Goal: Communication & Community: Answer question/provide support

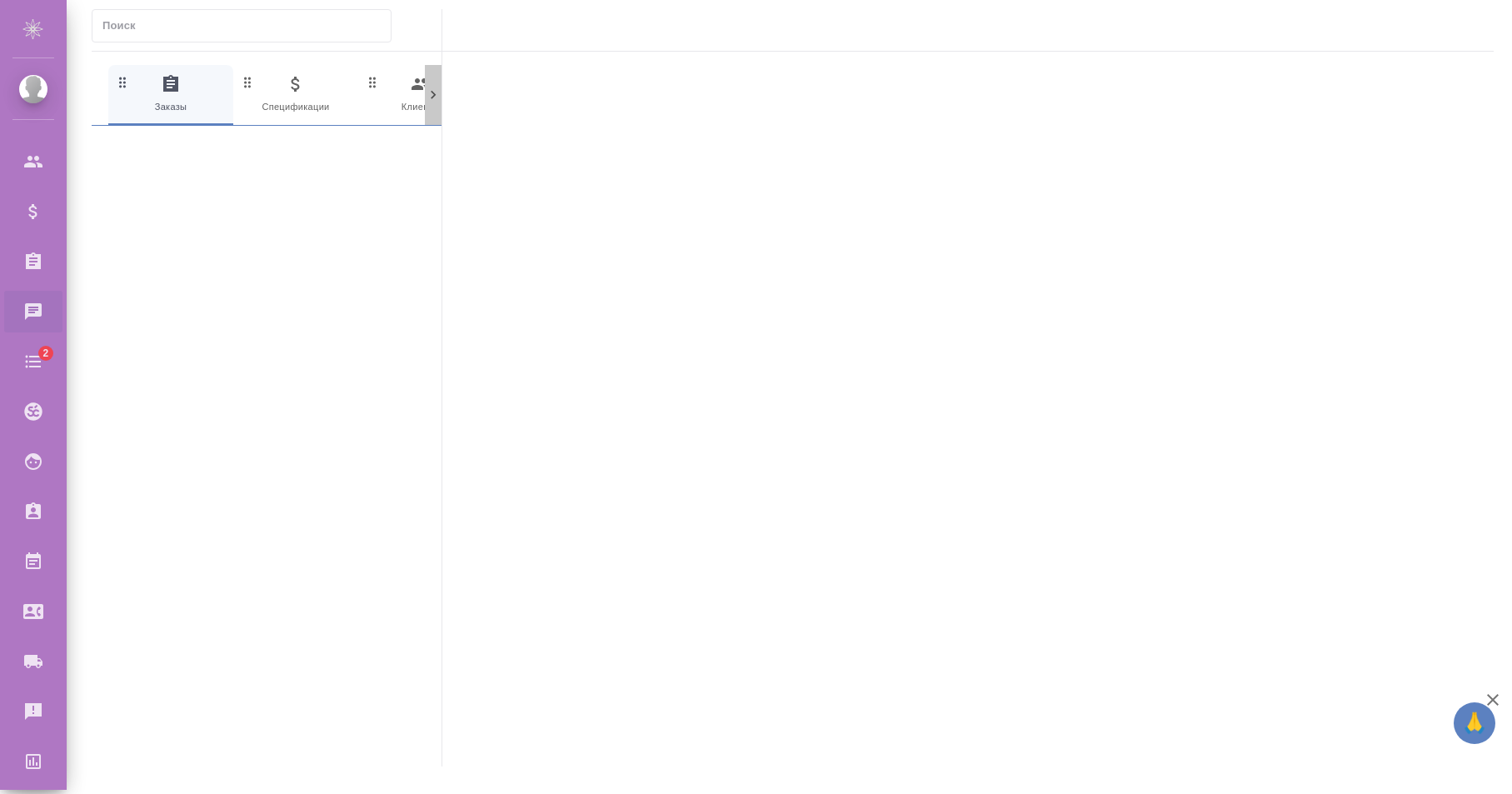
click at [436, 102] on icon at bounding box center [433, 94] width 16 height 16
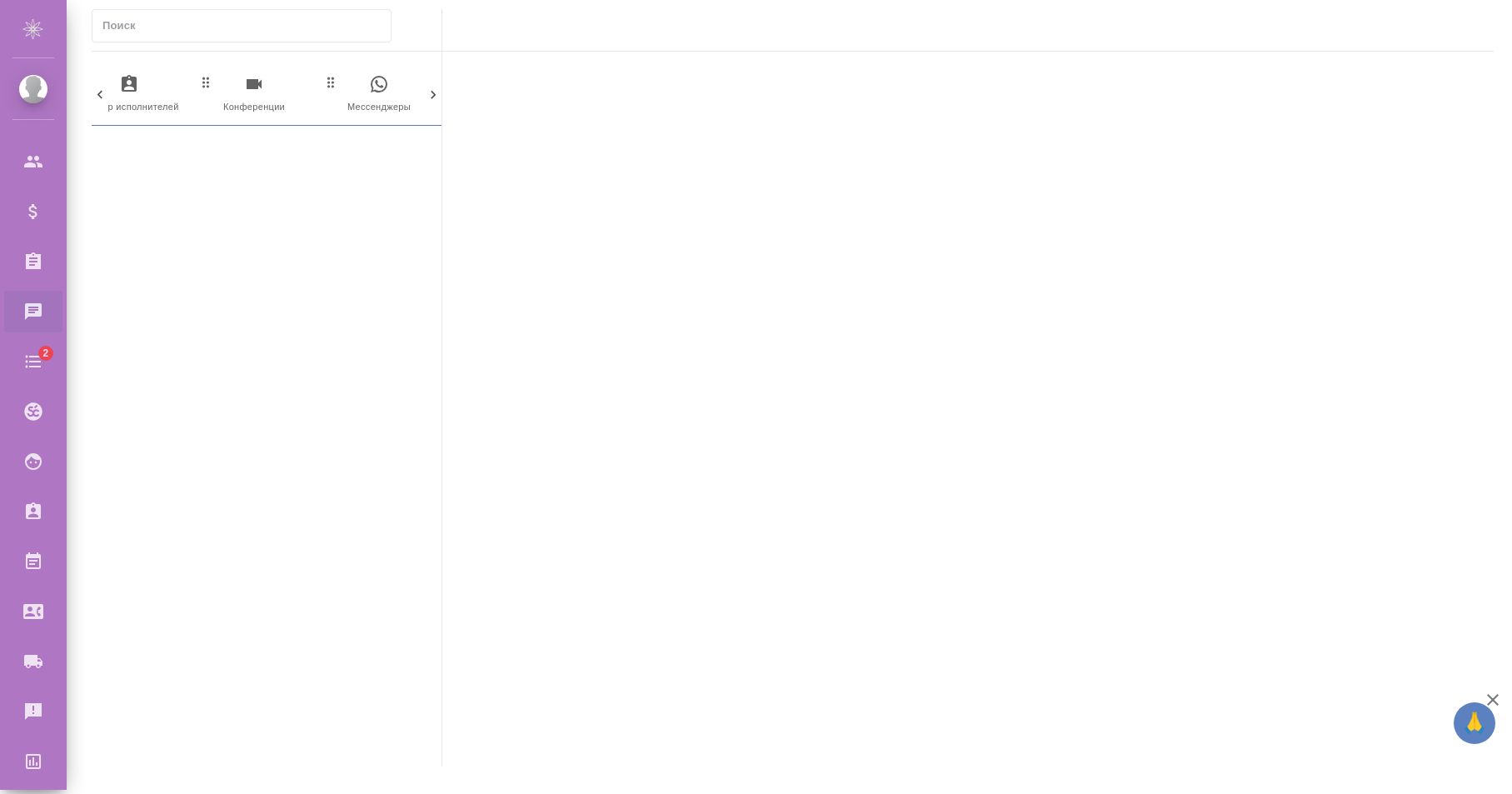
scroll to position [0, 809]
click at [436, 102] on div "0 Заказы 0 Спецификации 0 Клиенты 0 Входящие 0 Тендеры 0 Исполнители 0 Подбор и…" at bounding box center [266, 94] width 350 height 61
click at [381, 100] on span "0 Мессенджеры" at bounding box center [362, 94] width 112 height 40
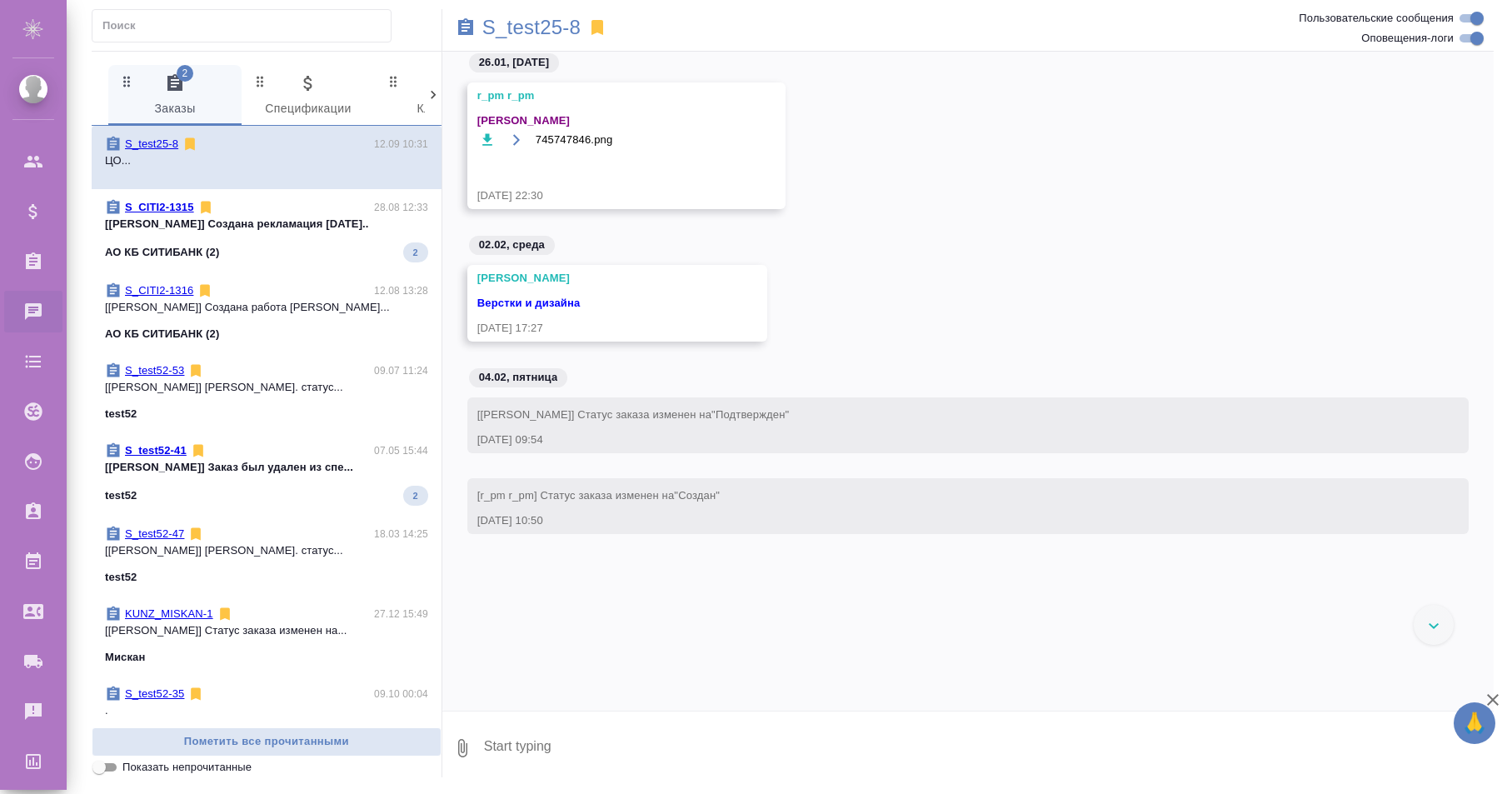
scroll to position [9843, 0]
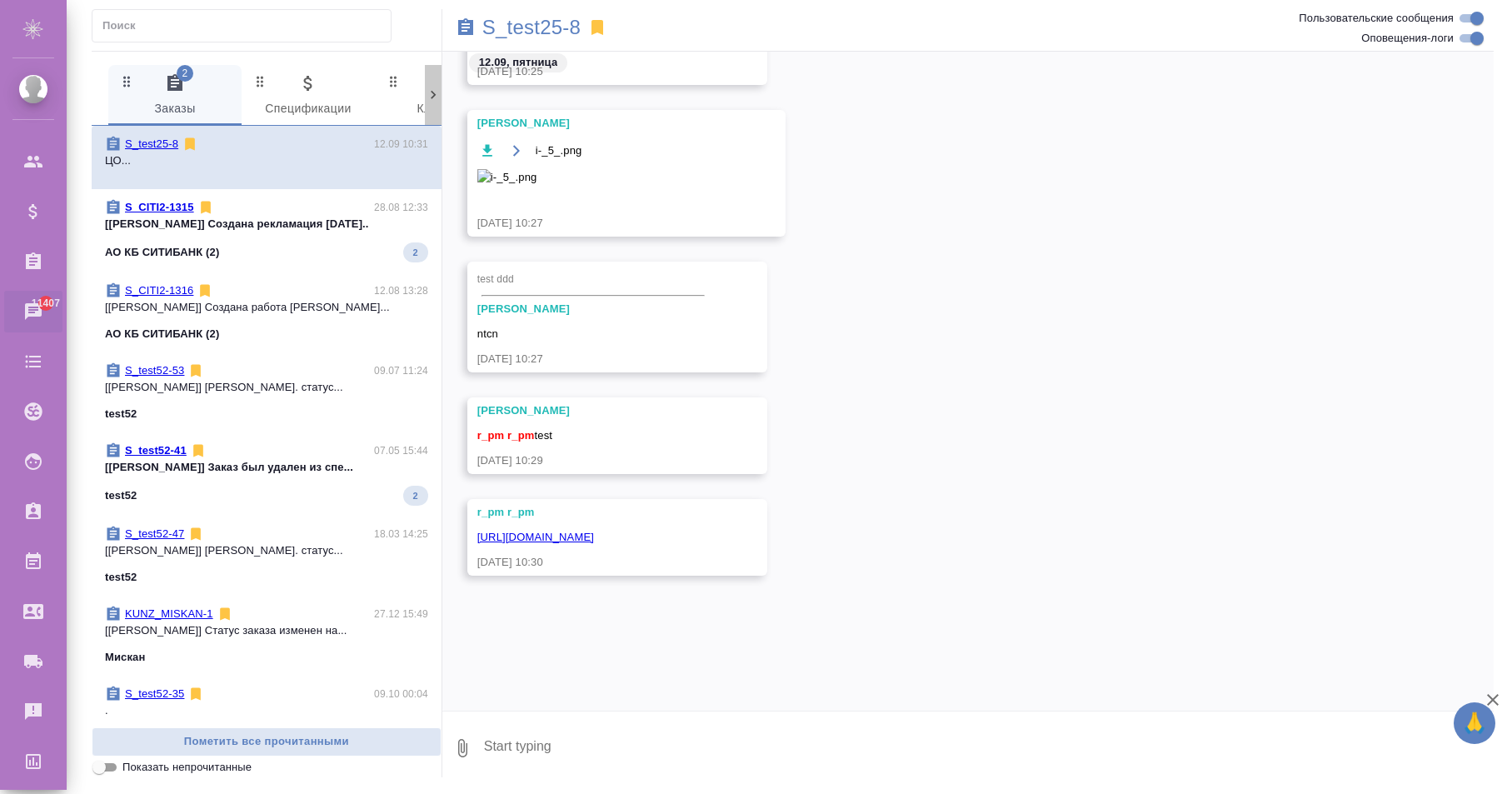
click at [429, 107] on div at bounding box center [433, 94] width 16 height 60
click at [432, 108] on div at bounding box center [433, 94] width 16 height 60
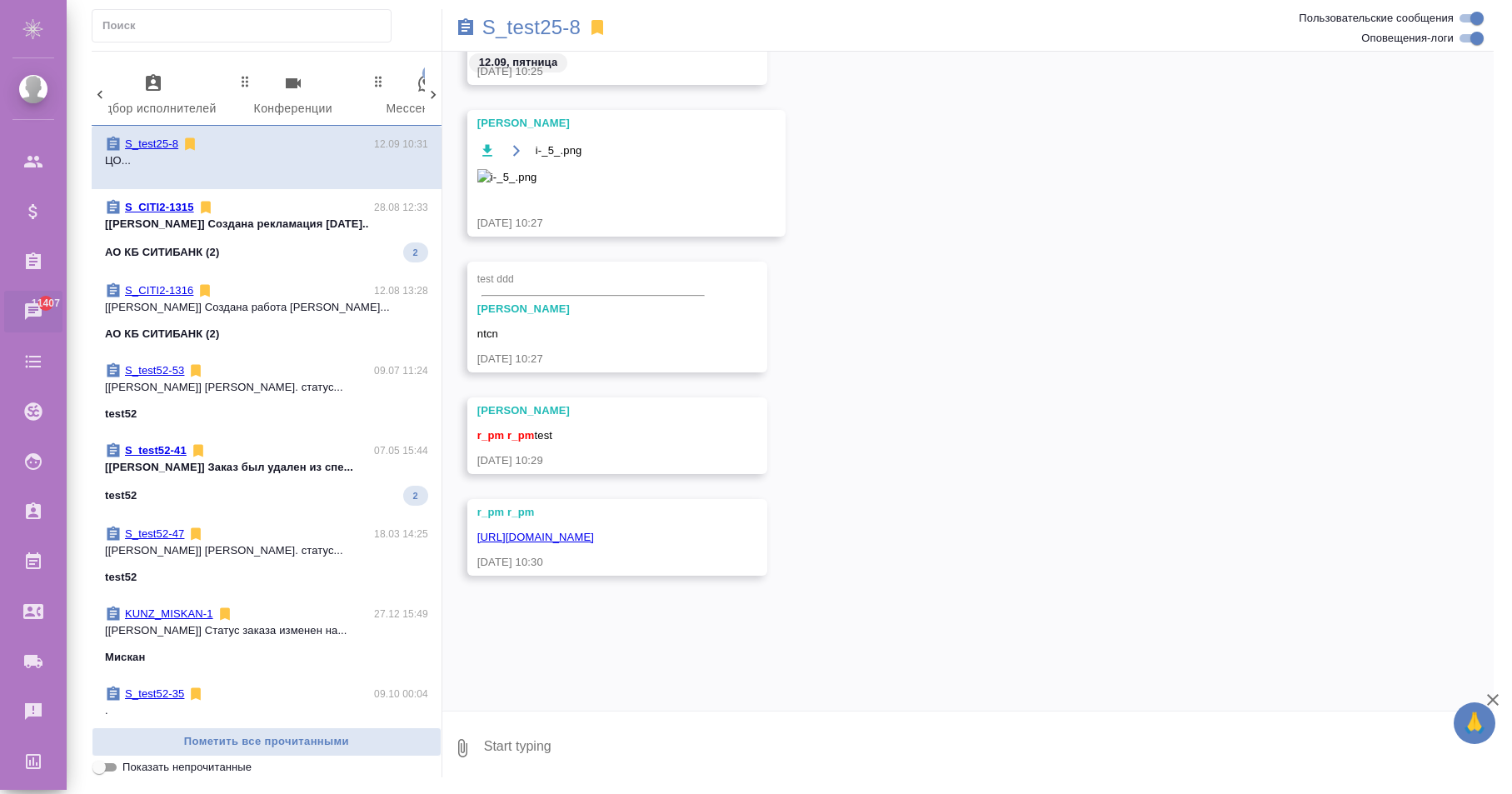
scroll to position [0, 896]
click at [432, 108] on div "2 Заказы 0 Спецификации 0 Клиенты 0 Входящие 0 Тендеры 0 Исполнители 0 Подбор и…" at bounding box center [266, 94] width 350 height 61
click at [386, 108] on span "99+ Мессенджеры" at bounding box center [358, 96] width 114 height 46
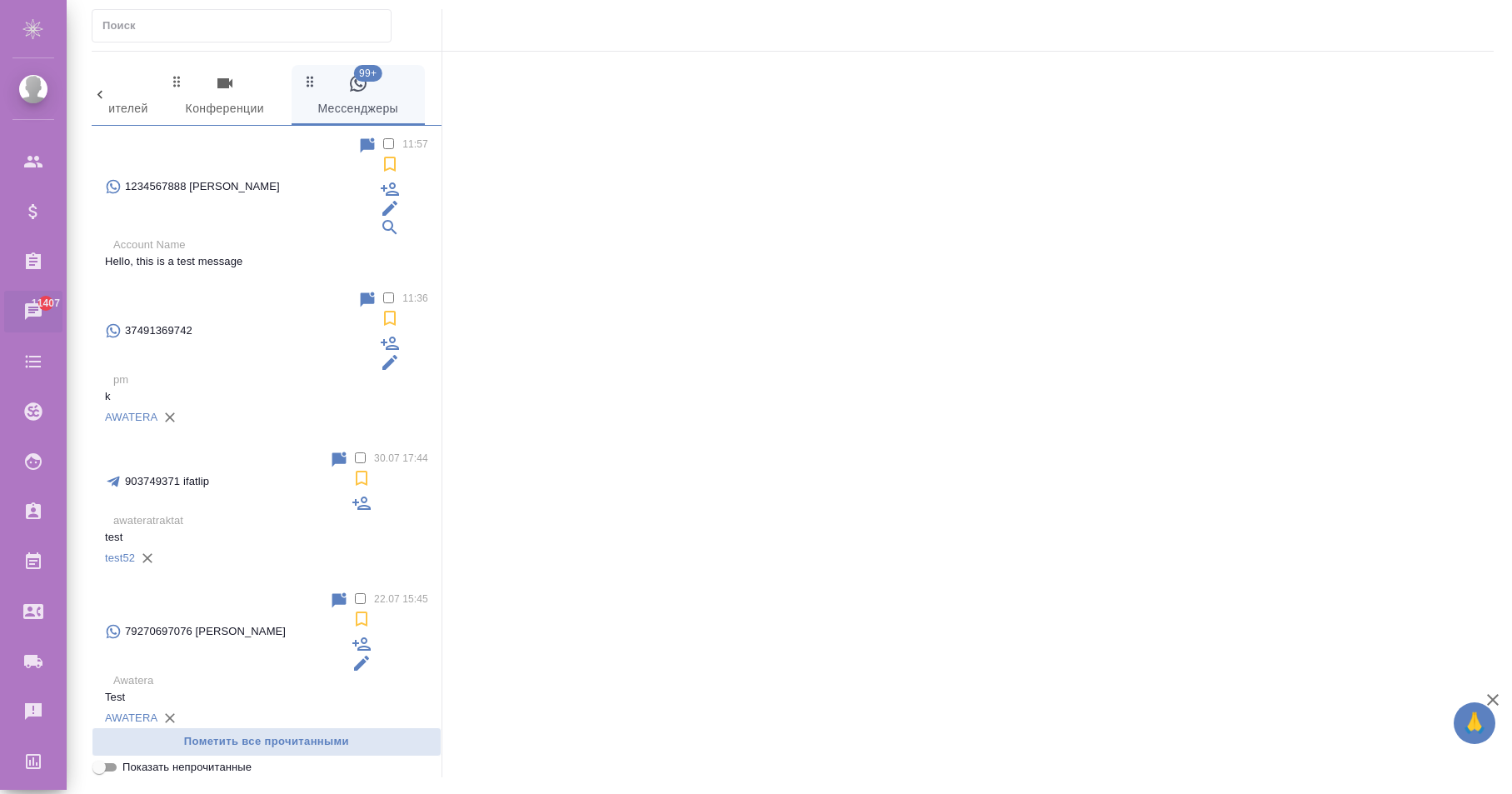
click at [187, 290] on div "37491369742" at bounding box center [231, 331] width 252 height 82
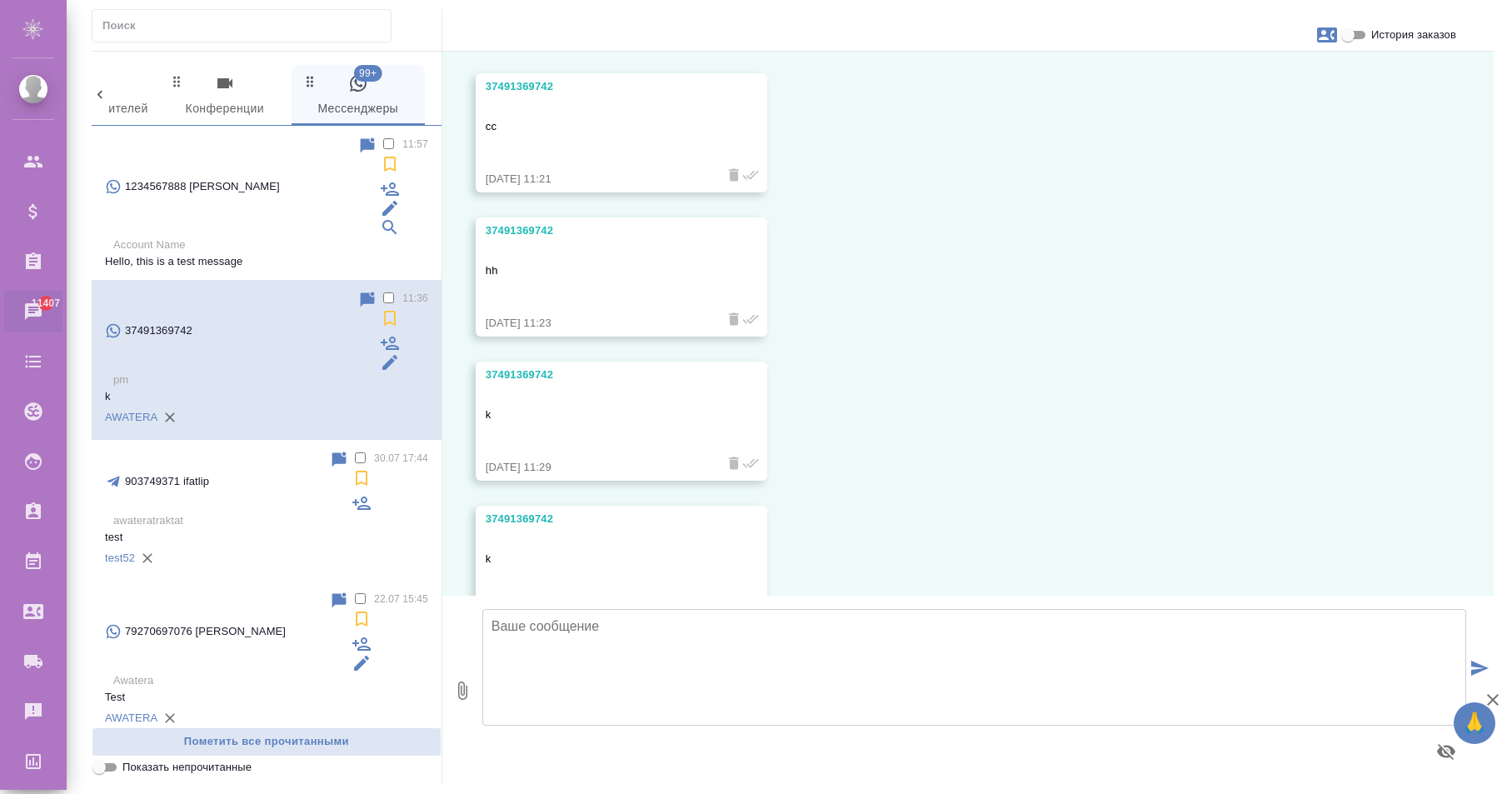
scroll to position [52, 0]
click at [396, 293] on label at bounding box center [396, 299] width 0 height 13
click at [384, 292] on input "checkbox" at bounding box center [388, 297] width 11 height 11
click at [380, 308] on icon at bounding box center [389, 318] width 20 height 20
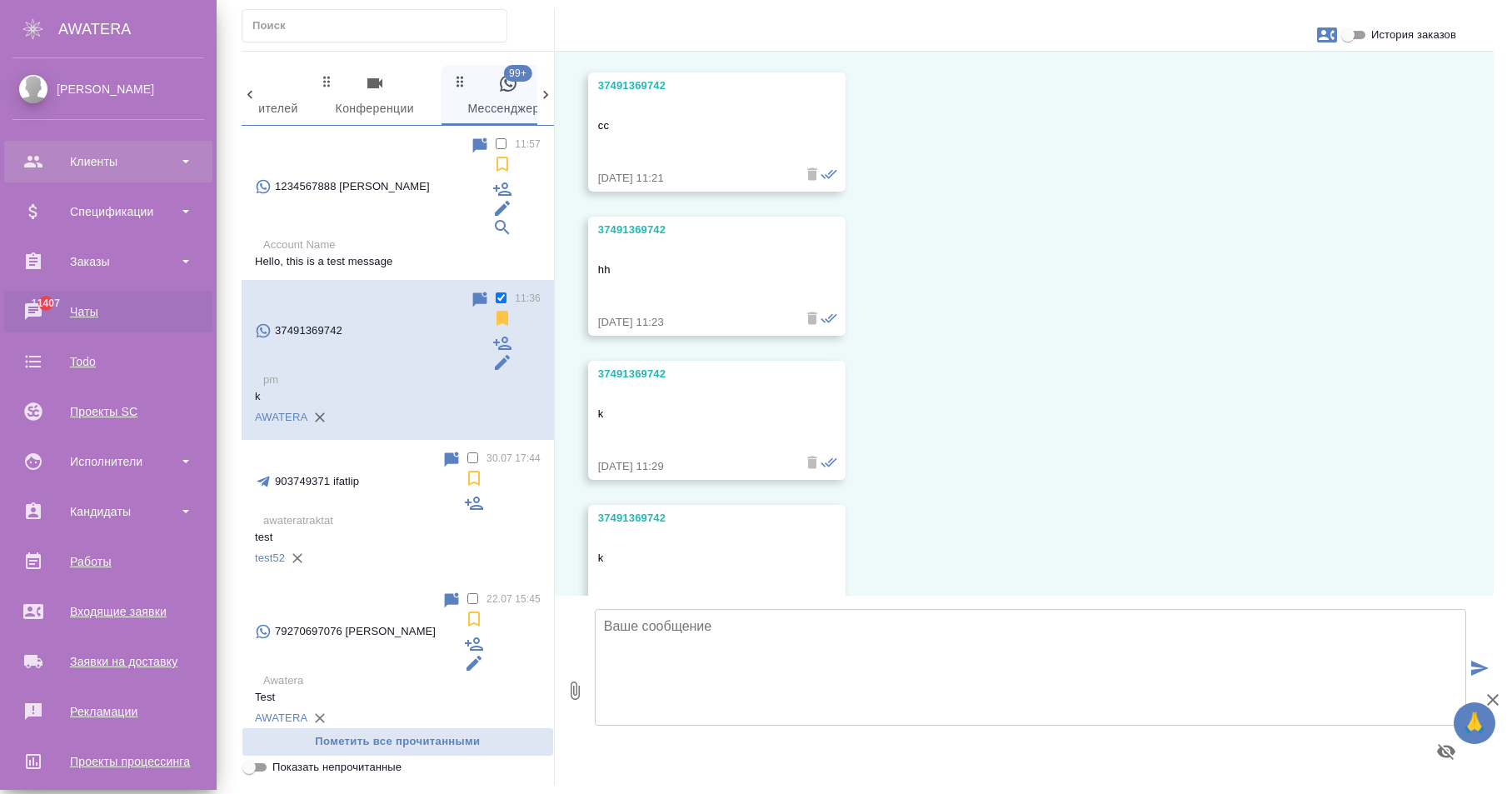
click at [84, 150] on div "Клиенты" at bounding box center [108, 162] width 192 height 25
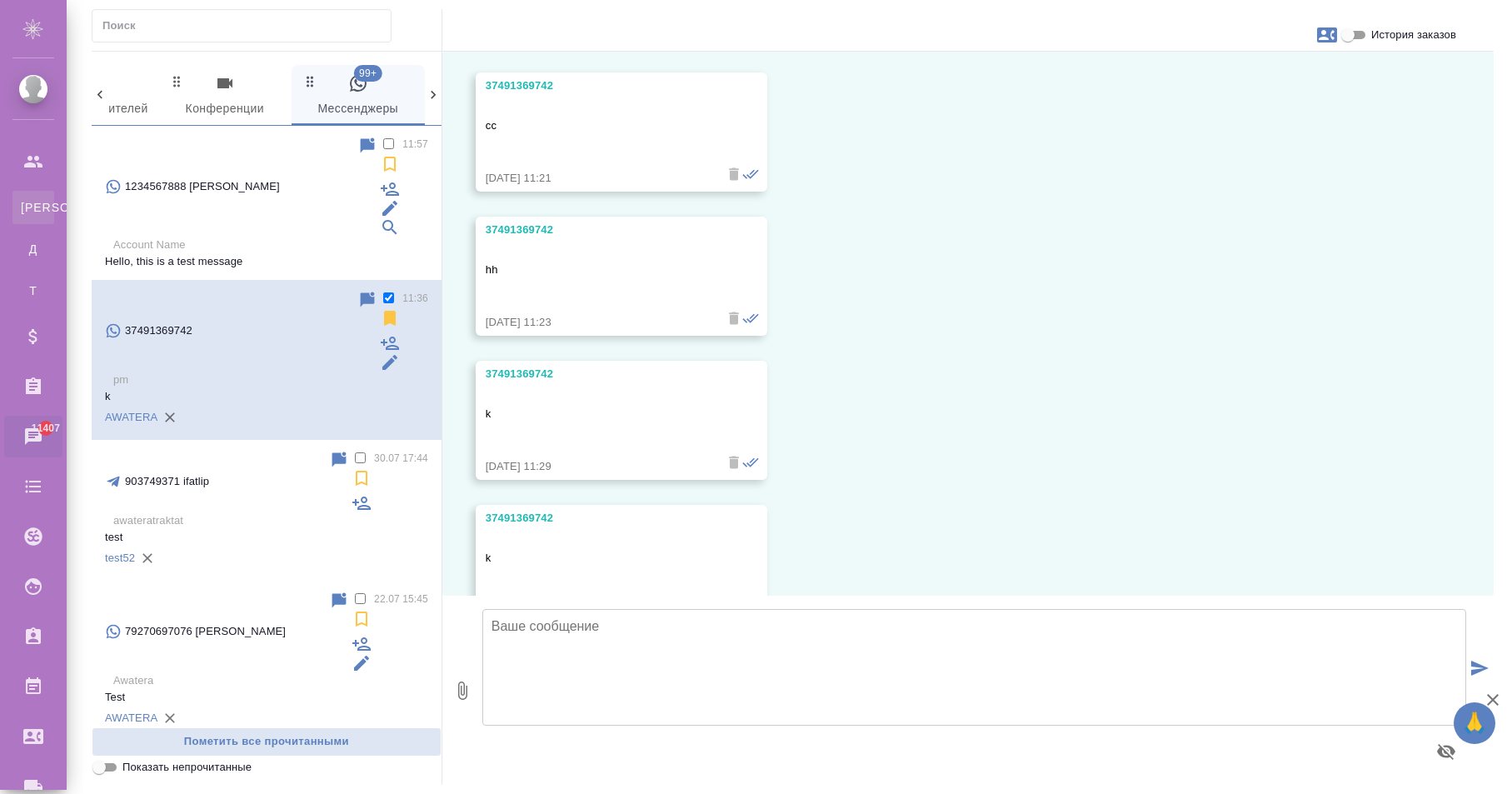
click at [54, 193] on link "К Клиенты" at bounding box center [33, 207] width 41 height 34
select select "RU"
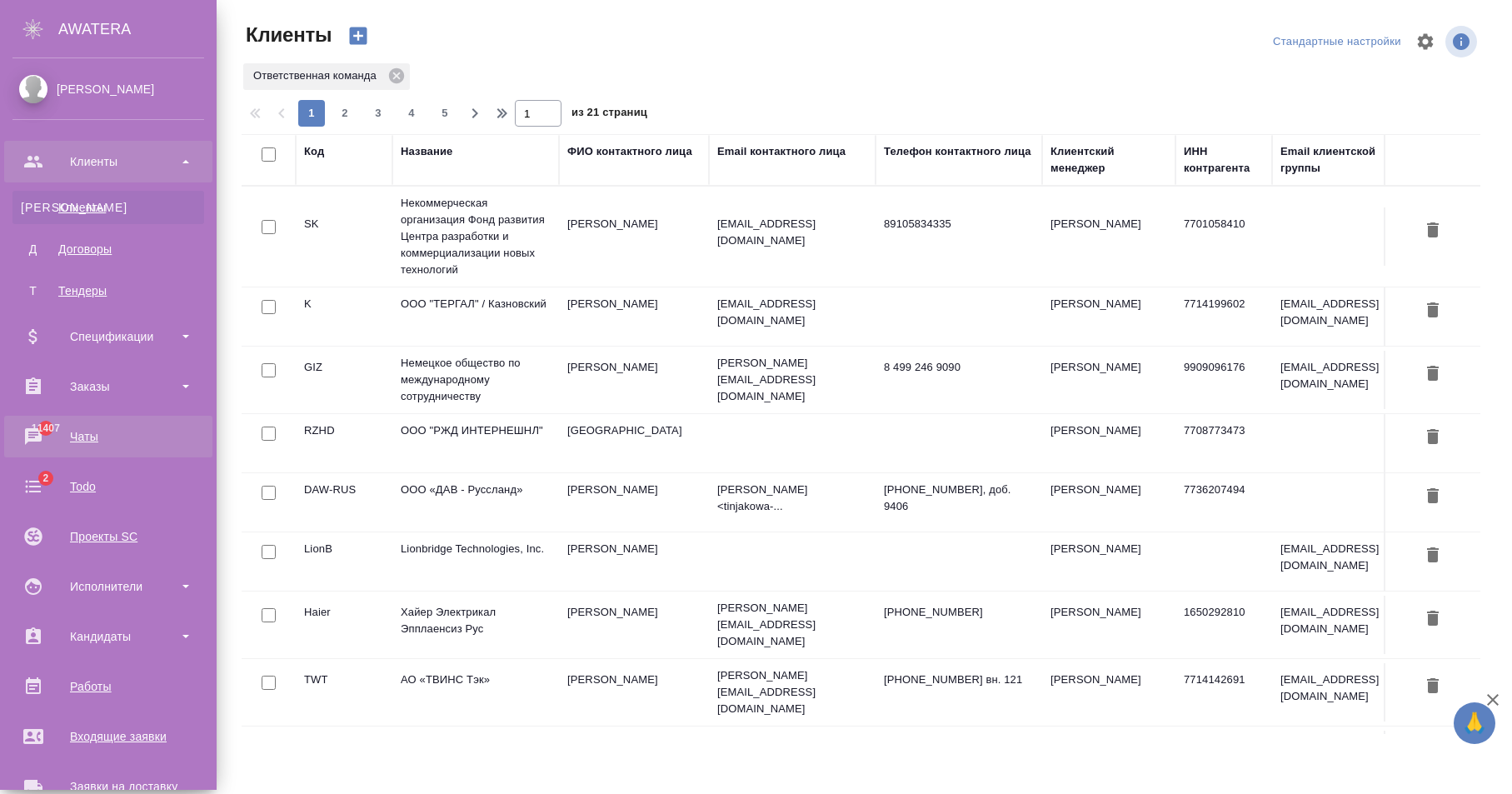
click at [116, 429] on div "Чаты" at bounding box center [108, 437] width 192 height 25
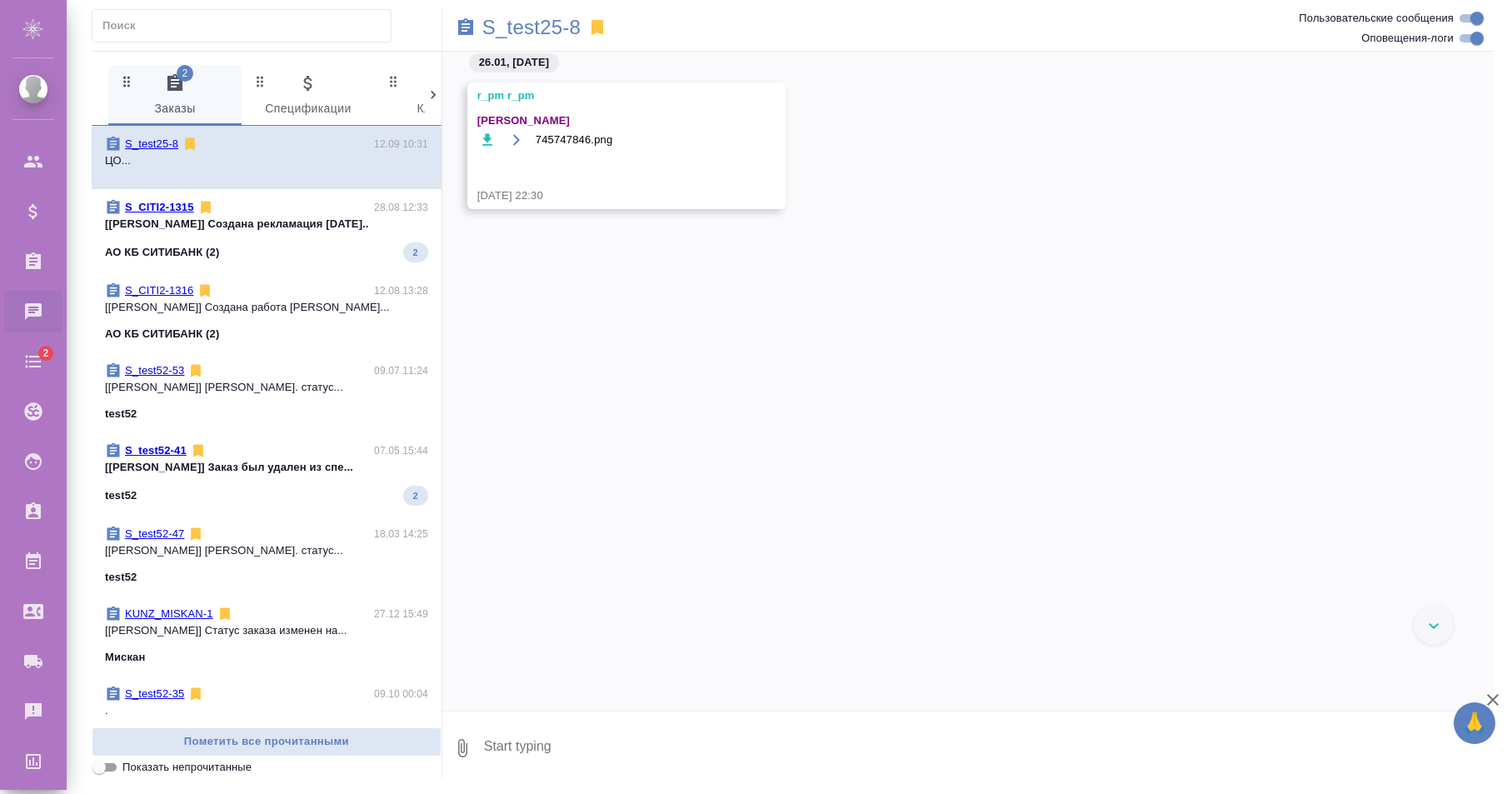
scroll to position [10083, 0]
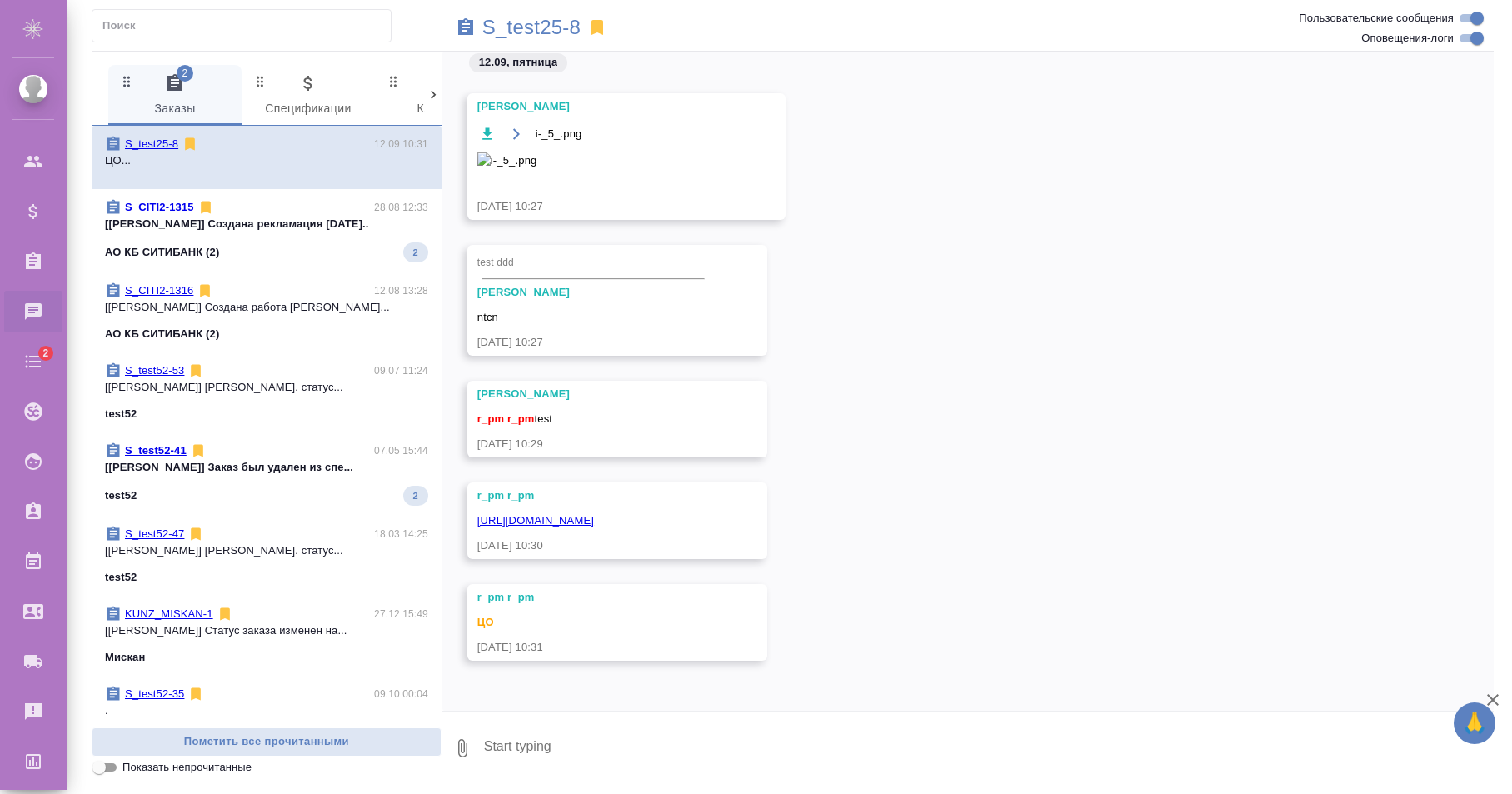
click at [438, 94] on icon at bounding box center [433, 94] width 16 height 16
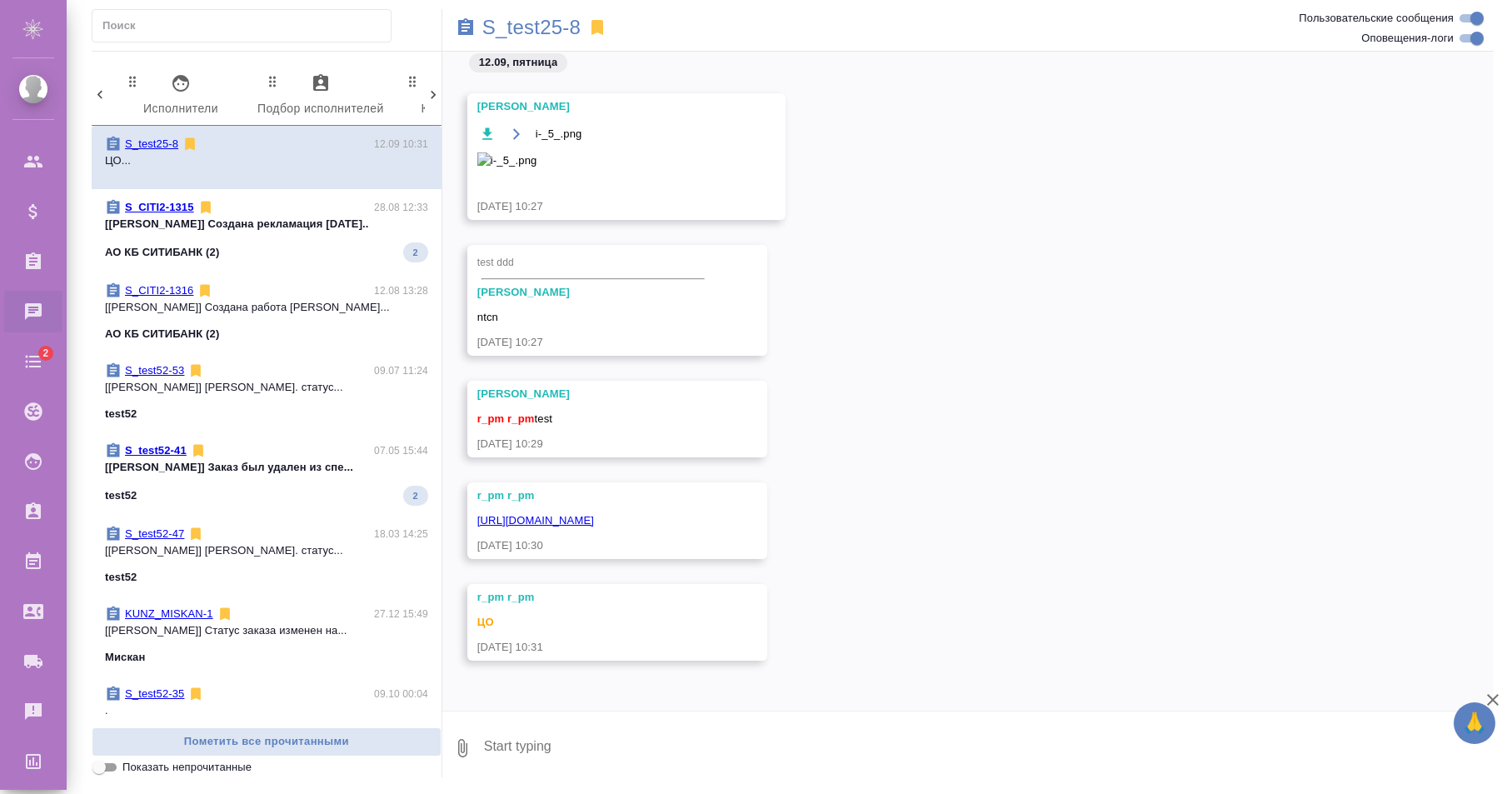
click at [438, 94] on icon at bounding box center [433, 94] width 16 height 16
click at [438, 94] on div "2 Заказы 0 Спецификации 0 Клиенты 0 Входящие 0 Тендеры 0 Исполнители 0 Подбор и…" at bounding box center [266, 94] width 350 height 61
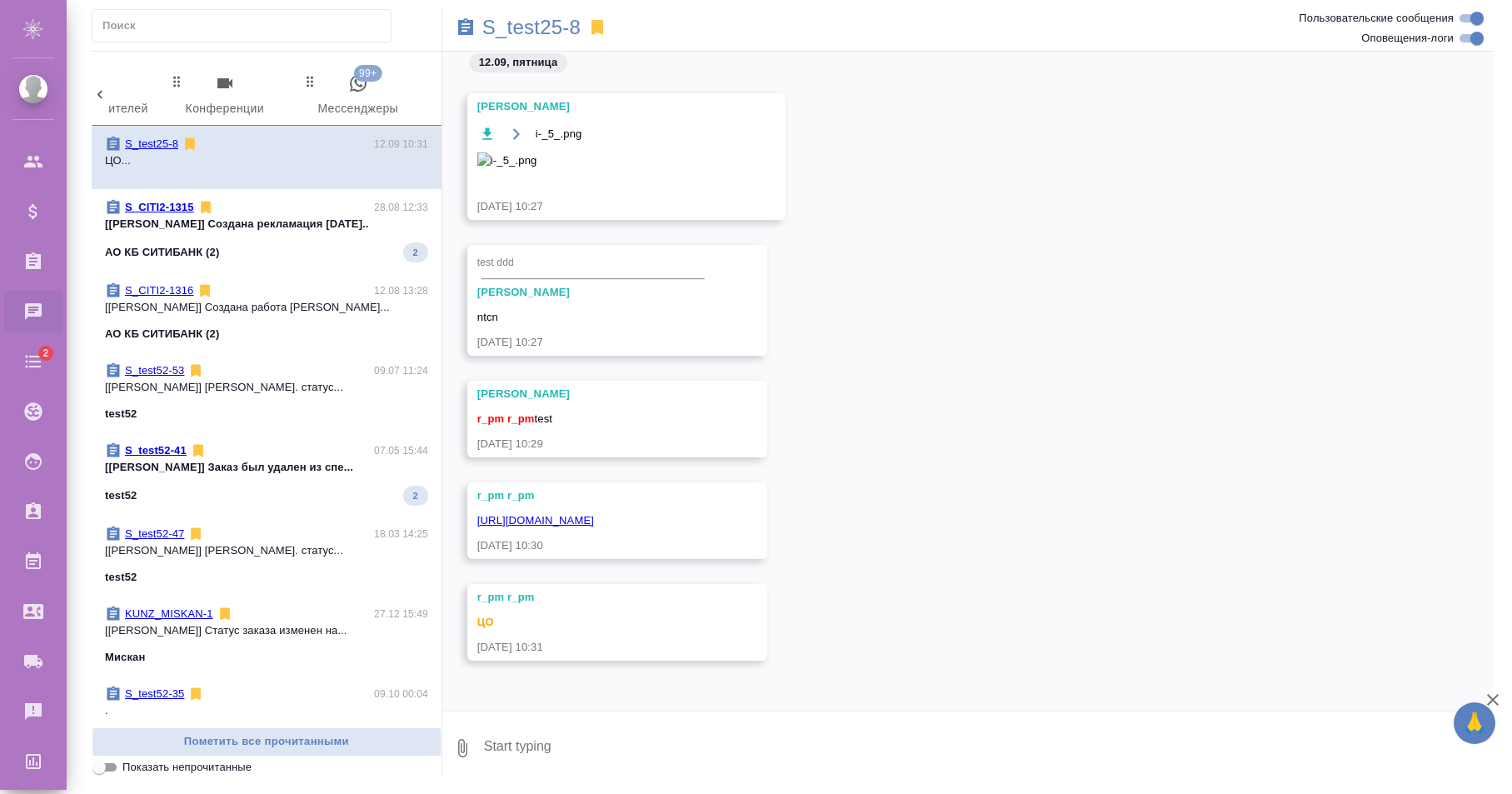
click at [438, 94] on div "2 Заказы 0 Спецификации 0 Клиенты 0 Входящие 0 Тендеры 0 Исполнители 0 Подбор и…" at bounding box center [266, 94] width 350 height 61
click at [390, 101] on span "99+ Мессенджеры" at bounding box center [358, 96] width 114 height 46
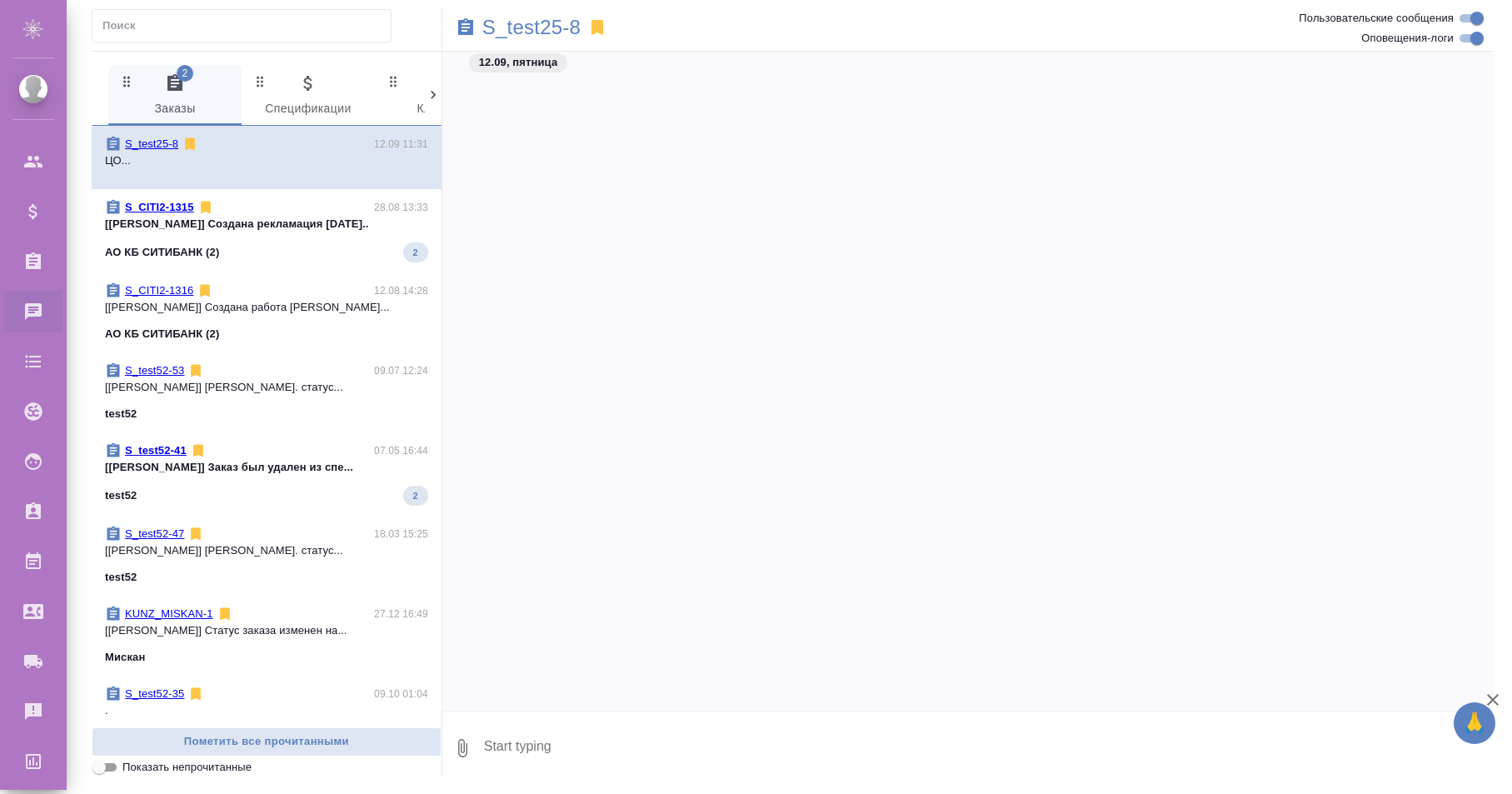
scroll to position [9843, 0]
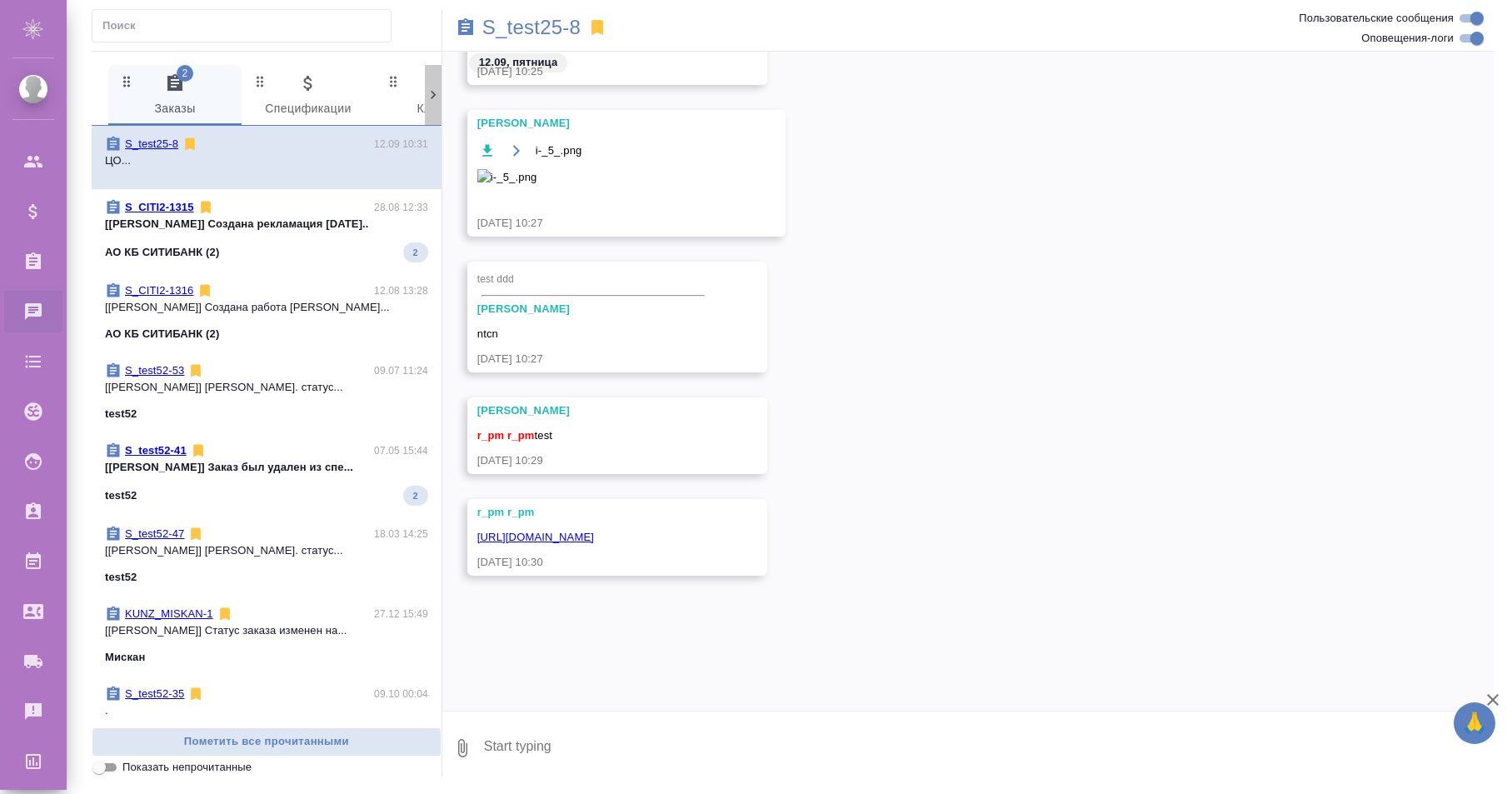
click at [434, 89] on icon at bounding box center [433, 94] width 16 height 16
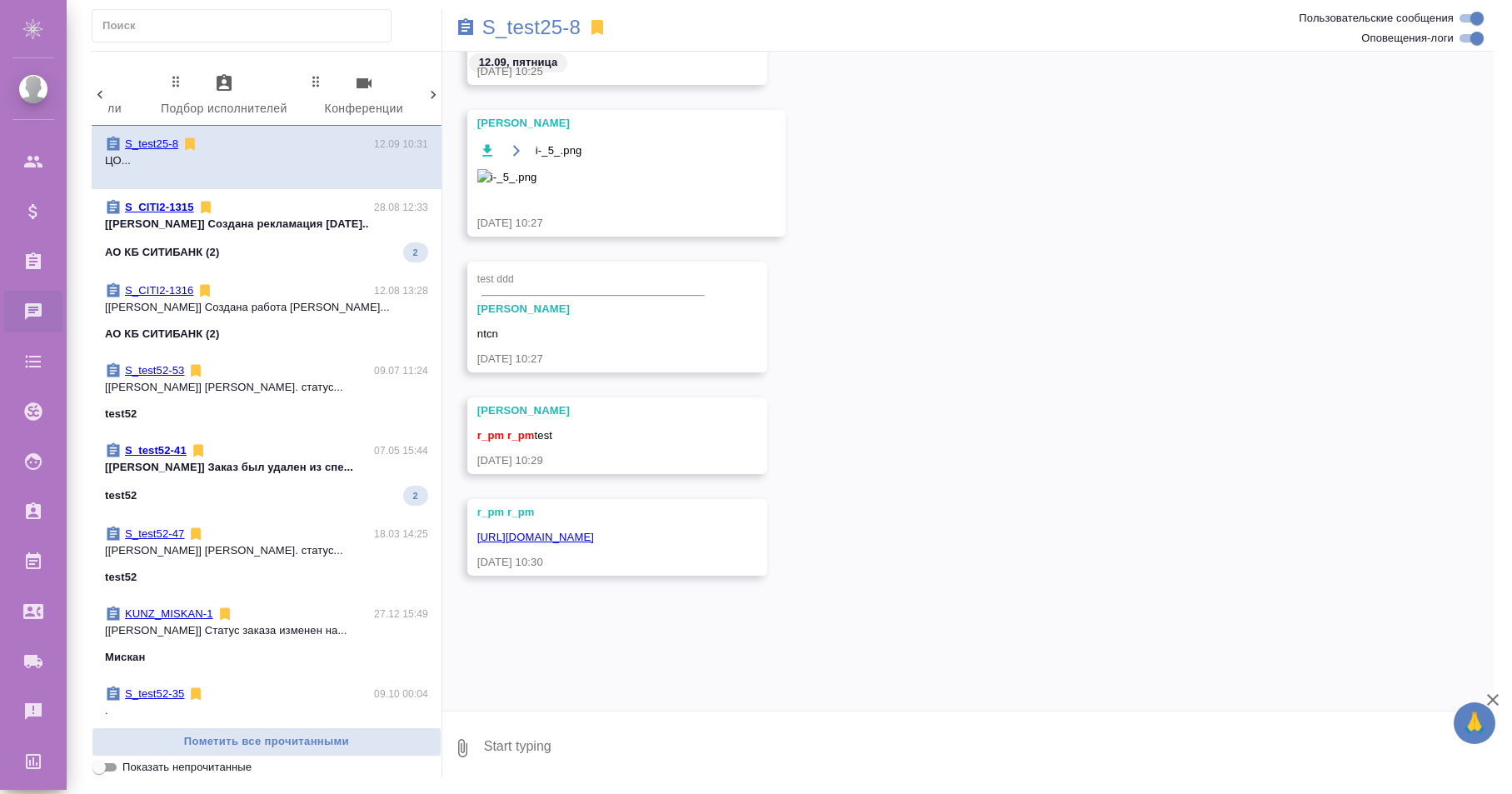
click at [434, 89] on icon at bounding box center [433, 94] width 16 height 16
click at [434, 89] on div "2 Заказы 0 Спецификации 0 Клиенты 0 Входящие 0 Тендеры 0 Исполнители 0 Подбор и…" at bounding box center [266, 94] width 350 height 61
click at [384, 104] on span "99+ Мессенджеры" at bounding box center [358, 96] width 114 height 46
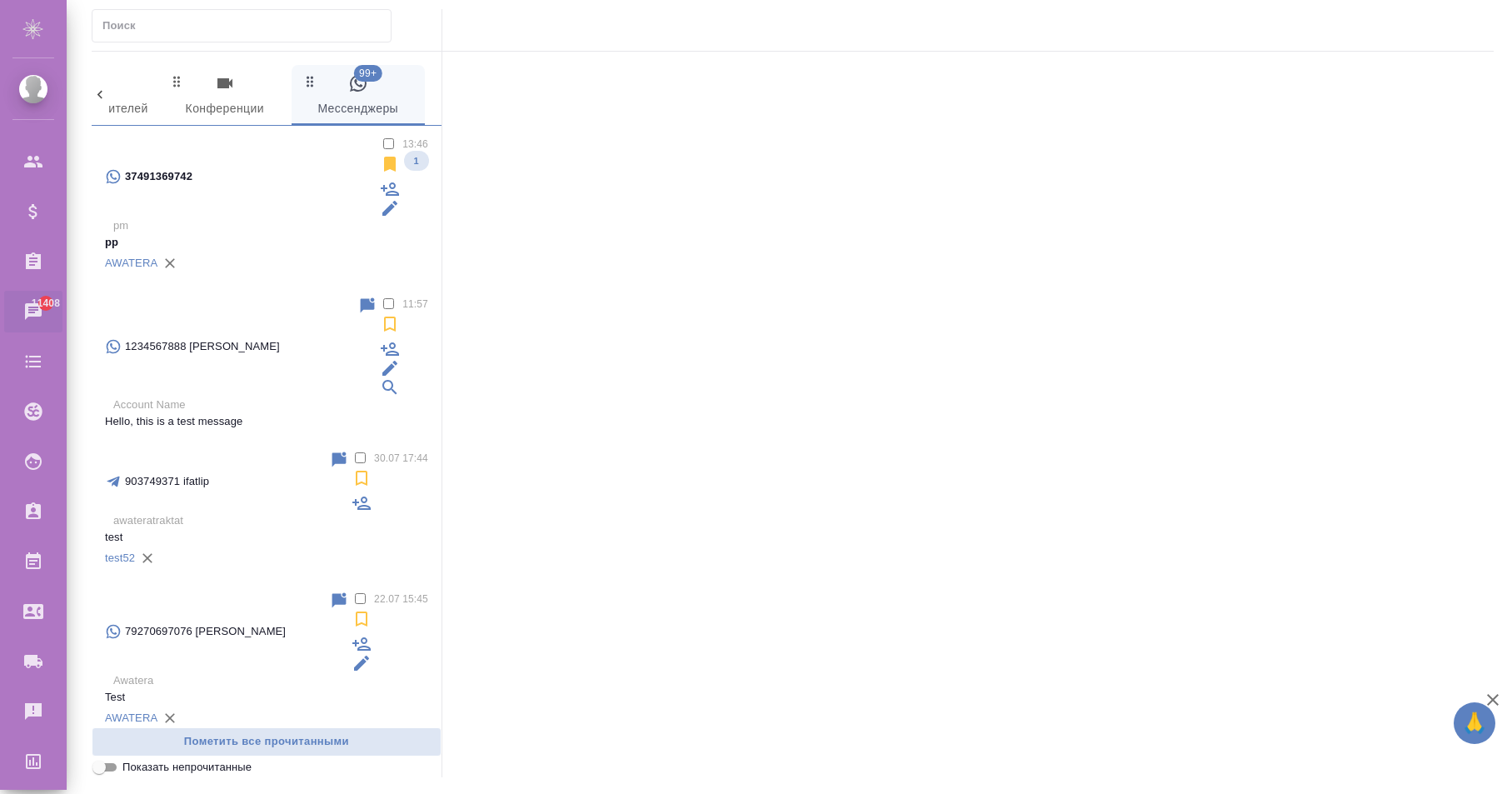
click at [290, 234] on p "pp" at bounding box center [266, 242] width 323 height 16
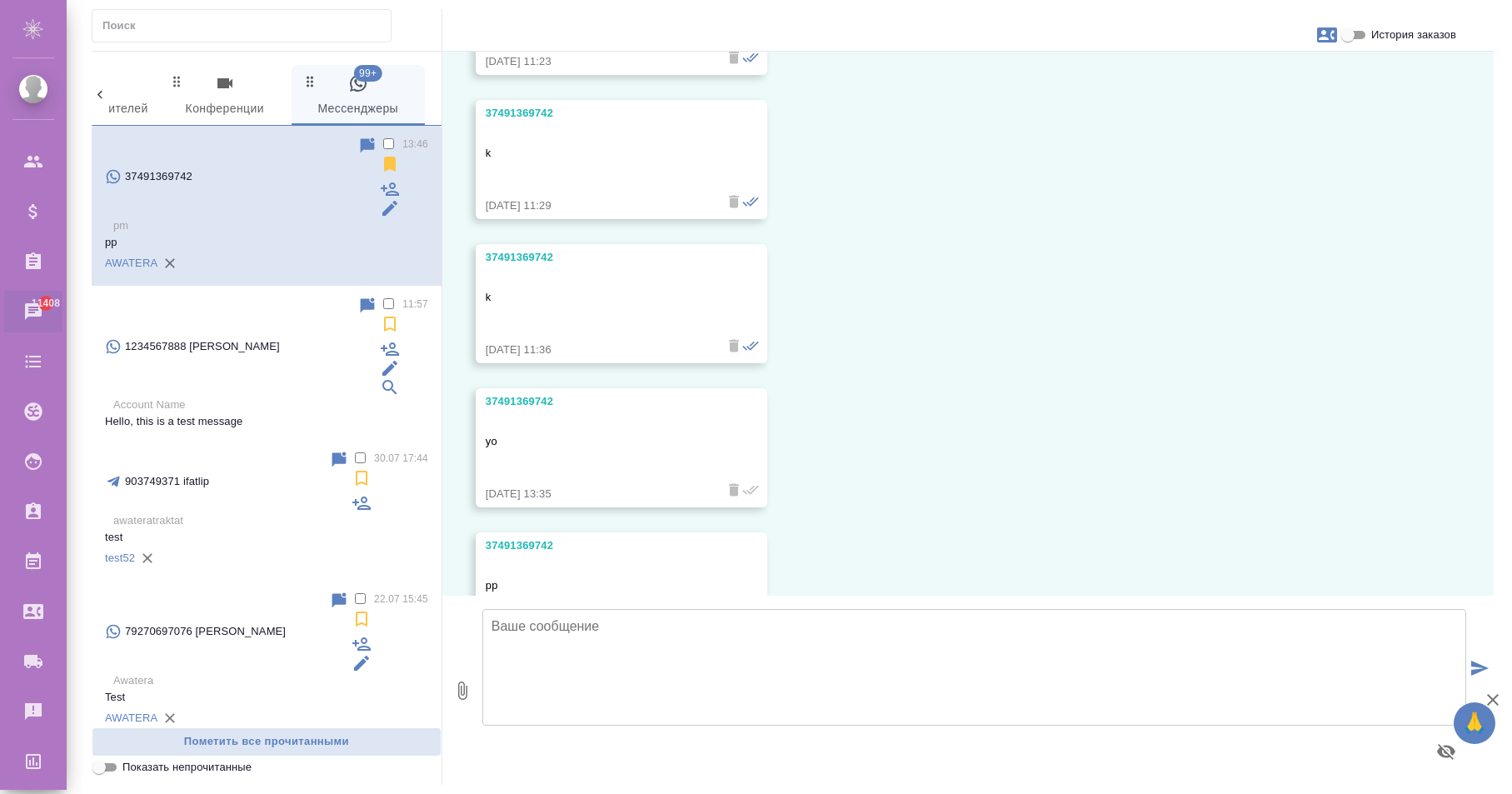
scroll to position [313, 0]
click at [241, 396] on p "Account Name" at bounding box center [271, 404] width 315 height 16
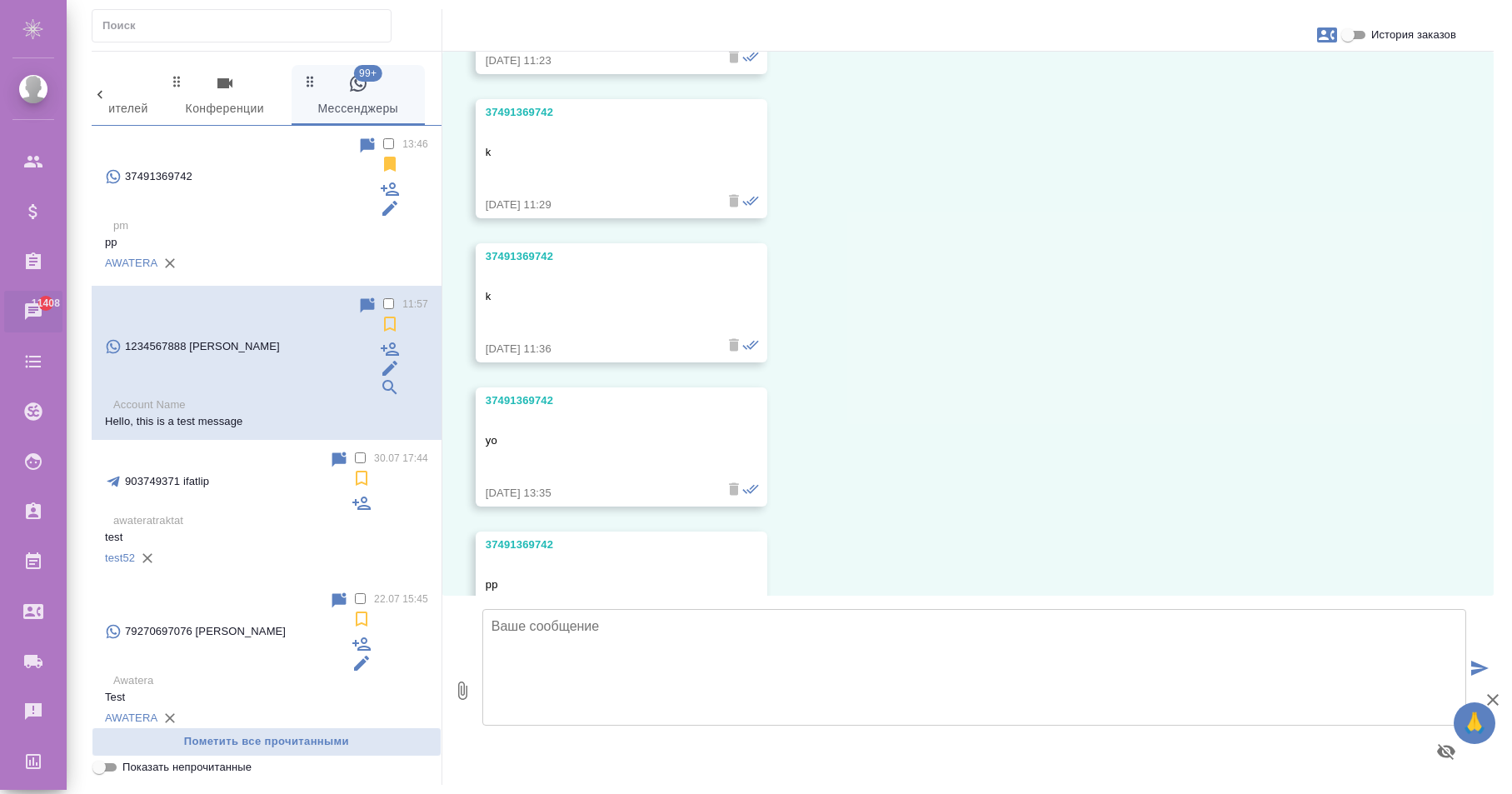
scroll to position [0, 0]
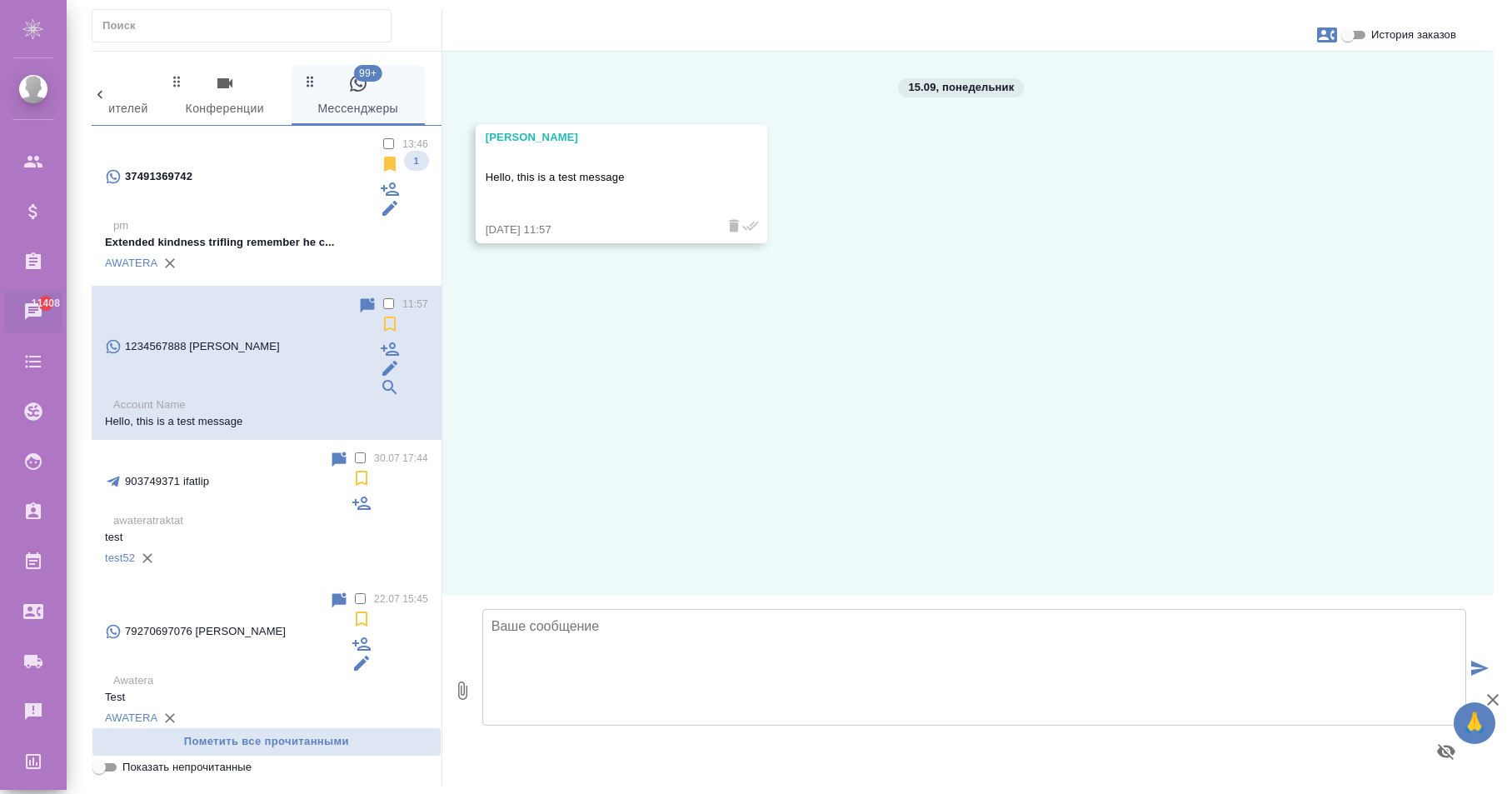
click at [285, 218] on p "pm" at bounding box center [271, 225] width 315 height 16
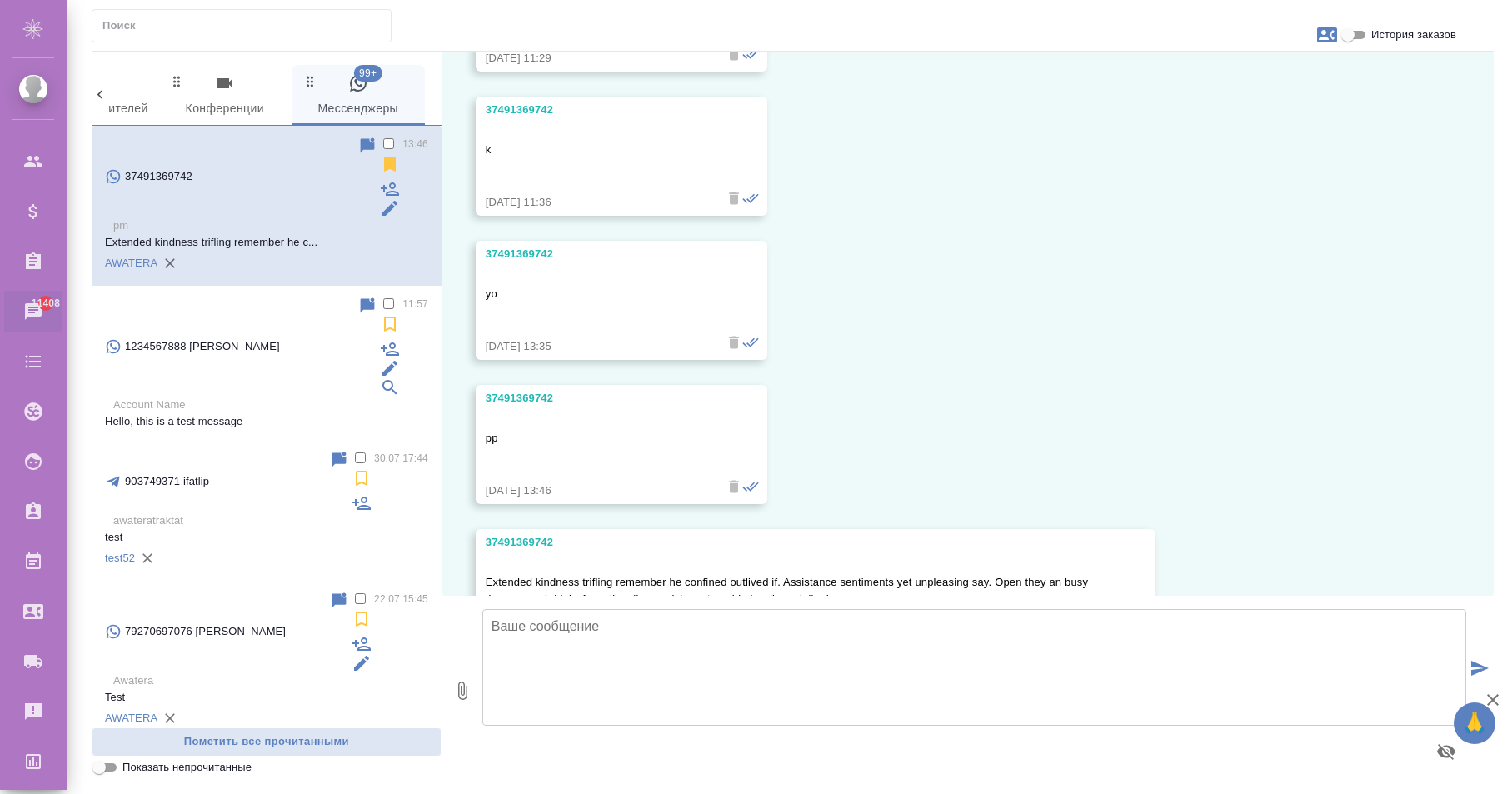
scroll to position [461, 0]
click at [816, 659] on textarea at bounding box center [974, 667] width 984 height 117
type textarea "yeah ok"
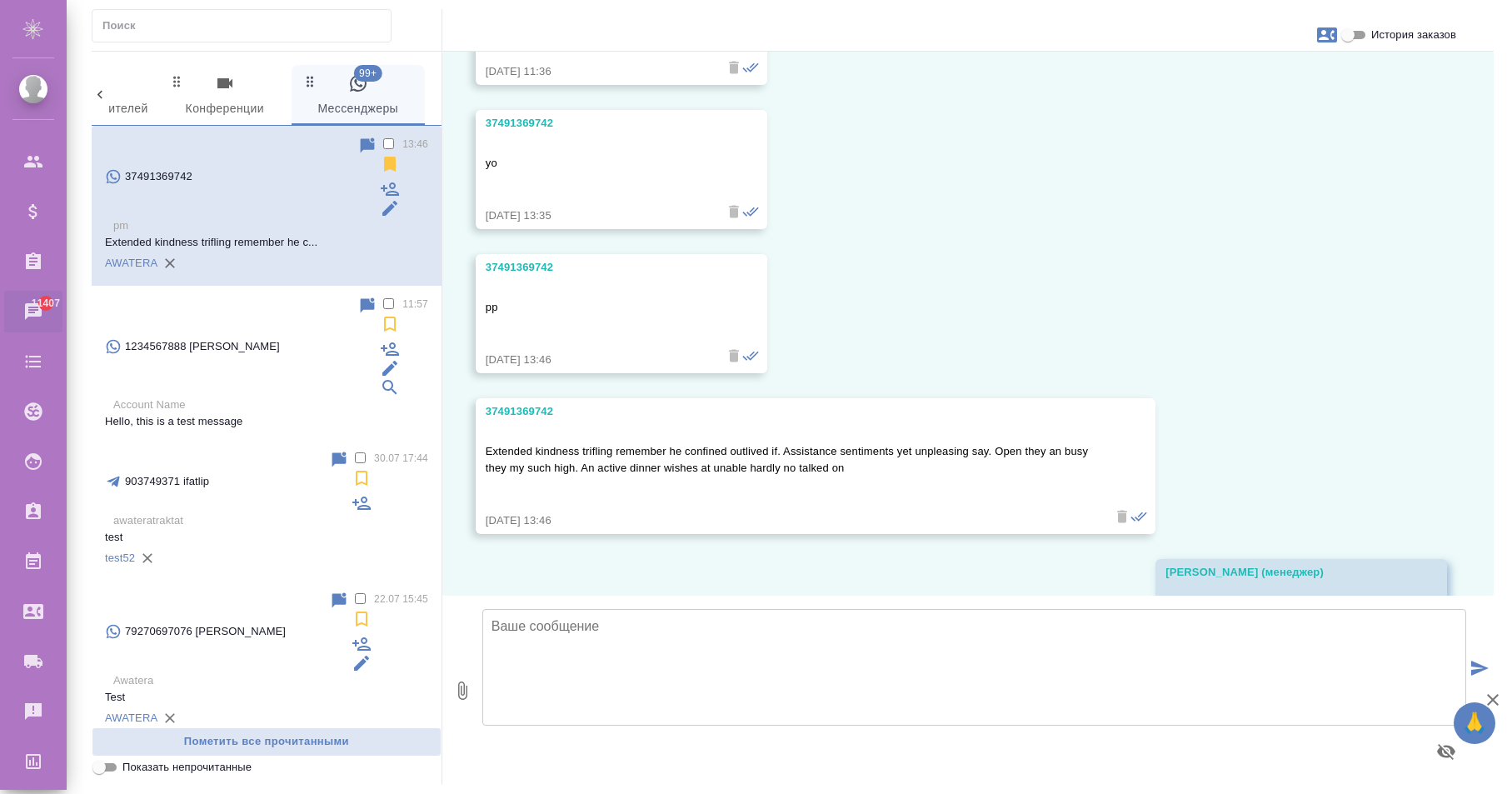
scroll to position [592, 0]
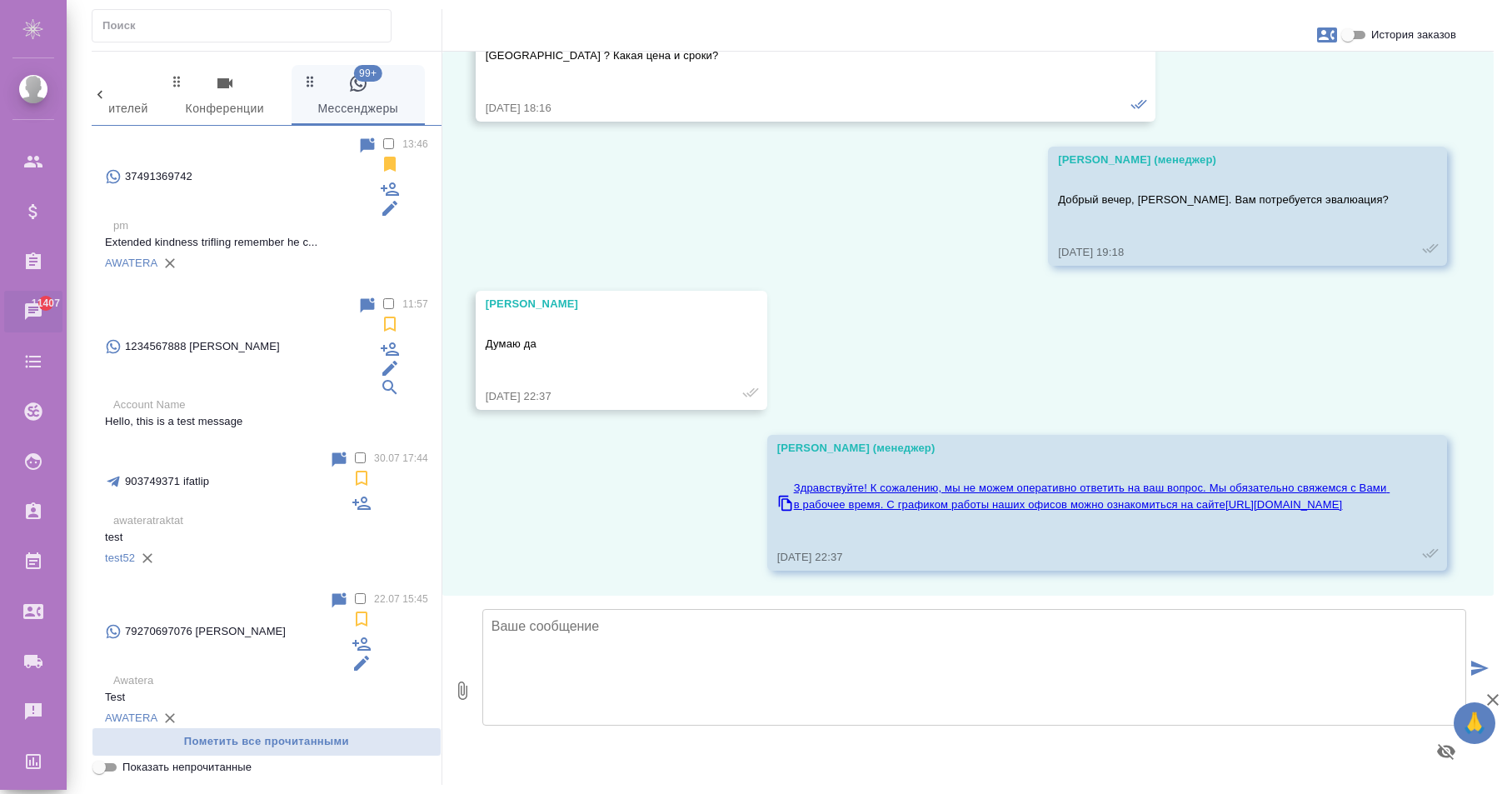
scroll to position [101, 0]
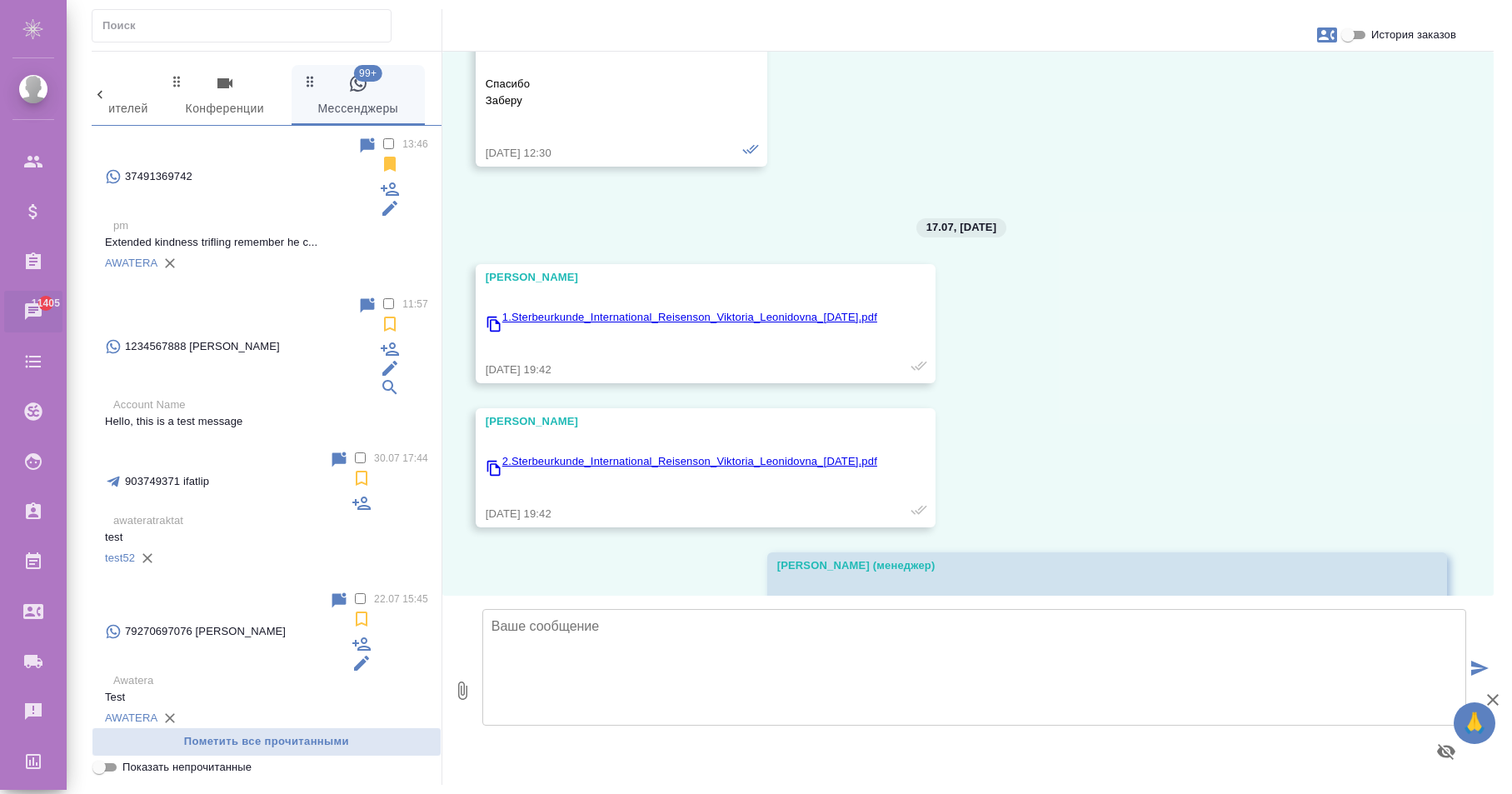
click at [266, 218] on p "pm" at bounding box center [271, 225] width 315 height 16
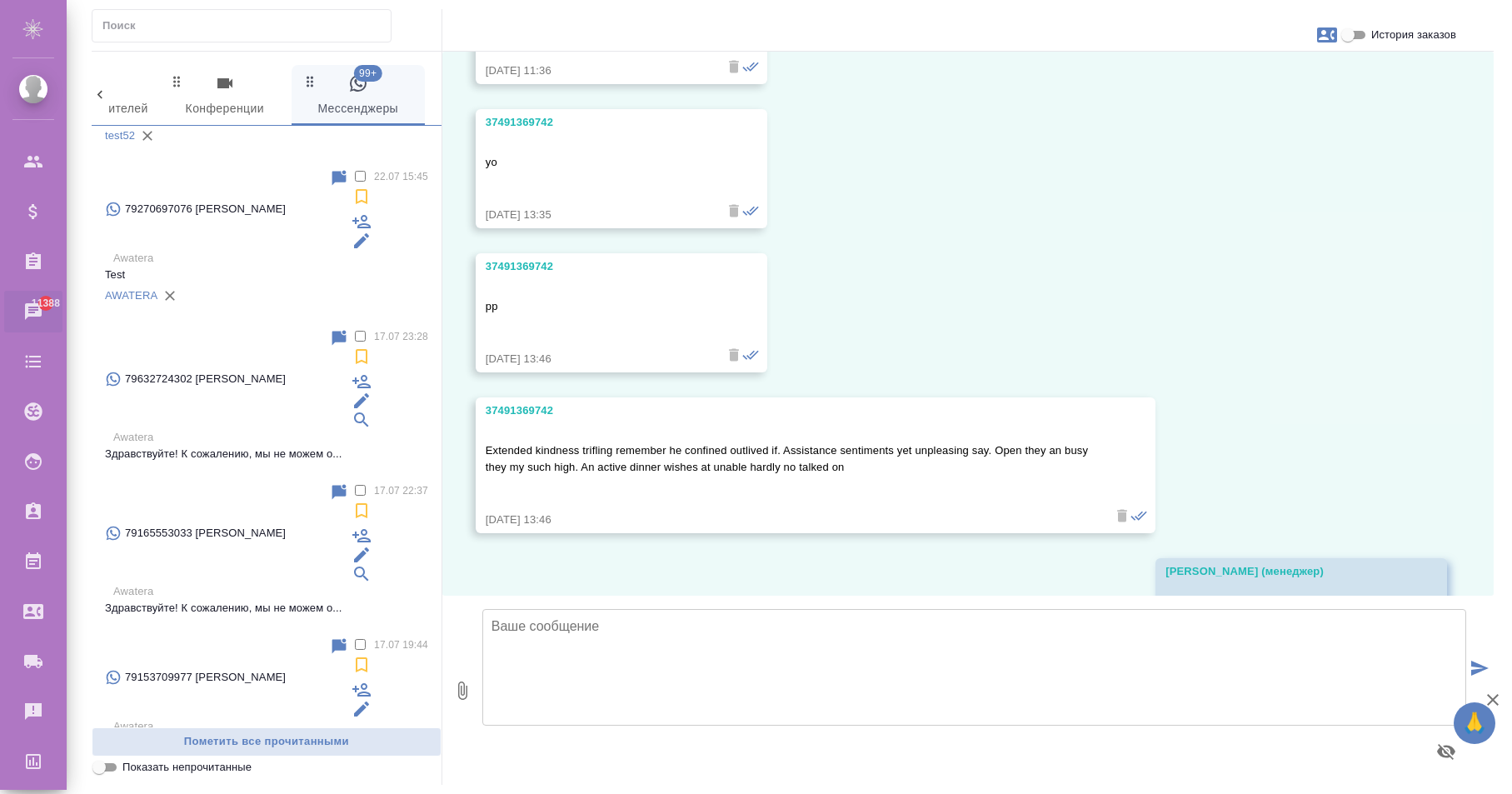
scroll to position [425, 0]
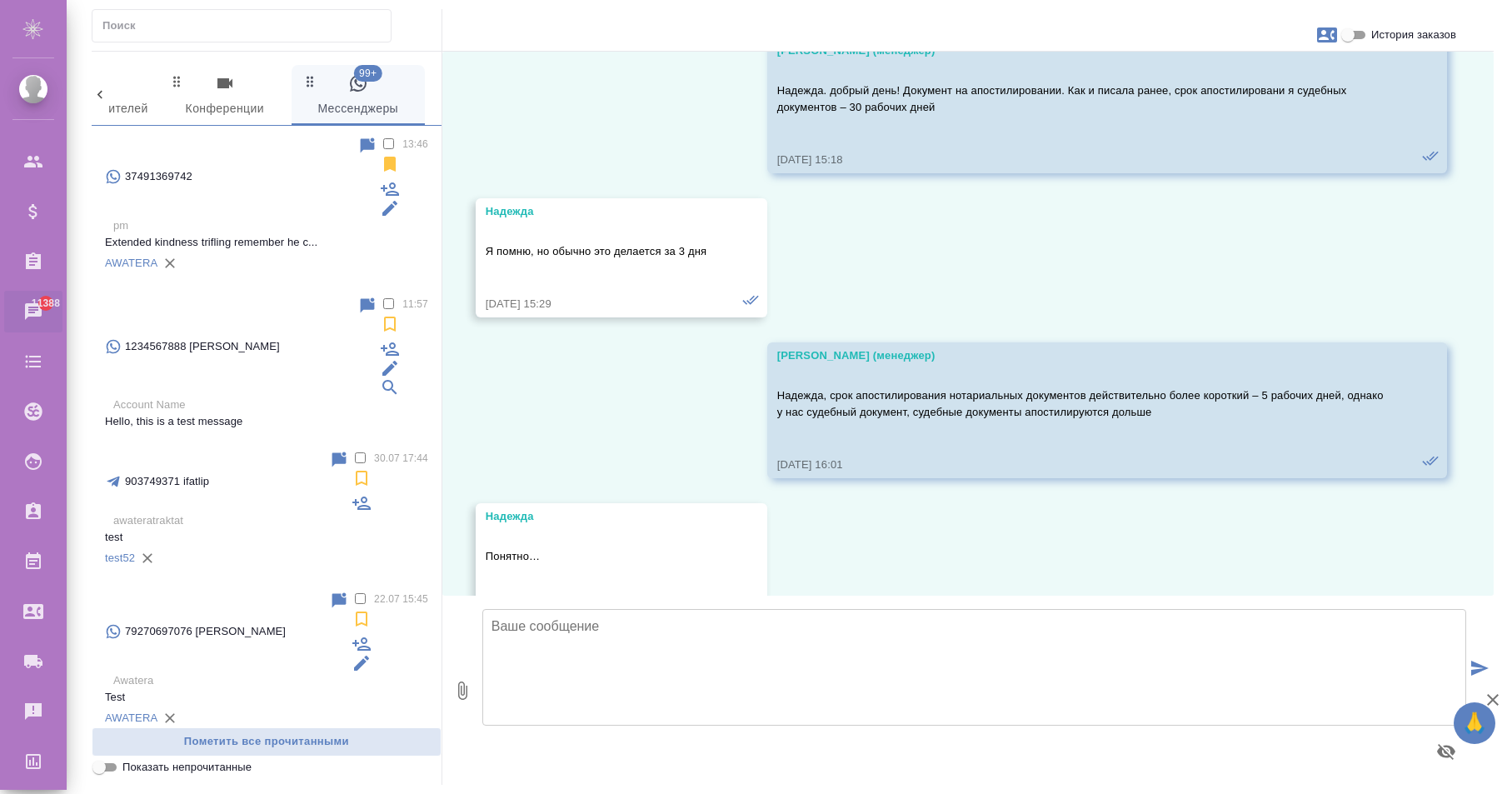
scroll to position [0, 0]
click at [265, 234] on p "Extended kindness trifling remember he c..." at bounding box center [266, 242] width 323 height 16
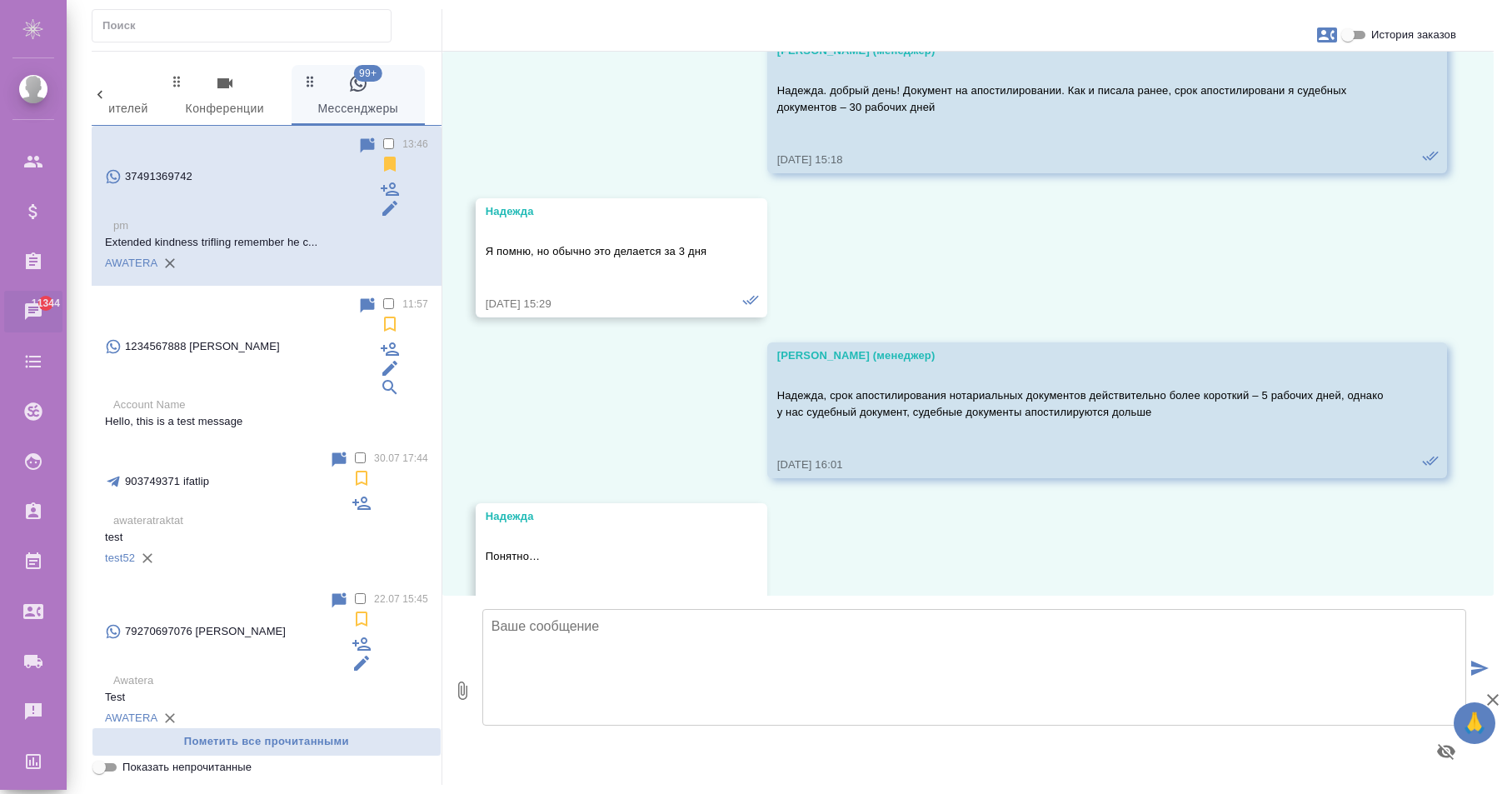
scroll to position [592, 0]
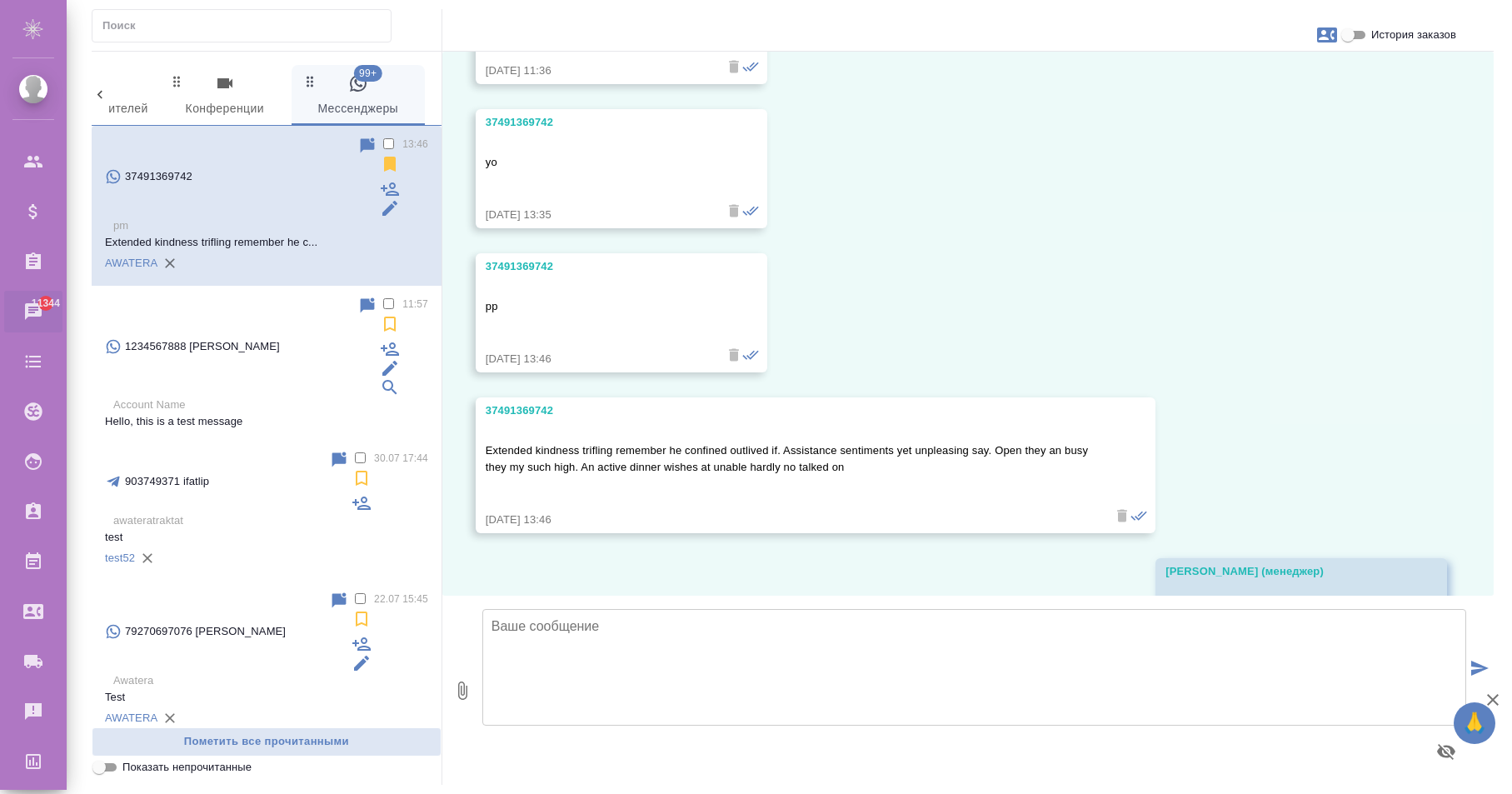
click at [257, 296] on div "1234567888 [PERSON_NAME]" at bounding box center [231, 346] width 252 height 101
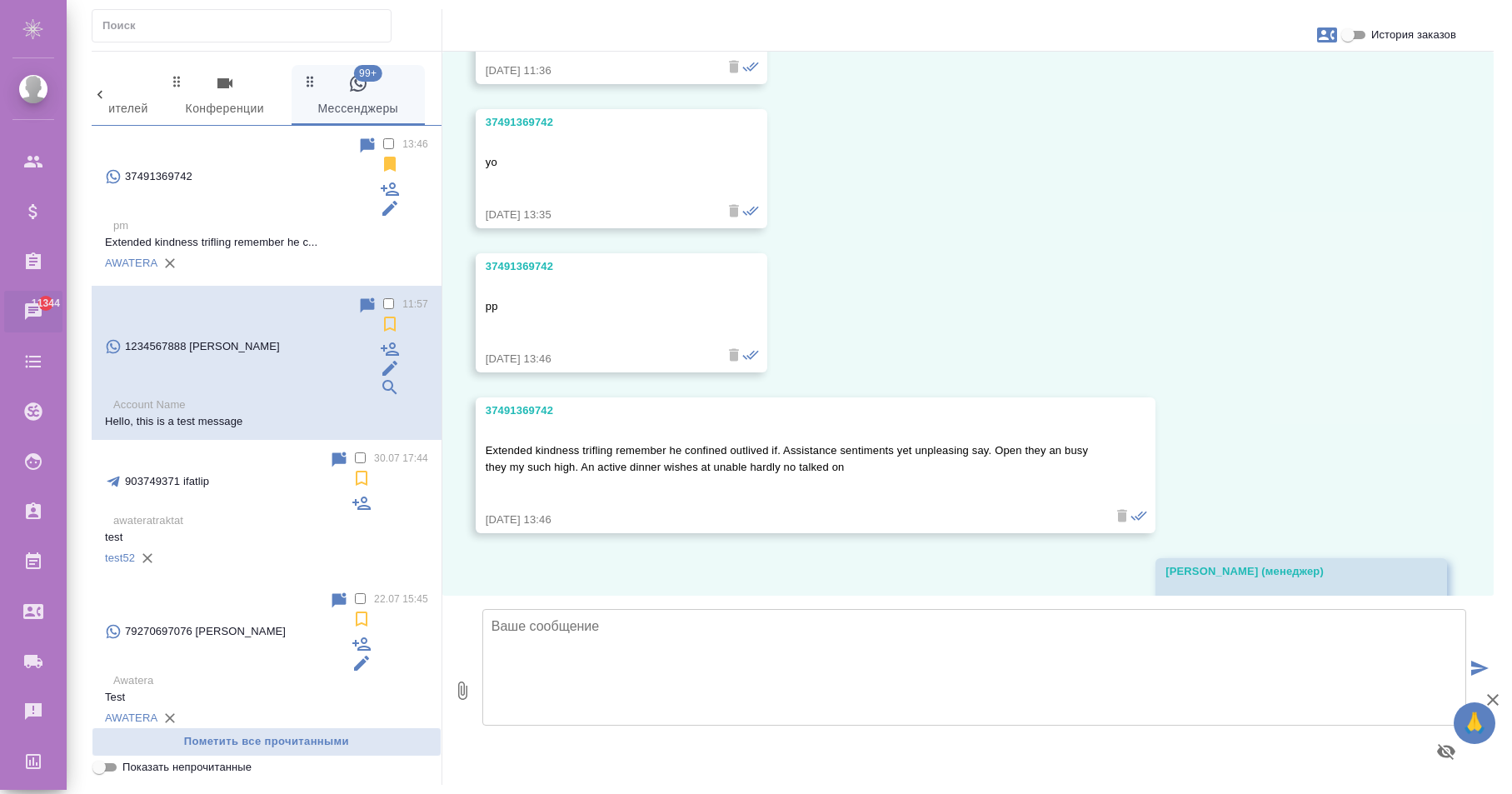
scroll to position [0, 0]
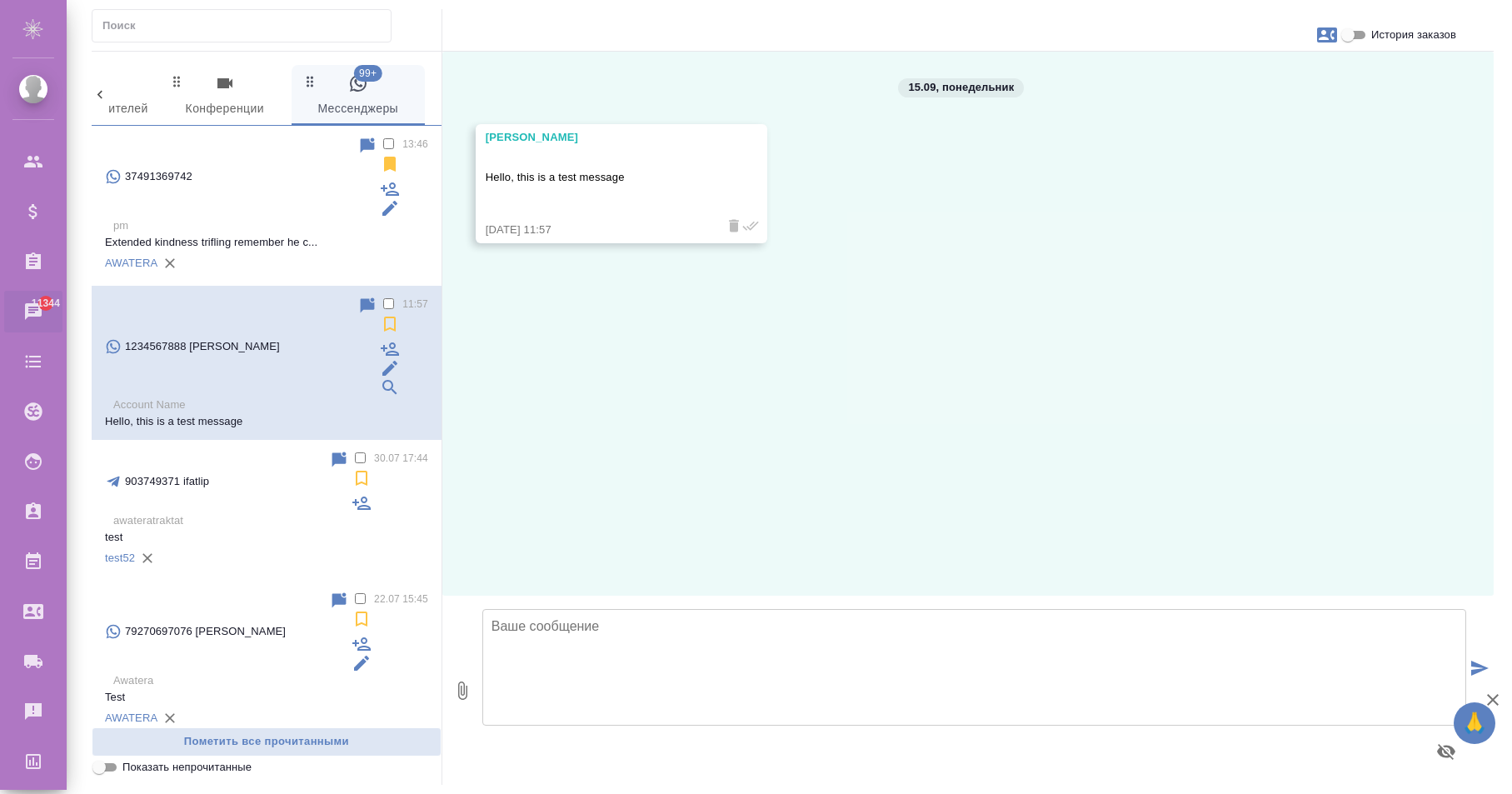
click at [230, 251] on div "AWATERA" at bounding box center [266, 263] width 323 height 25
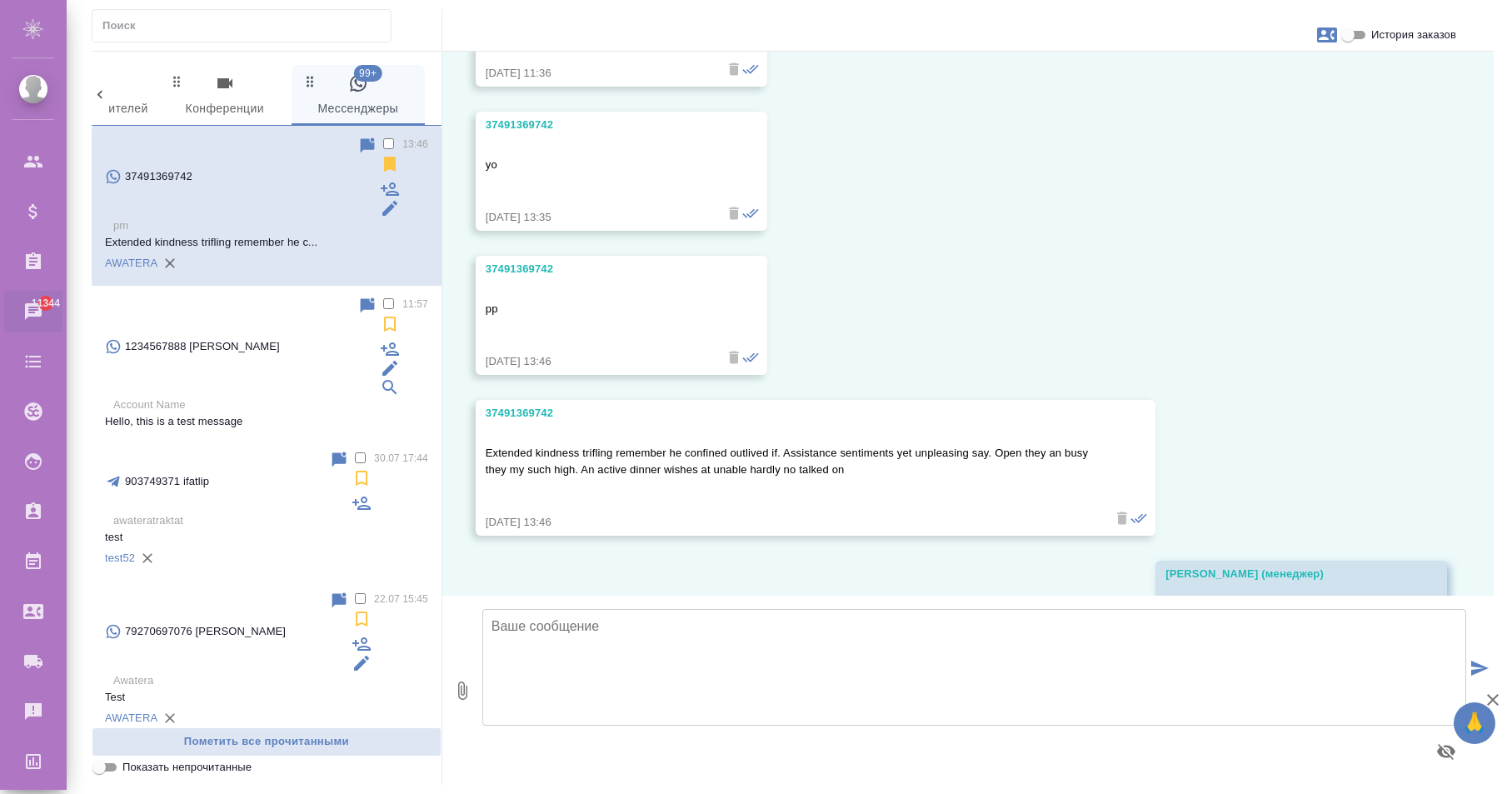
scroll to position [592, 0]
click at [708, 647] on textarea at bounding box center [974, 667] width 984 height 117
type textarea "k"
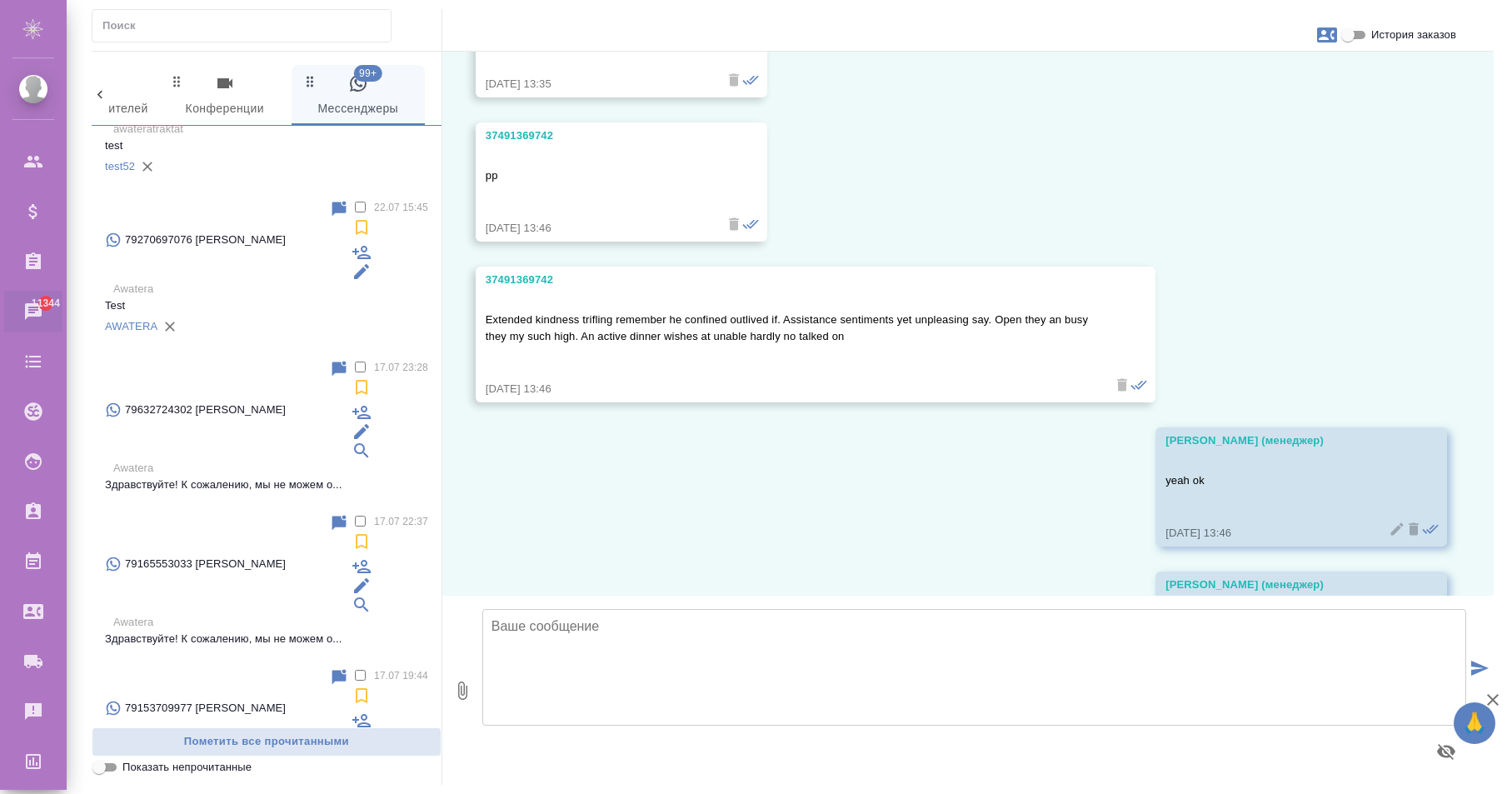
scroll to position [0, 0]
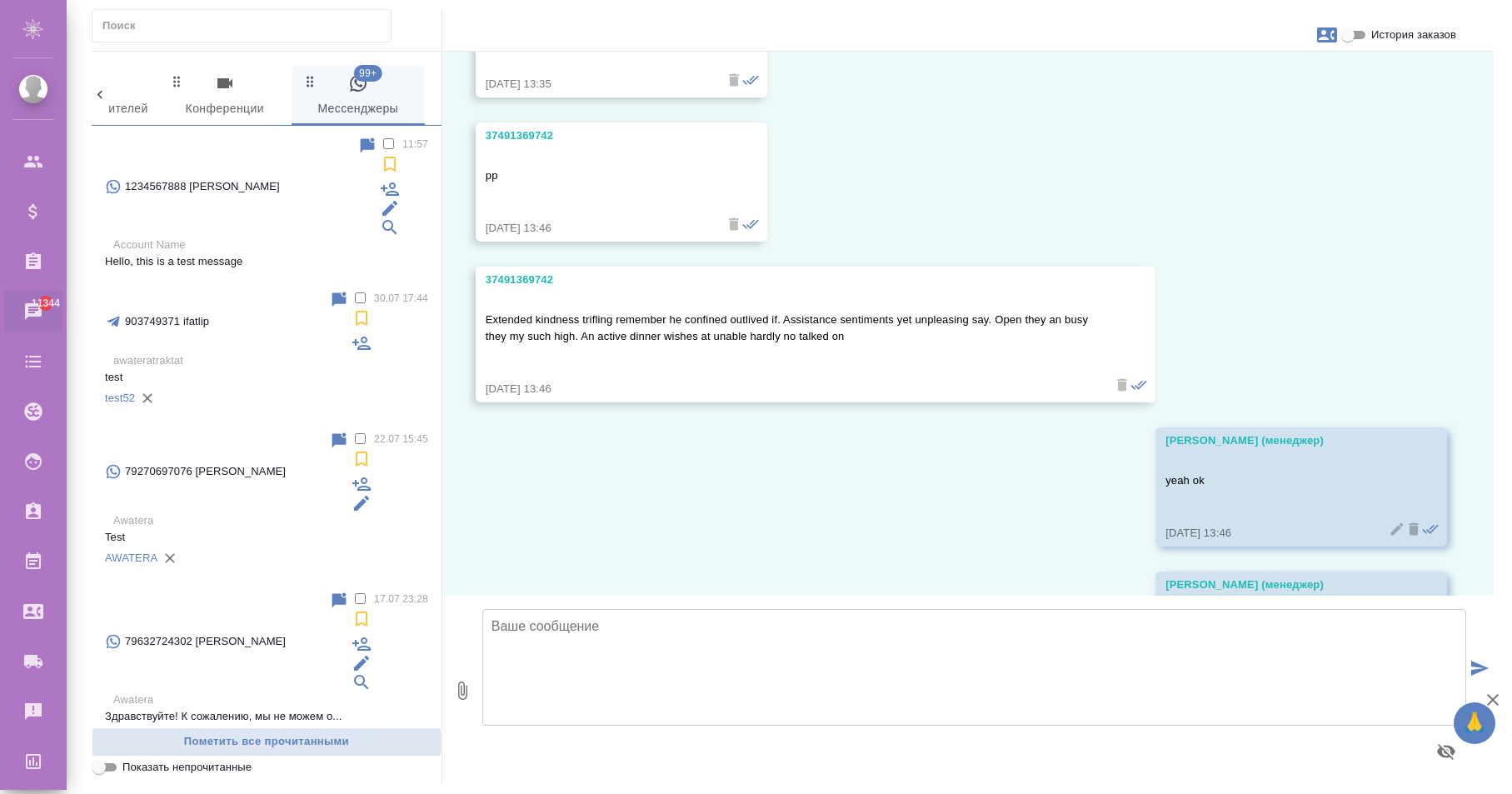
click at [174, 52] on div "2 Заказы 0 Спецификации 0 Клиенты 0 Входящие 0 Тендеры 0 Исполнители 0 Подбор и…" at bounding box center [267, 418] width 351 height 733
click at [260, 253] on p "Hello, this is a test message" at bounding box center [266, 261] width 323 height 16
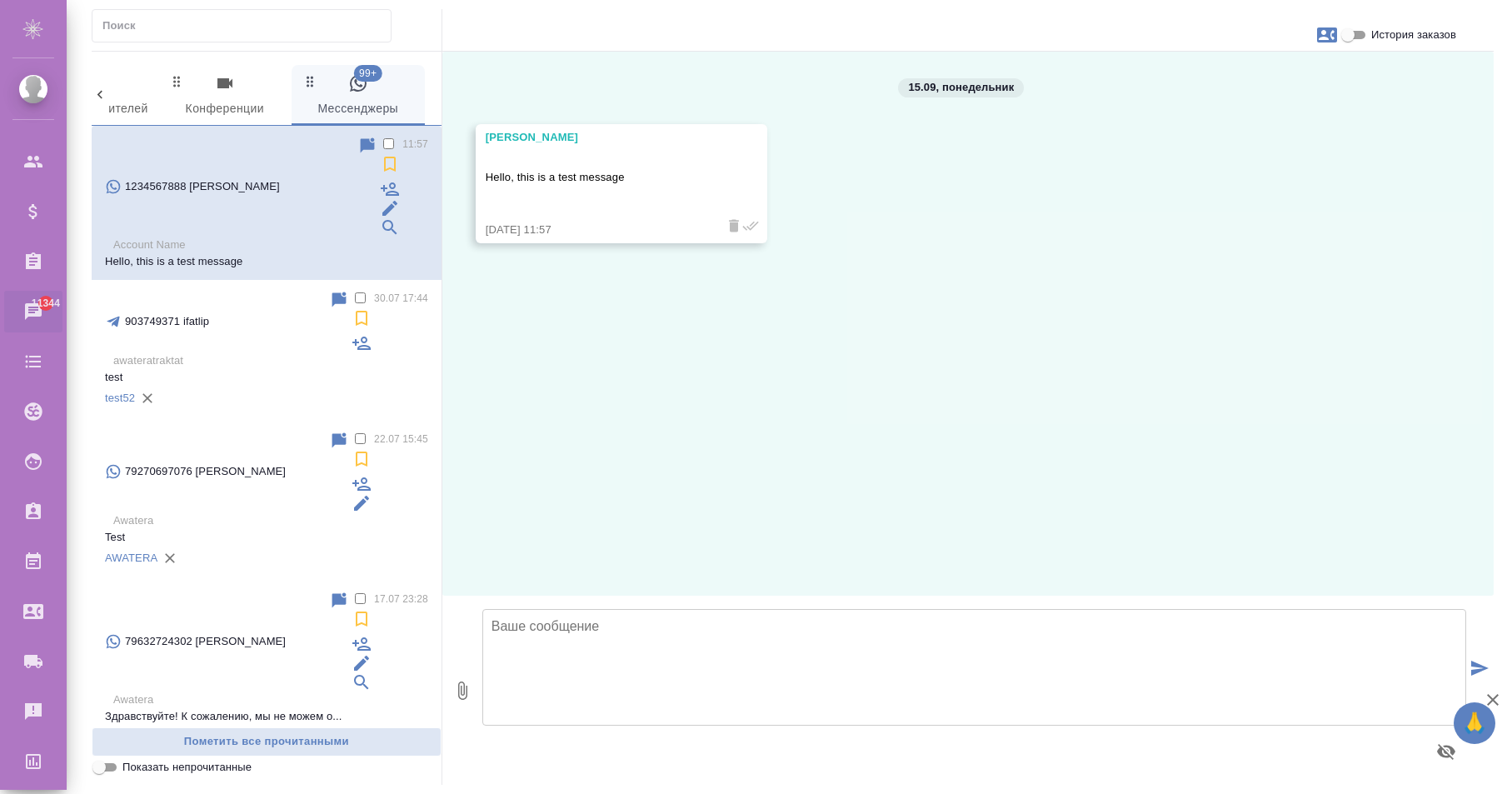
click at [172, 19] on input "text" at bounding box center [246, 26] width 288 height 23
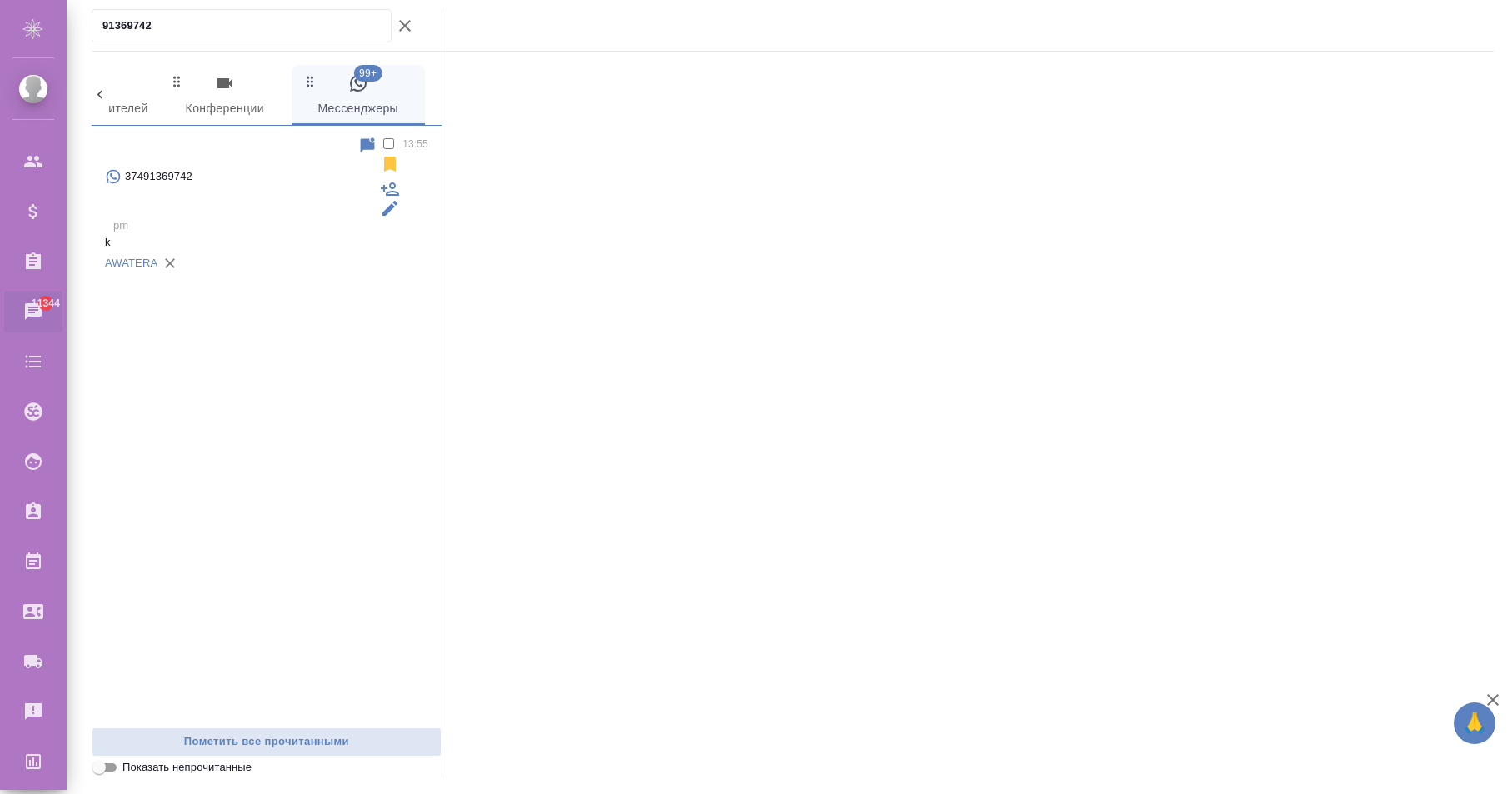
type input "91369742"
click at [310, 218] on p "pm" at bounding box center [271, 225] width 315 height 16
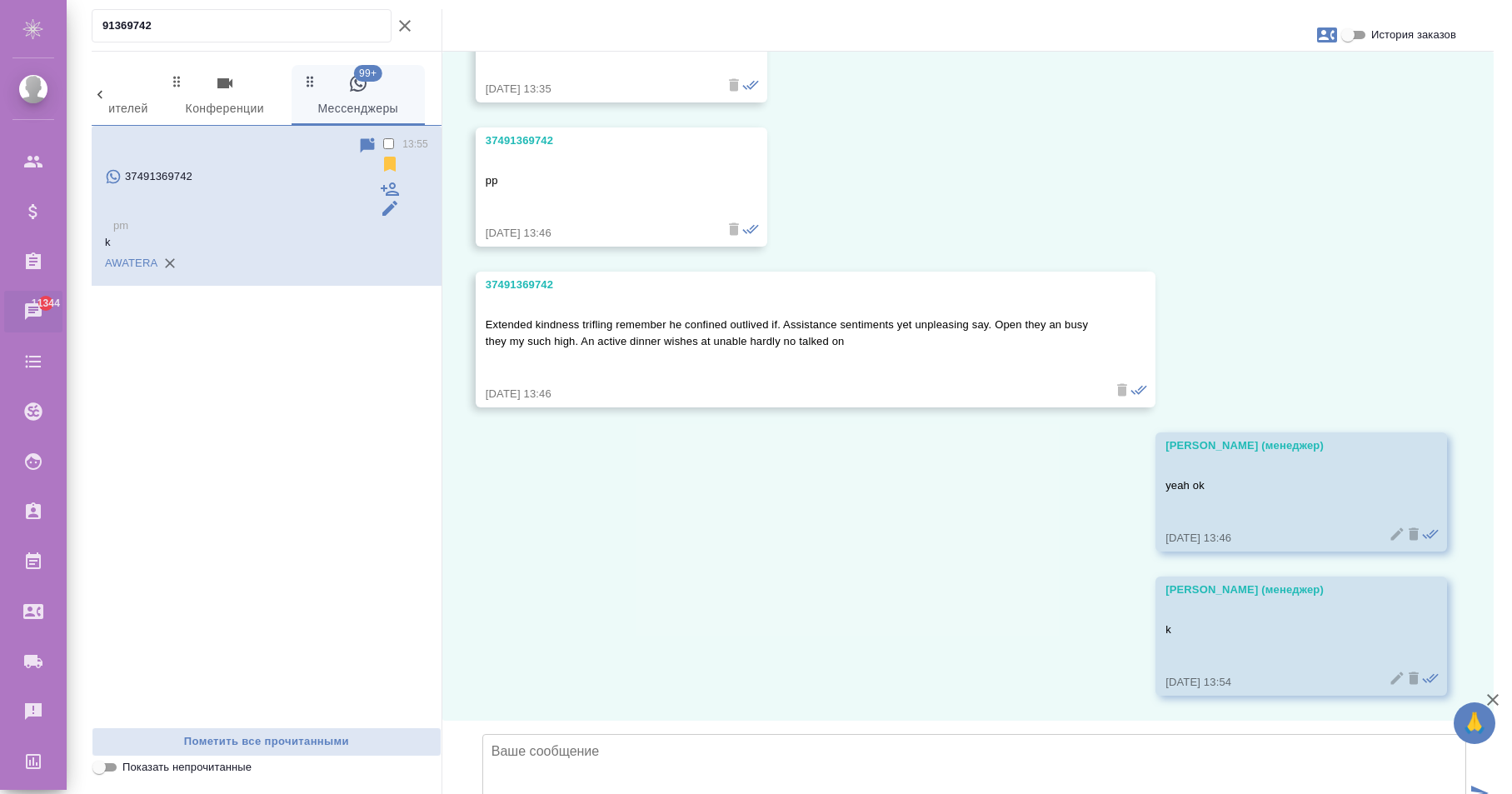
scroll to position [722, 0]
click at [407, 22] on icon "button" at bounding box center [405, 25] width 20 height 20
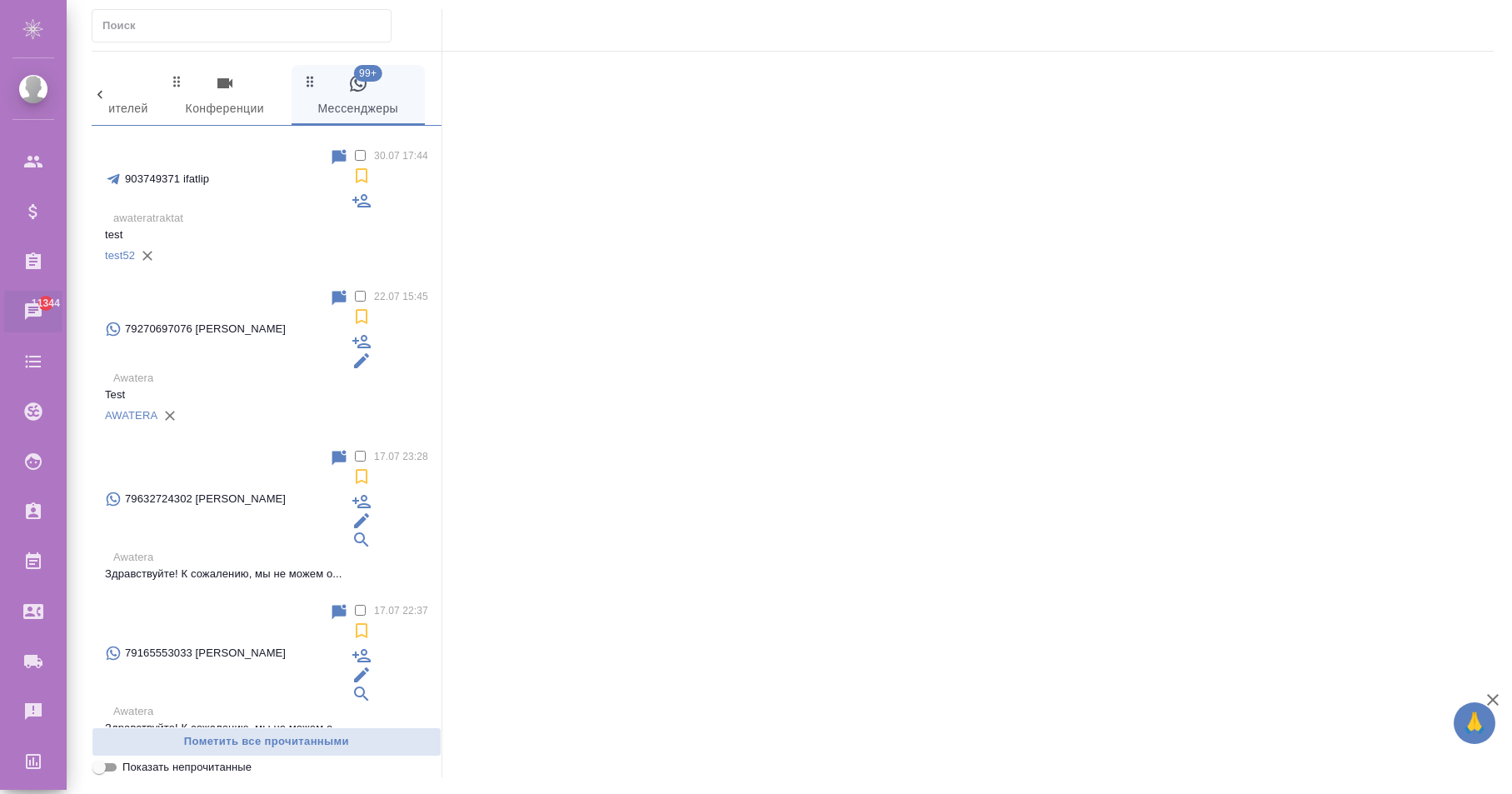
scroll to position [0, 0]
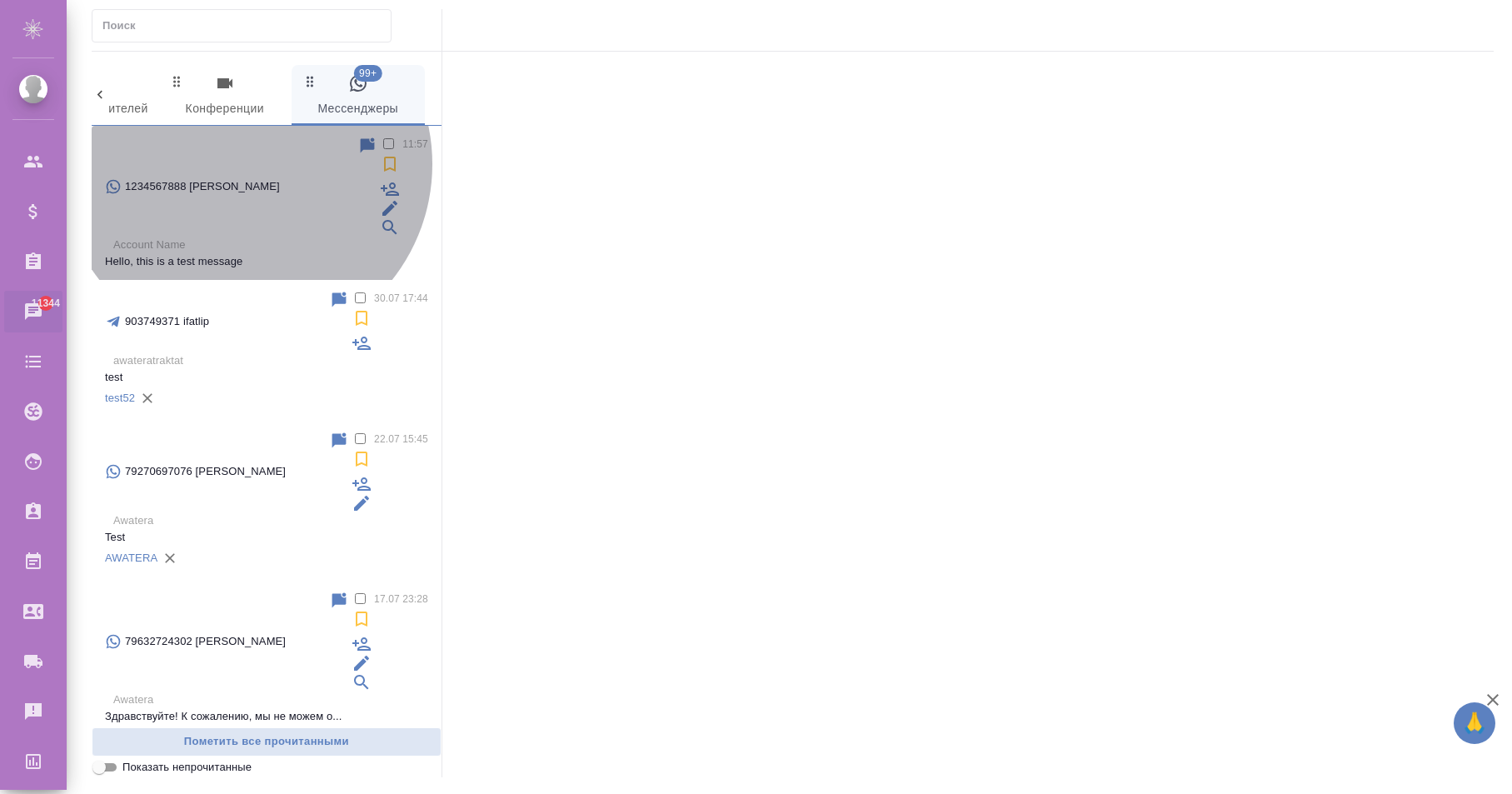
click at [246, 237] on p "Account Name" at bounding box center [271, 245] width 315 height 16
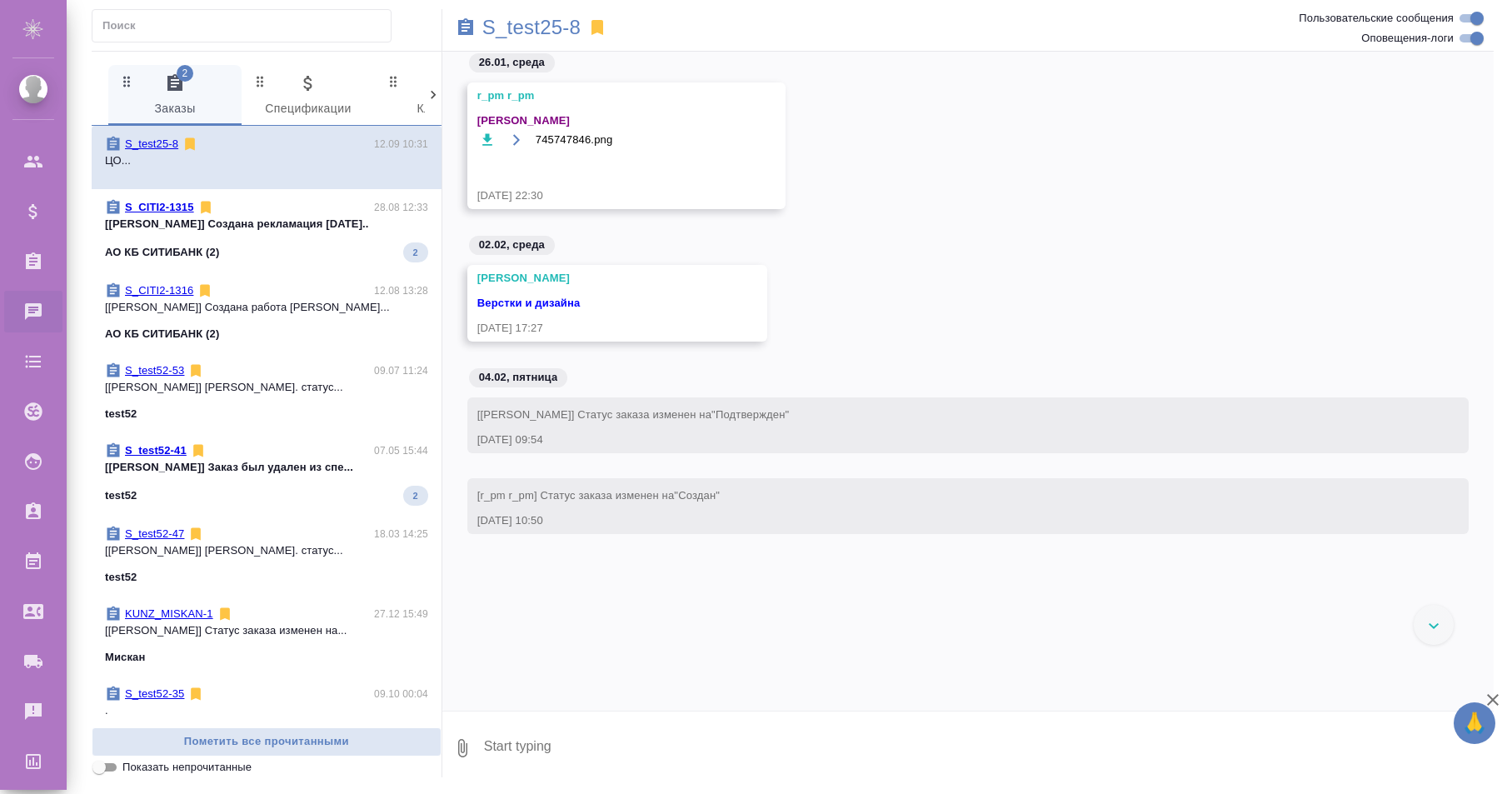
scroll to position [9843, 0]
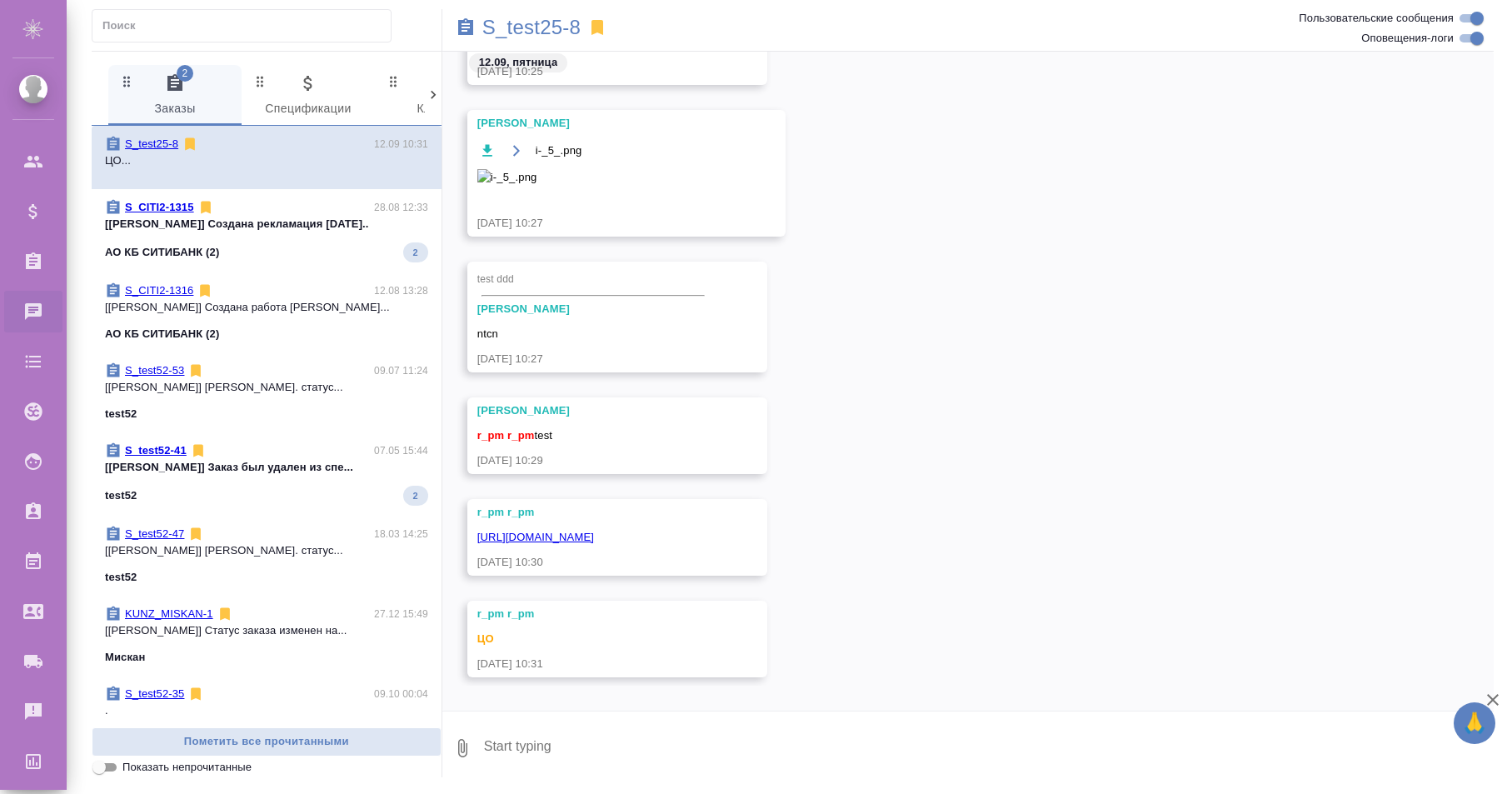
click at [436, 83] on div at bounding box center [433, 94] width 16 height 60
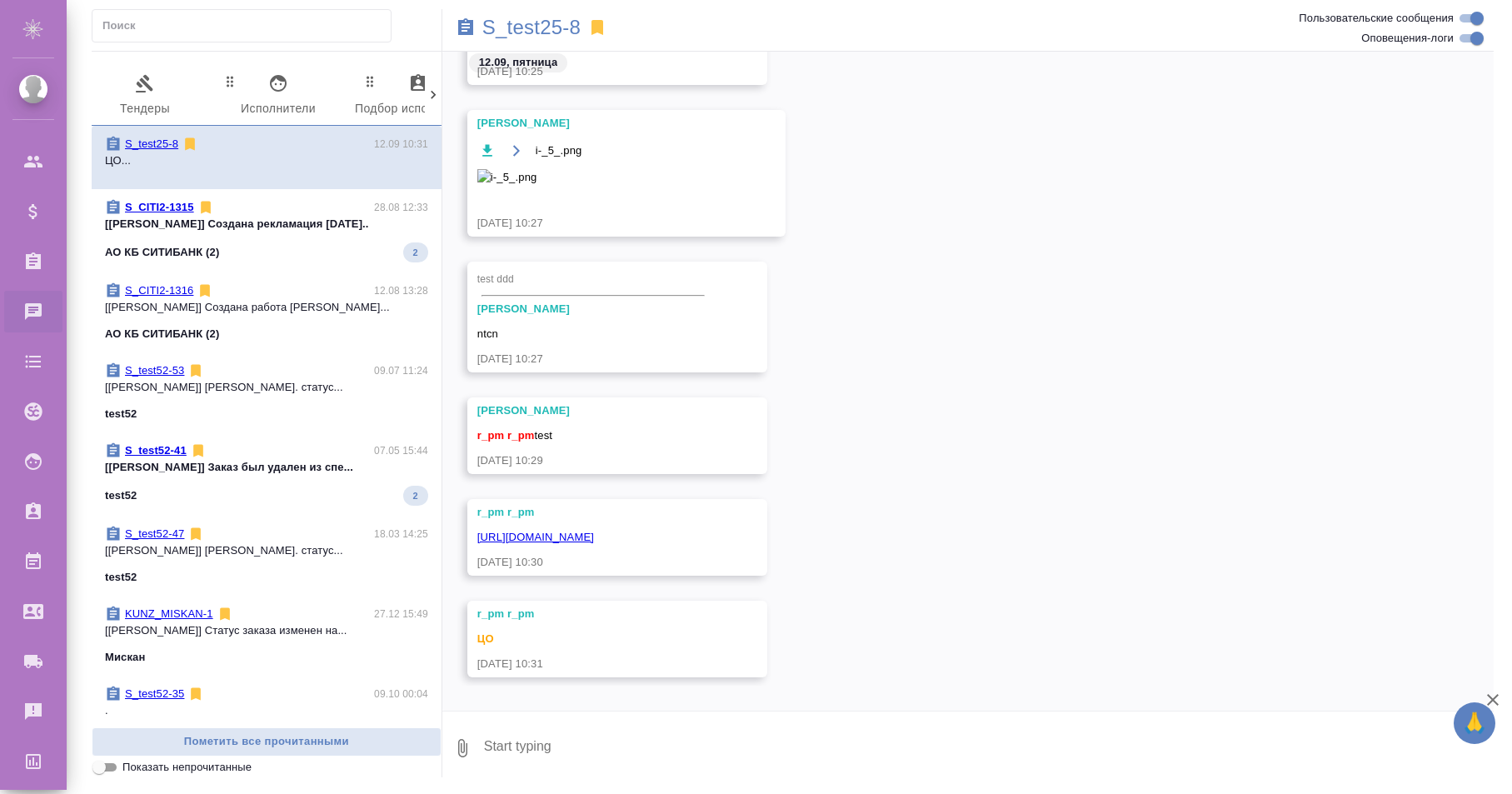
click at [436, 83] on div at bounding box center [433, 94] width 16 height 60
click at [347, 89] on span "99+ Мессенджеры" at bounding box center [358, 96] width 114 height 46
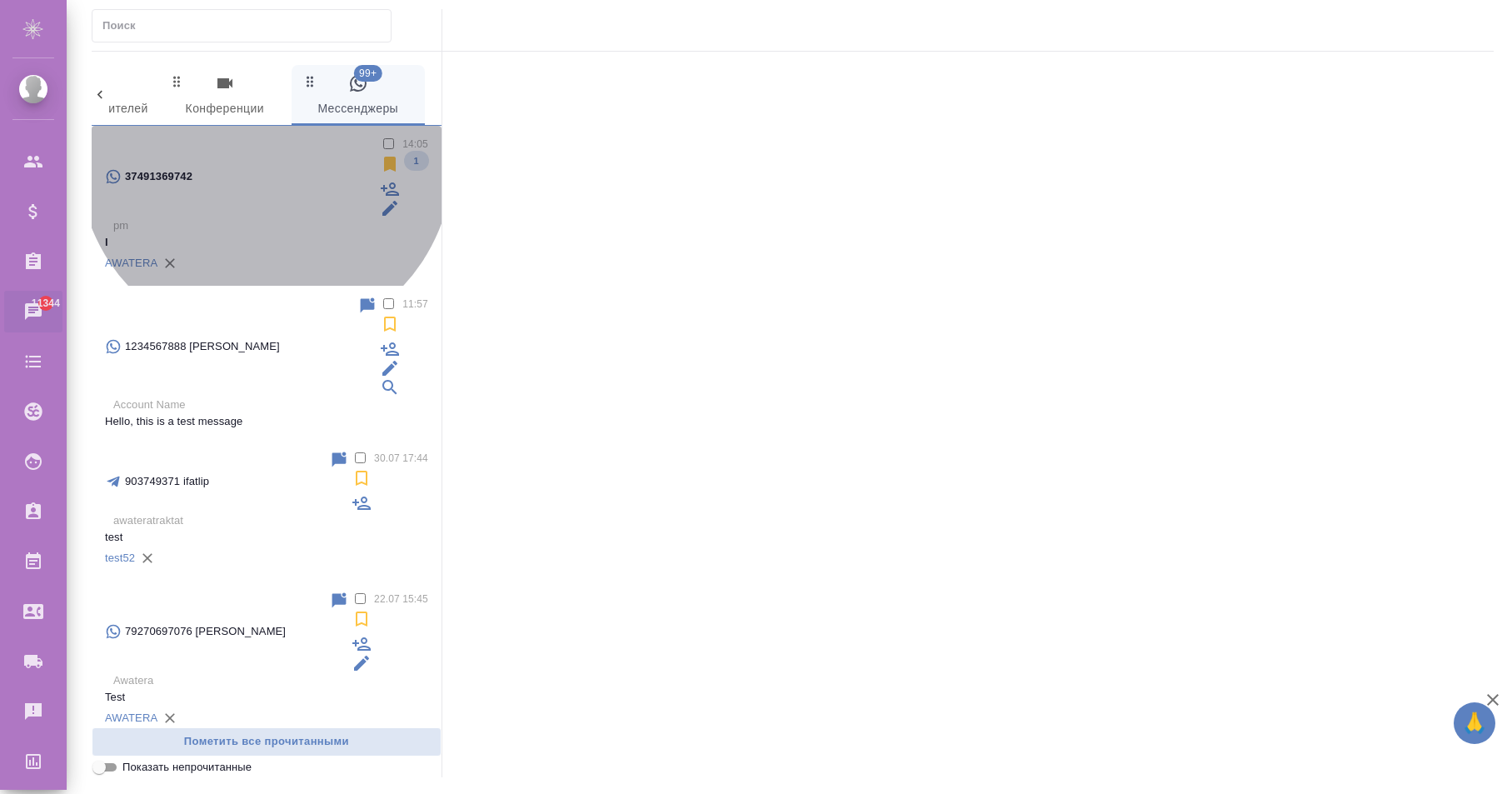
click at [266, 218] on p "pm" at bounding box center [271, 225] width 315 height 16
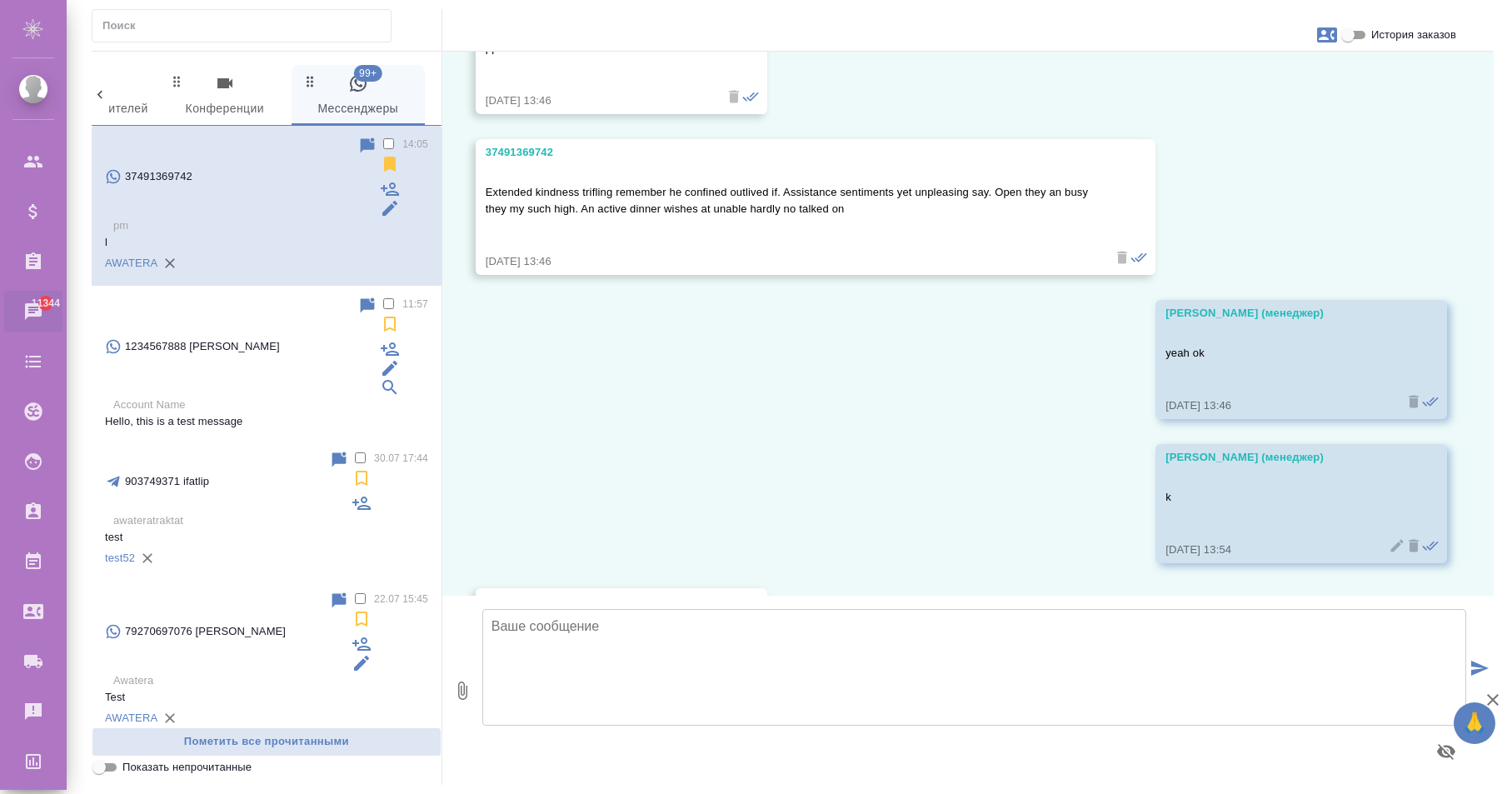
scroll to position [853, 0]
click at [727, 660] on textarea at bounding box center [974, 667] width 984 height 117
type textarea "g"
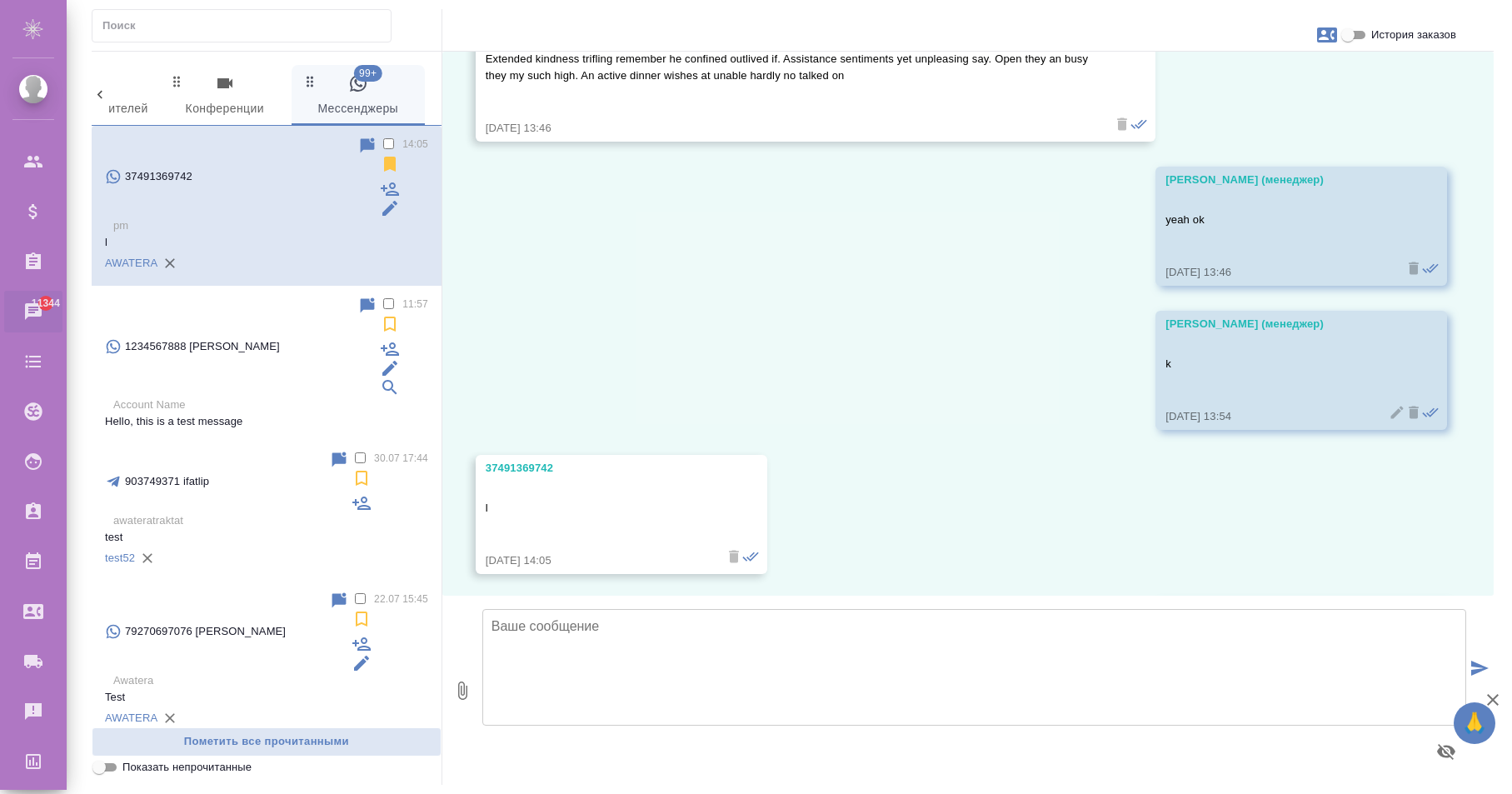
scroll to position [984, 0]
click at [277, 291] on div "1234567888 John Doe 11:57 Account Name Hello, this is a test message" at bounding box center [266, 363] width 350 height 154
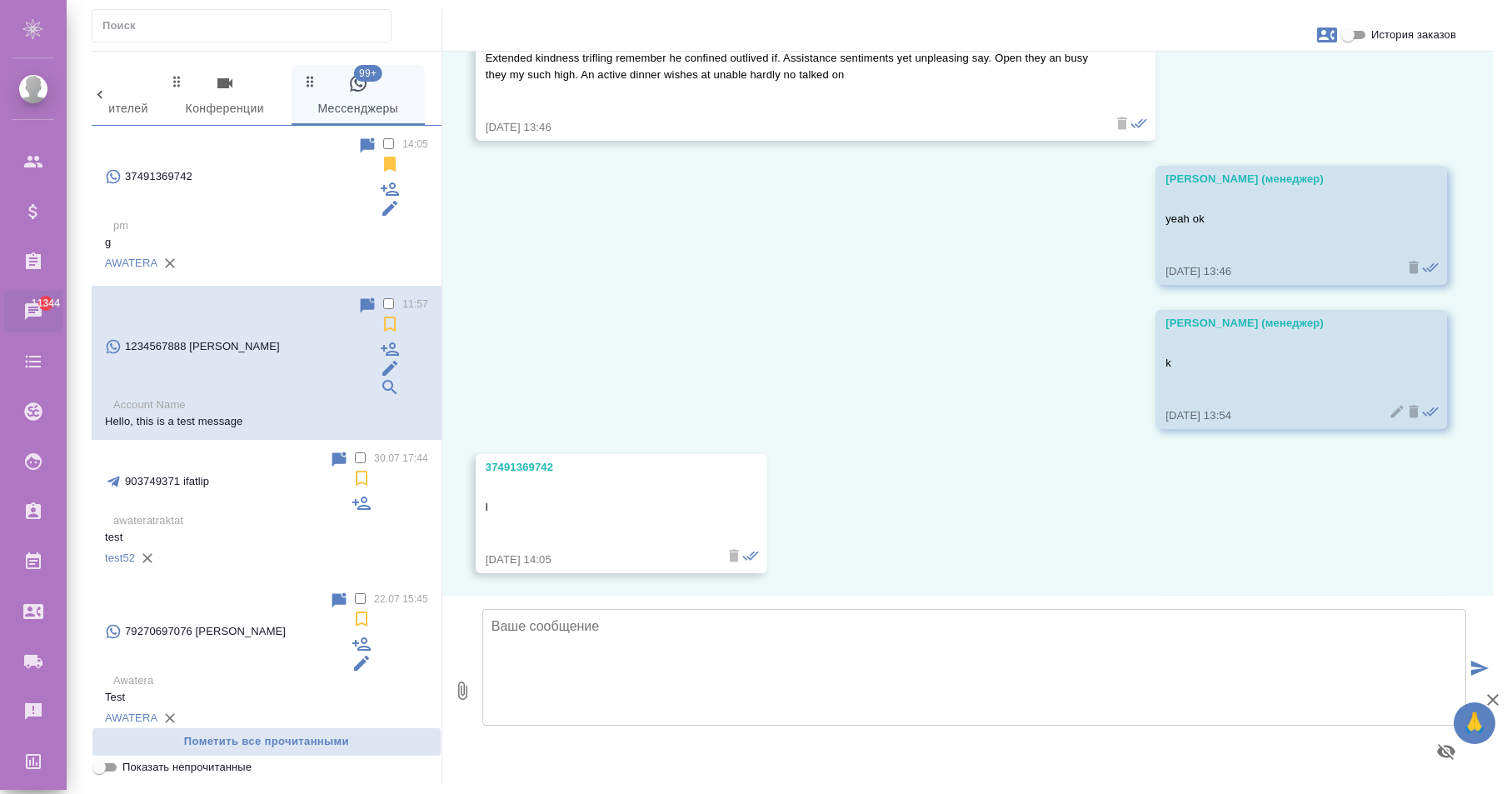
scroll to position [0, 0]
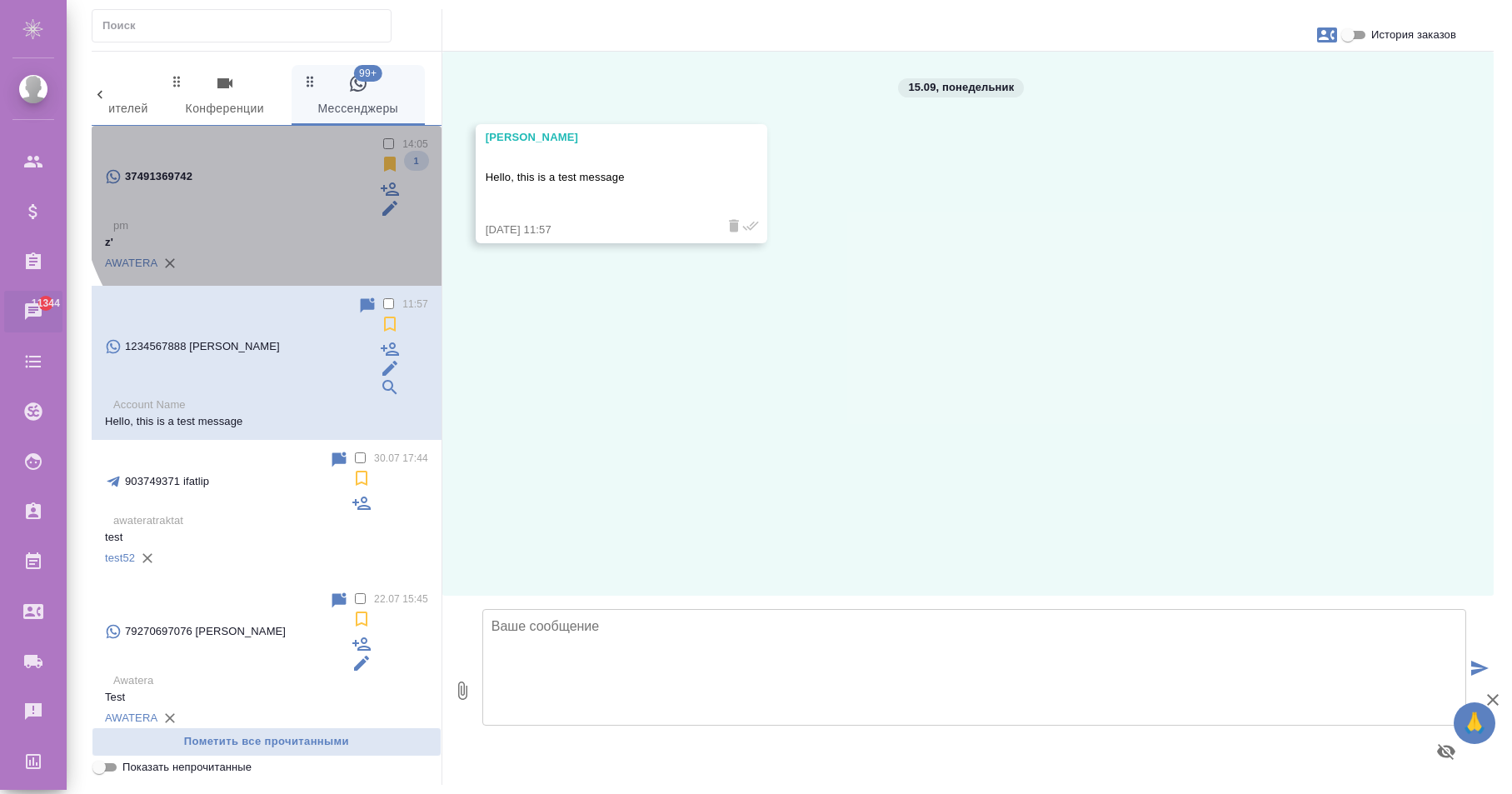
click at [286, 251] on div "AWATERA" at bounding box center [266, 263] width 323 height 25
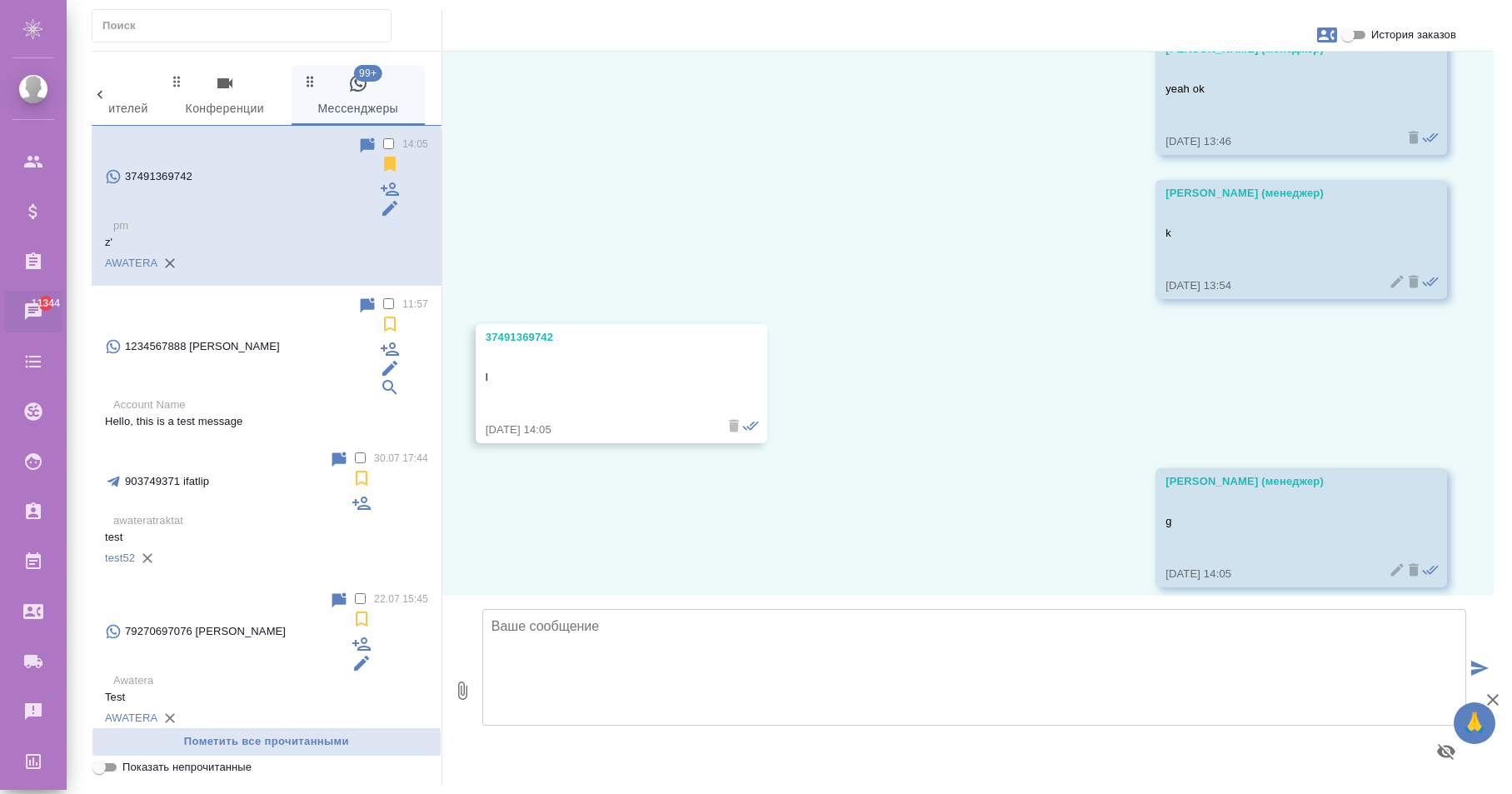
scroll to position [1115, 0]
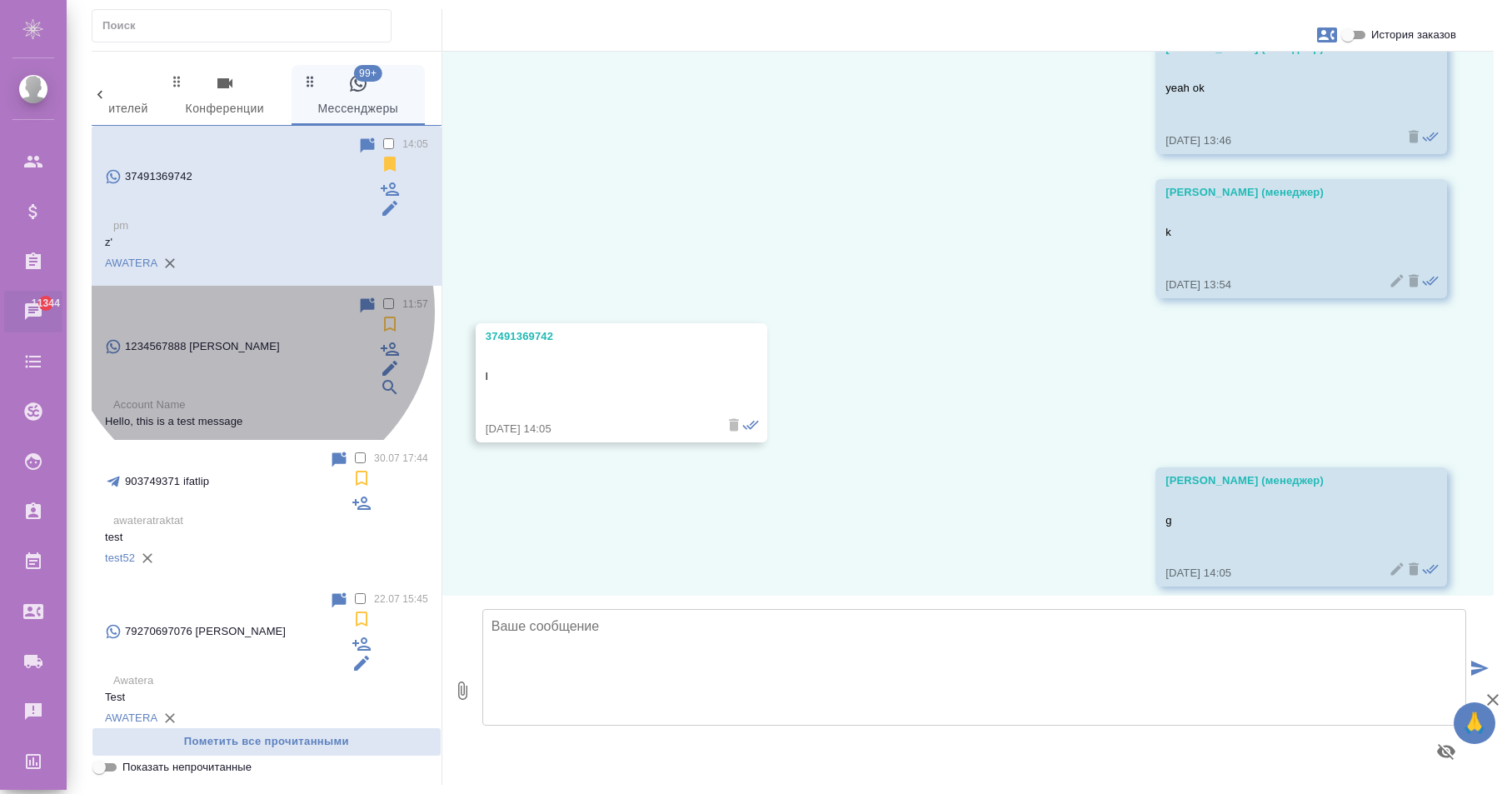
click at [249, 296] on div "1234567888 [PERSON_NAME]" at bounding box center [231, 346] width 252 height 101
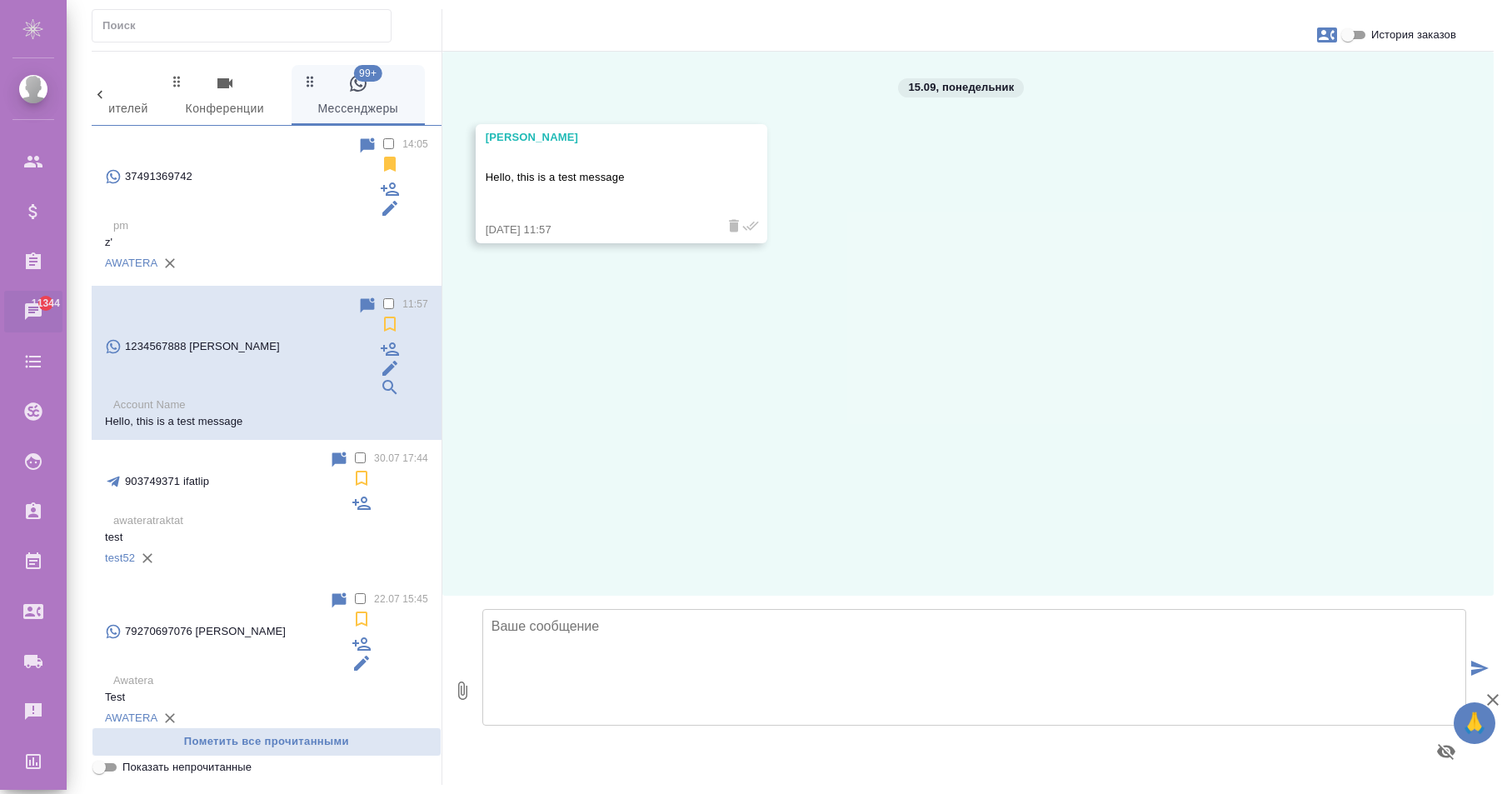
scroll to position [0, 0]
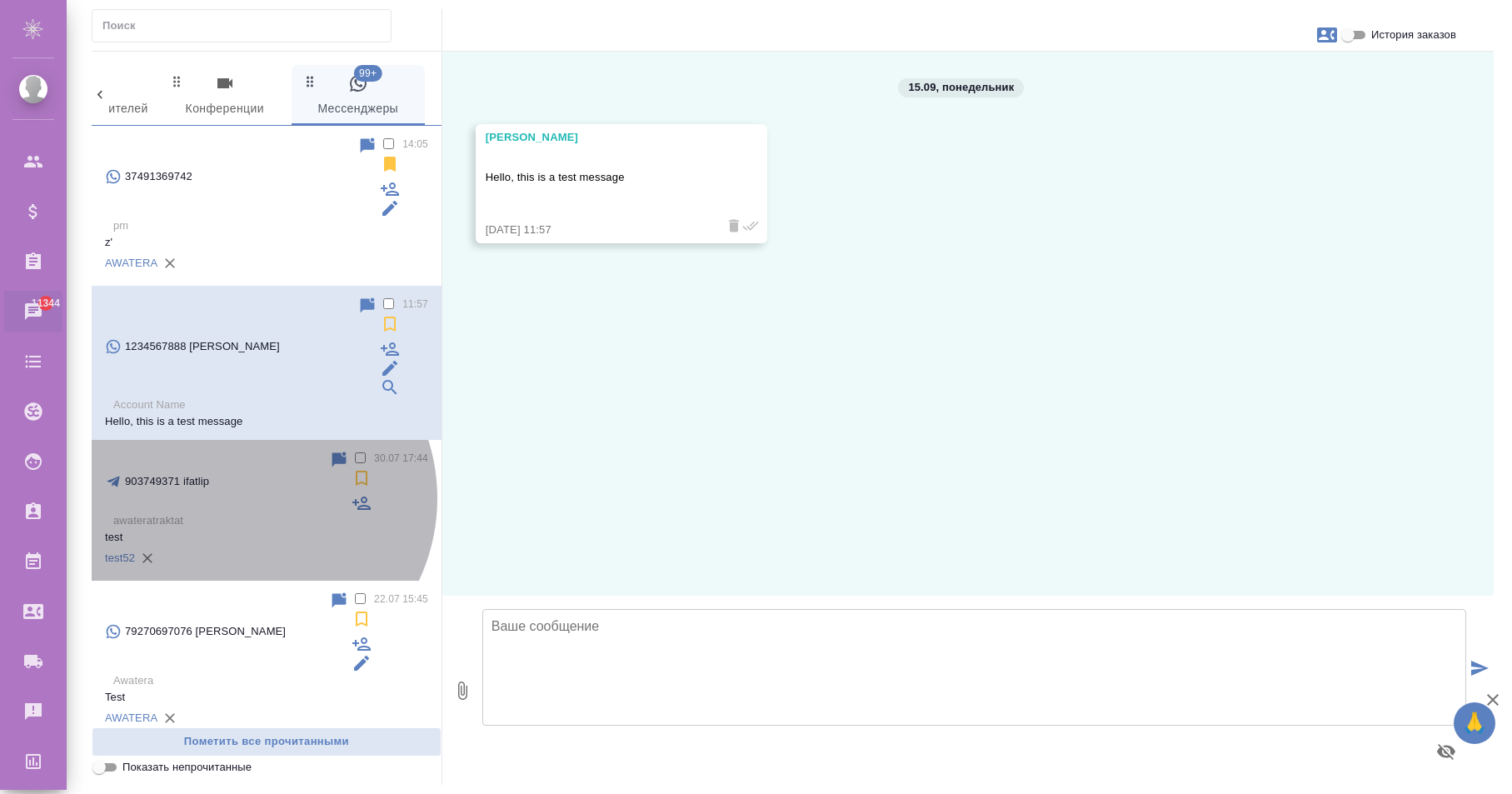
click at [244, 529] on p "test" at bounding box center [266, 537] width 323 height 16
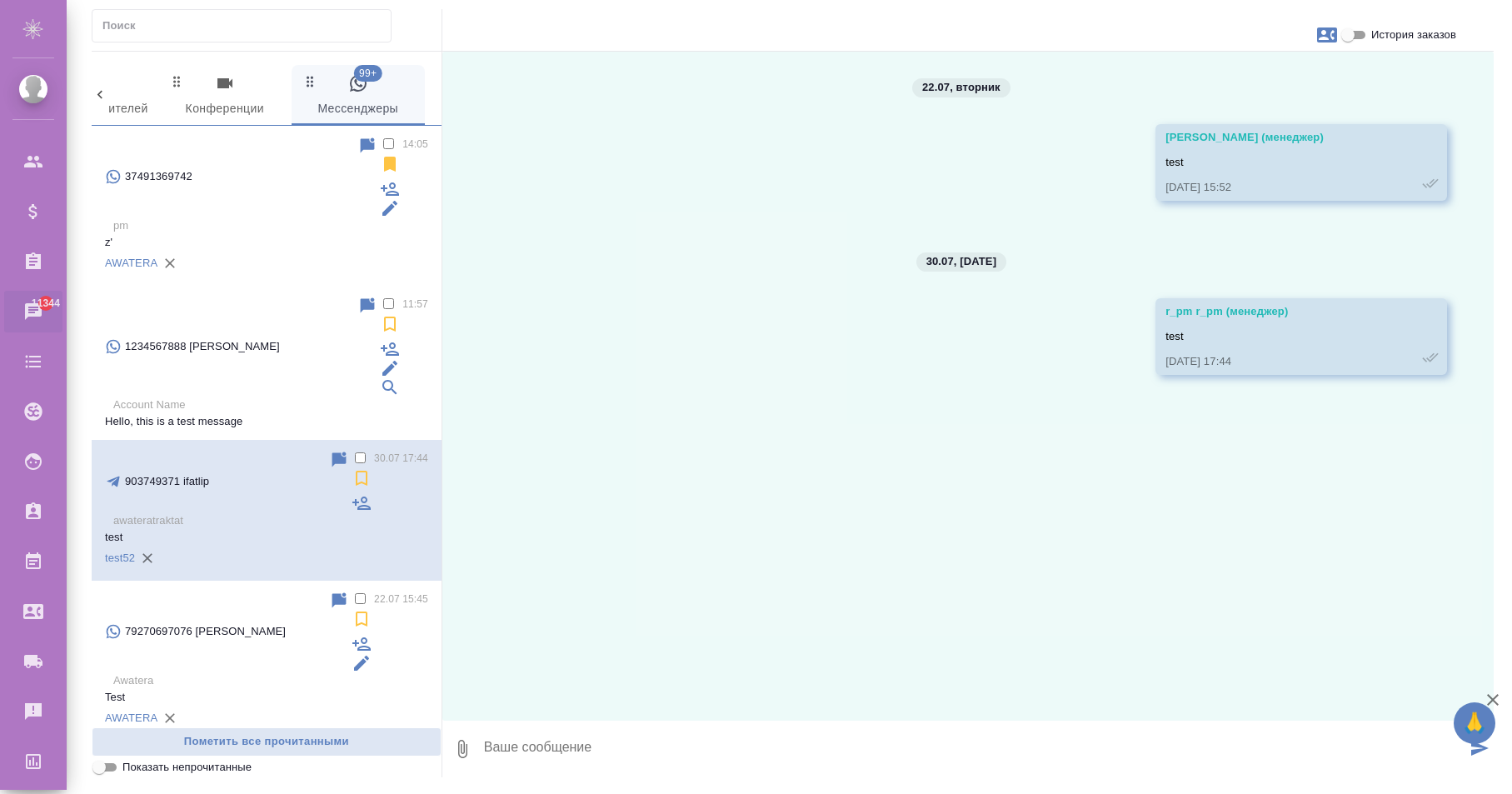
click at [245, 673] on p "Awatera" at bounding box center [271, 680] width 315 height 16
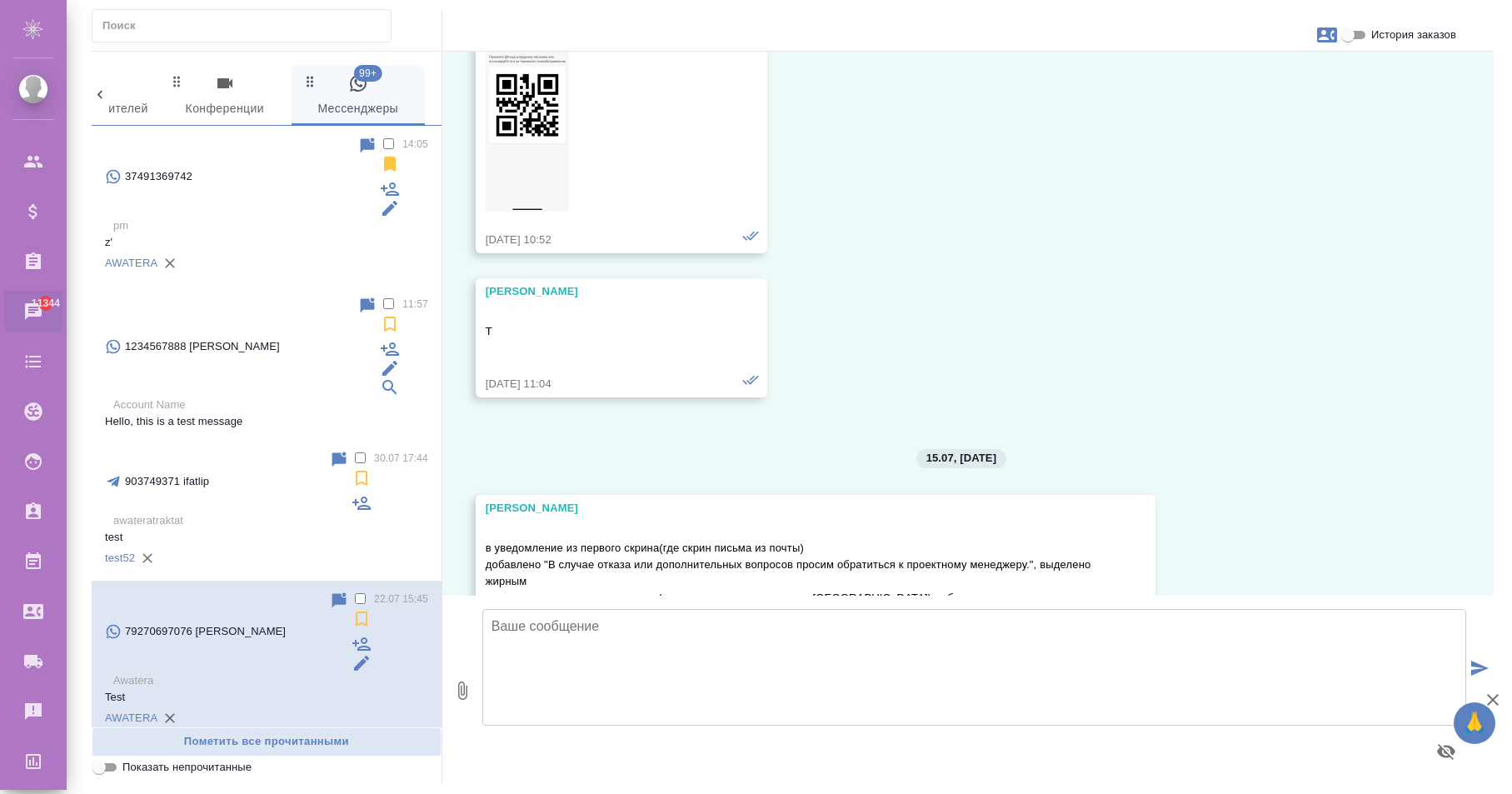
scroll to position [2874, 0]
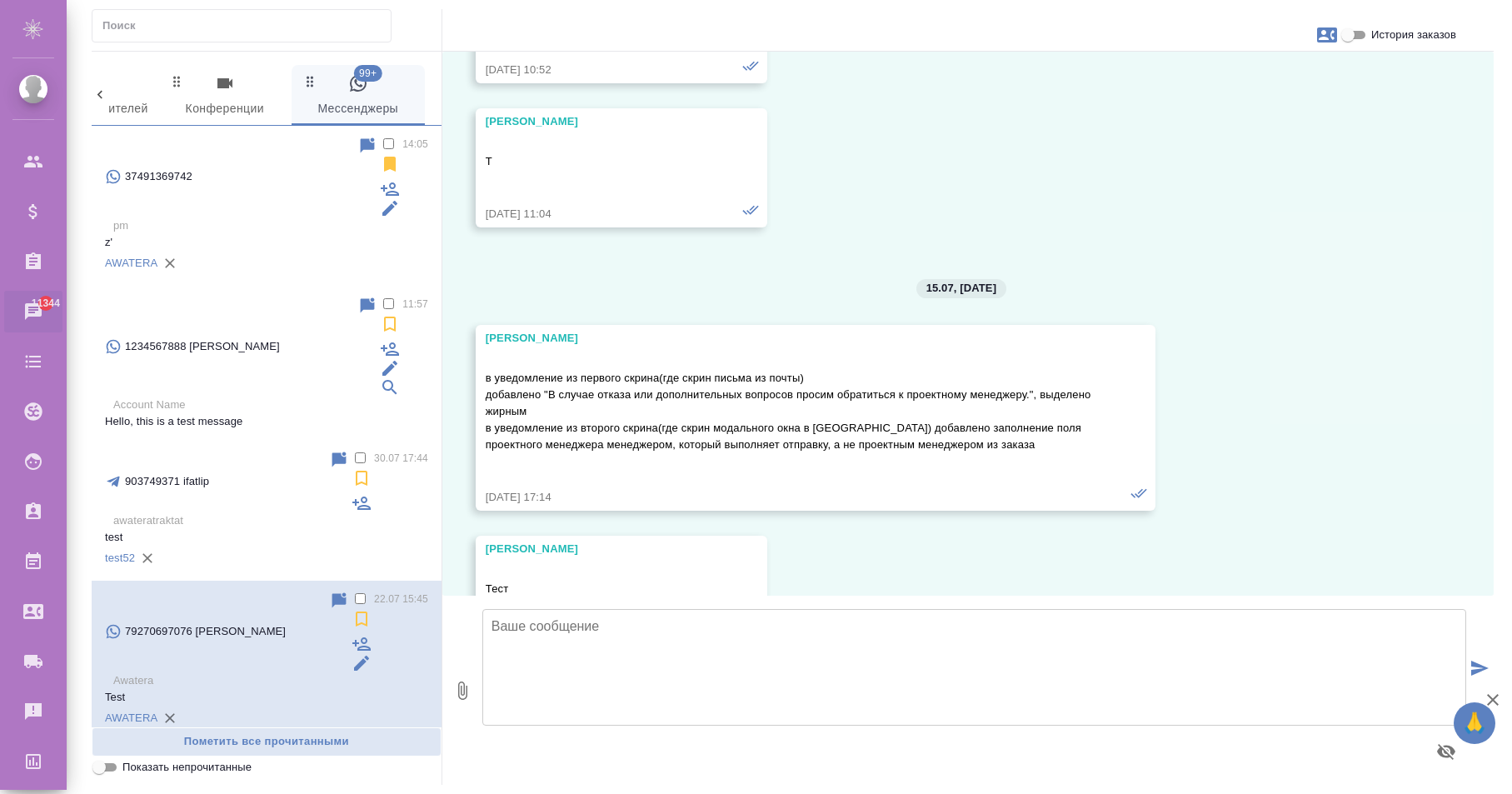
click at [246, 751] on div "79632724302 [PERSON_NAME]" at bounding box center [217, 801] width 225 height 101
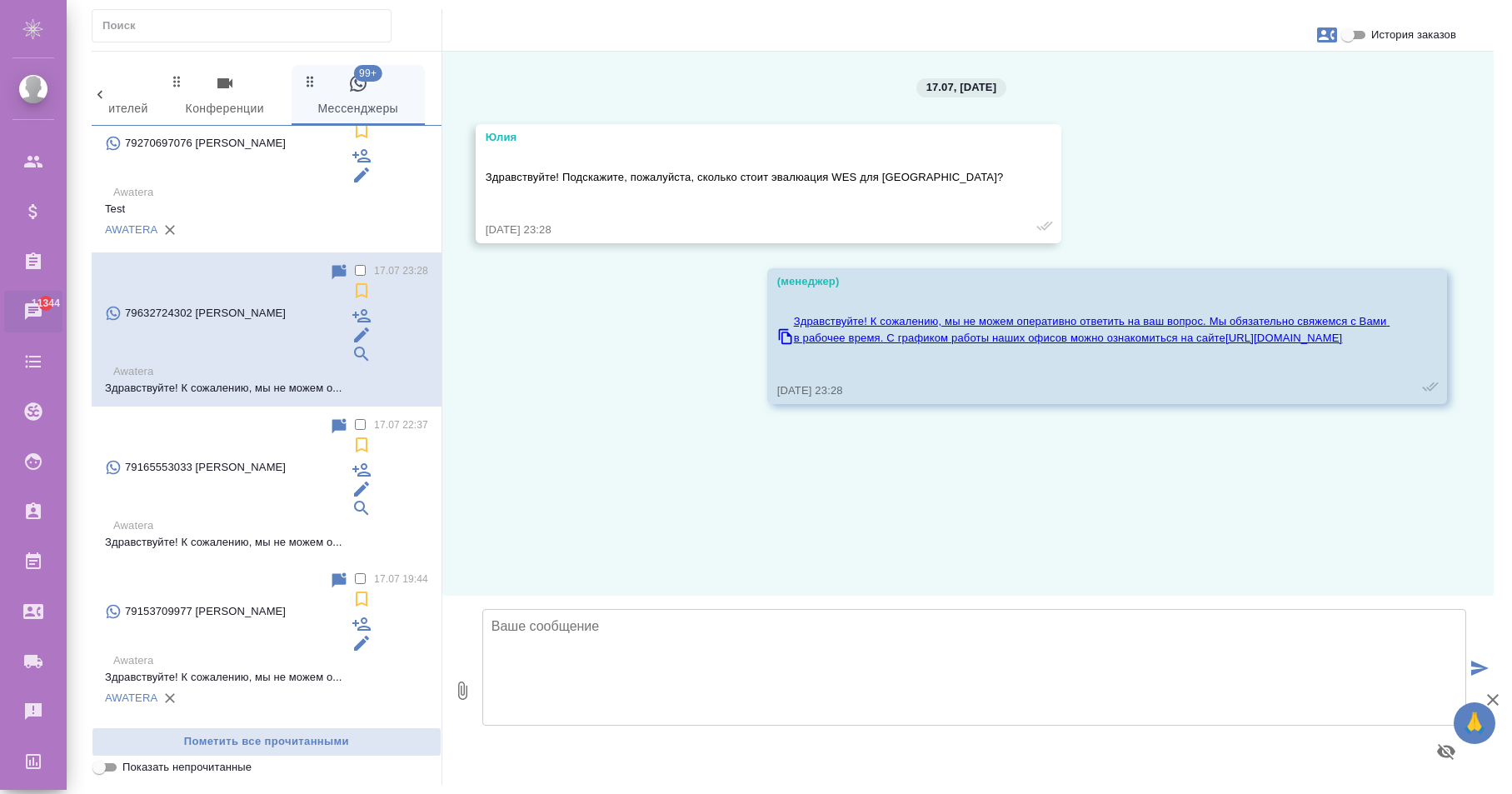
scroll to position [0, 0]
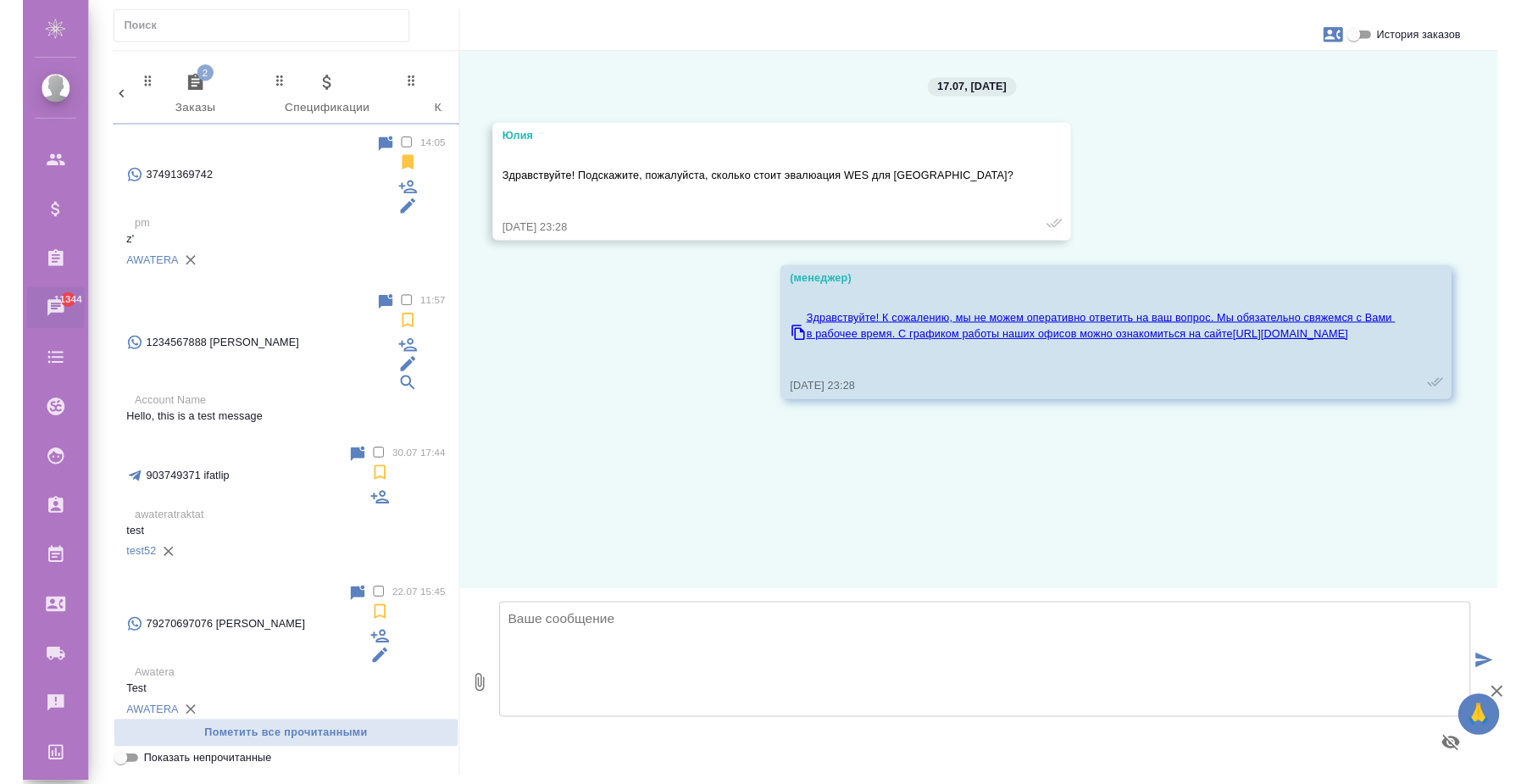
scroll to position [0, 912]
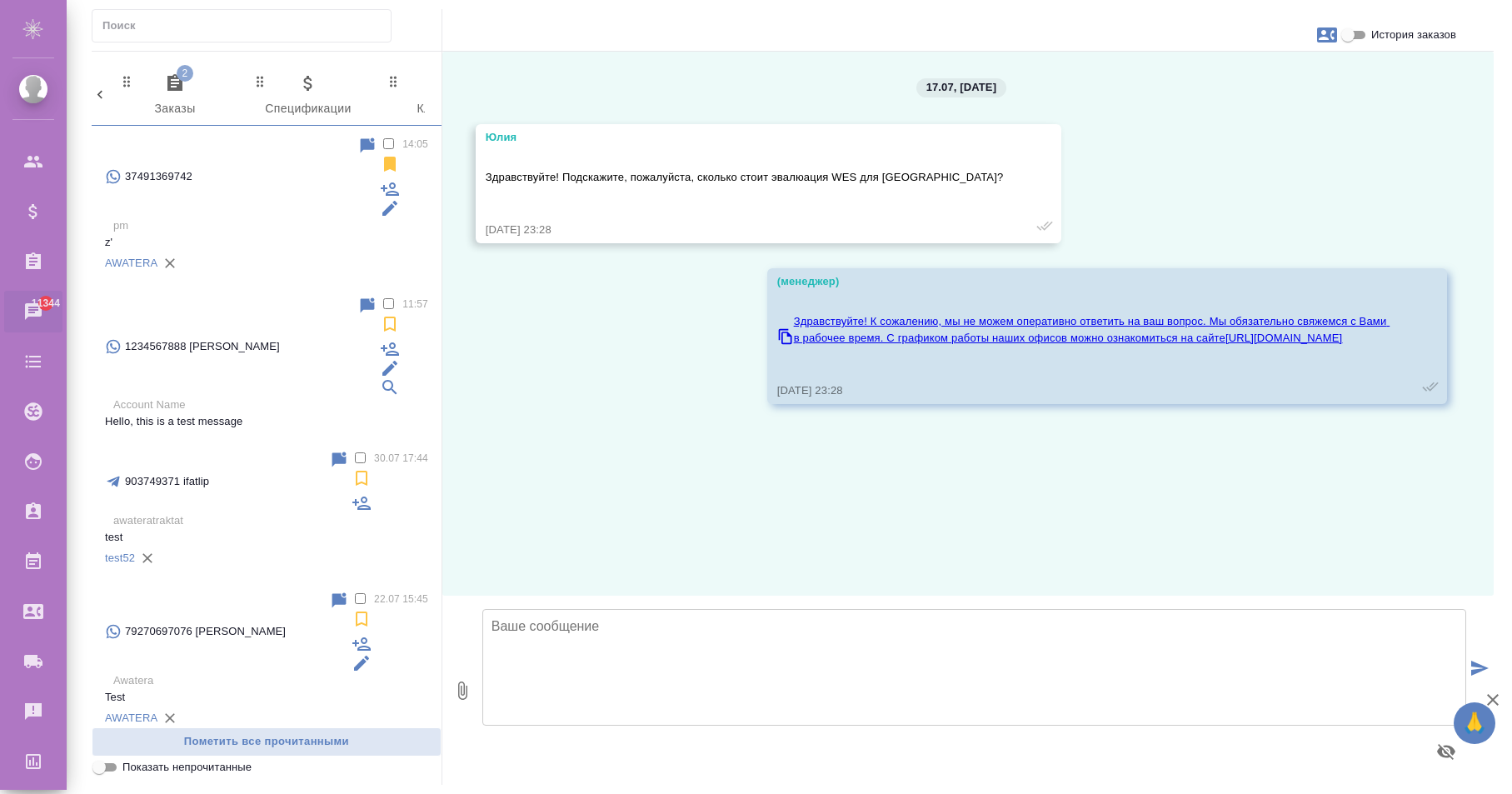
scroll to position [0, 896]
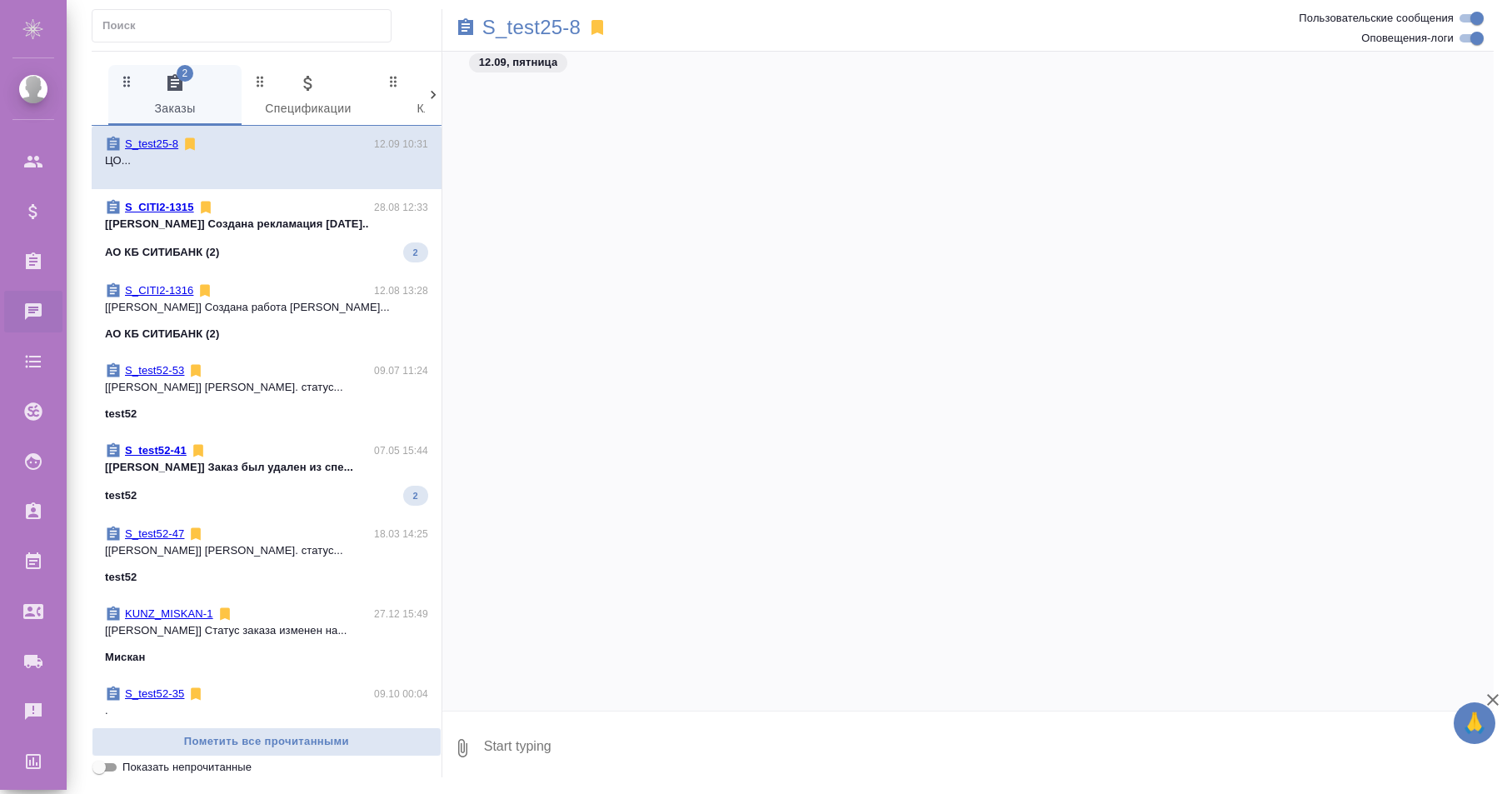
scroll to position [9843, 0]
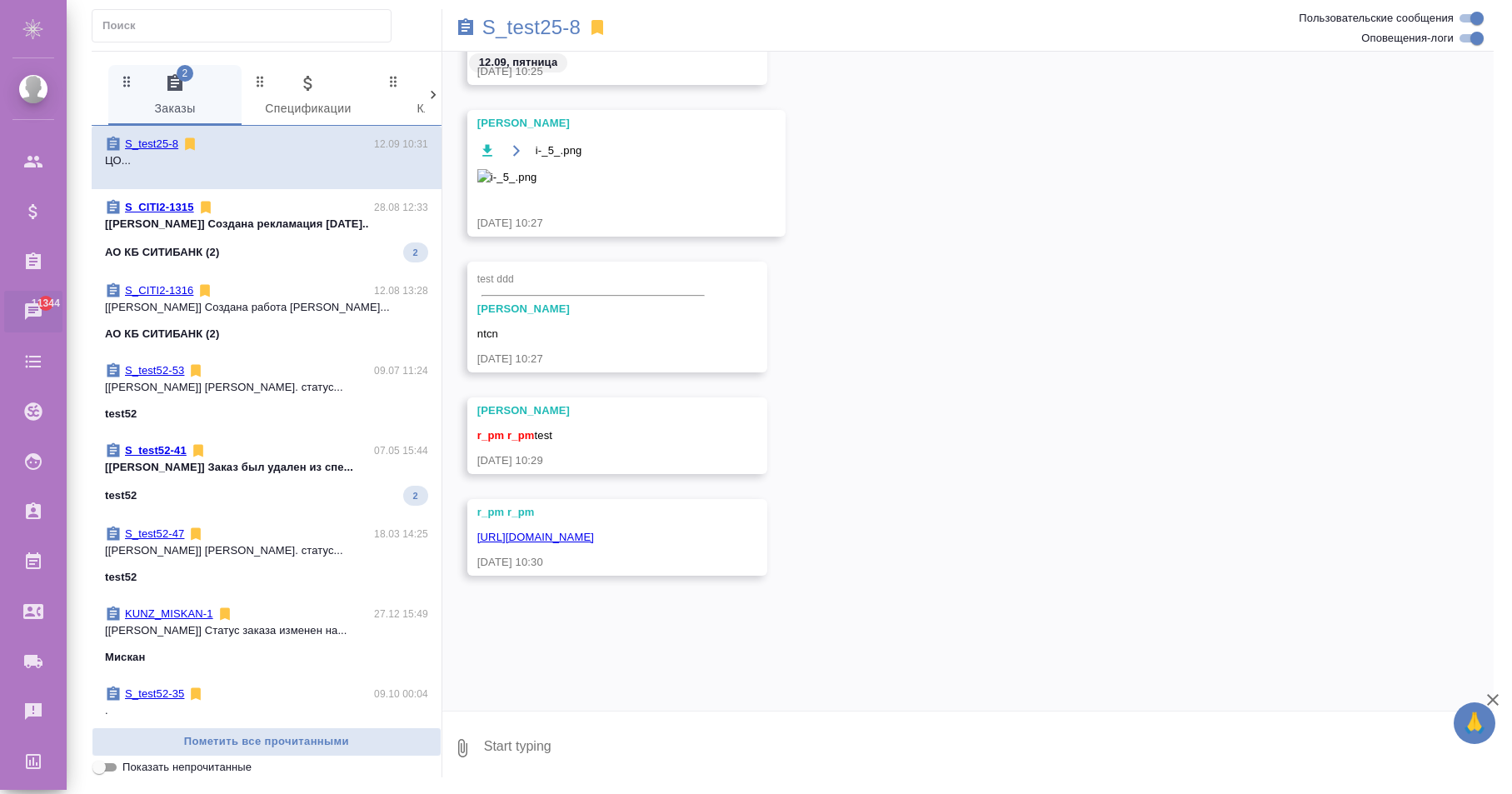
click at [434, 93] on icon at bounding box center [433, 94] width 5 height 9
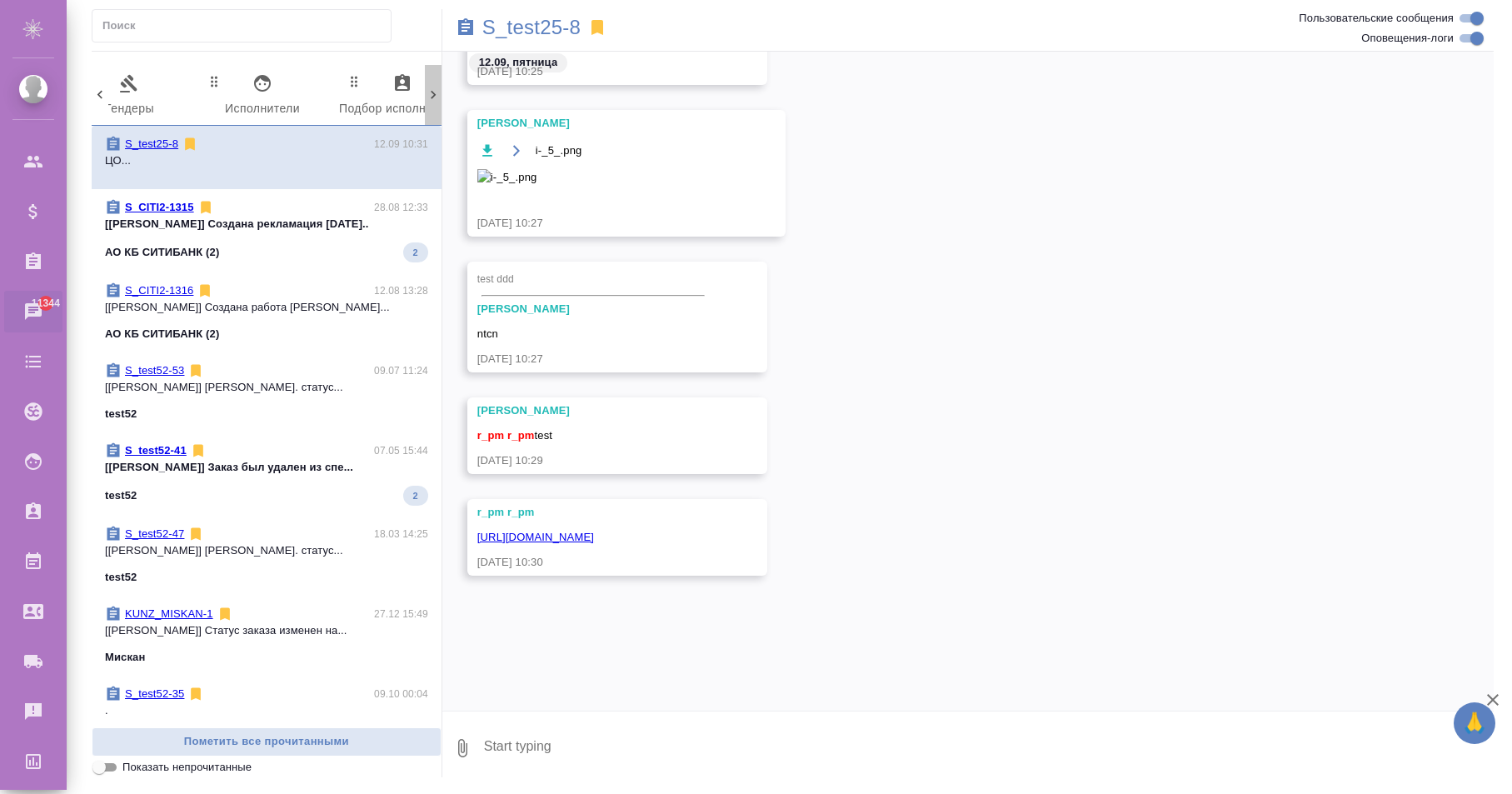
click at [434, 93] on icon at bounding box center [433, 94] width 5 height 9
click at [434, 93] on icon at bounding box center [433, 94] width 16 height 16
click at [434, 93] on div "2 Заказы 0 Спецификации 0 Клиенты 0 Входящие 0 Тендеры 0 Исполнители 0 Подбор и…" at bounding box center [266, 94] width 350 height 61
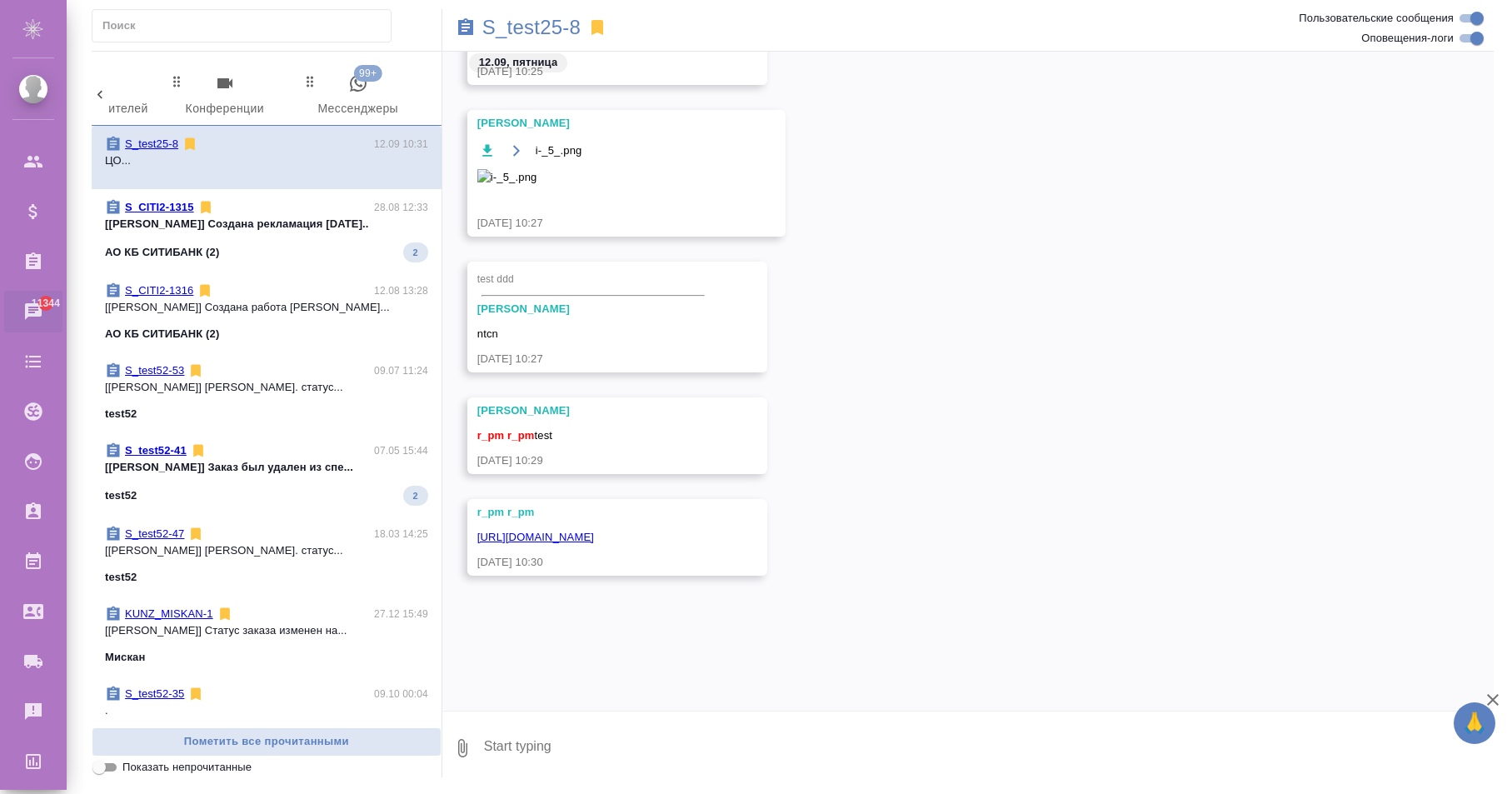
click at [394, 92] on span "99+ Мессенджеры" at bounding box center [358, 96] width 114 height 46
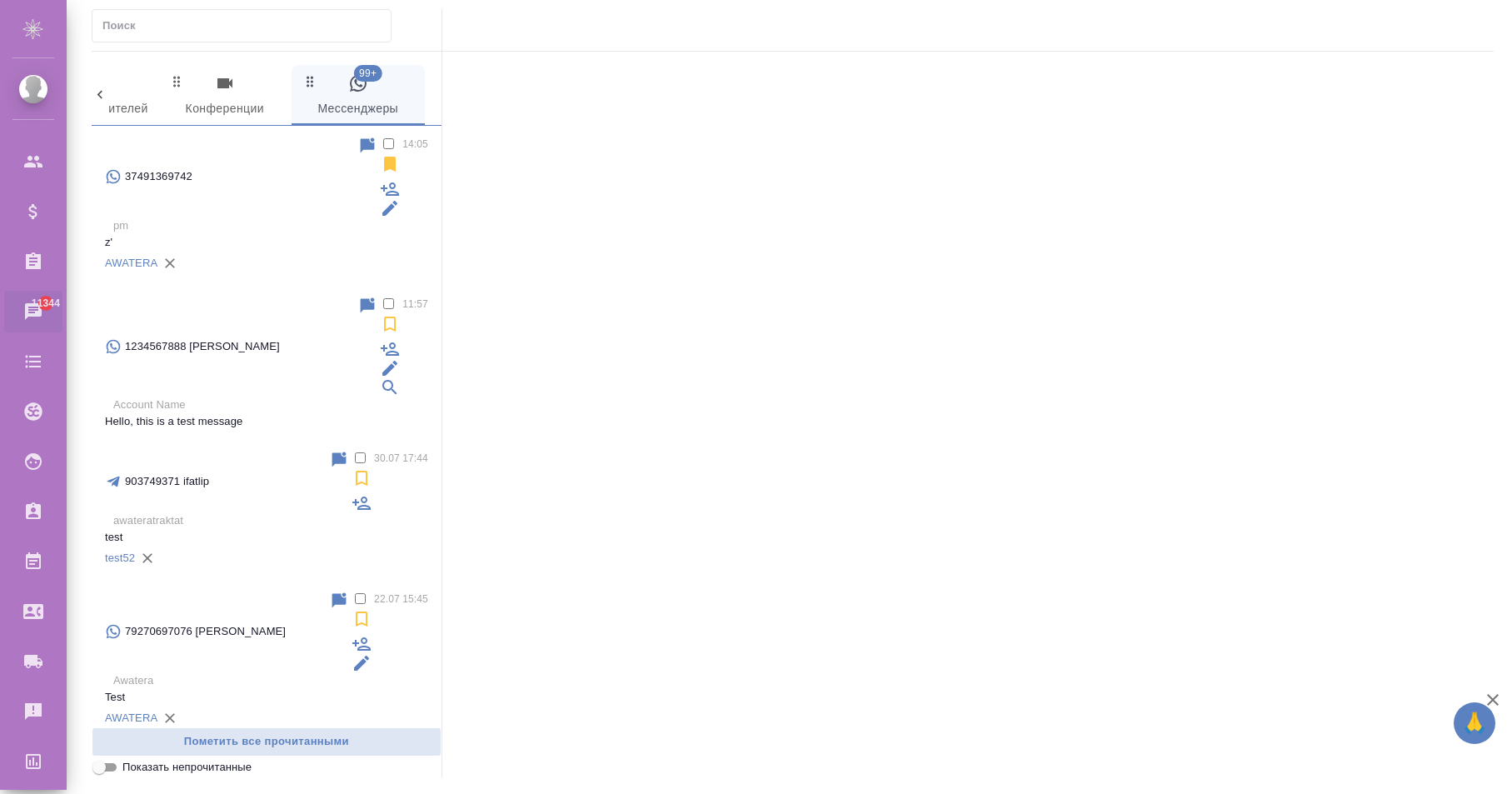
click at [284, 218] on p "pm" at bounding box center [271, 225] width 315 height 16
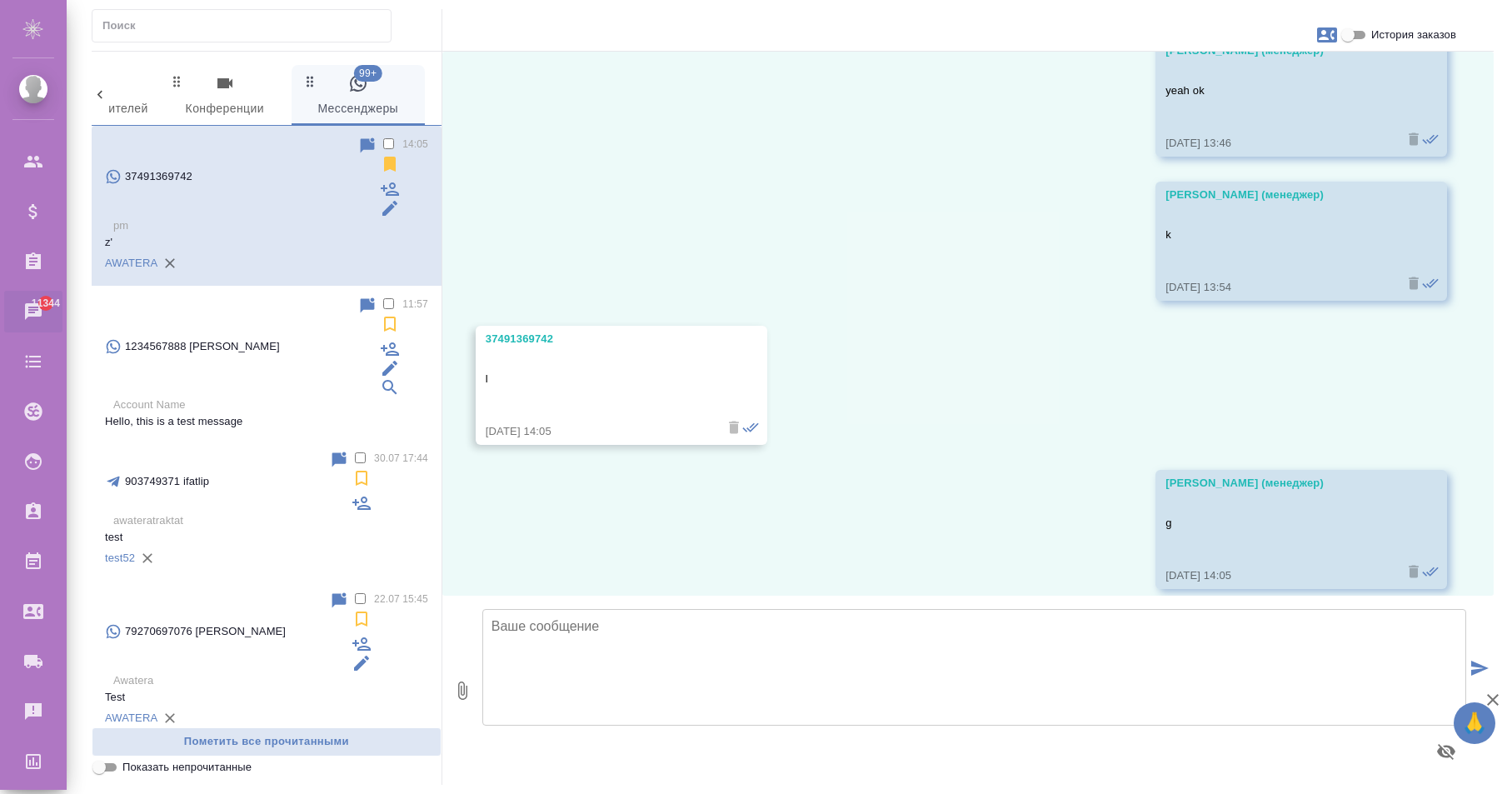
scroll to position [1115, 0]
click at [282, 31] on input "text" at bounding box center [246, 26] width 288 height 23
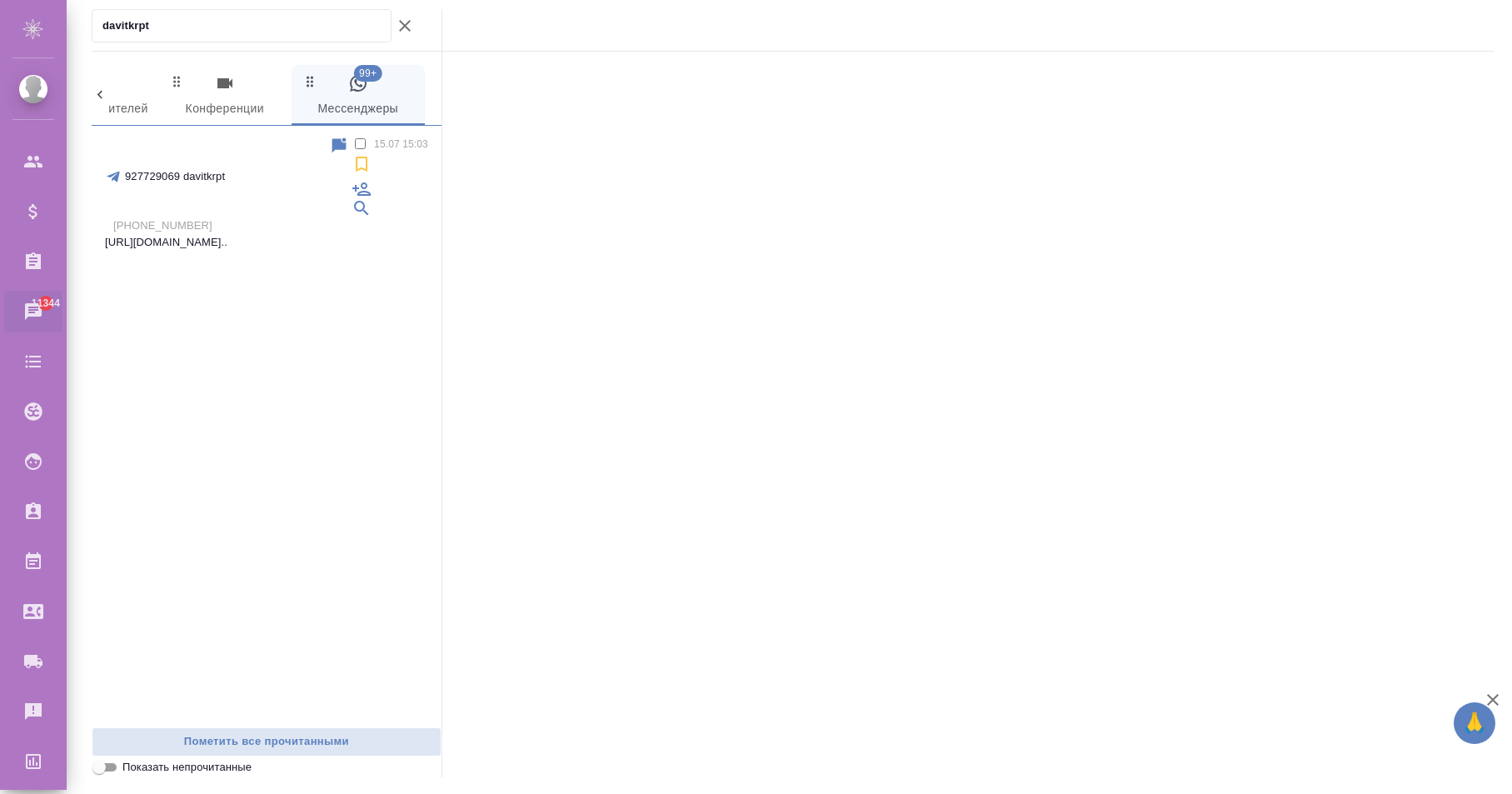
type input "davitkrpt"
click at [281, 218] on p "+79168065027" at bounding box center [271, 225] width 315 height 16
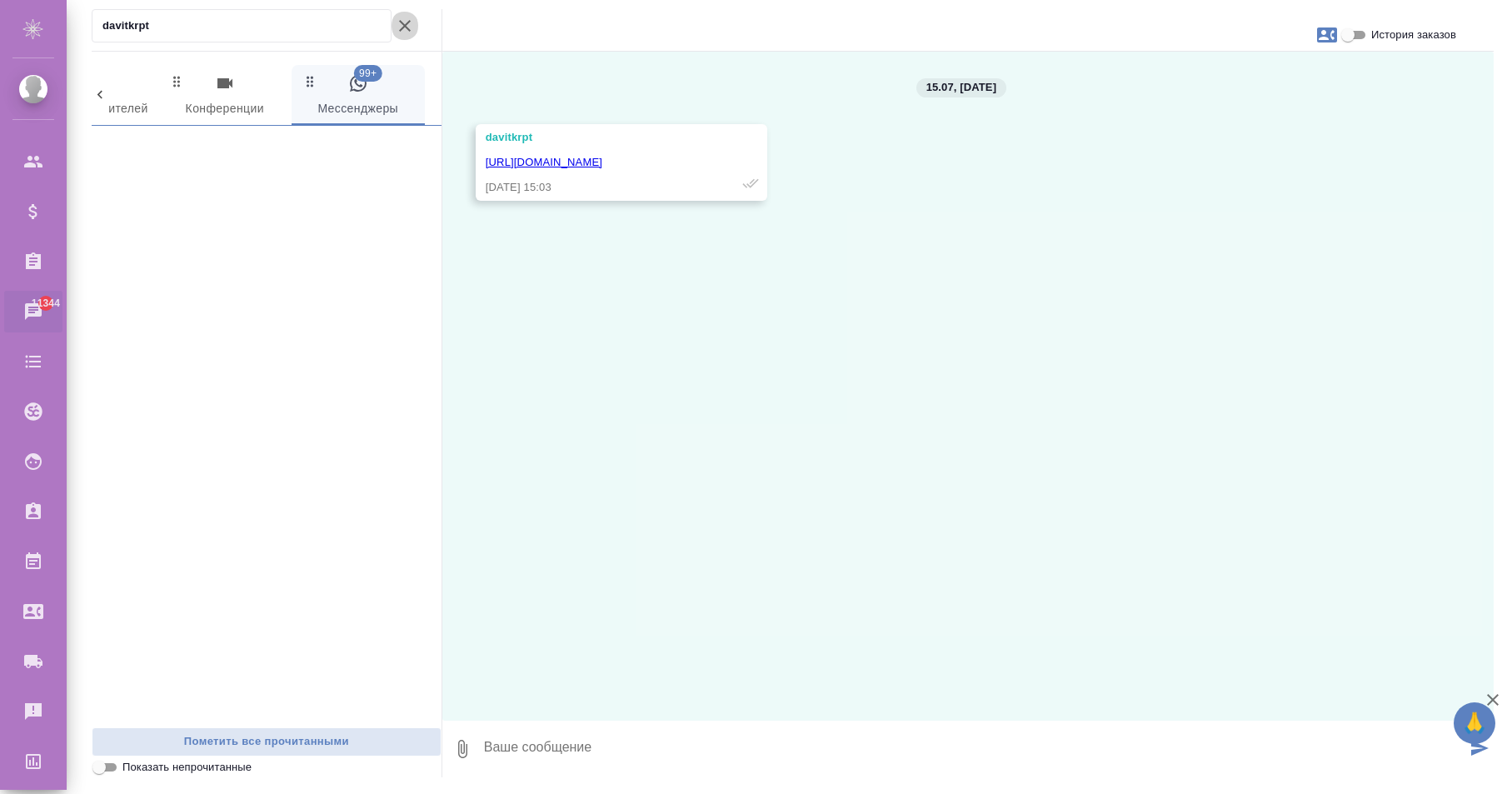
click at [399, 21] on icon "button" at bounding box center [405, 25] width 20 height 20
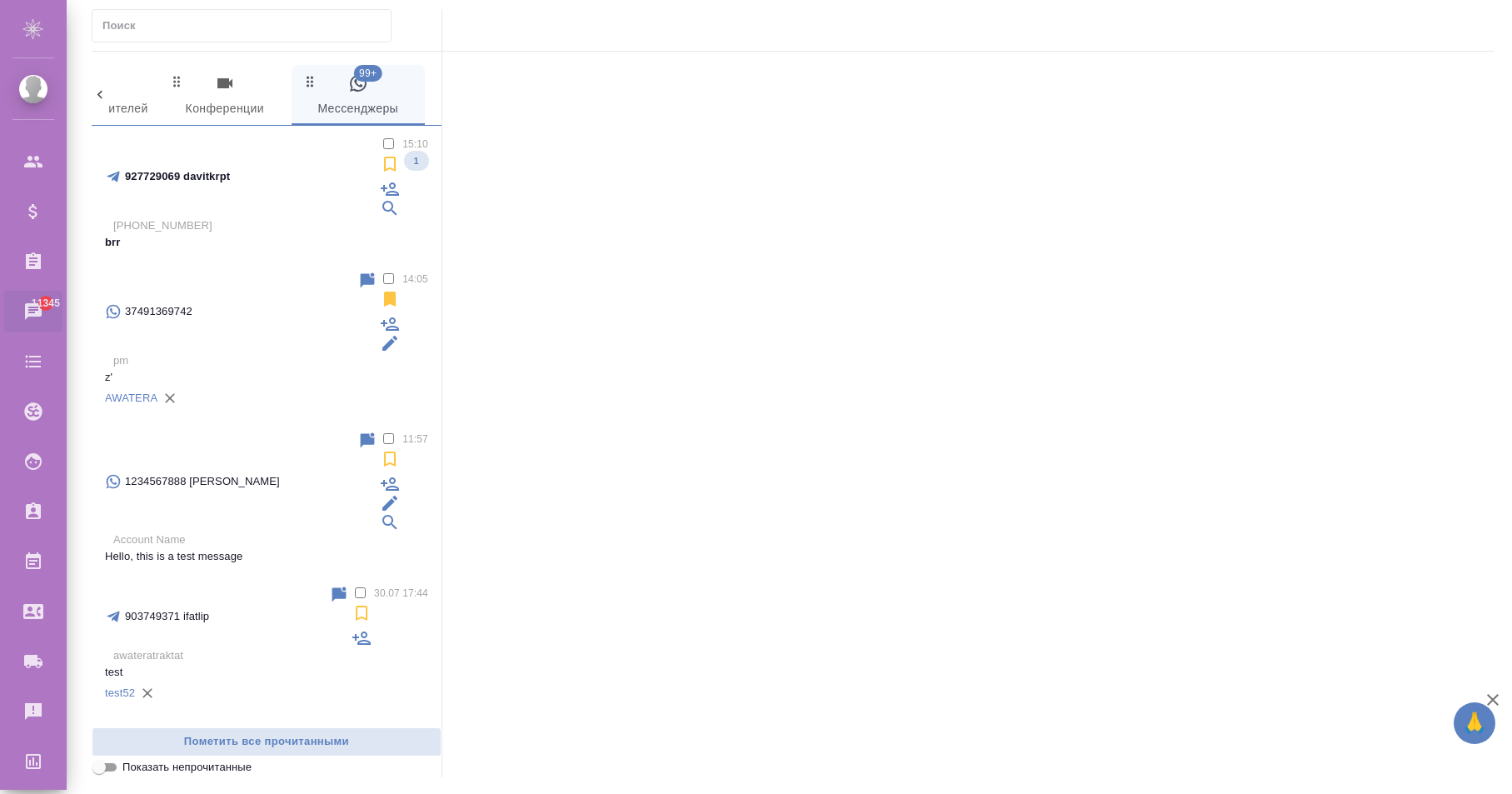
click at [310, 218] on p "+79168065027" at bounding box center [271, 225] width 315 height 16
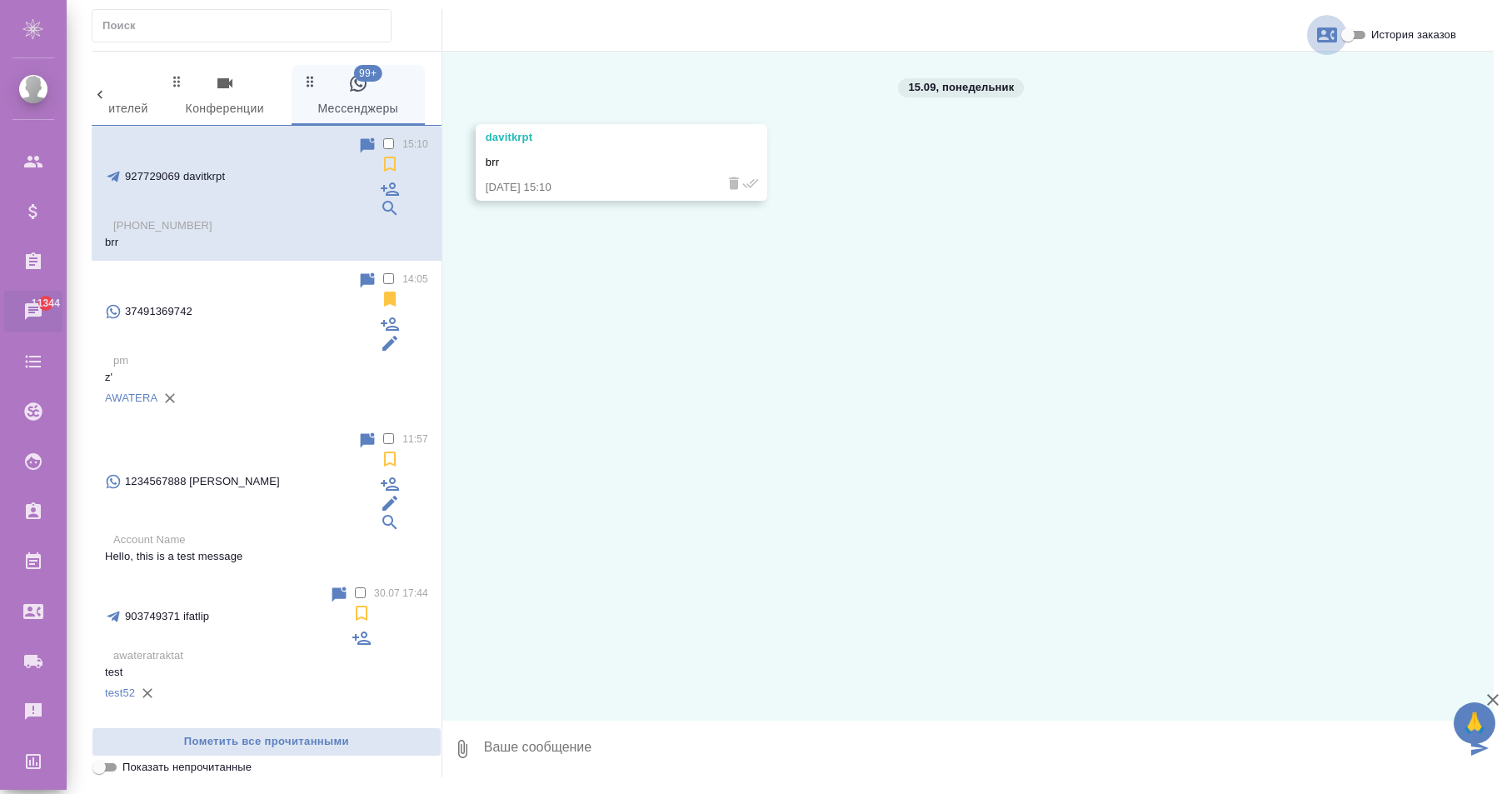
click at [1328, 26] on icon "button" at bounding box center [1327, 35] width 20 height 20
click at [1242, 78] on span "Создать заявку" at bounding box center [1254, 79] width 78 height 16
select select "RU"
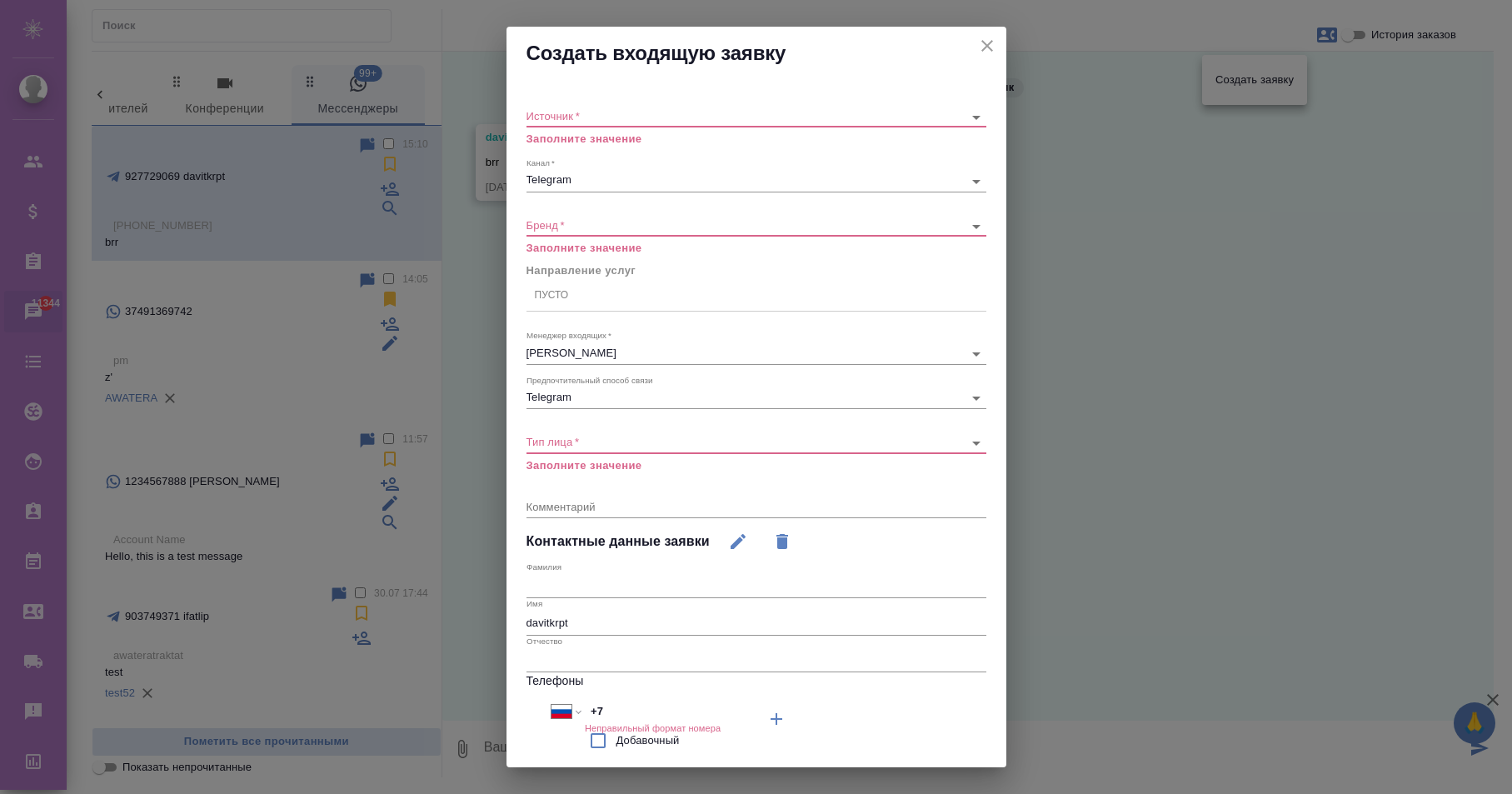
click at [687, 115] on body "🙏 .cls-1 fill:#fff; AWATERA Karapetyan David Клиенты Спецификации Заказы 11344 …" at bounding box center [756, 397] width 1512 height 794
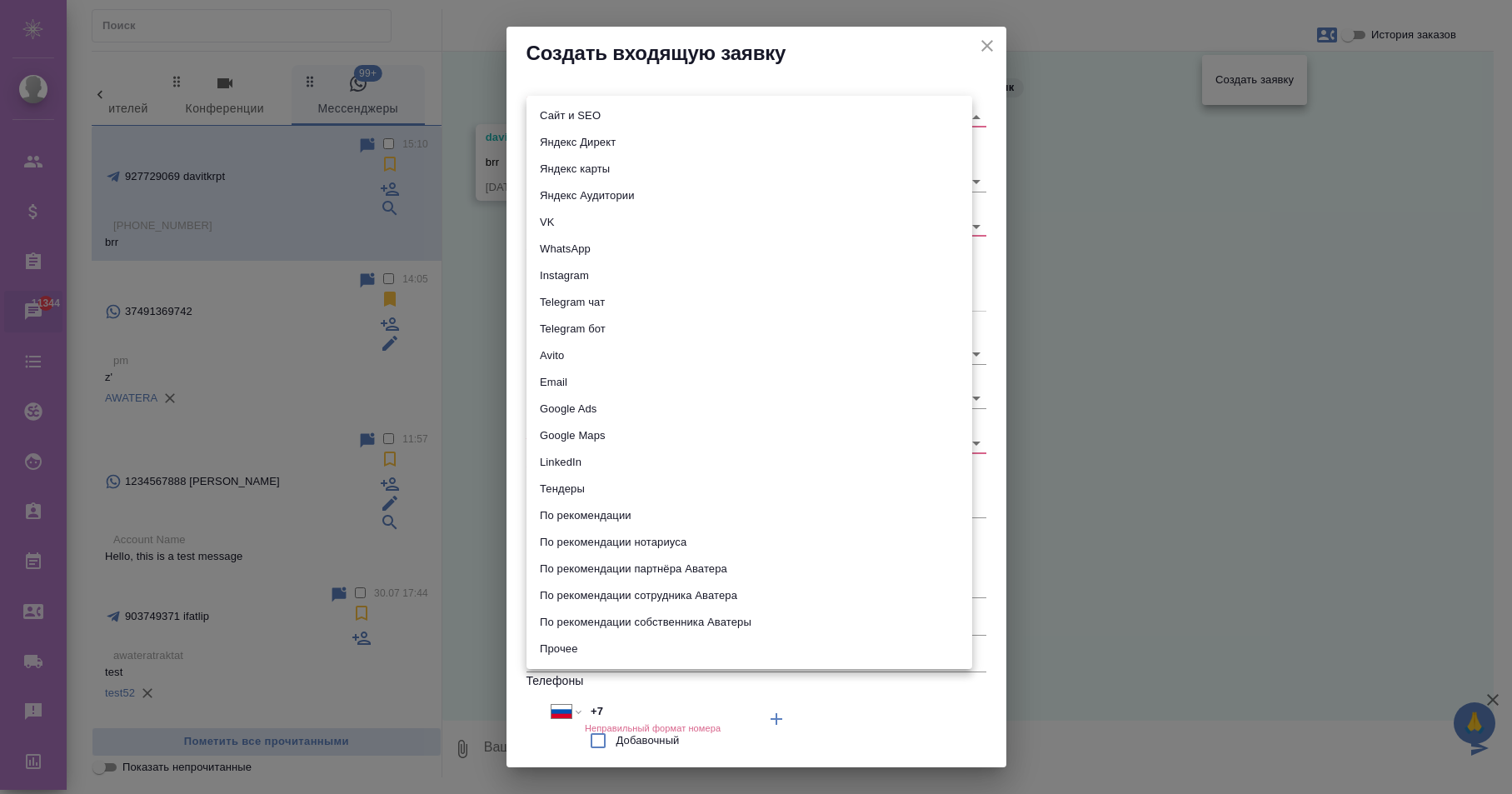
click at [623, 135] on li "Яндекс Директ" at bounding box center [749, 143] width 445 height 27
type input "yandexDirect"
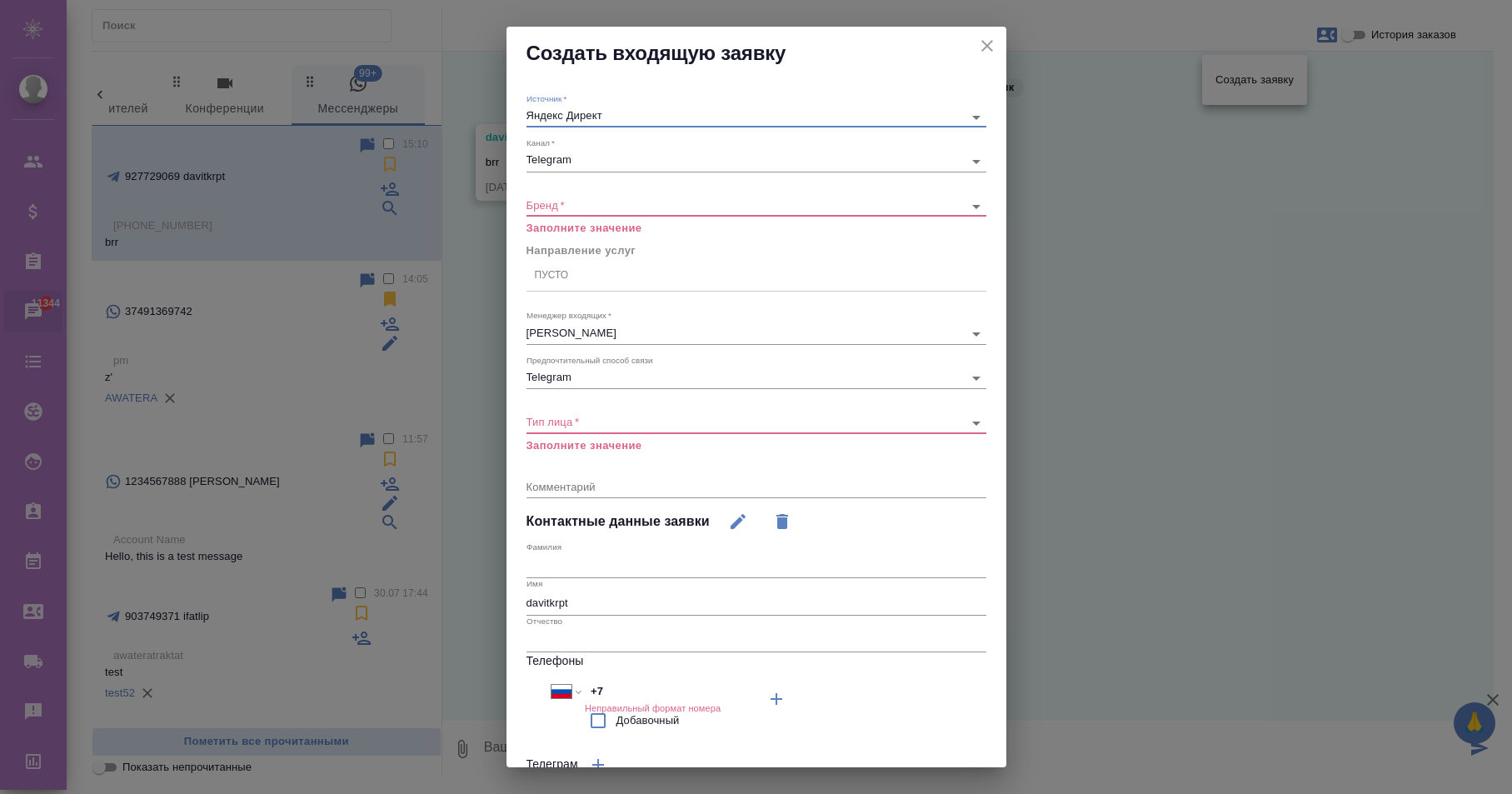
click at [632, 198] on body "🙏 .cls-1 fill:#fff; AWATERA Karapetyan David Клиенты Спецификации Заказы 11344 …" at bounding box center [756, 397] width 1512 height 794
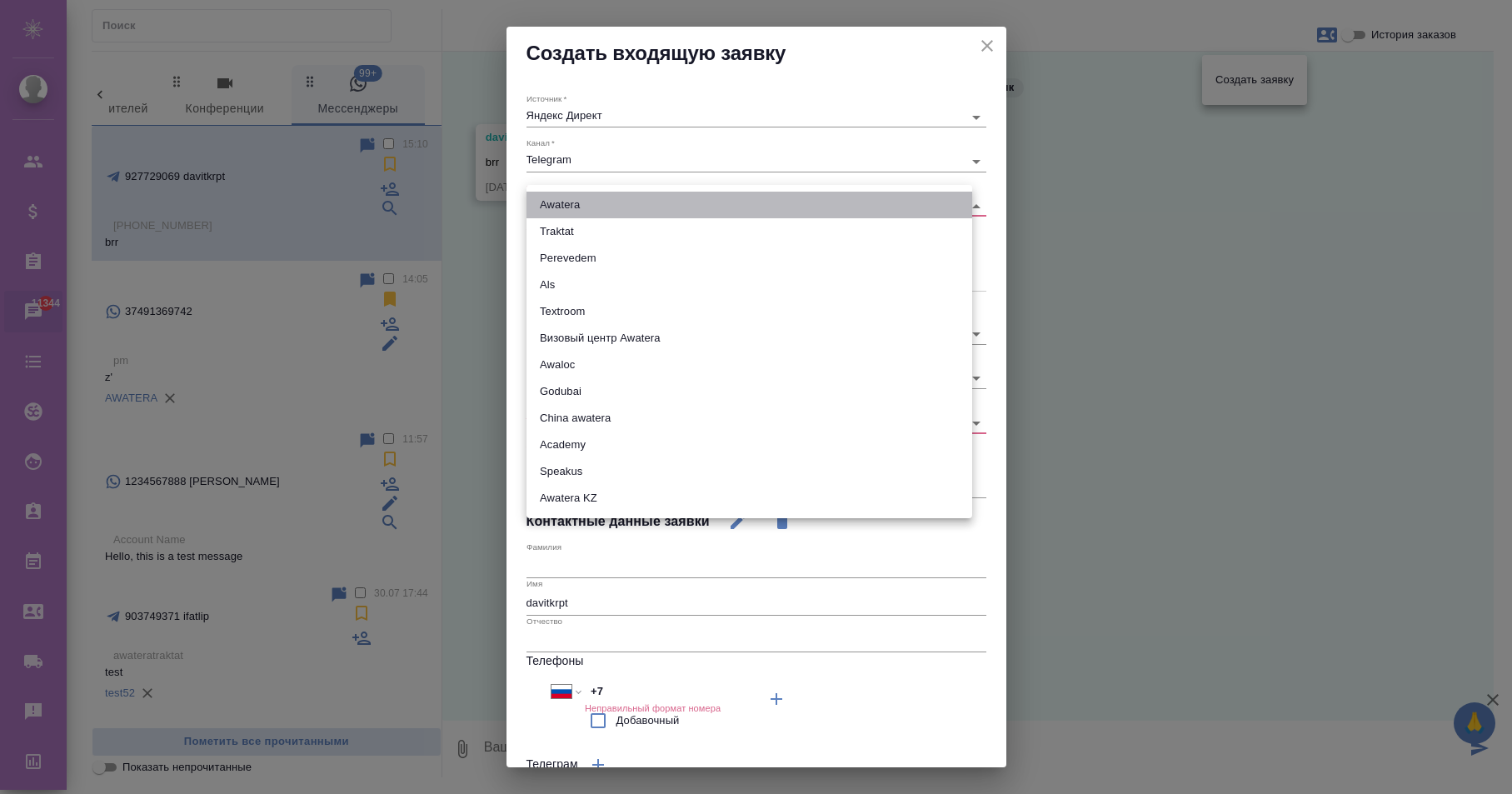
click at [607, 213] on li "Awatera" at bounding box center [749, 205] width 445 height 27
type input "awatera"
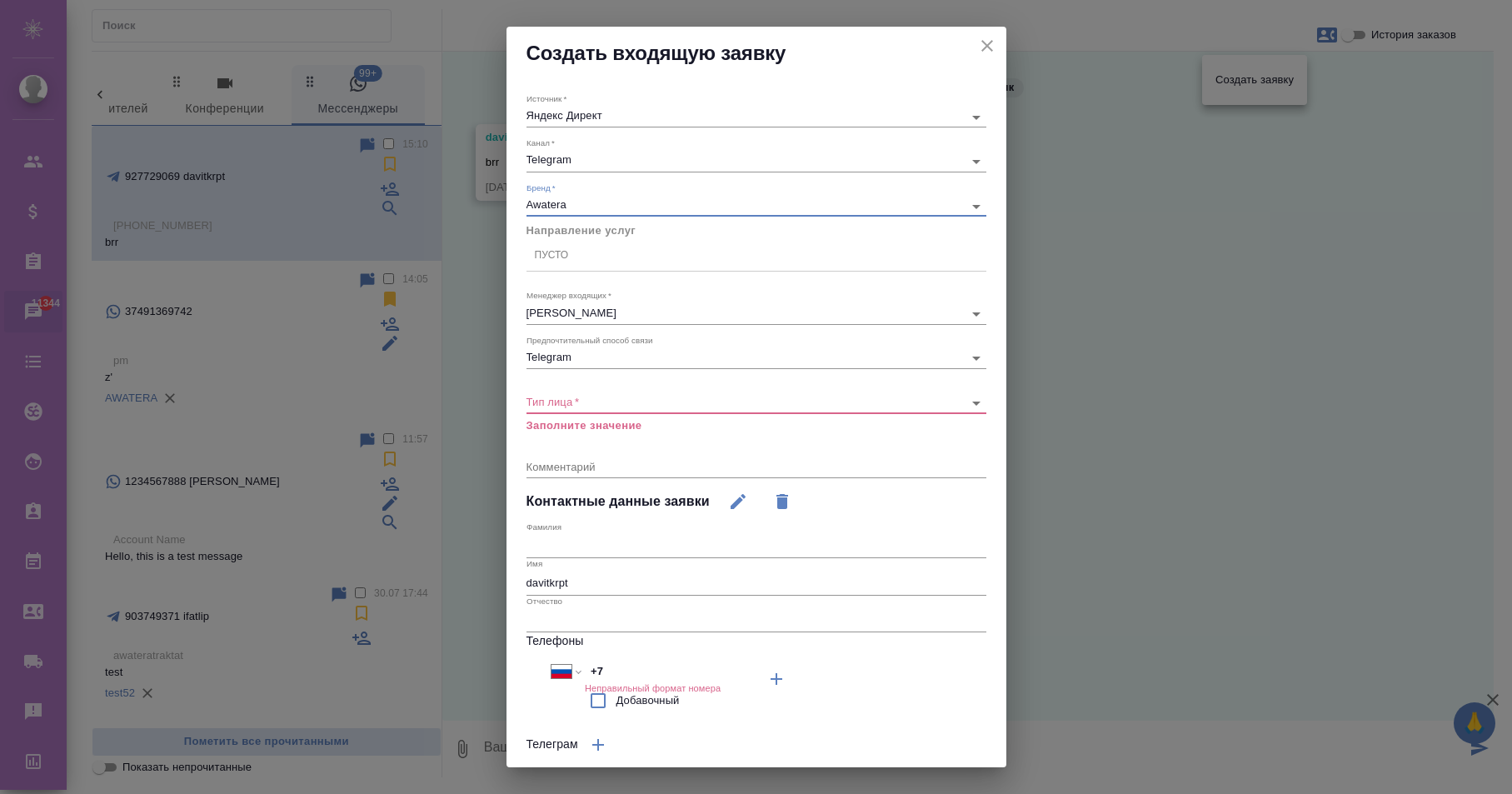
click at [623, 401] on body "🙏 .cls-1 fill:#fff; AWATERA Karapetyan David Клиенты Спецификации Заказы 11344 …" at bounding box center [756, 397] width 1512 height 794
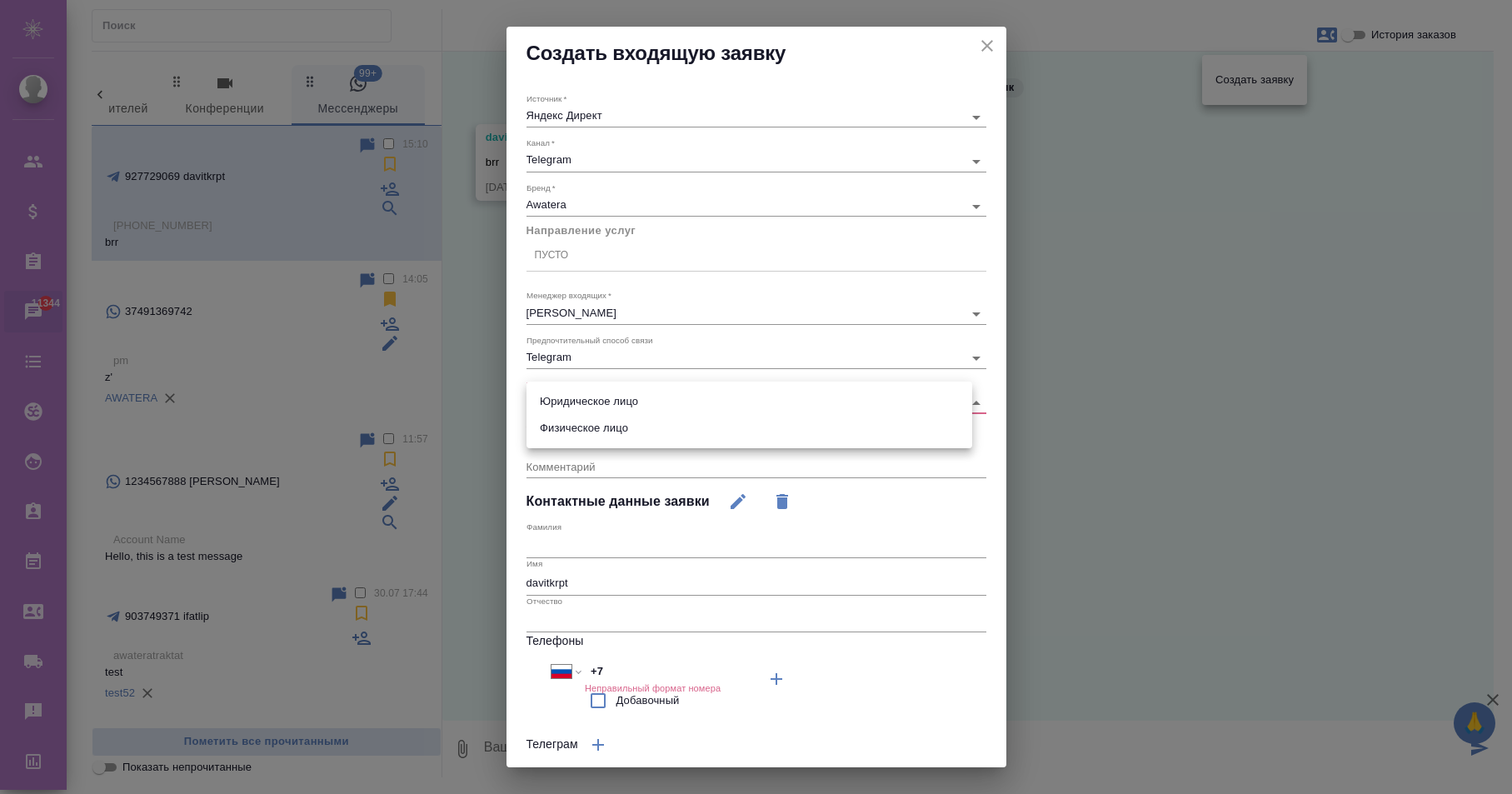
click at [597, 431] on li "Физическое лицо" at bounding box center [749, 428] width 445 height 27
type input "private"
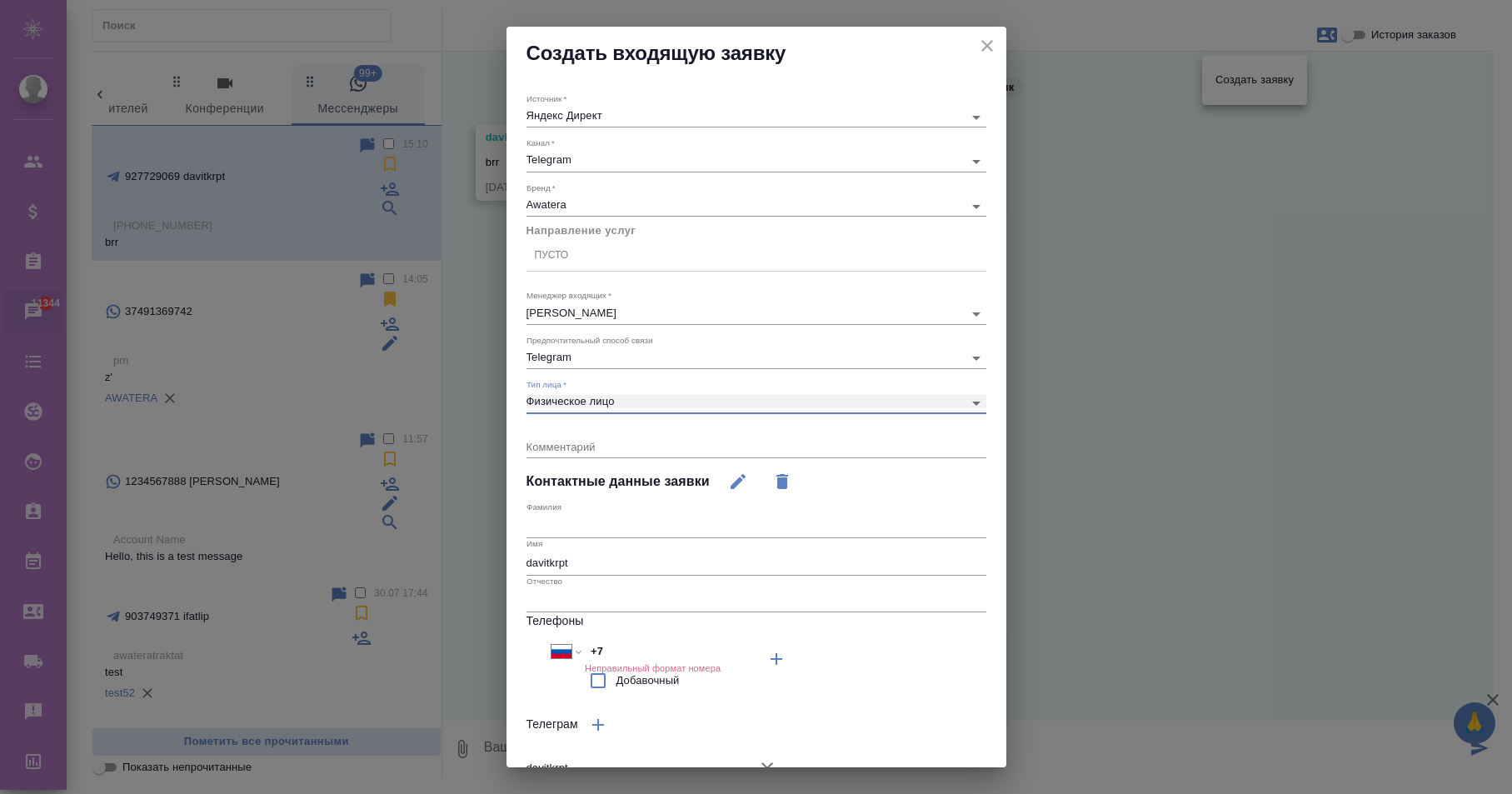
scroll to position [155, 0]
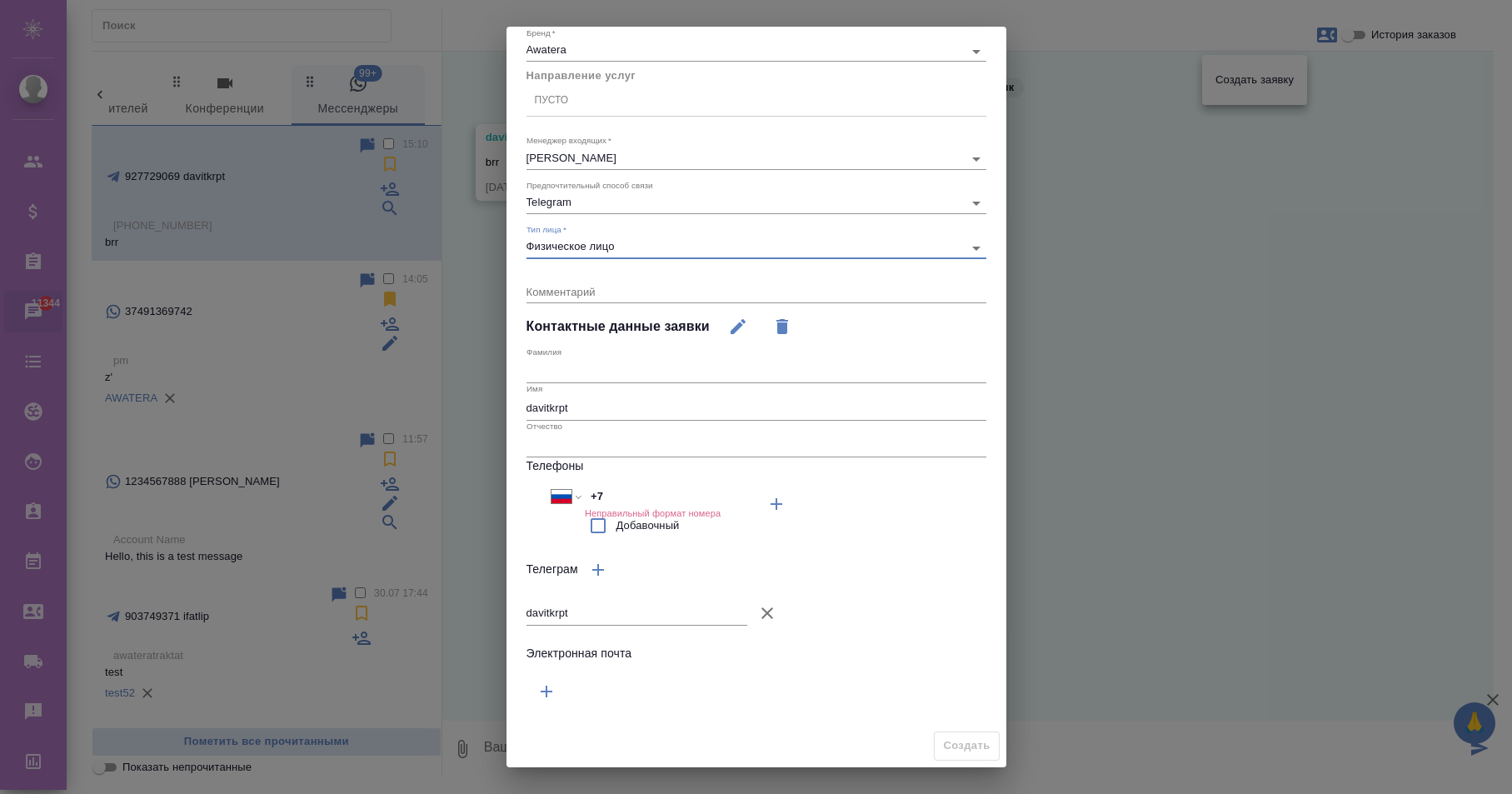
click at [636, 449] on input "text" at bounding box center [756, 445] width 460 height 23
click at [623, 492] on input "+7" at bounding box center [657, 496] width 146 height 24
click at [590, 372] on input "text" at bounding box center [756, 371] width 460 height 23
click at [591, 373] on input "D" at bounding box center [756, 371] width 460 height 23
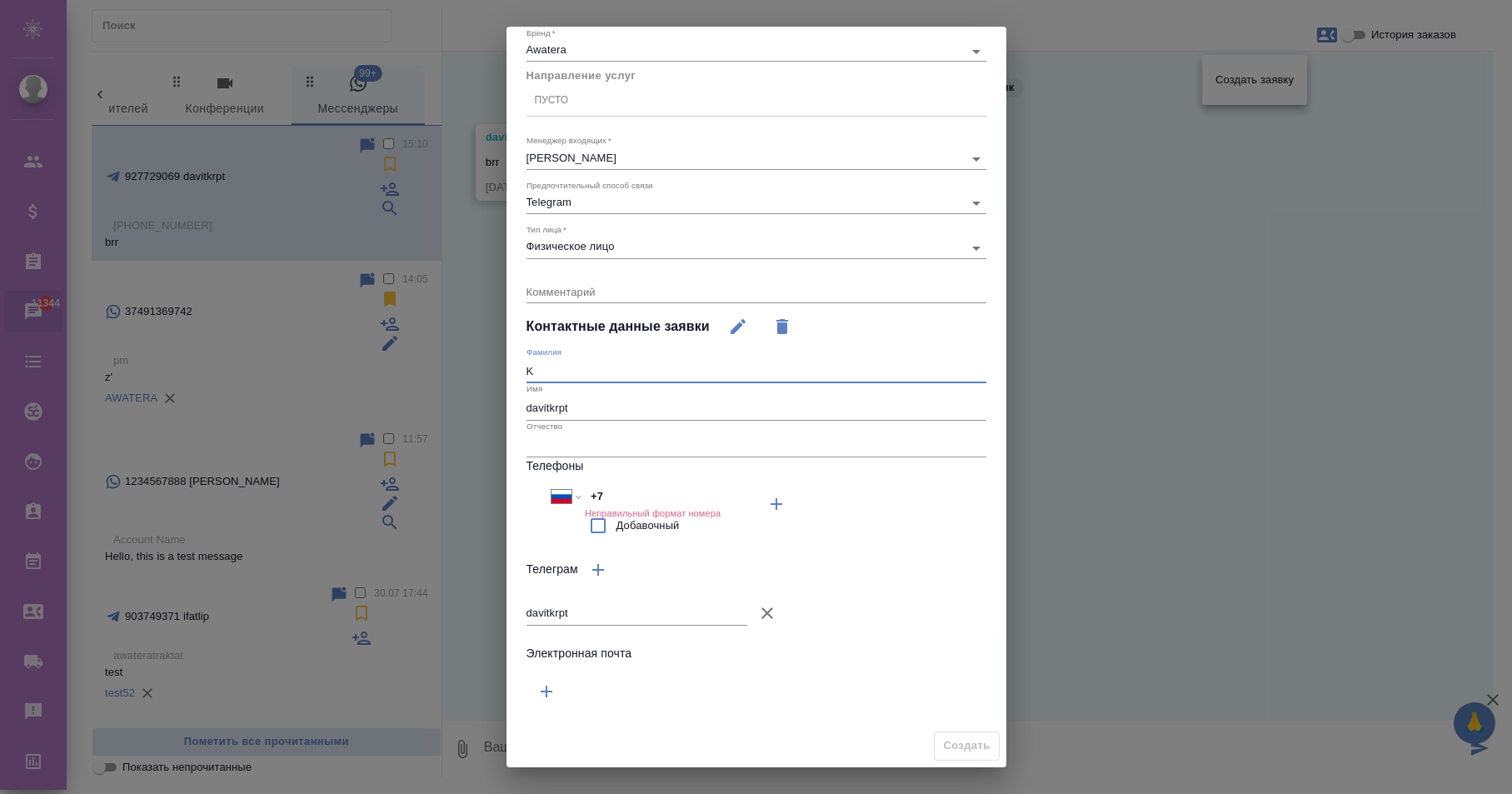
type input "K"
click at [609, 402] on input "davitkrpt" at bounding box center [756, 408] width 460 height 23
type input "D"
click at [649, 495] on input "+7" at bounding box center [657, 496] width 146 height 24
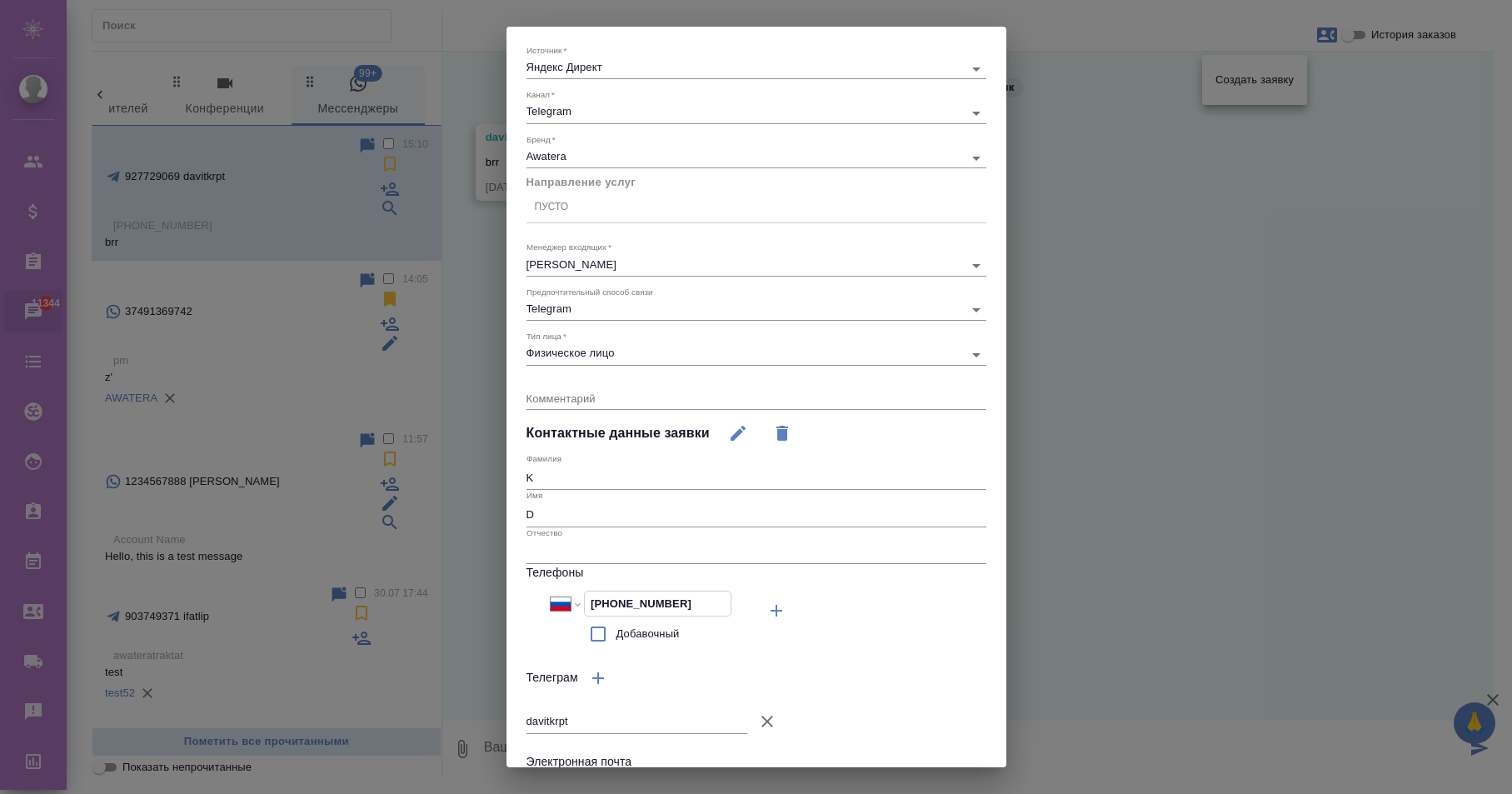
scroll to position [0, 0]
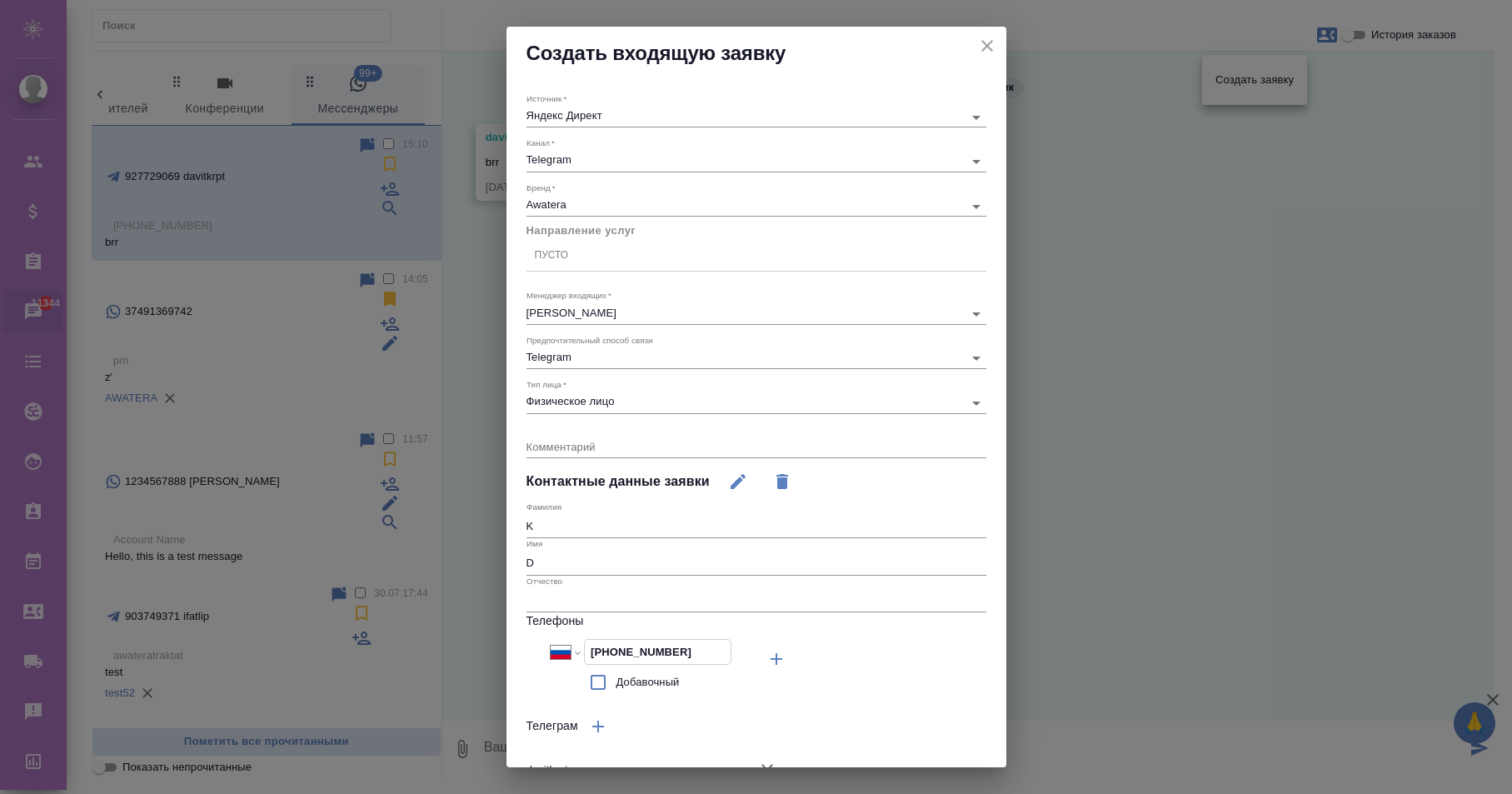
click at [576, 250] on div "Пусто" at bounding box center [756, 254] width 460 height 24
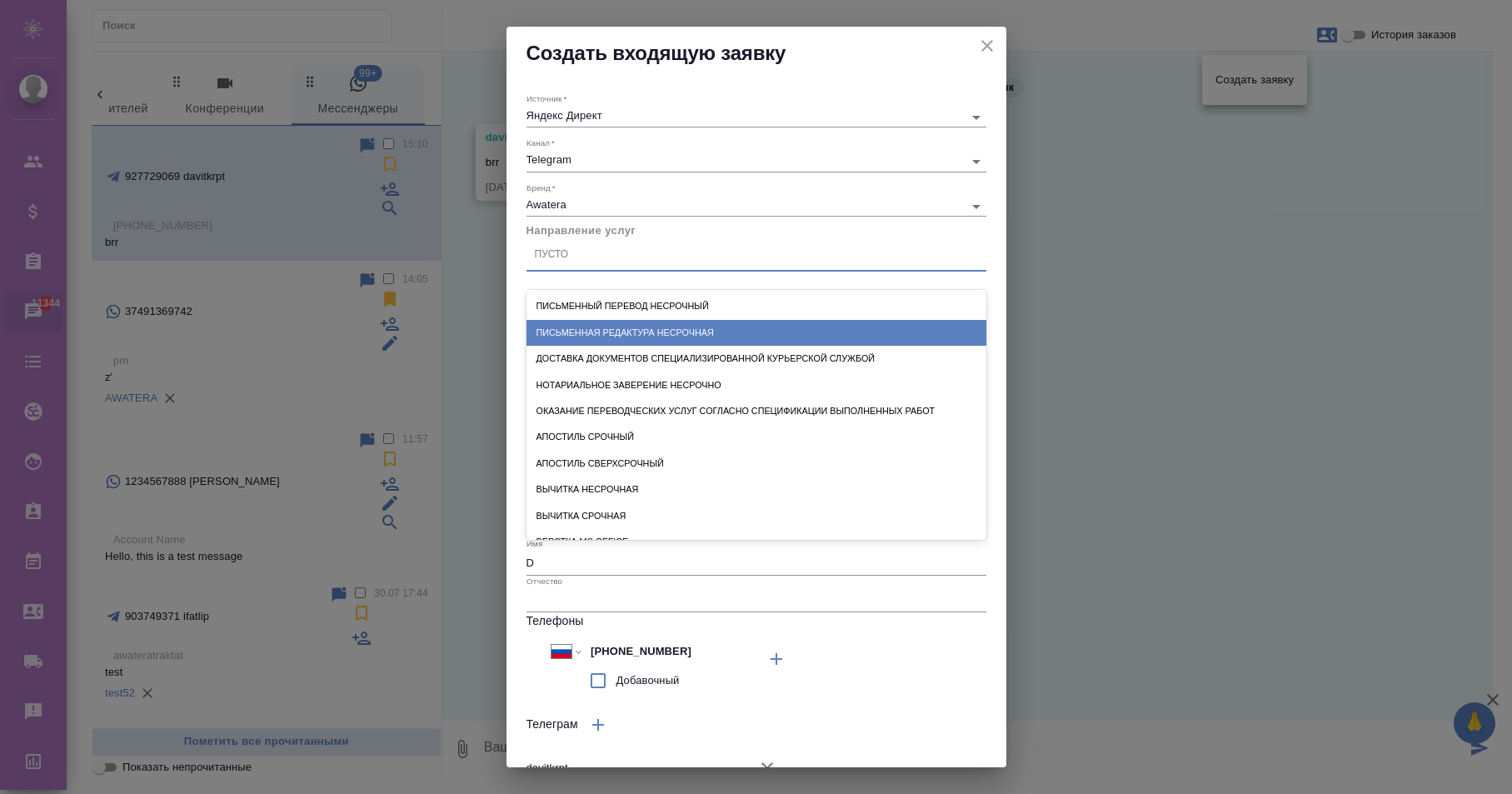
click at [575, 323] on div "Письменная редактура несрочная" at bounding box center [756, 332] width 460 height 26
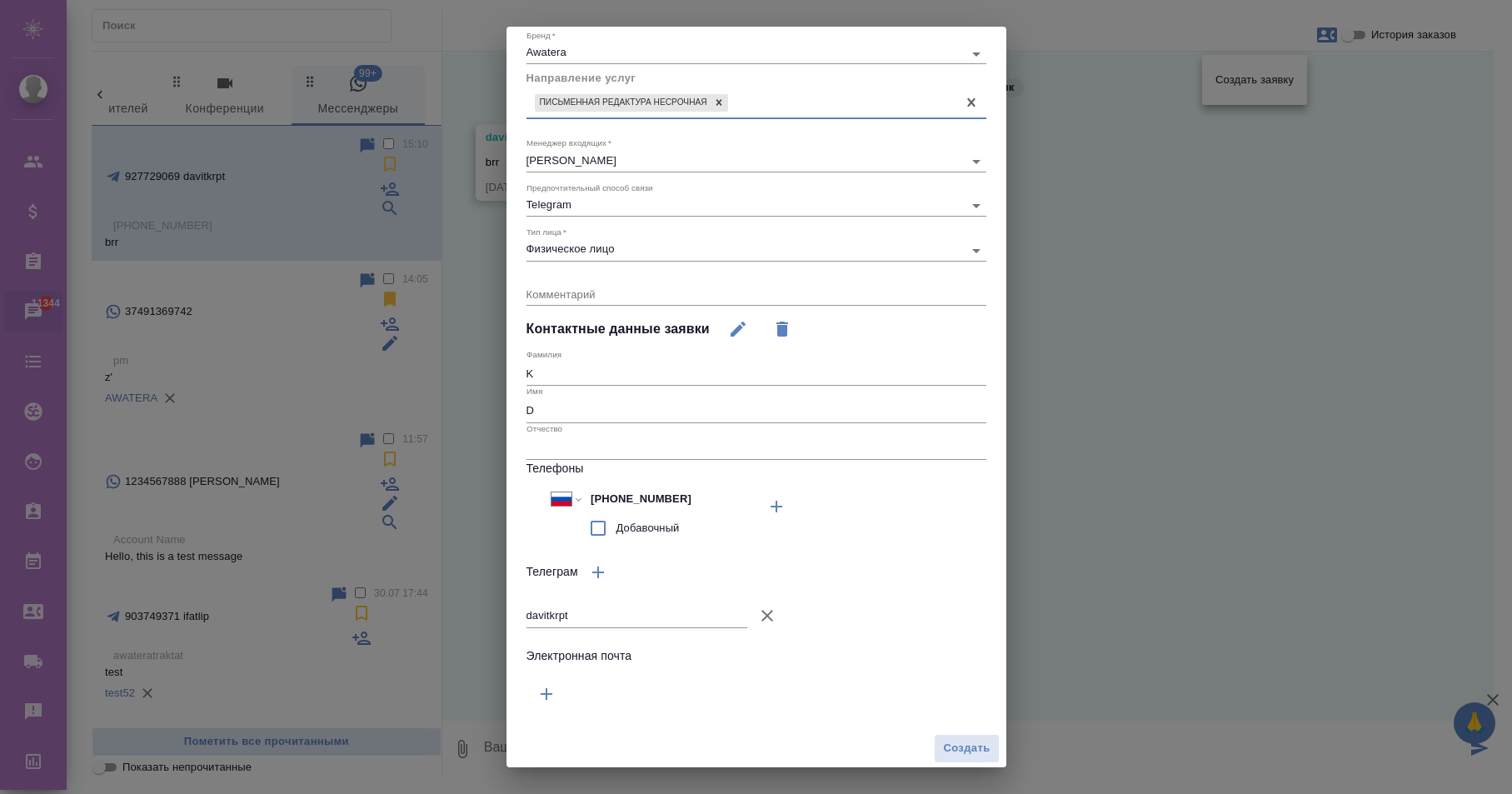
scroll to position [155, 0]
click at [689, 499] on input "+7 999 999 99 99" at bounding box center [657, 495] width 146 height 24
type input "+7"
select select "ZZ"
type input "+"
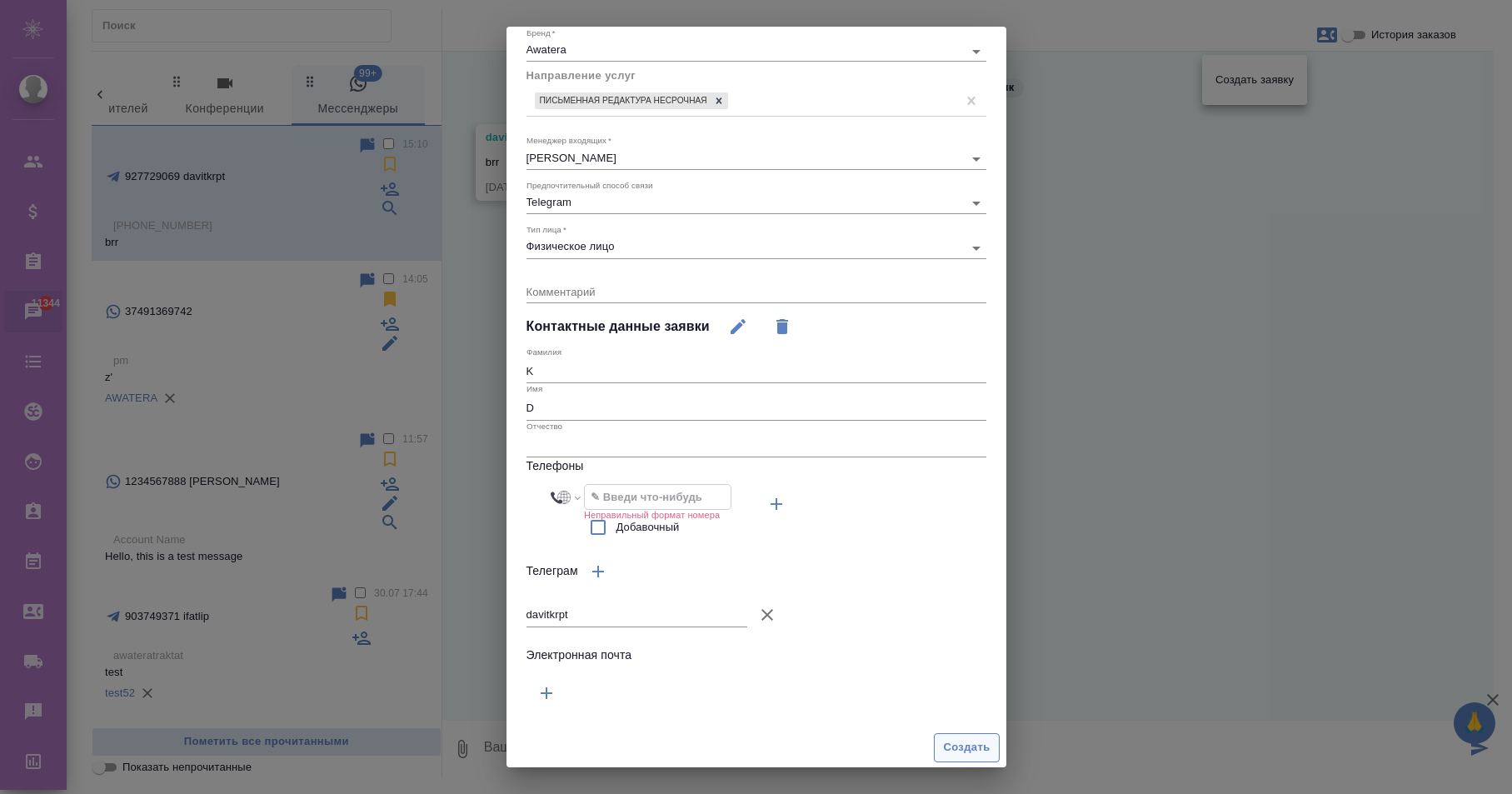
click at [949, 742] on span "Создать" at bounding box center [967, 748] width 46 height 19
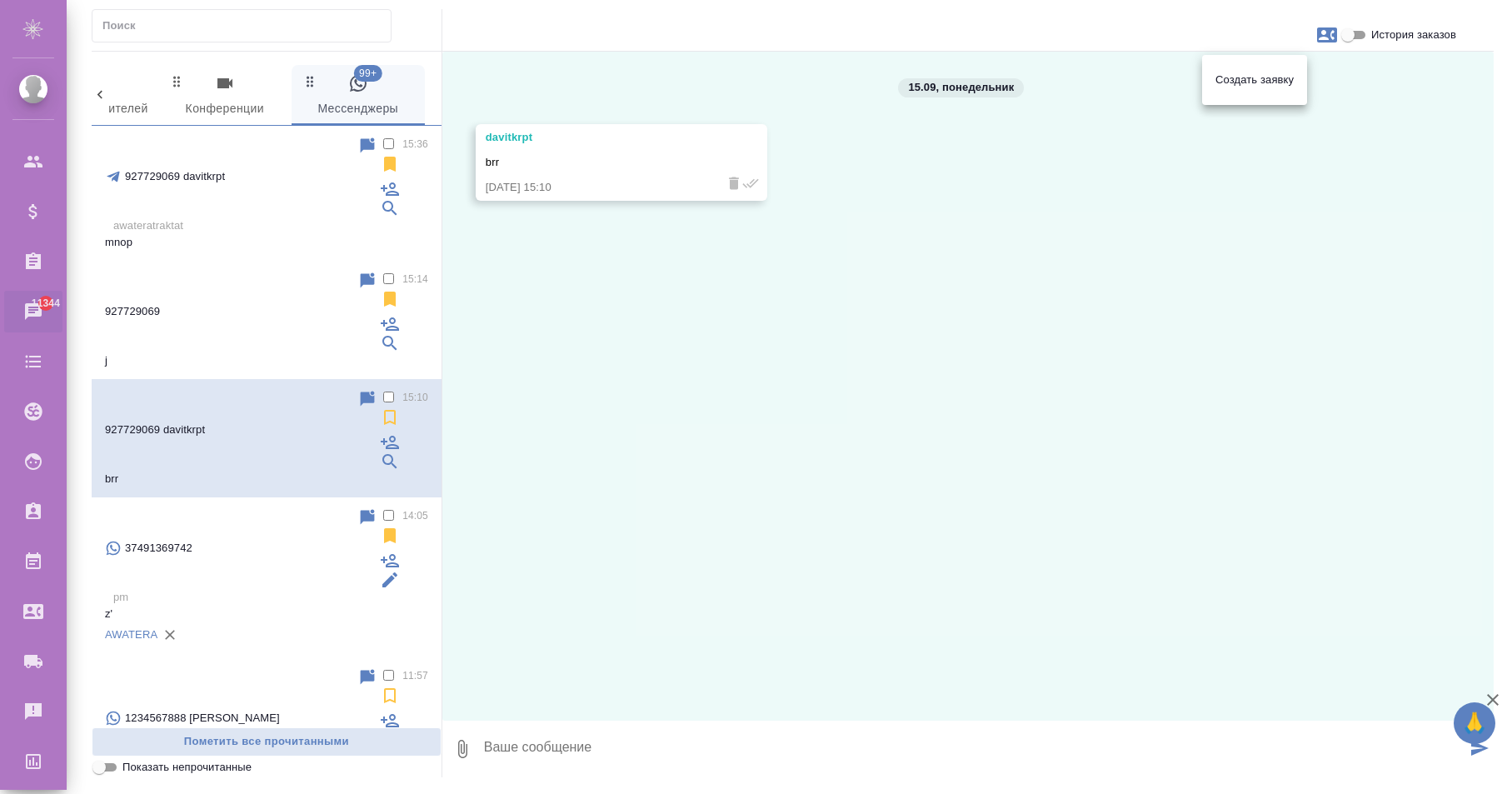
click at [224, 169] on div at bounding box center [756, 397] width 1512 height 794
click at [224, 234] on p "mnop" at bounding box center [266, 242] width 323 height 16
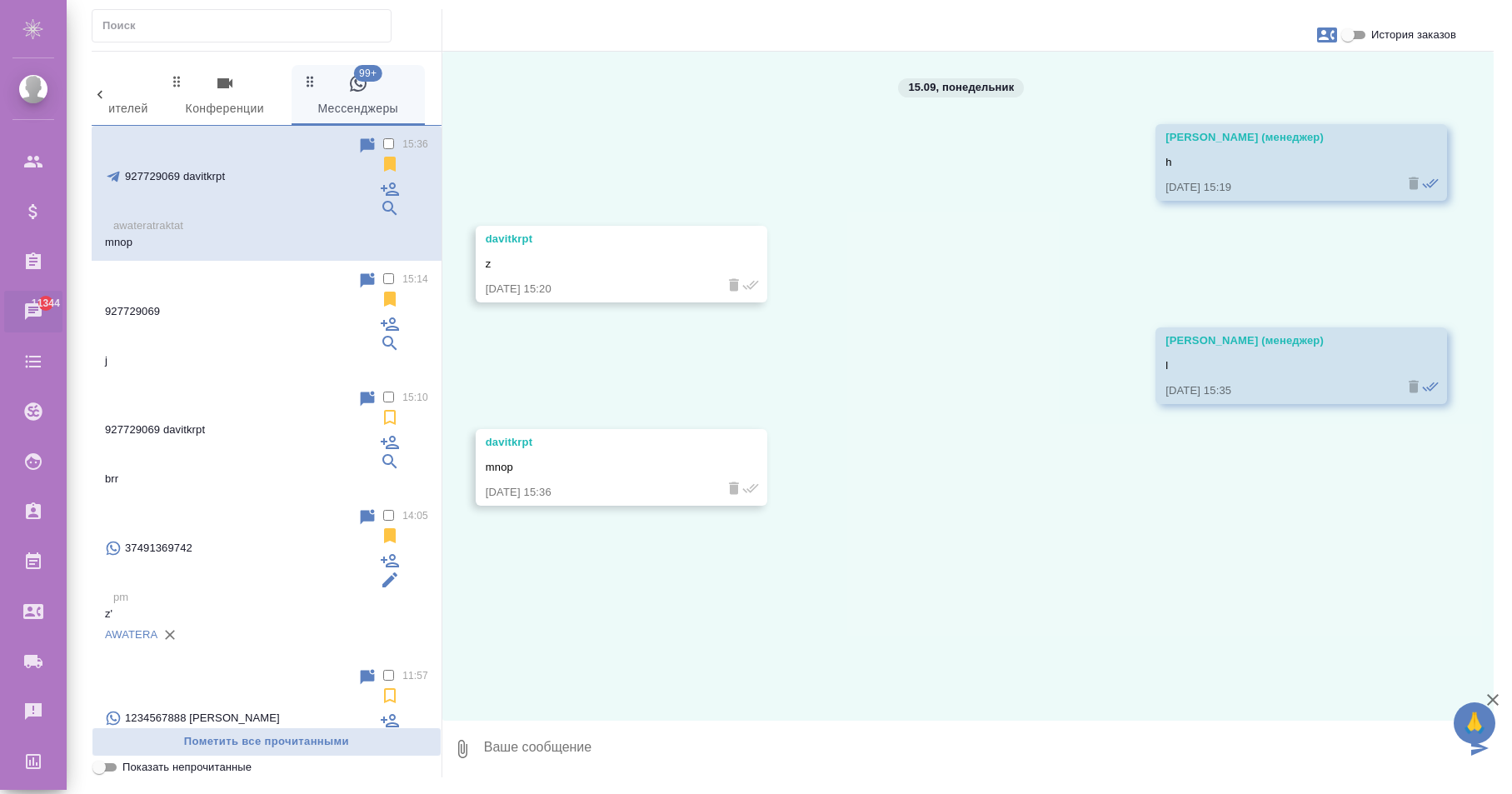
click at [220, 271] on div "927729069" at bounding box center [231, 311] width 252 height 82
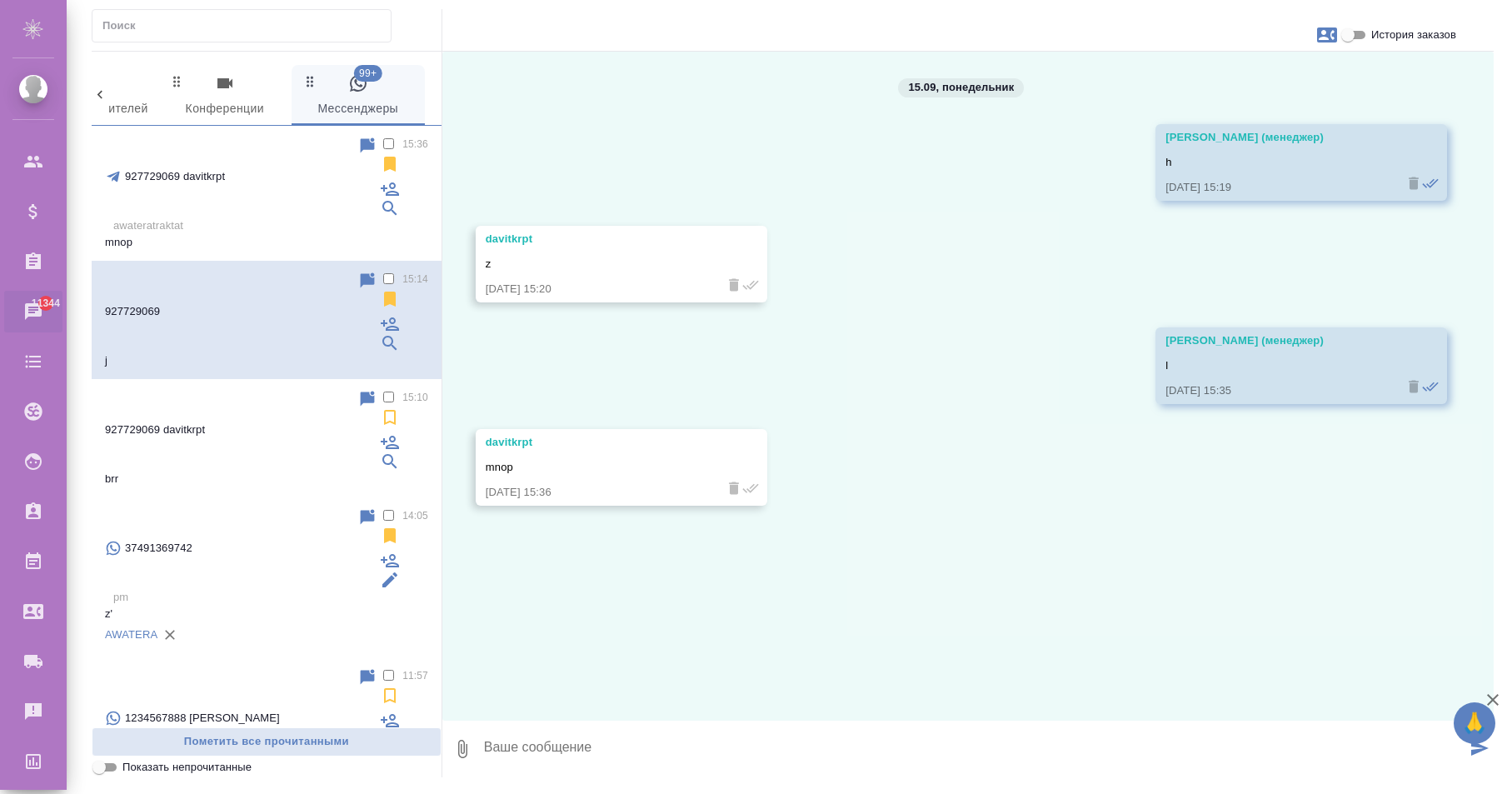
click at [213, 470] on p "brr" at bounding box center [266, 478] width 323 height 16
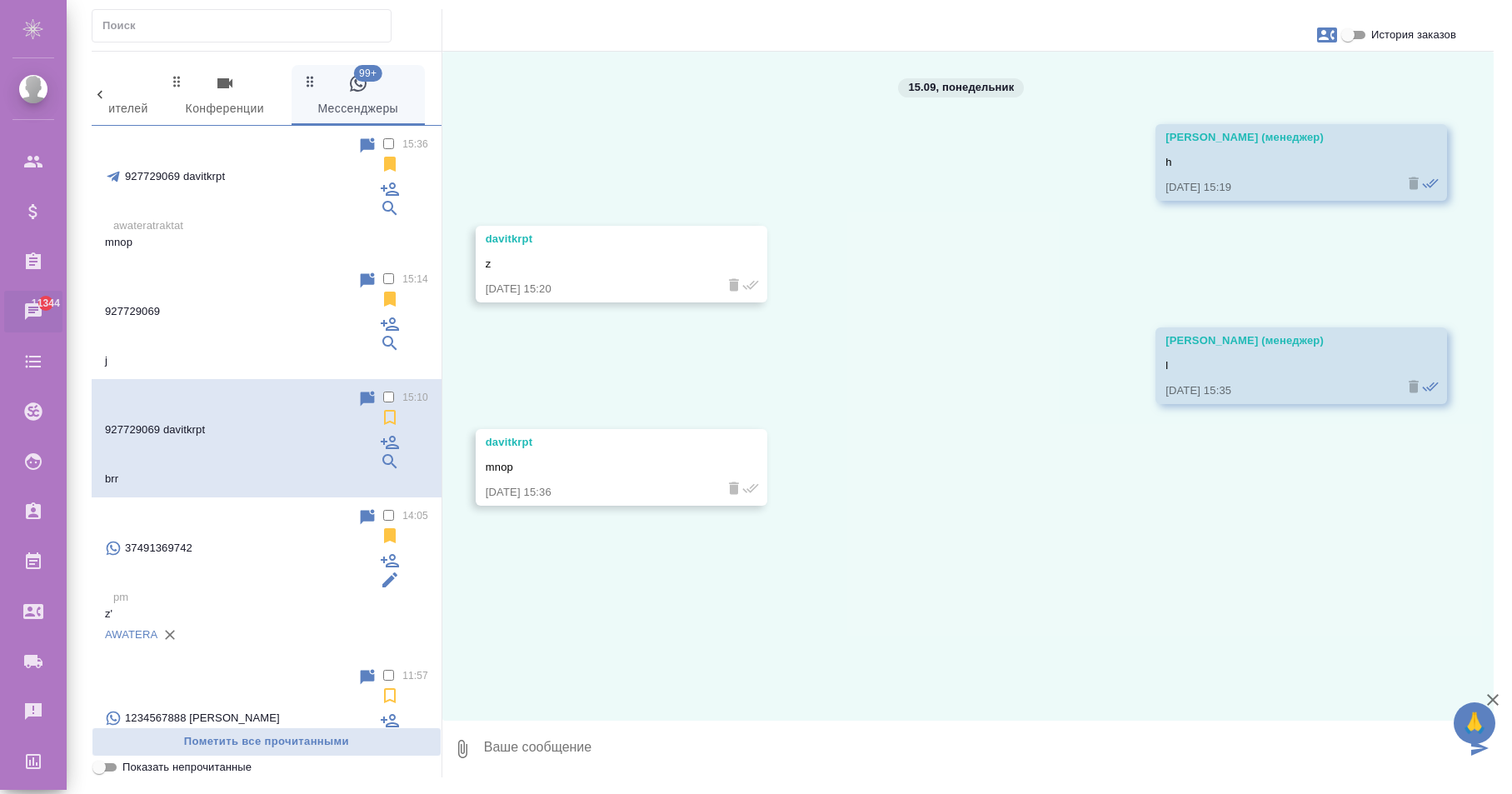
click at [202, 353] on p "j" at bounding box center [266, 360] width 323 height 16
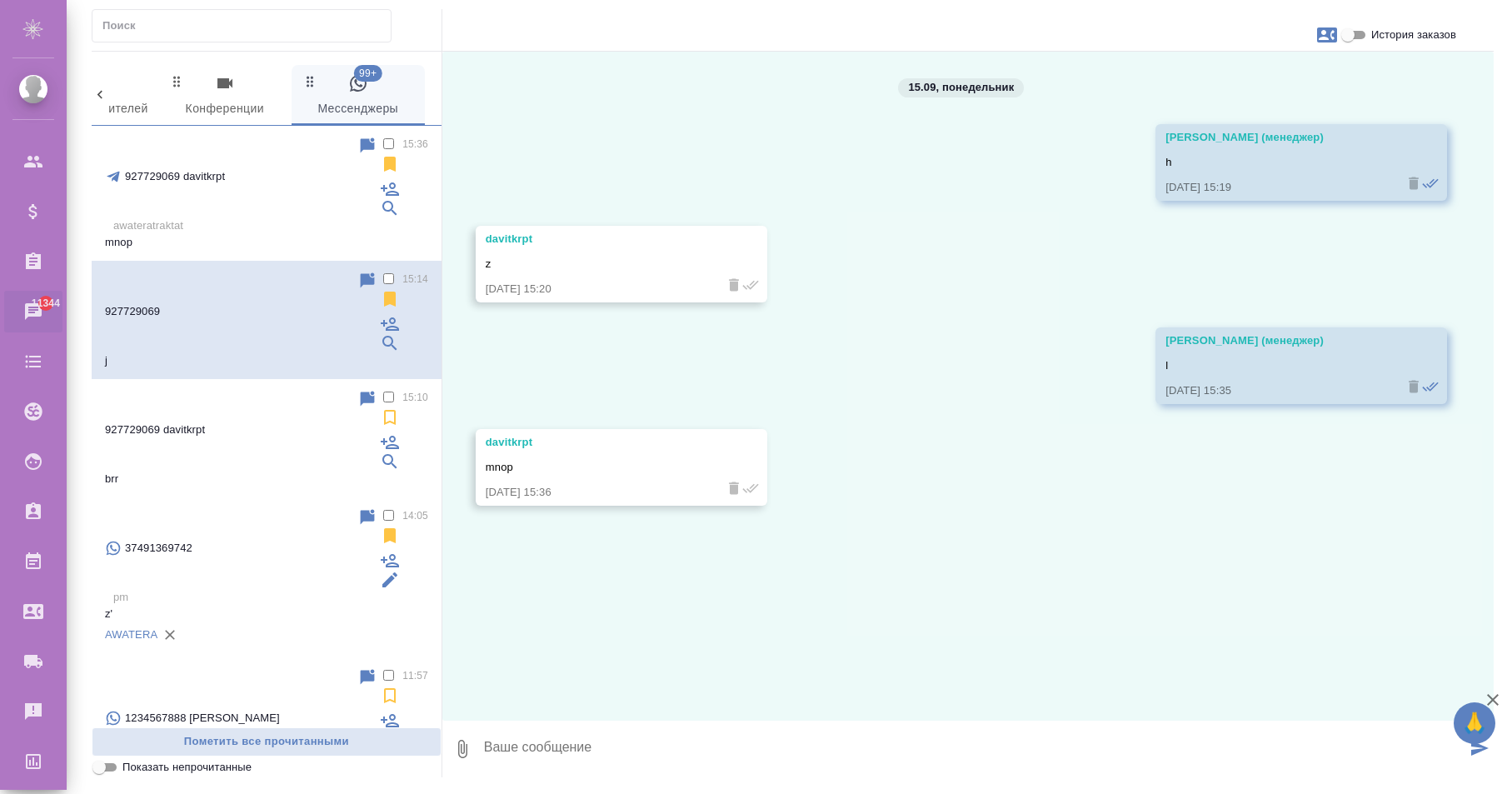
click at [194, 271] on div "927729069" at bounding box center [231, 311] width 252 height 82
click at [206, 218] on p "awateratraktat" at bounding box center [271, 225] width 315 height 16
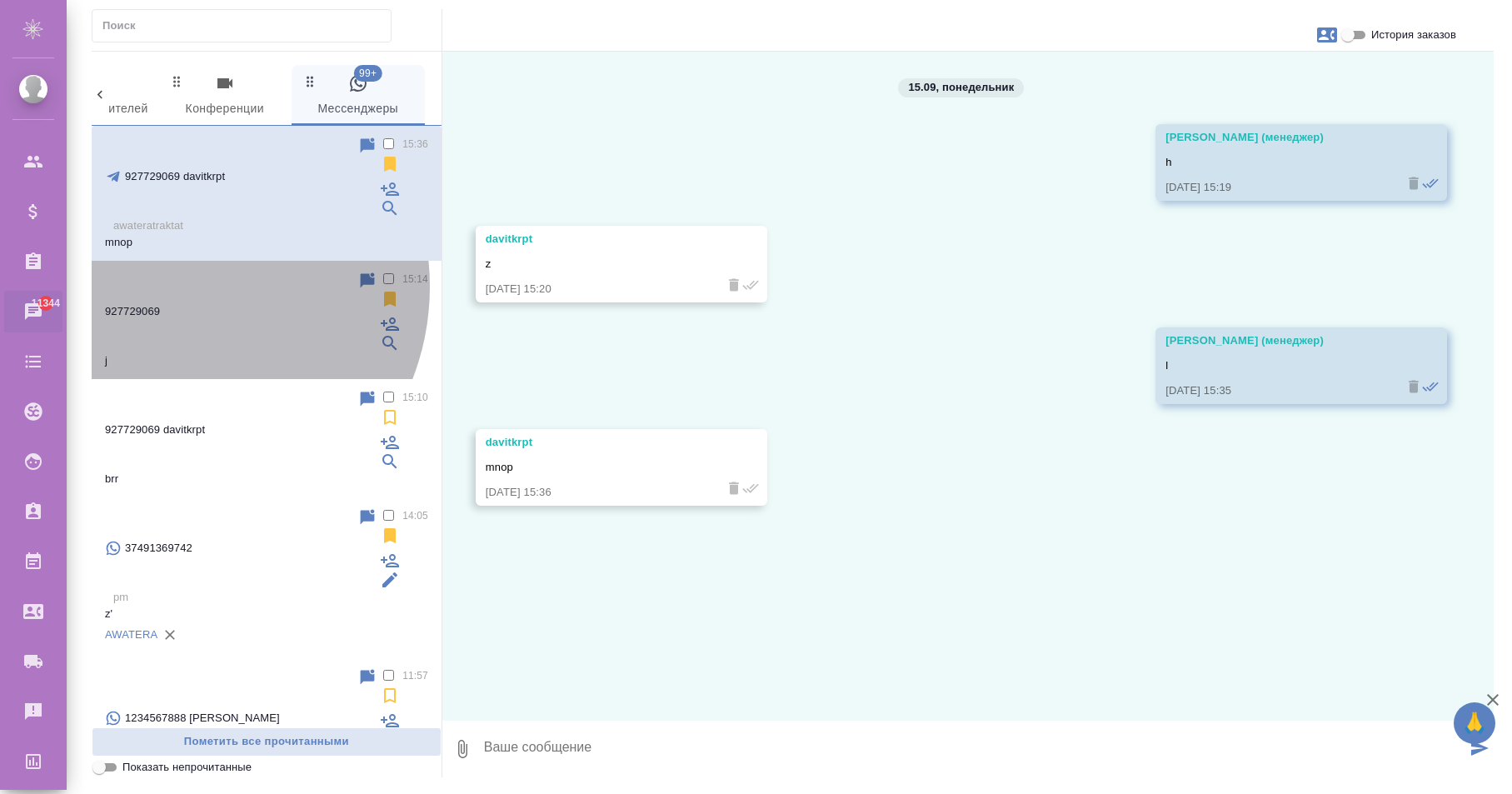
click at [174, 271] on div "927729069" at bounding box center [231, 311] width 252 height 82
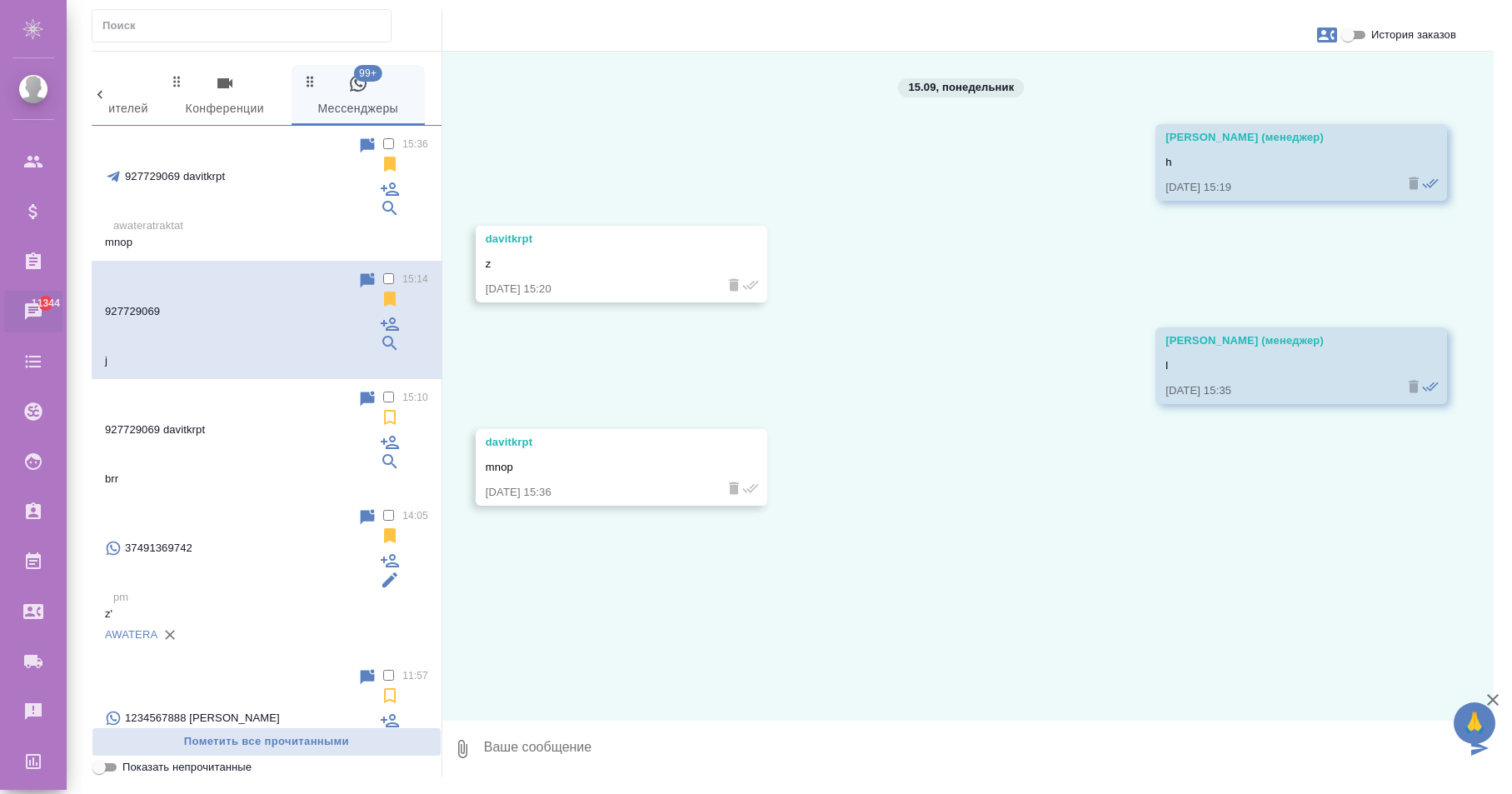
click at [192, 218] on p "awateratraktat" at bounding box center [271, 225] width 315 height 16
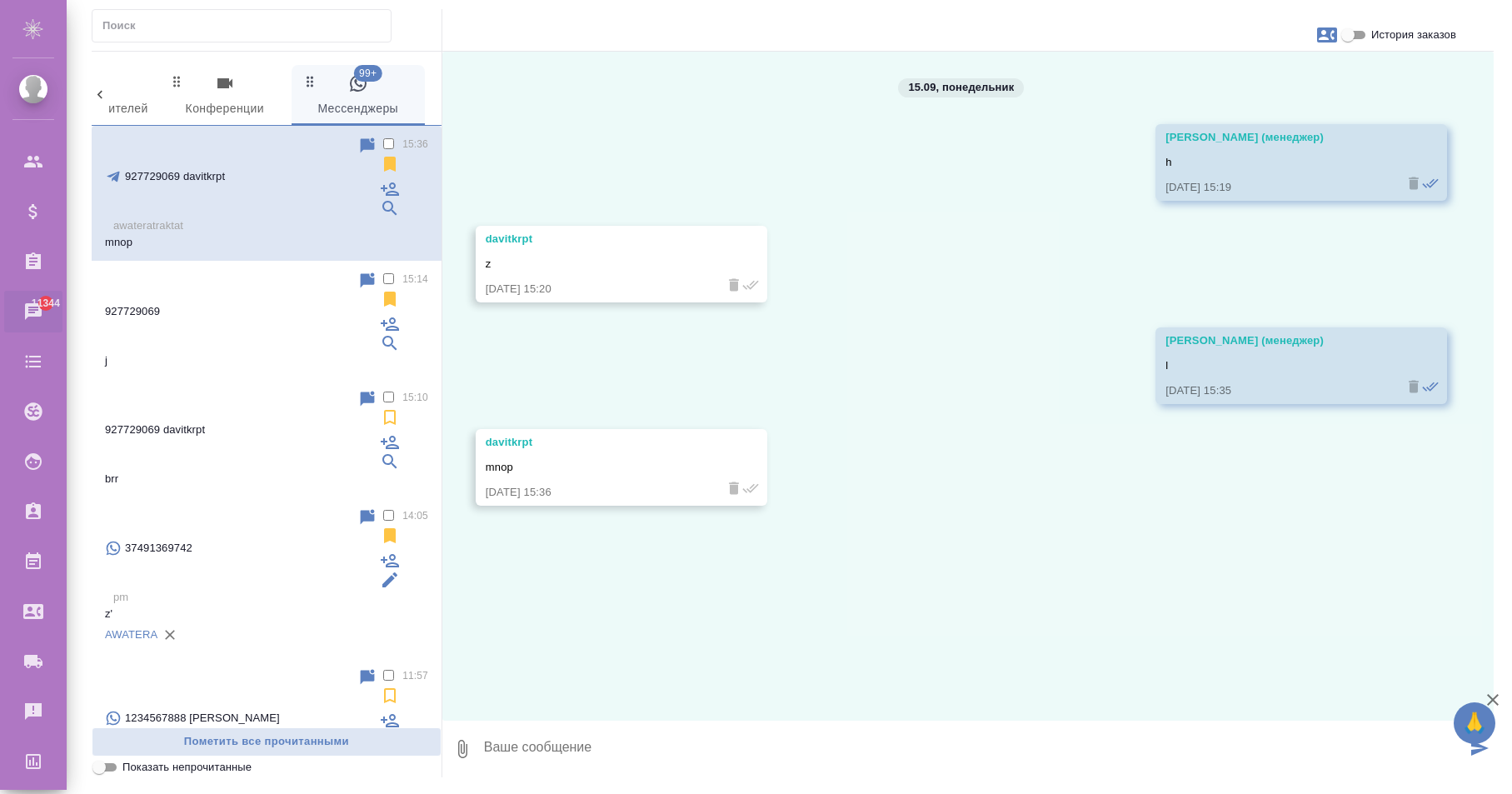
click at [652, 761] on textarea at bounding box center [974, 749] width 984 height 57
type textarea "щ"
type textarea "oo"
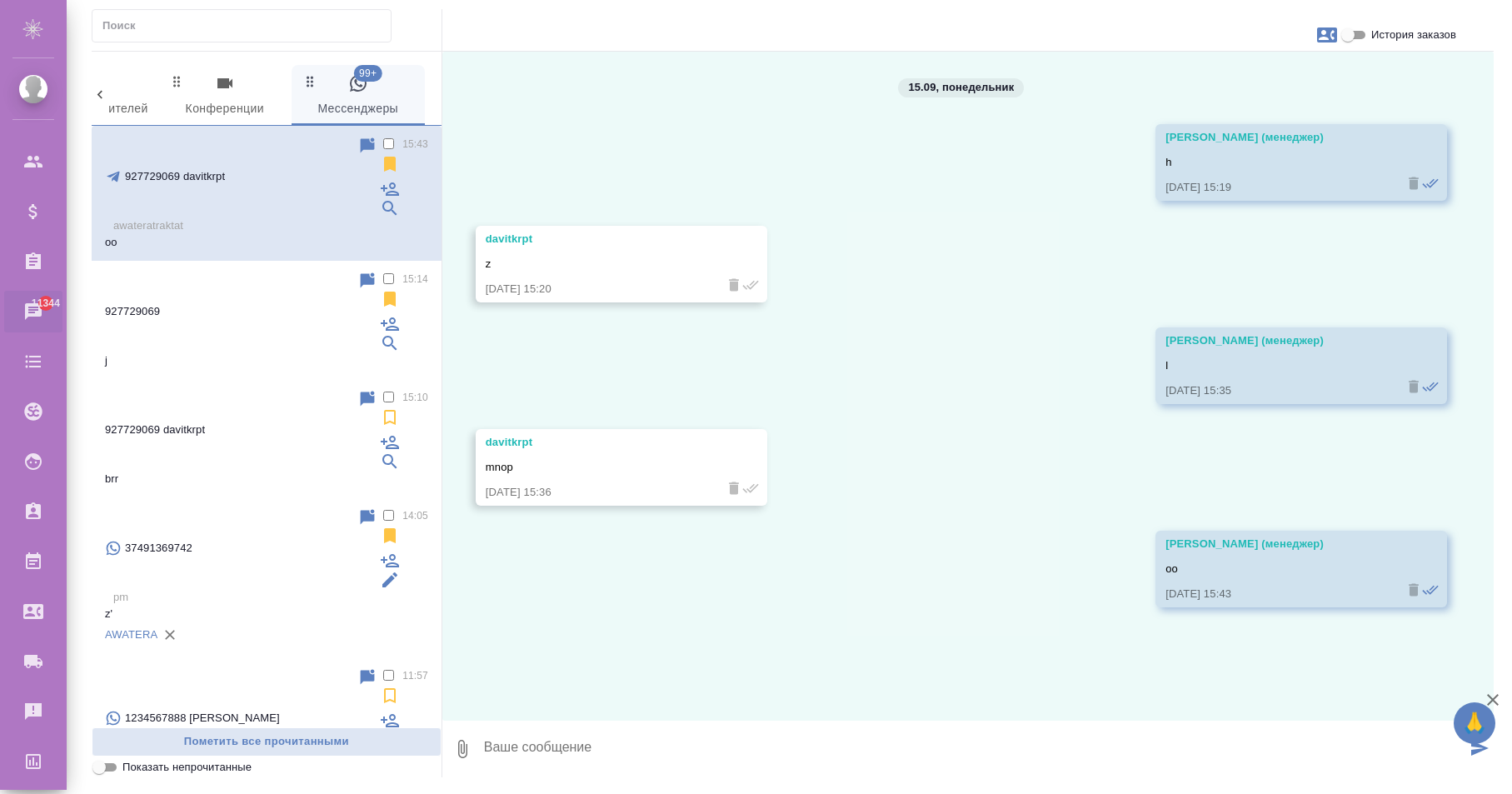
click at [194, 53] on div "2 Заказы 0 Спецификации 0 Клиенты 0 Входящие 0 Тендеры 0 Исполнители 0 Подбор и…" at bounding box center [267, 414] width 351 height 726
click at [1347, 36] on input "История заказов" at bounding box center [1348, 35] width 60 height 20
checkbox input "true"
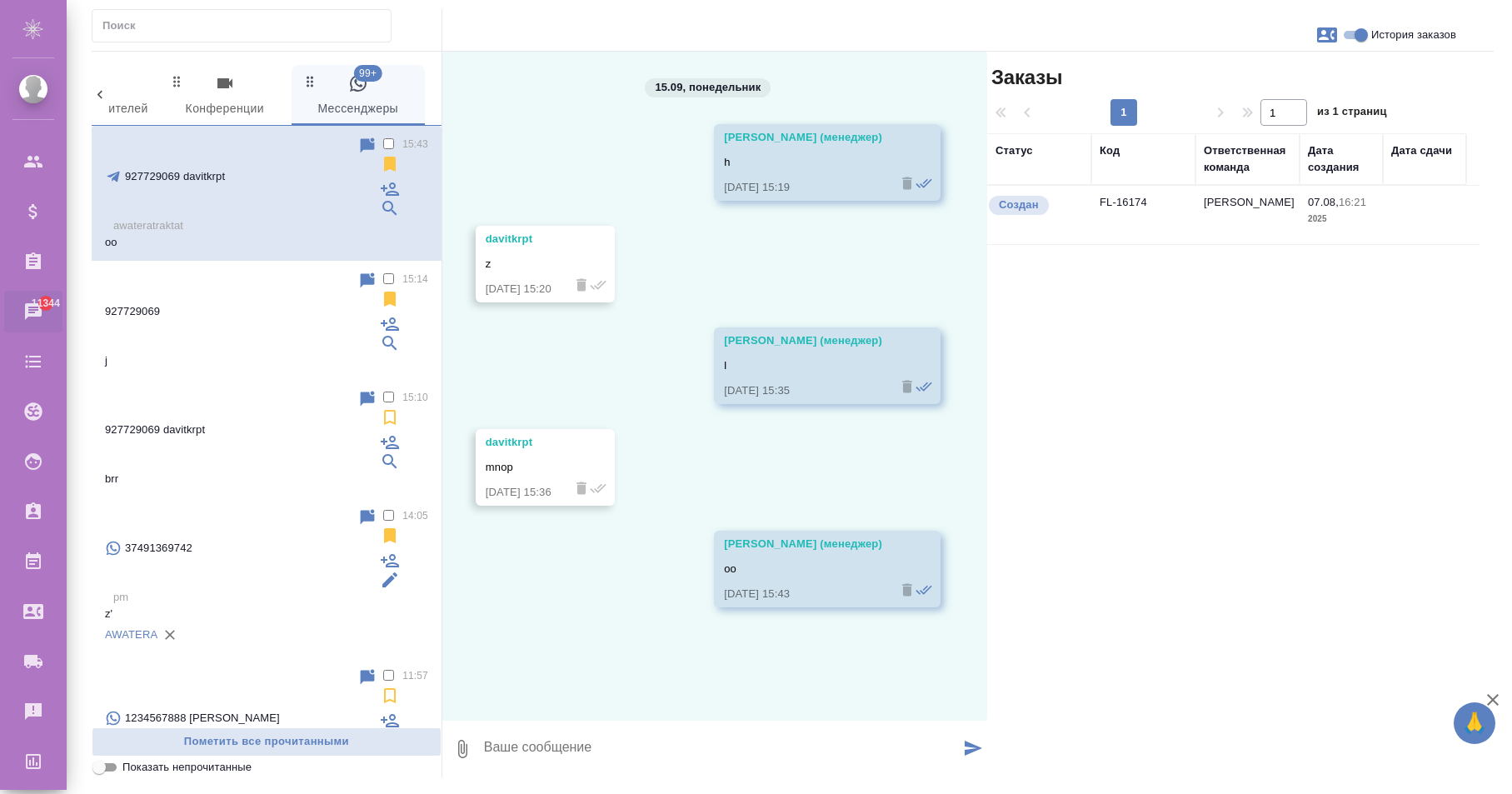
click at [1196, 220] on td "[PERSON_NAME]" at bounding box center [1247, 215] width 104 height 59
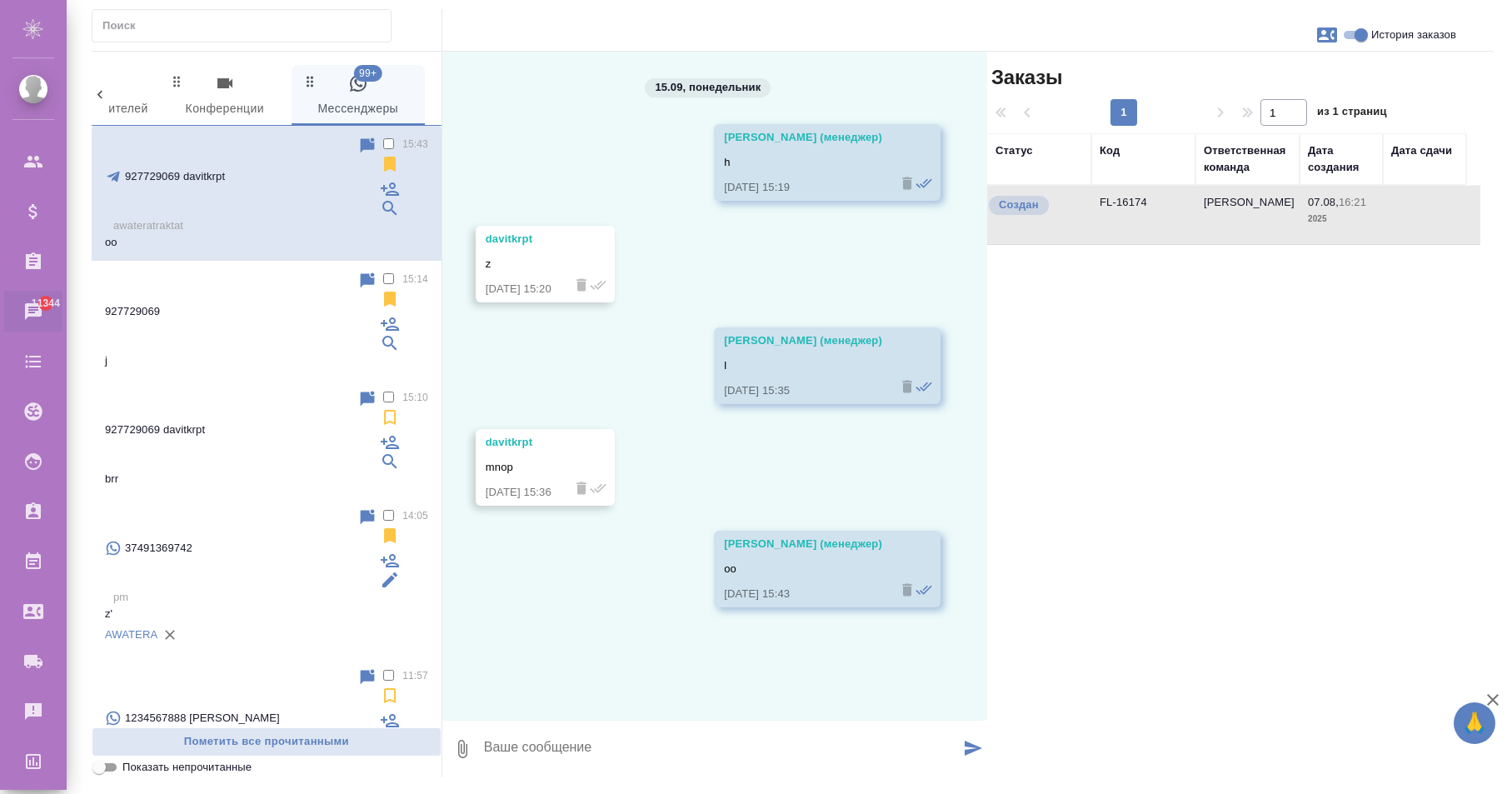
click at [1320, 35] on icon "button" at bounding box center [1327, 36] width 20 height 15
click at [1252, 72] on span "Создать заявку" at bounding box center [1254, 79] width 78 height 16
select select "RU"
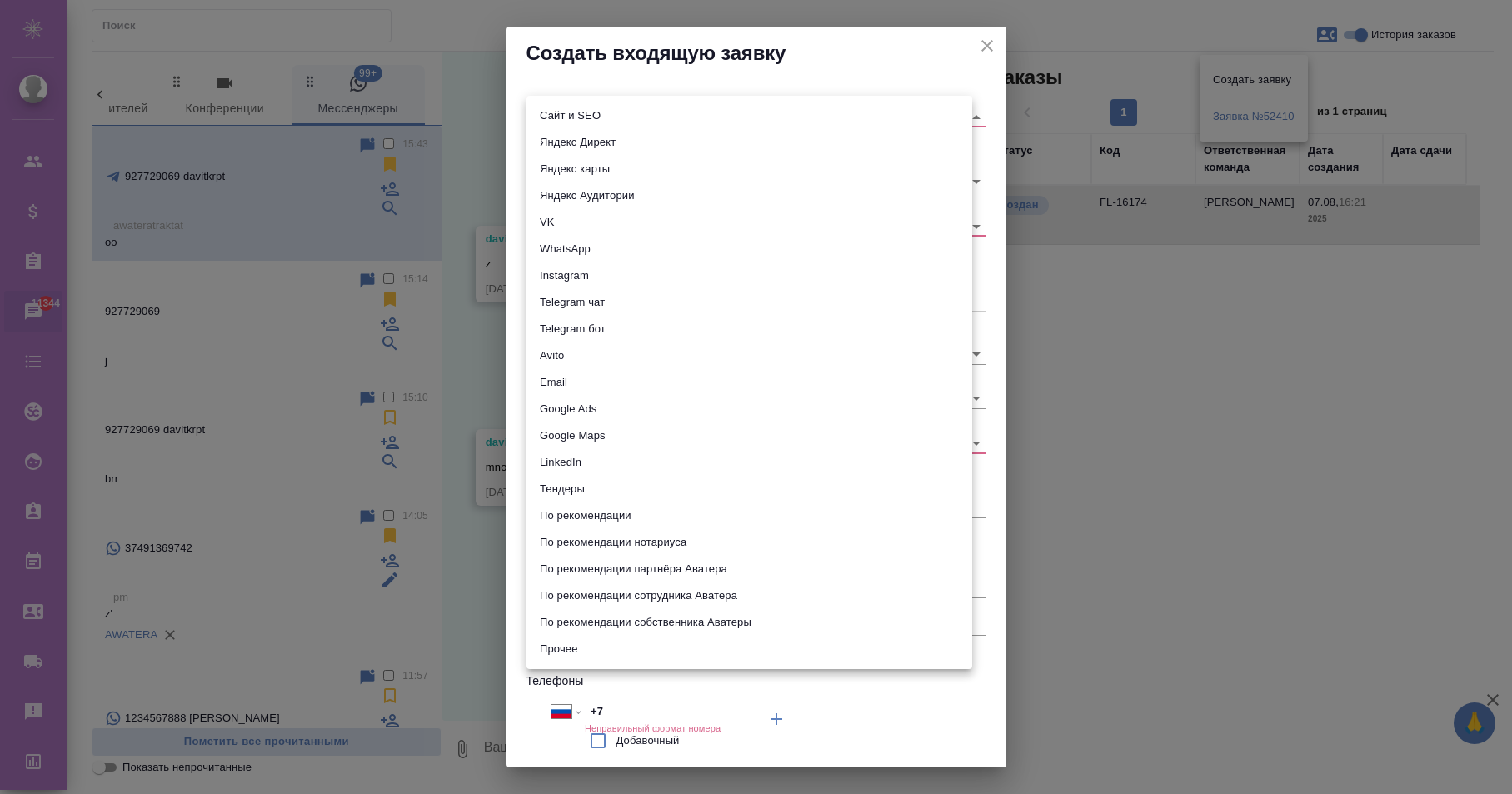
click at [602, 119] on body "🙏 .cls-1 fill:#fff; AWATERA Karapetyan David Клиенты Спецификации Заказы 11344 …" at bounding box center [756, 397] width 1512 height 794
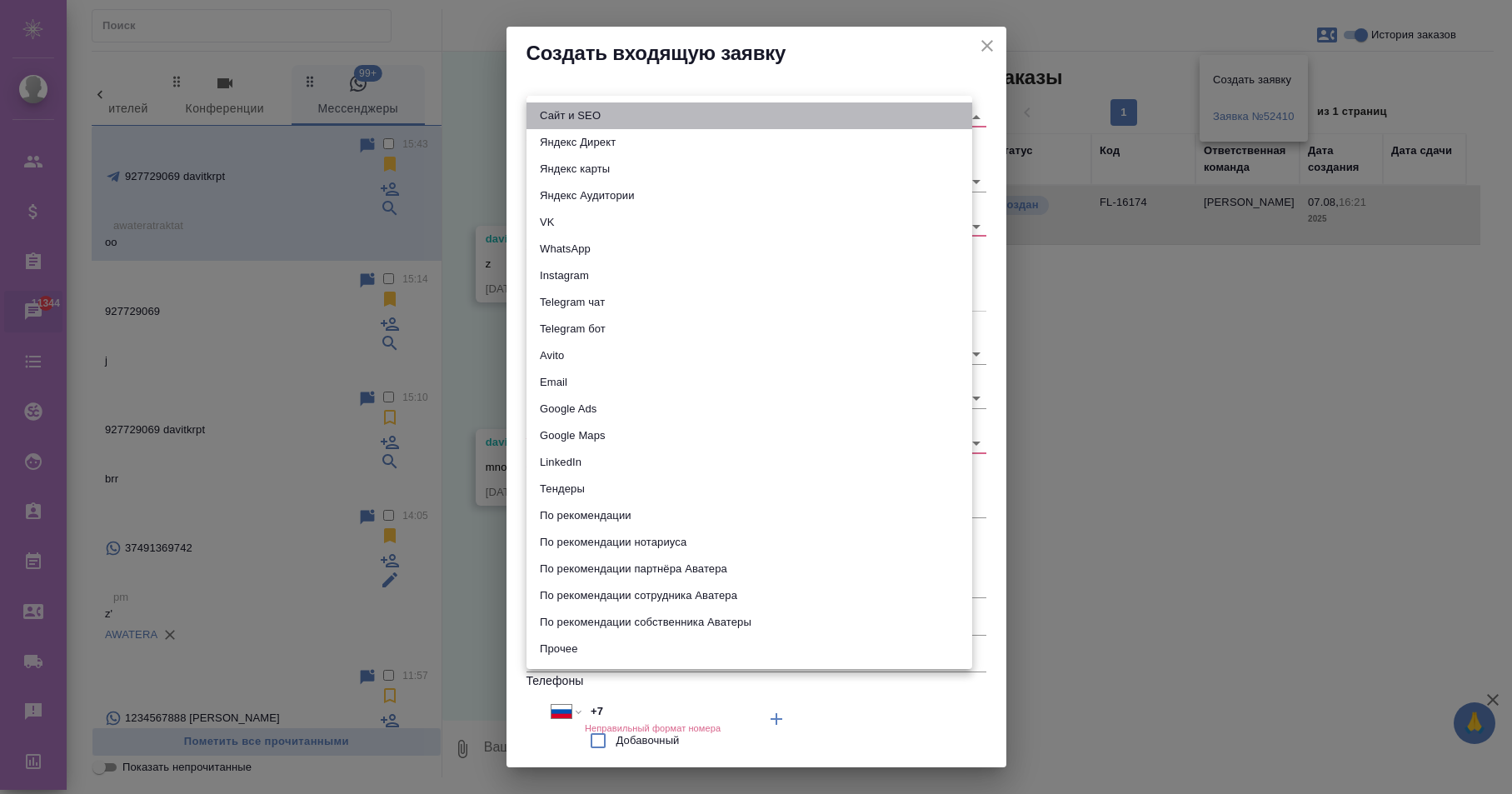
click at [595, 126] on li "Сайт и SEO" at bounding box center [749, 116] width 445 height 27
type input "seo"
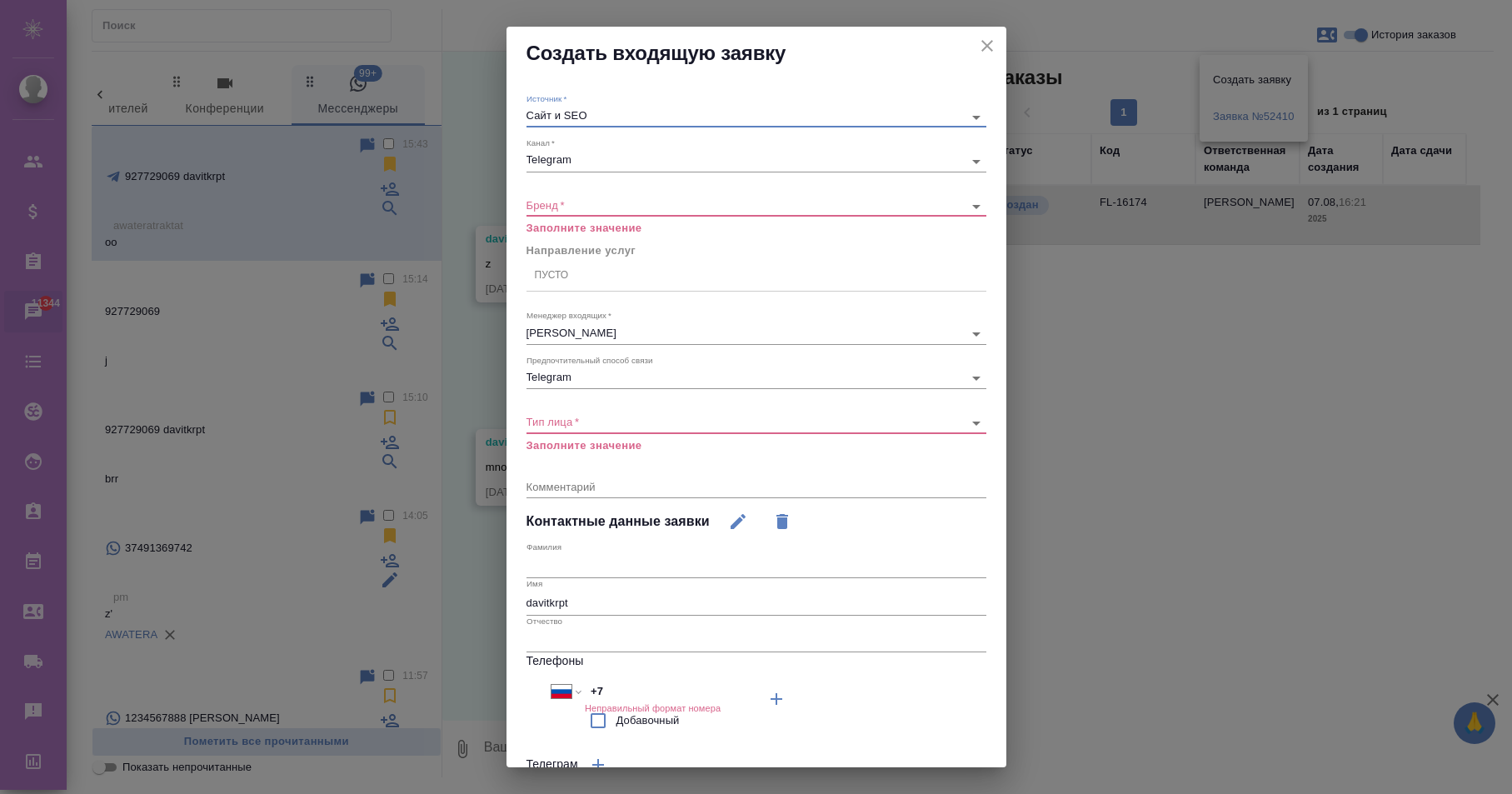
click at [609, 198] on div "​" at bounding box center [756, 206] width 460 height 21
click at [605, 213] on div "​" at bounding box center [756, 206] width 460 height 21
click at [590, 201] on body "🙏 .cls-1 fill:#fff; AWATERA Karapetyan David Клиенты Спецификации Заказы 11344 …" at bounding box center [756, 397] width 1512 height 794
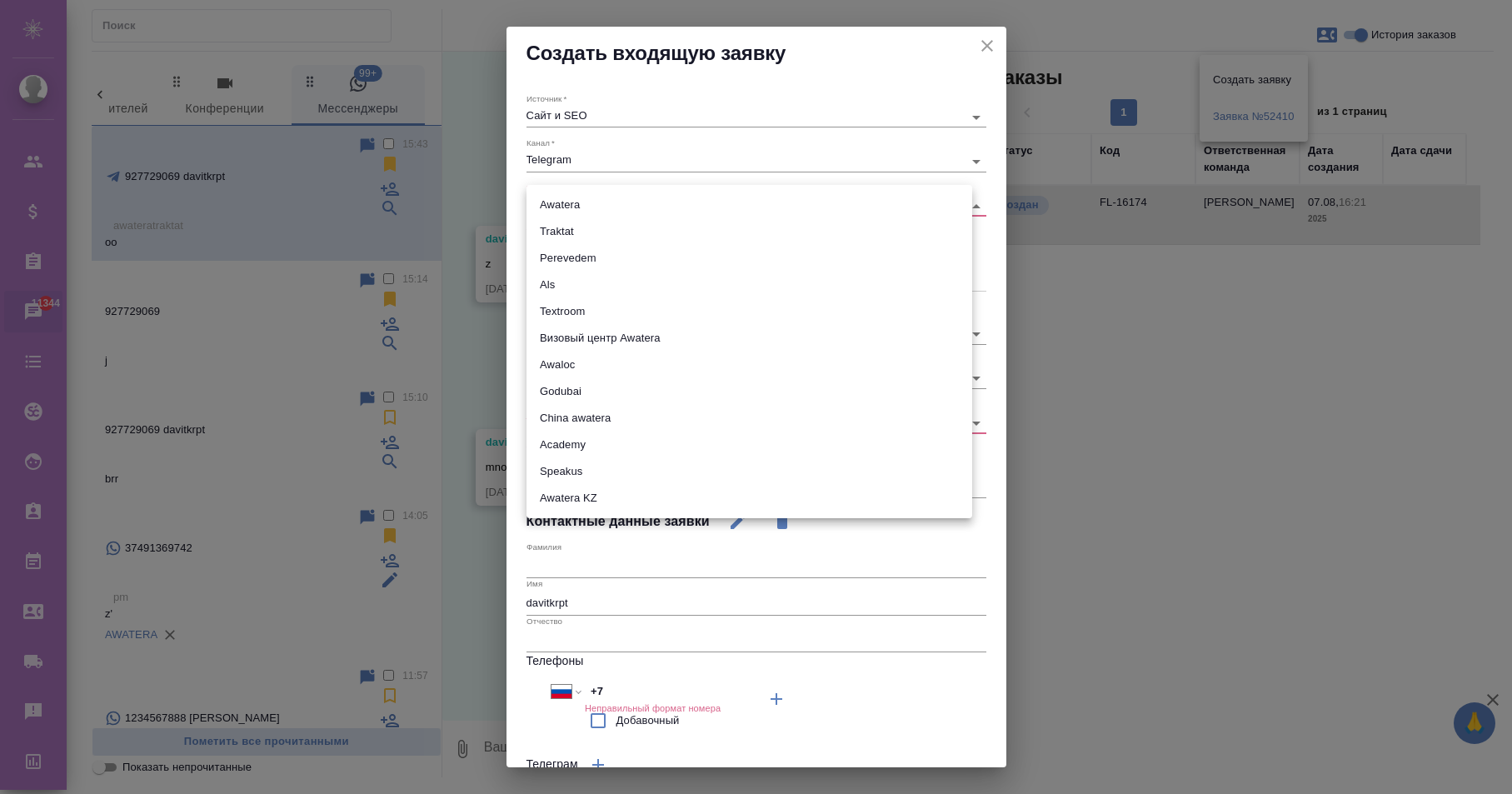
click at [584, 210] on li "Awatera" at bounding box center [749, 205] width 445 height 27
type input "awatera"
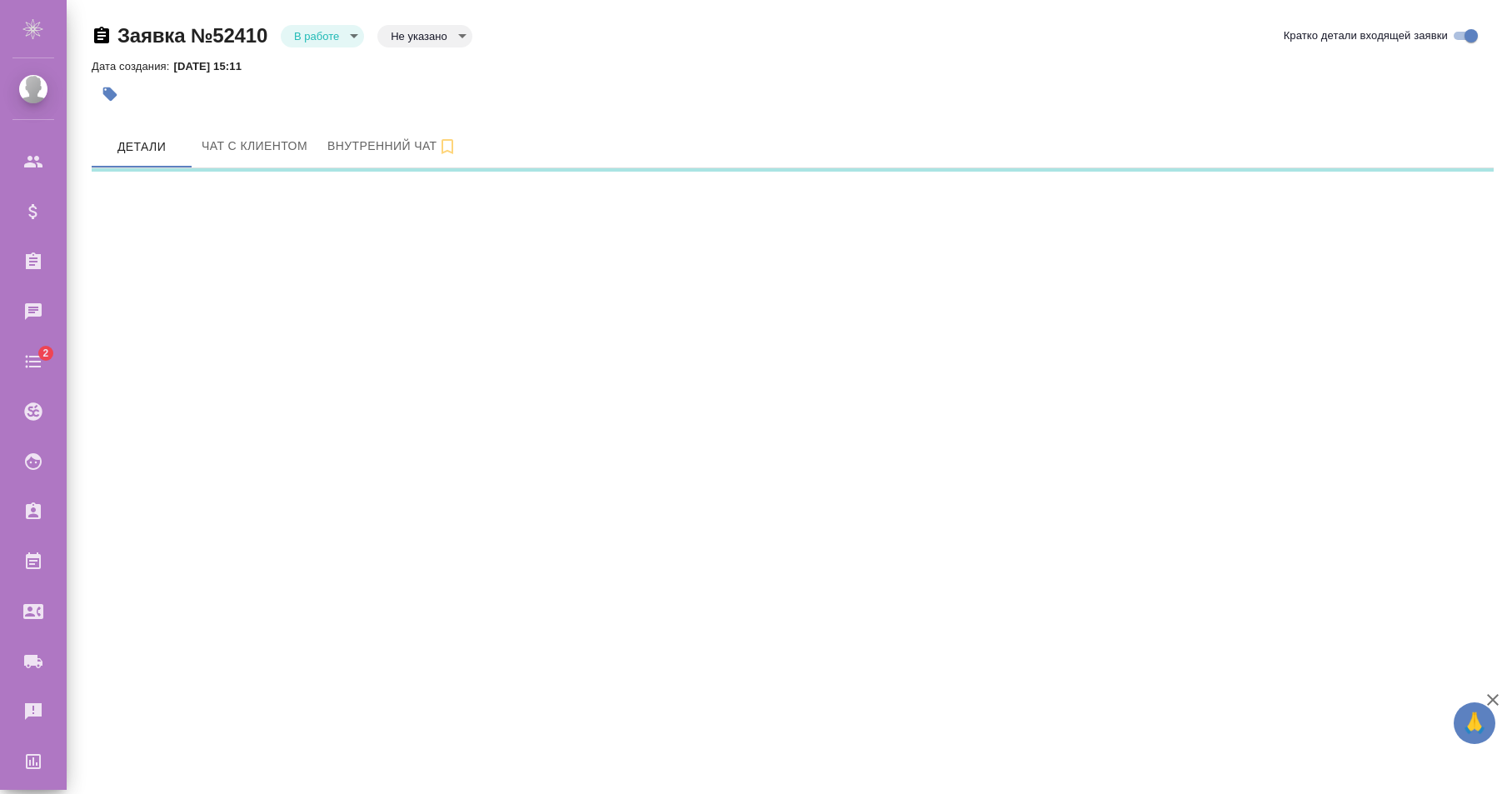
select select "RU"
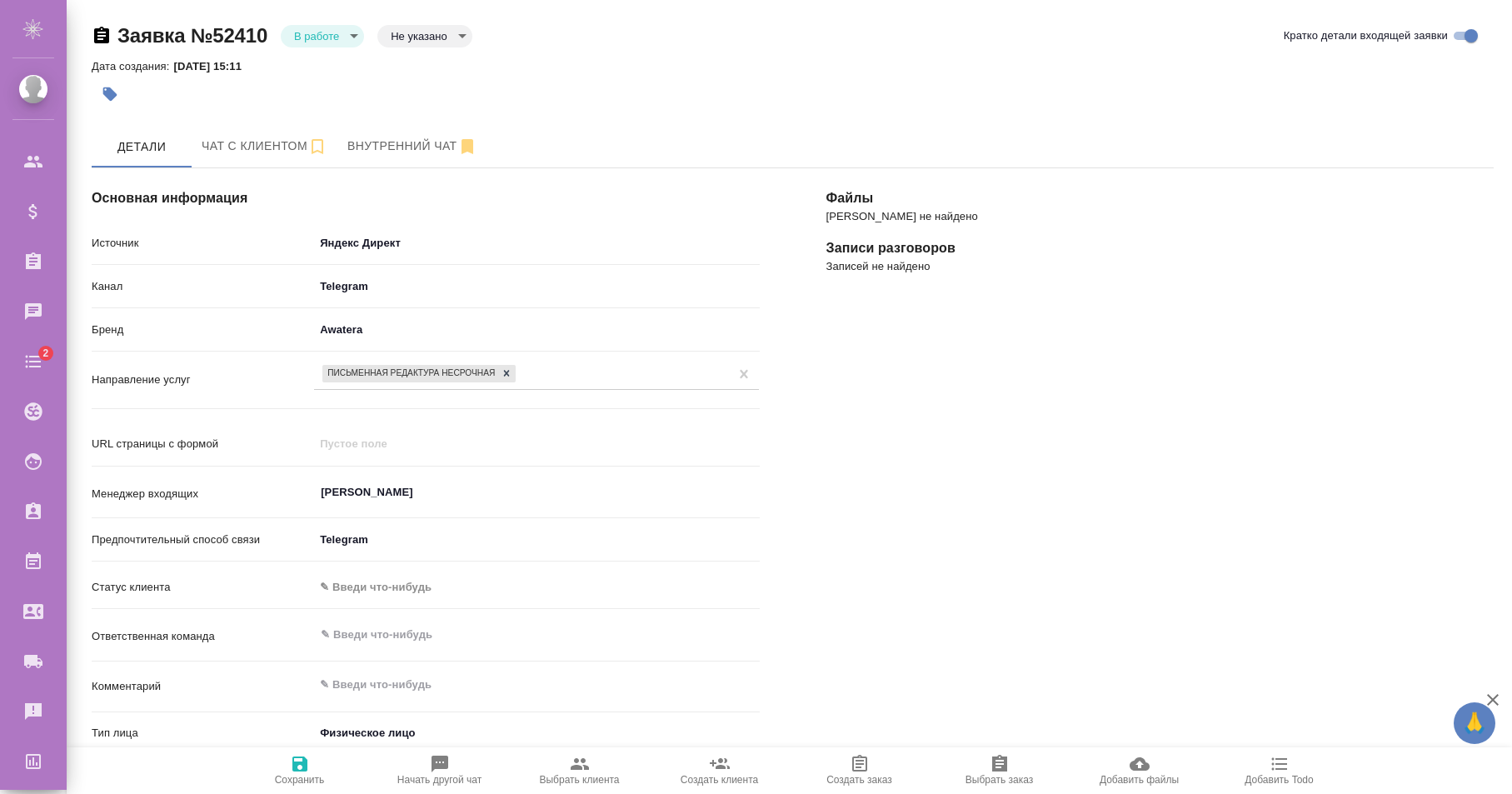
type textarea "x"
click at [288, 140] on span "Чат с клиентом" at bounding box center [264, 146] width 126 height 21
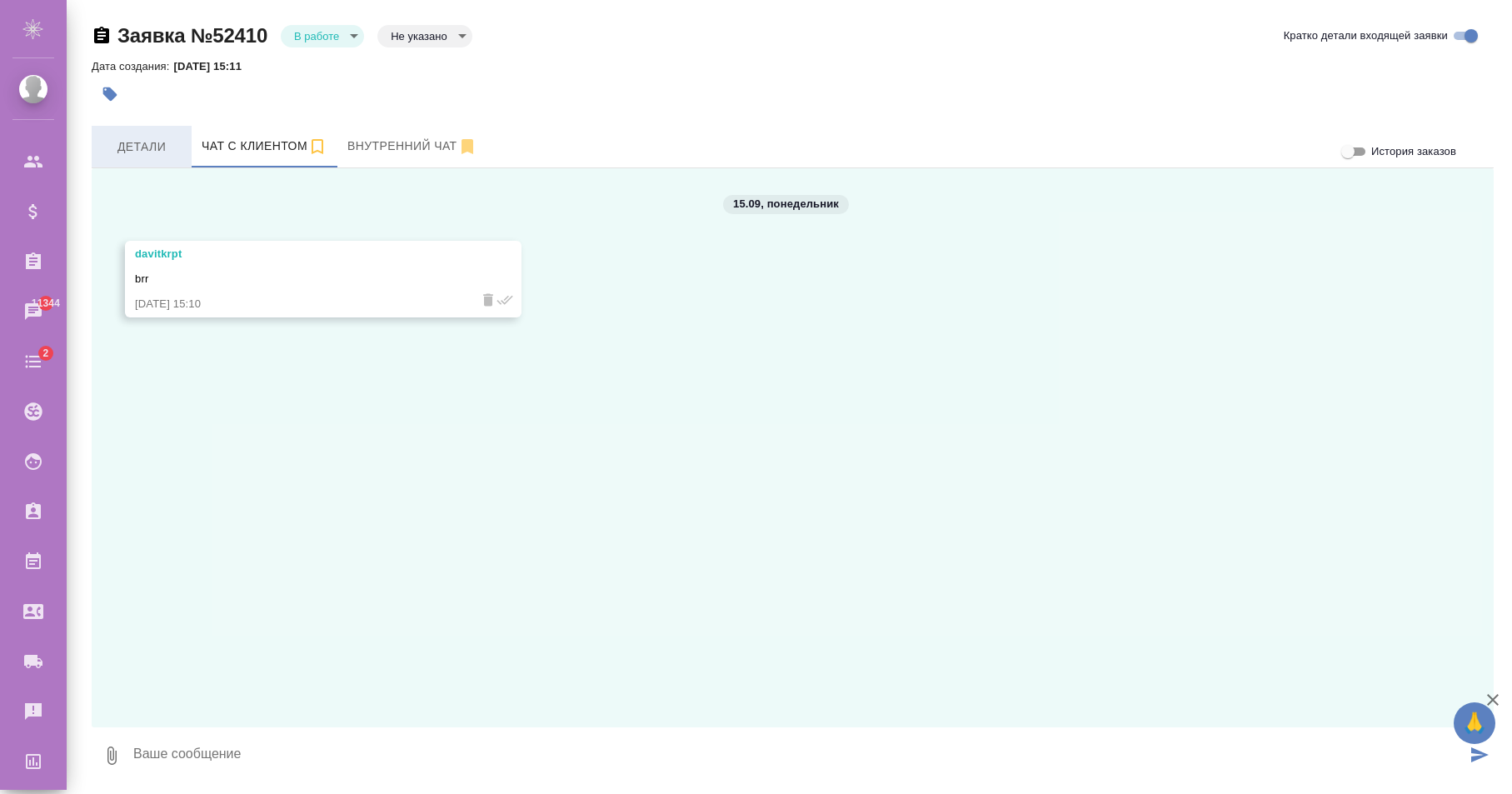
click at [150, 152] on span "Детали" at bounding box center [141, 147] width 80 height 21
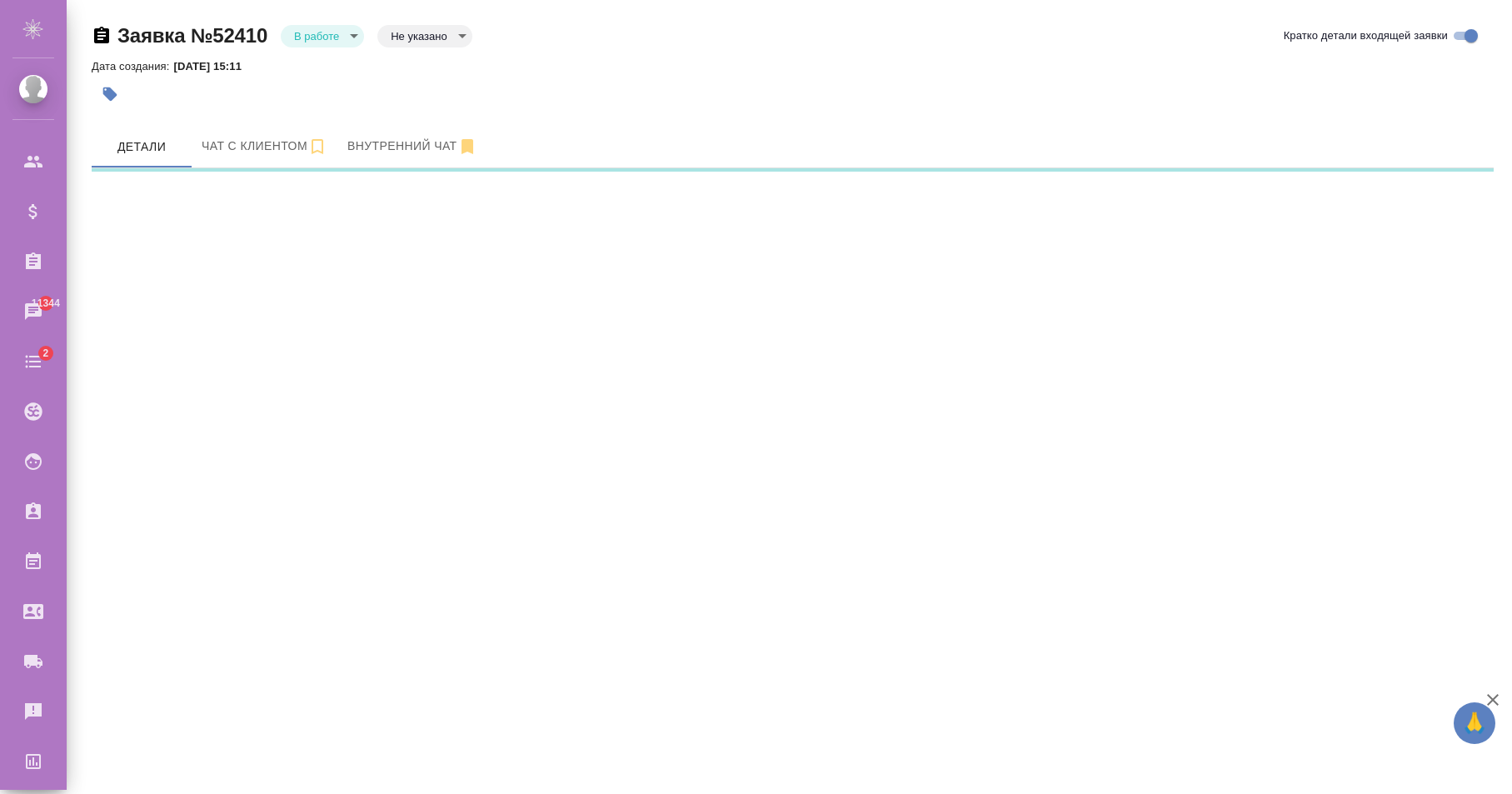
select select "RU"
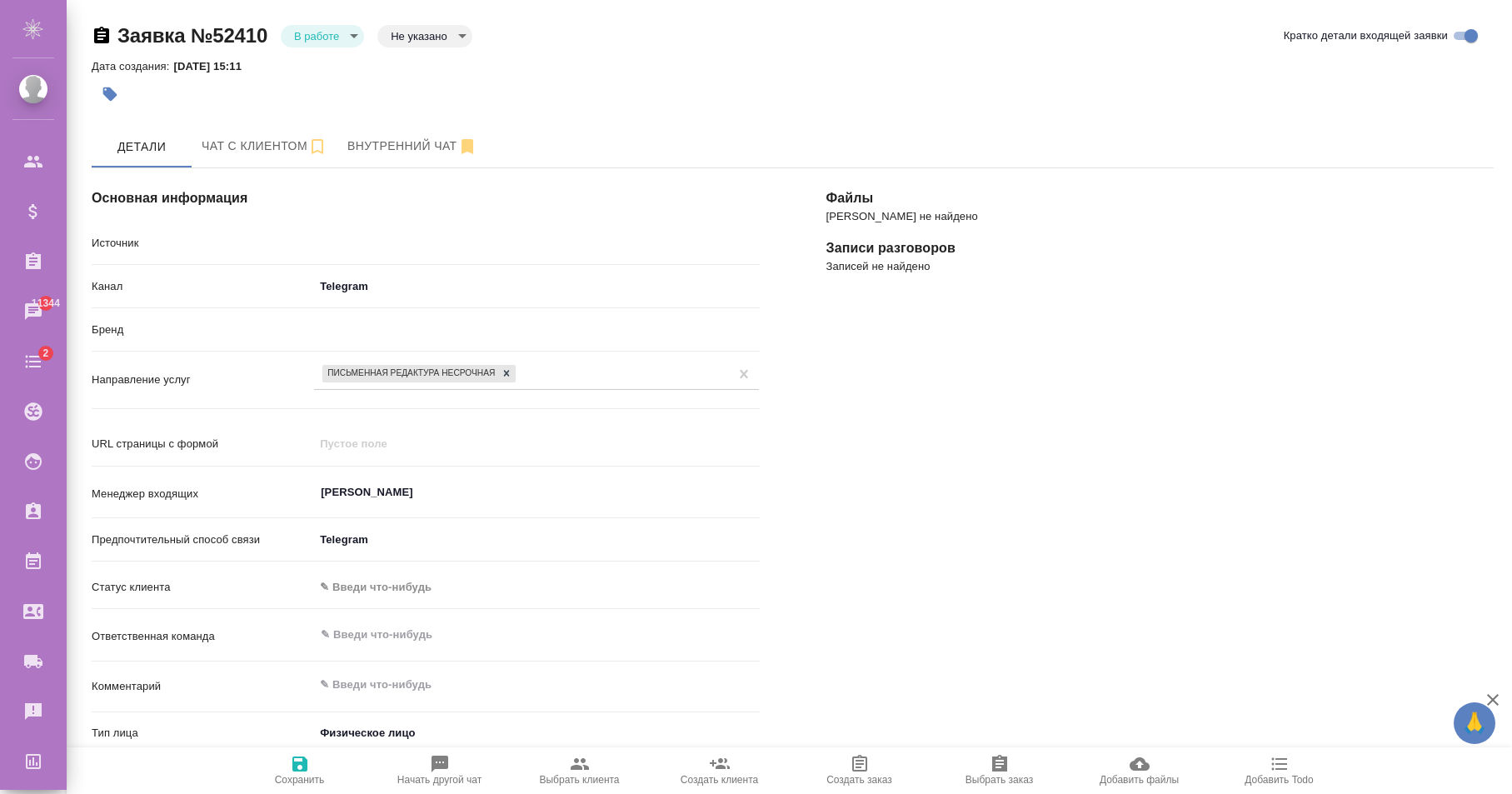
type textarea "x"
click at [193, 107] on div at bounding box center [559, 94] width 935 height 37
click at [266, 147] on span "Чат с клиентом" at bounding box center [264, 146] width 126 height 21
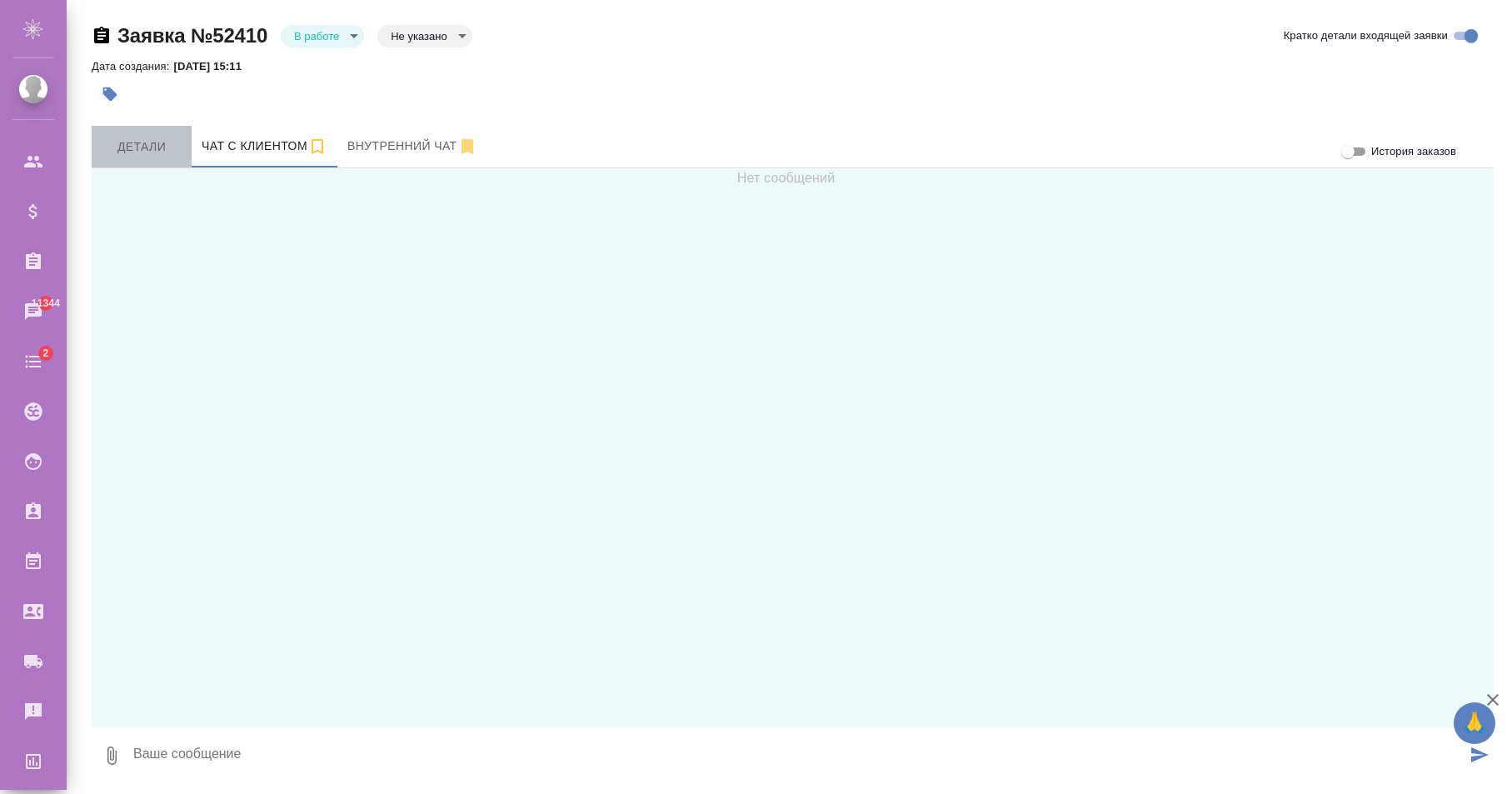
click at [144, 150] on span "Детали" at bounding box center [141, 147] width 80 height 21
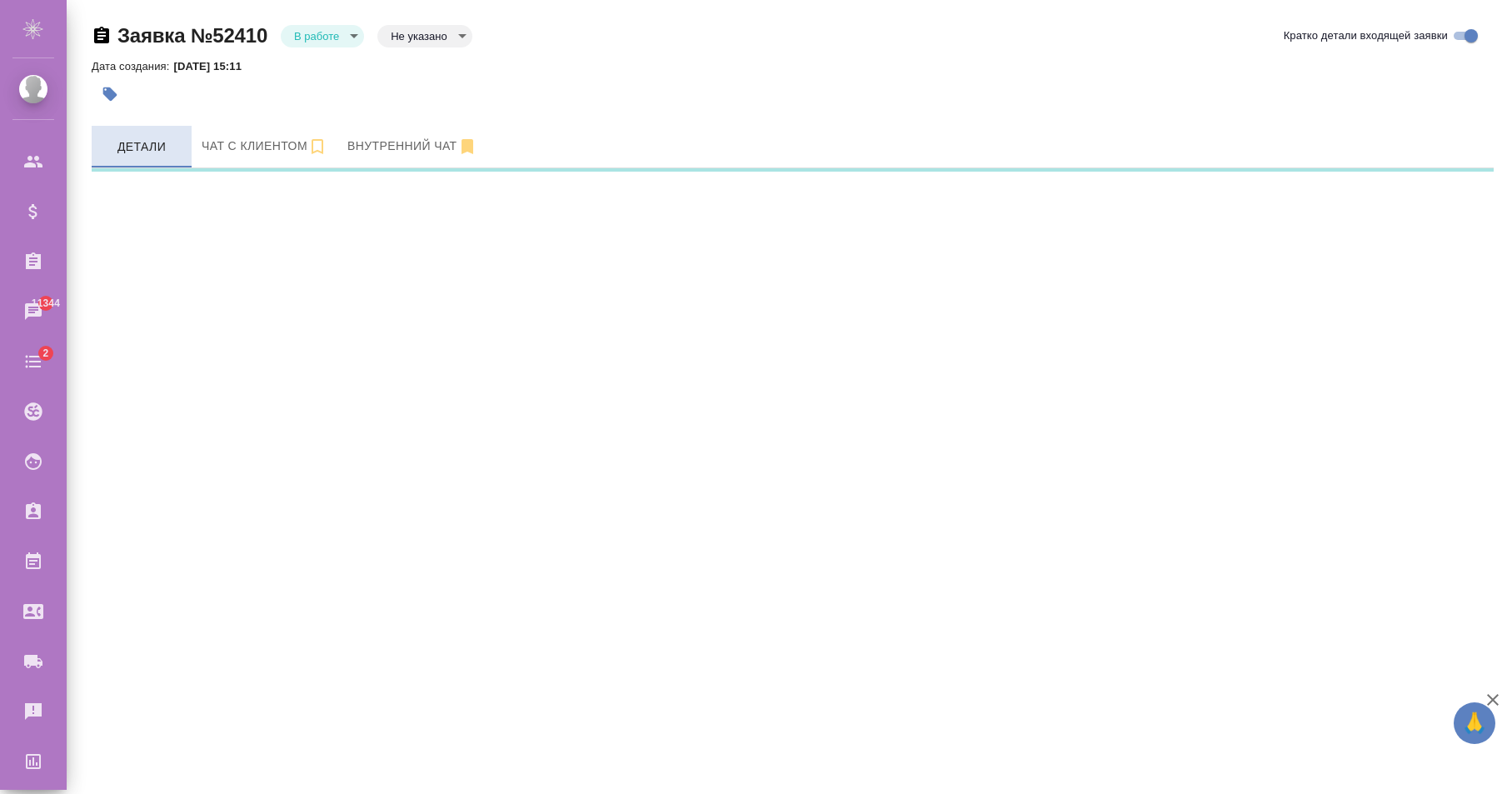
select select "RU"
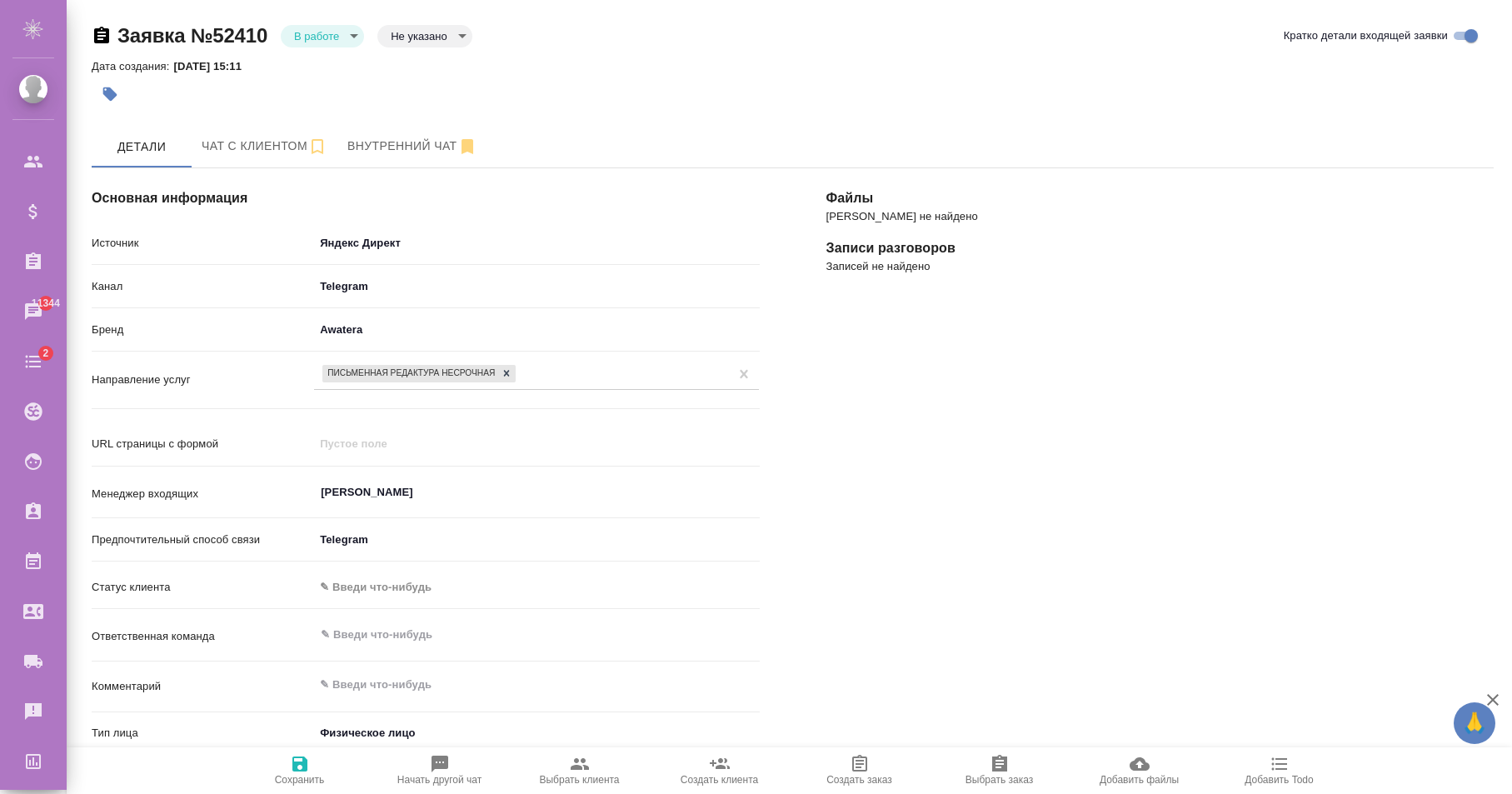
click at [458, 754] on span "Начать другой чат" at bounding box center [439, 769] width 119 height 32
type textarea "x"
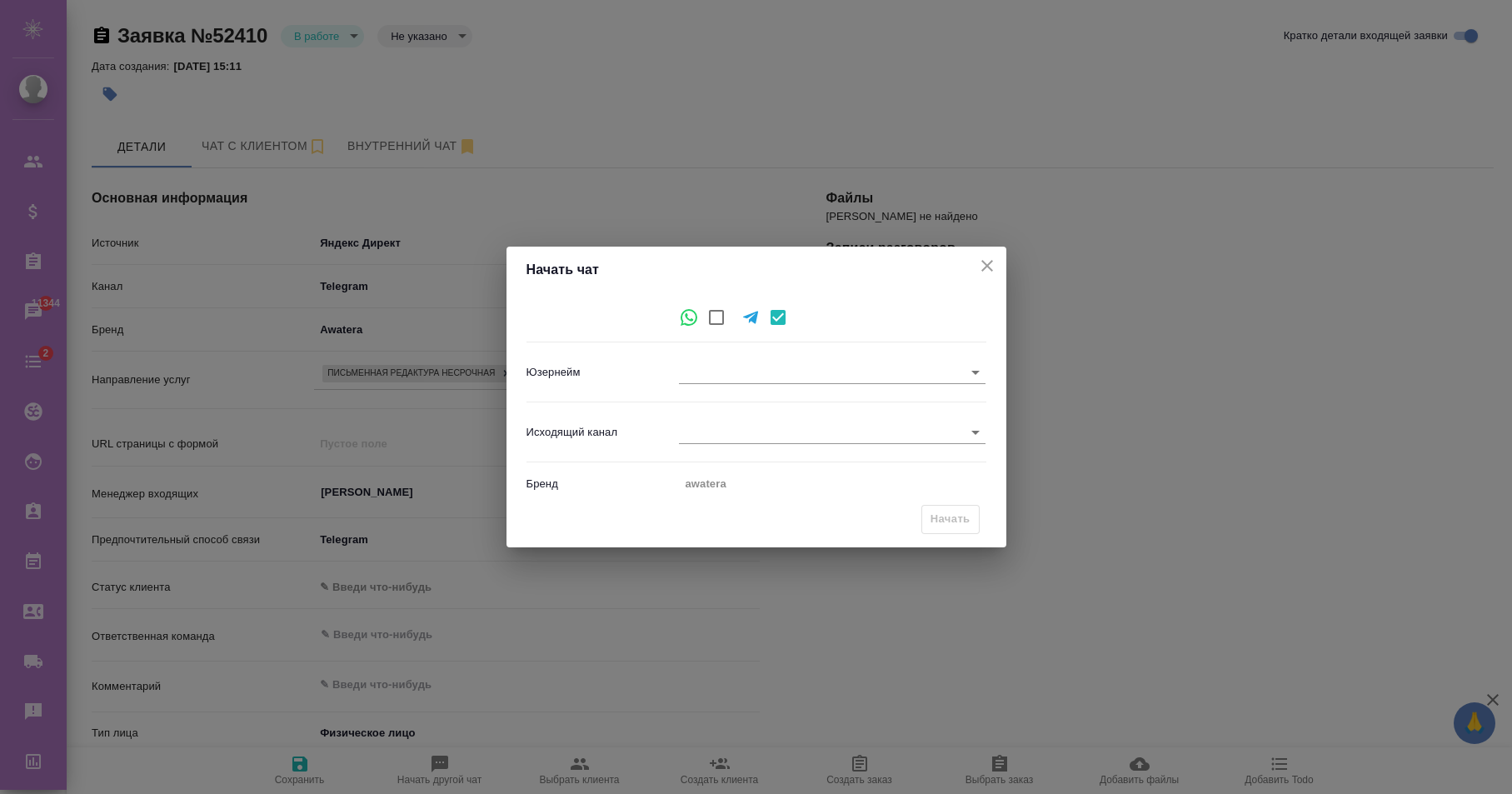
click at [709, 384] on div "Юзернейм ​ davitkrpt" at bounding box center [756, 372] width 460 height 46
click at [716, 375] on body "🙏 .cls-1 fill:#fff; AWATERA [PERSON_NAME] Спецификации Заказы 11344 Чаты 2 Todo…" at bounding box center [756, 397] width 1512 height 794
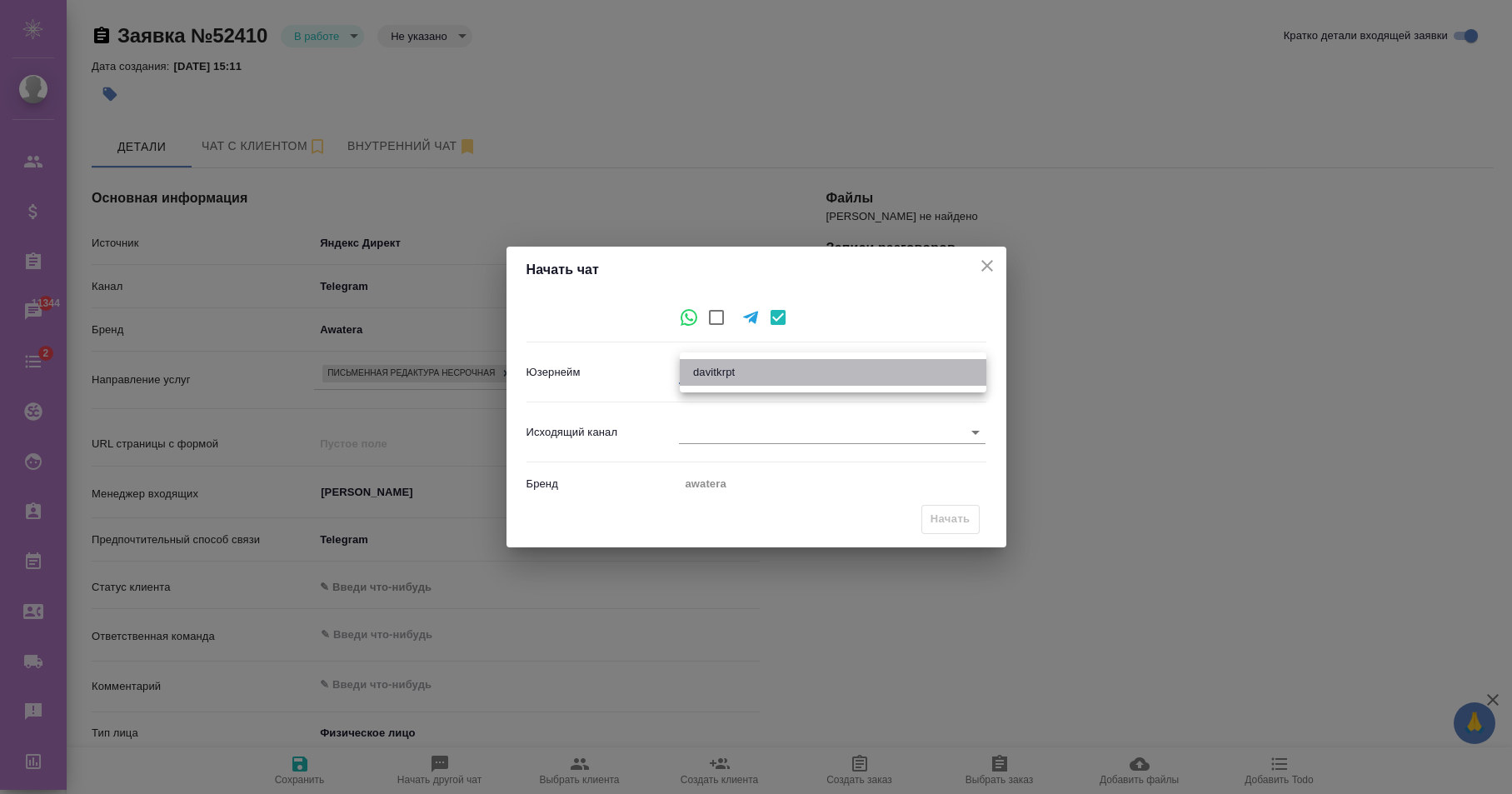
click at [735, 371] on li "davitkrpt" at bounding box center [833, 373] width 306 height 27
type input "927729069"
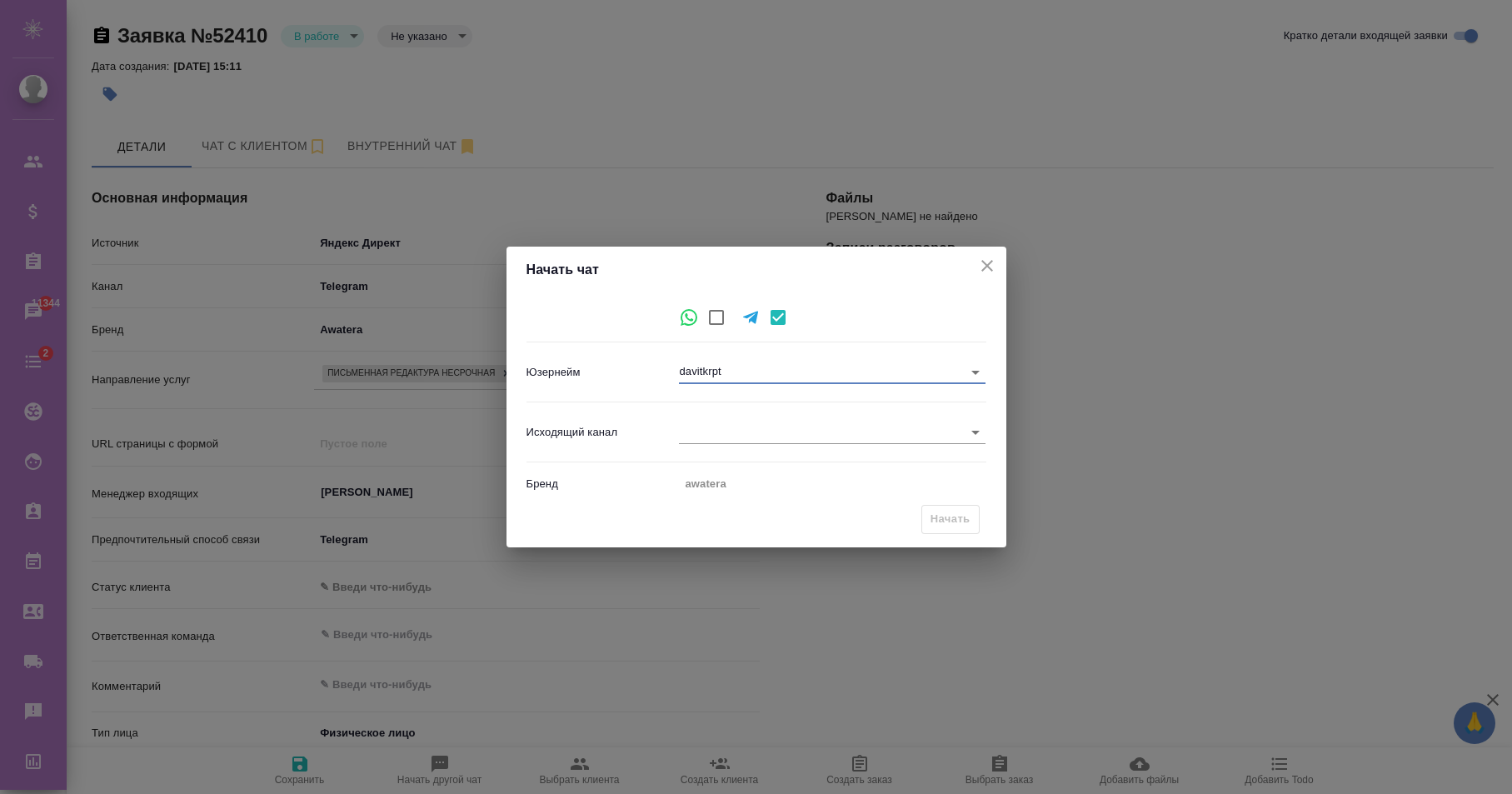
click at [729, 440] on body "🙏 .cls-1 fill:#fff; AWATERA [PERSON_NAME] Спецификации Заказы 11344 Чаты 2 Todo…" at bounding box center [756, 397] width 1512 height 794
click at [733, 434] on li "awateratraktat" at bounding box center [833, 433] width 306 height 27
type input "1"
click at [710, 401] on div "Юзернейм davitkrpt 927729069" at bounding box center [756, 379] width 460 height 60
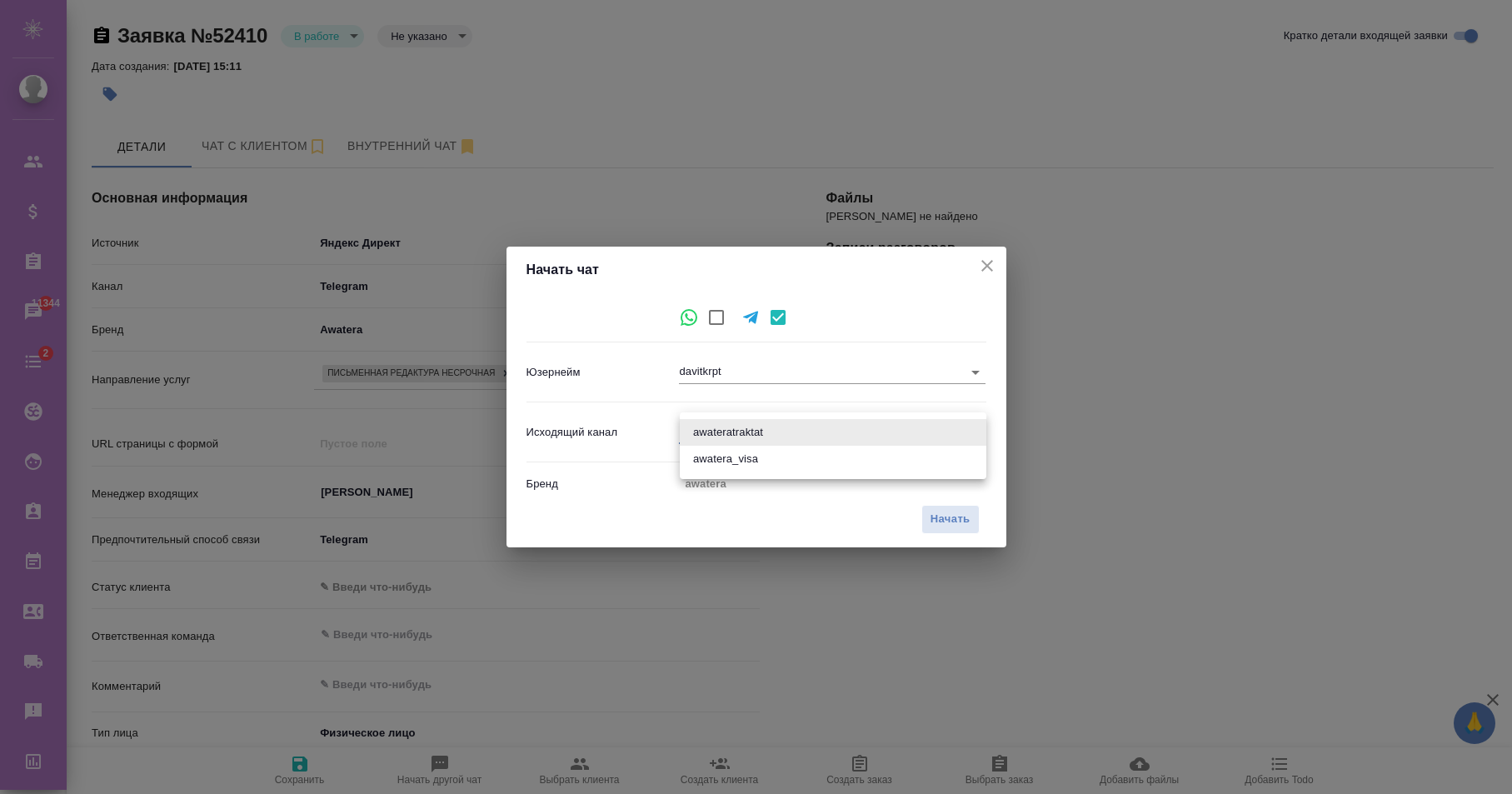
click at [736, 437] on body "🙏 .cls-1 fill:#fff; AWATERA [PERSON_NAME] Спецификации Заказы 11344 Чаты 2 Todo…" at bounding box center [756, 397] width 1512 height 794
click at [766, 427] on li "awateratraktat" at bounding box center [833, 433] width 306 height 27
click at [949, 519] on span "Начать" at bounding box center [950, 519] width 40 height 19
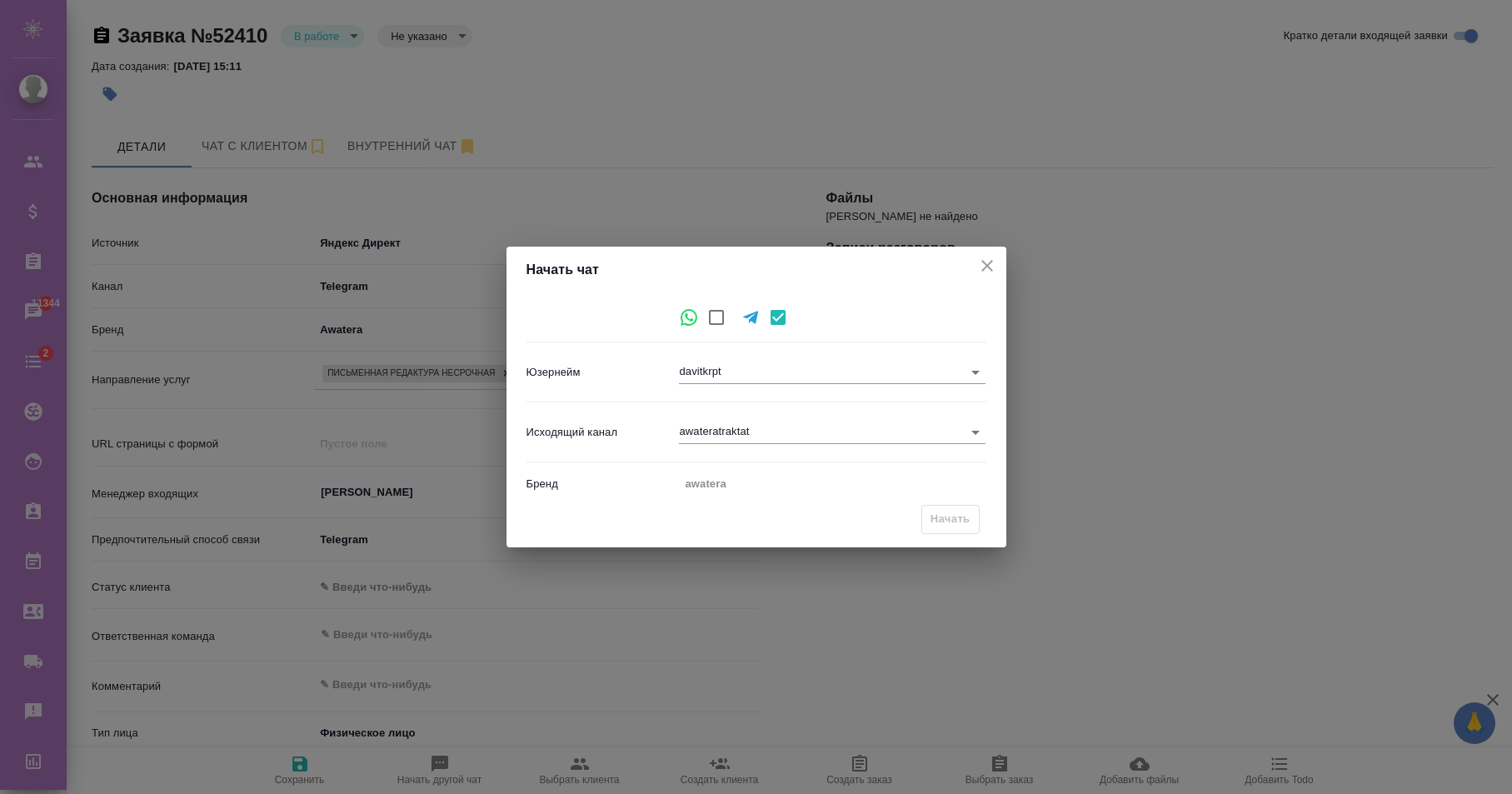
type textarea "x"
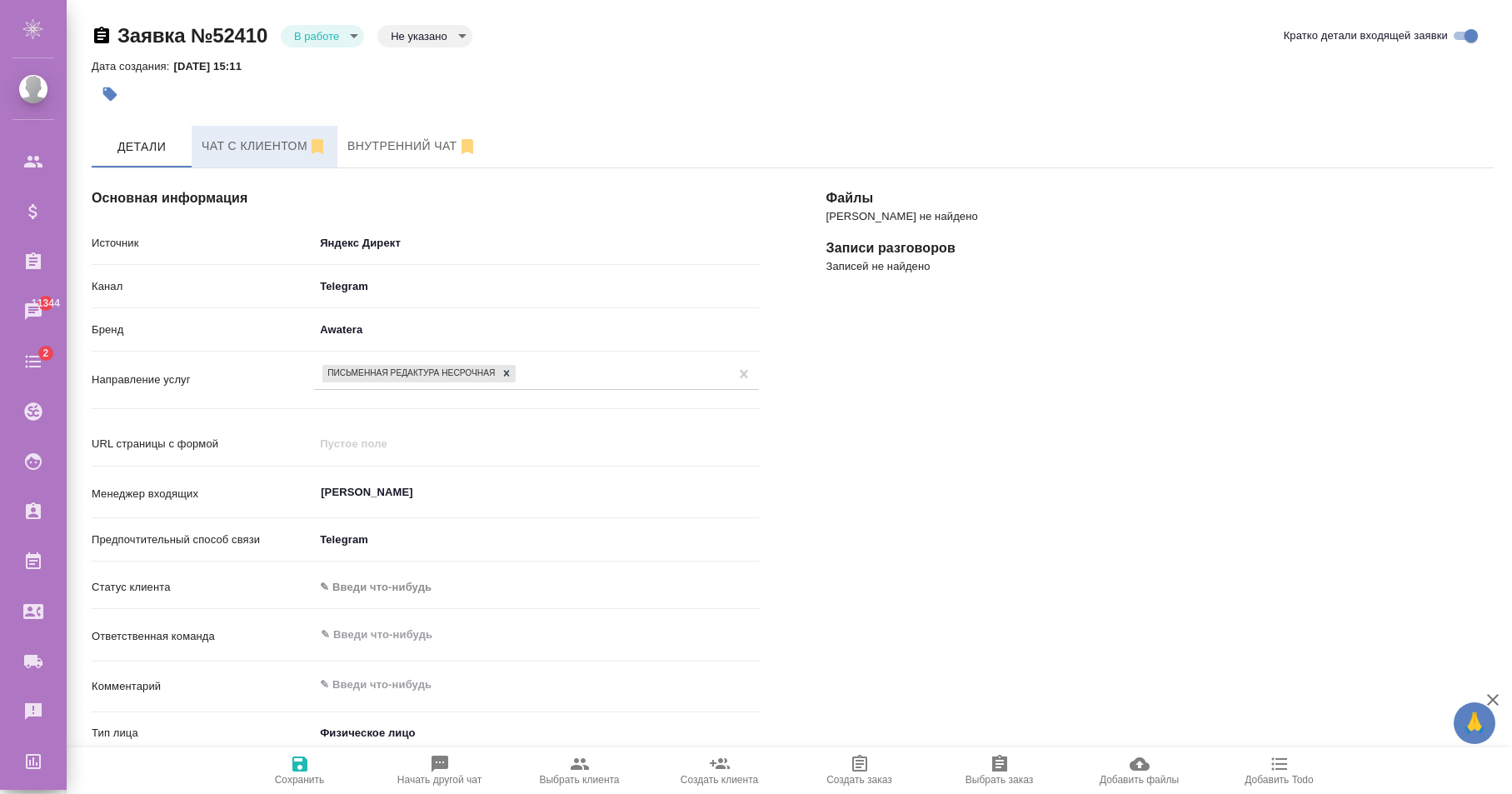
click at [264, 150] on span "Чат с клиентом" at bounding box center [264, 146] width 126 height 21
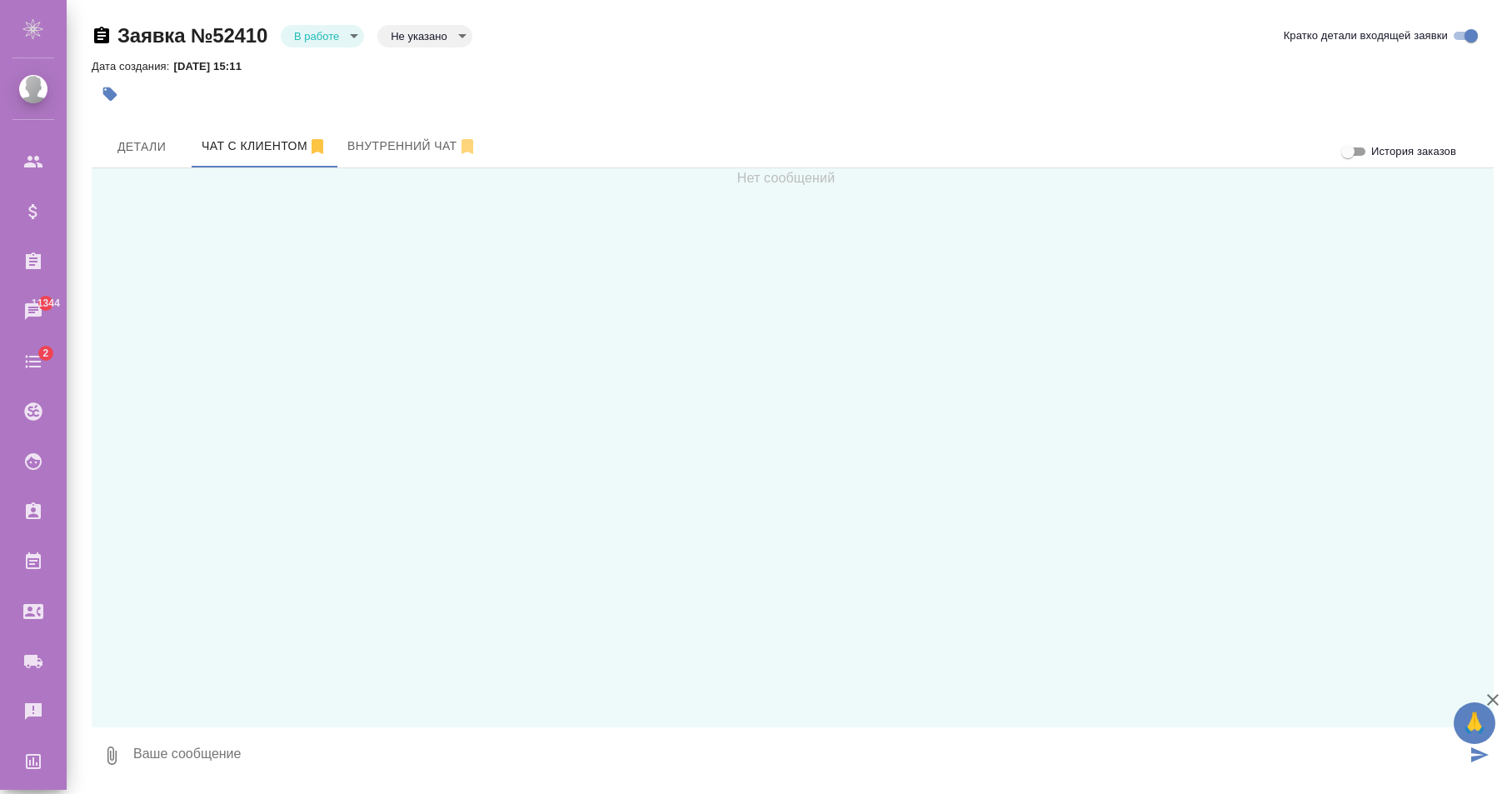
click at [621, 742] on textarea at bounding box center [799, 755] width 1335 height 57
type textarea "yo"
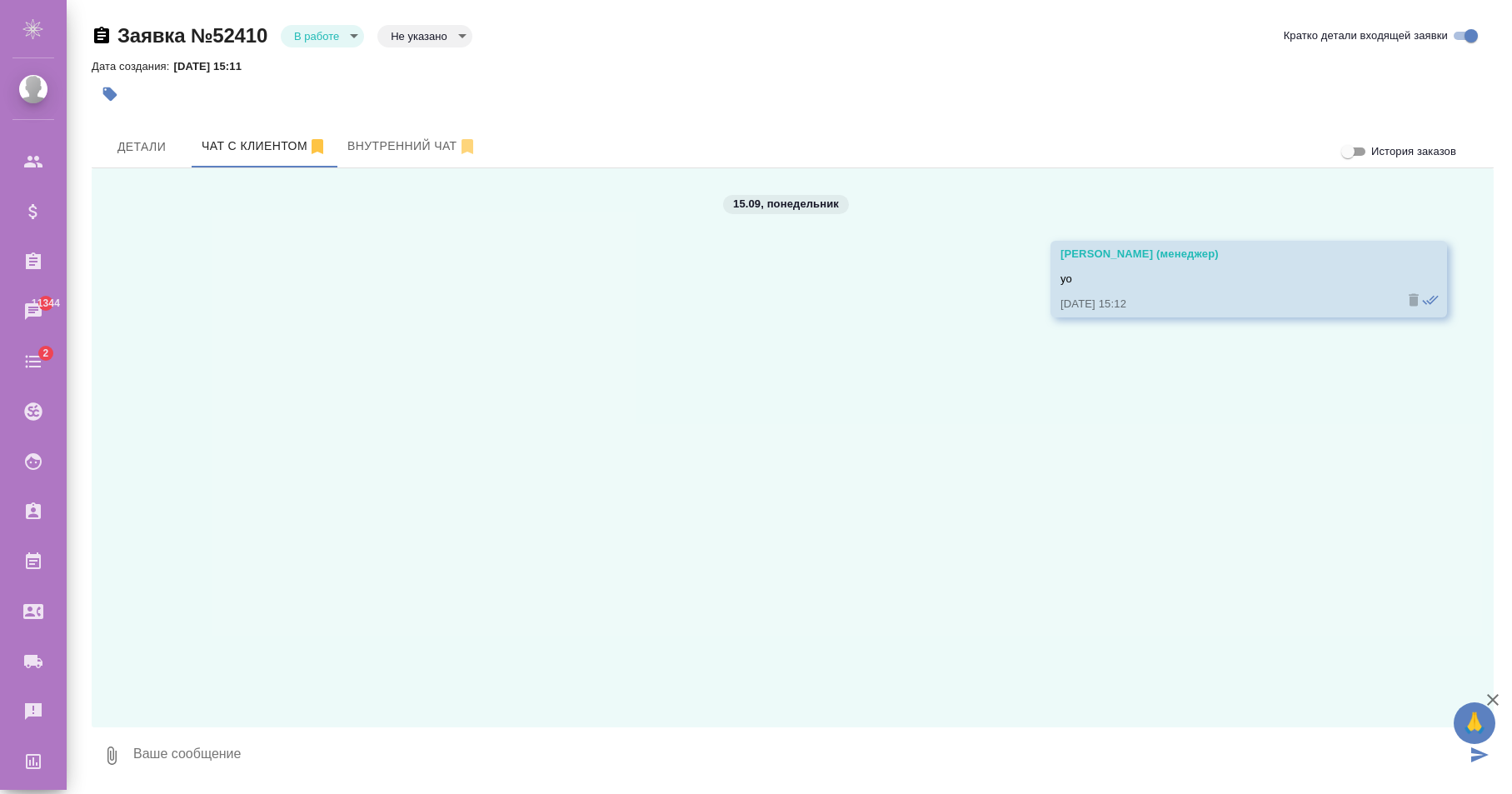
click at [150, 359] on div "15.09, [DATE] [PERSON_NAME] (менеджер) yo [DATE] 15:12" at bounding box center [792, 448] width 1402 height 559
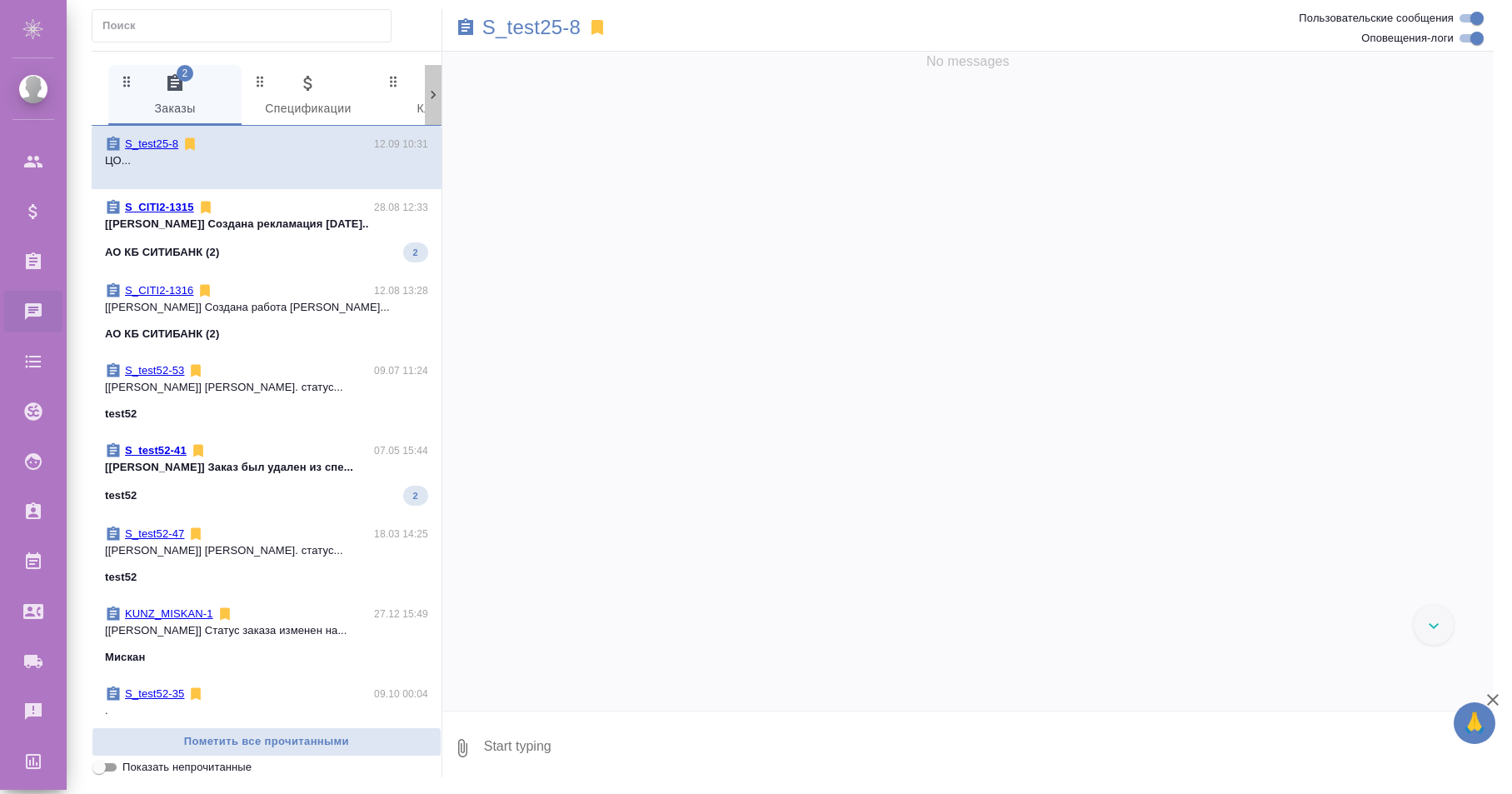
click at [432, 91] on icon at bounding box center [433, 94] width 16 height 16
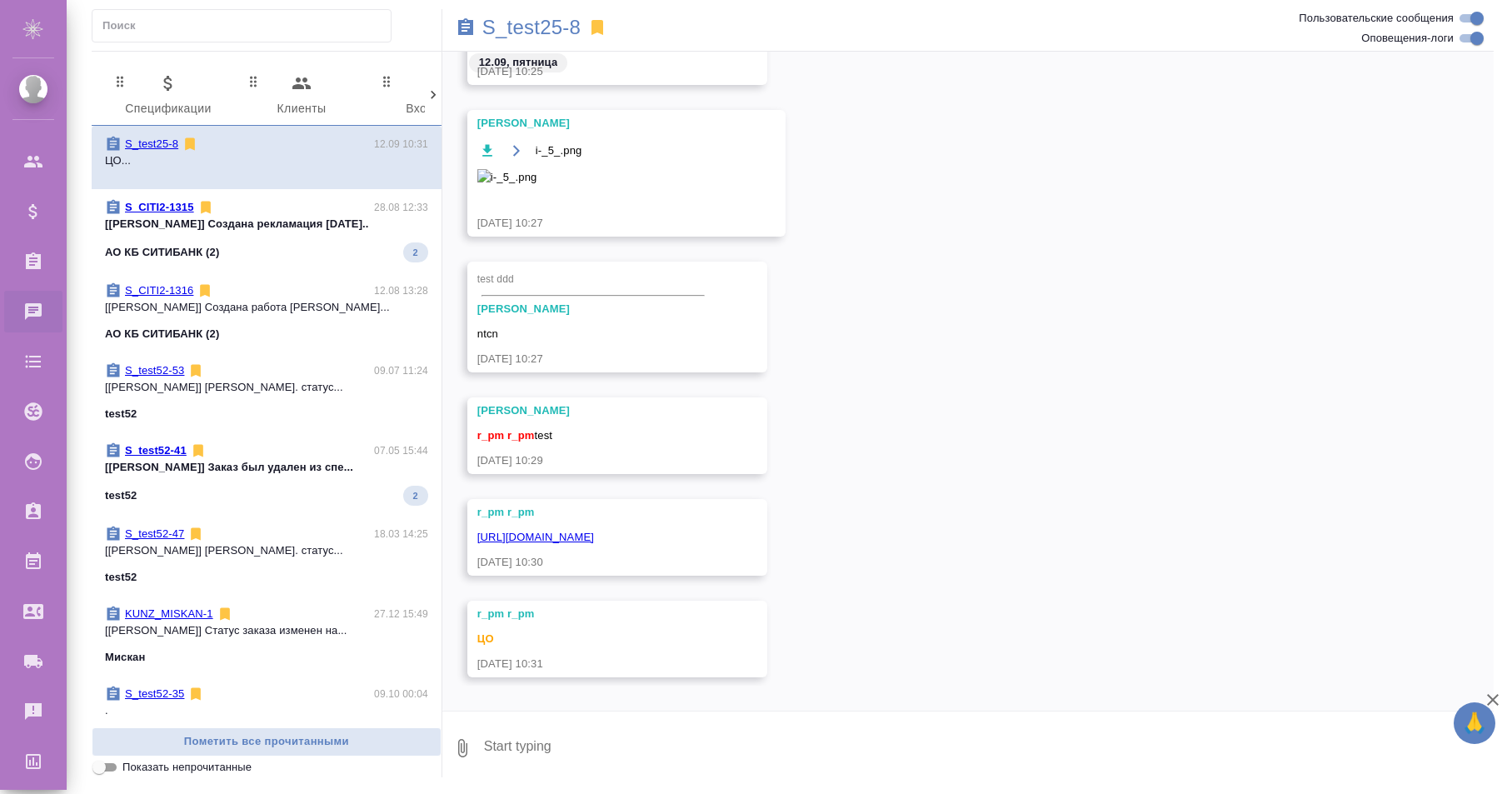
click at [432, 91] on icon at bounding box center [433, 94] width 16 height 16
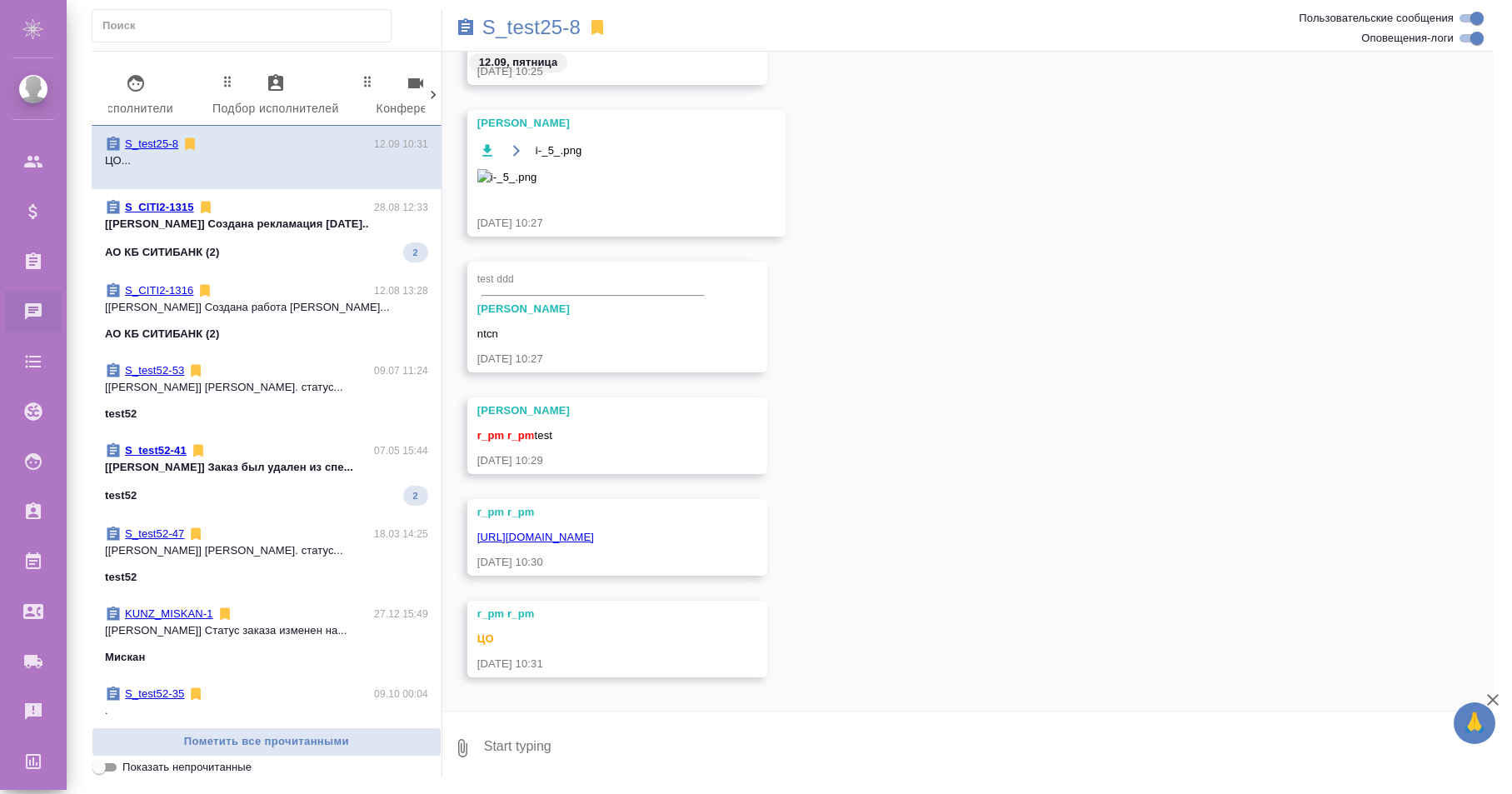
click at [432, 91] on icon at bounding box center [433, 94] width 16 height 16
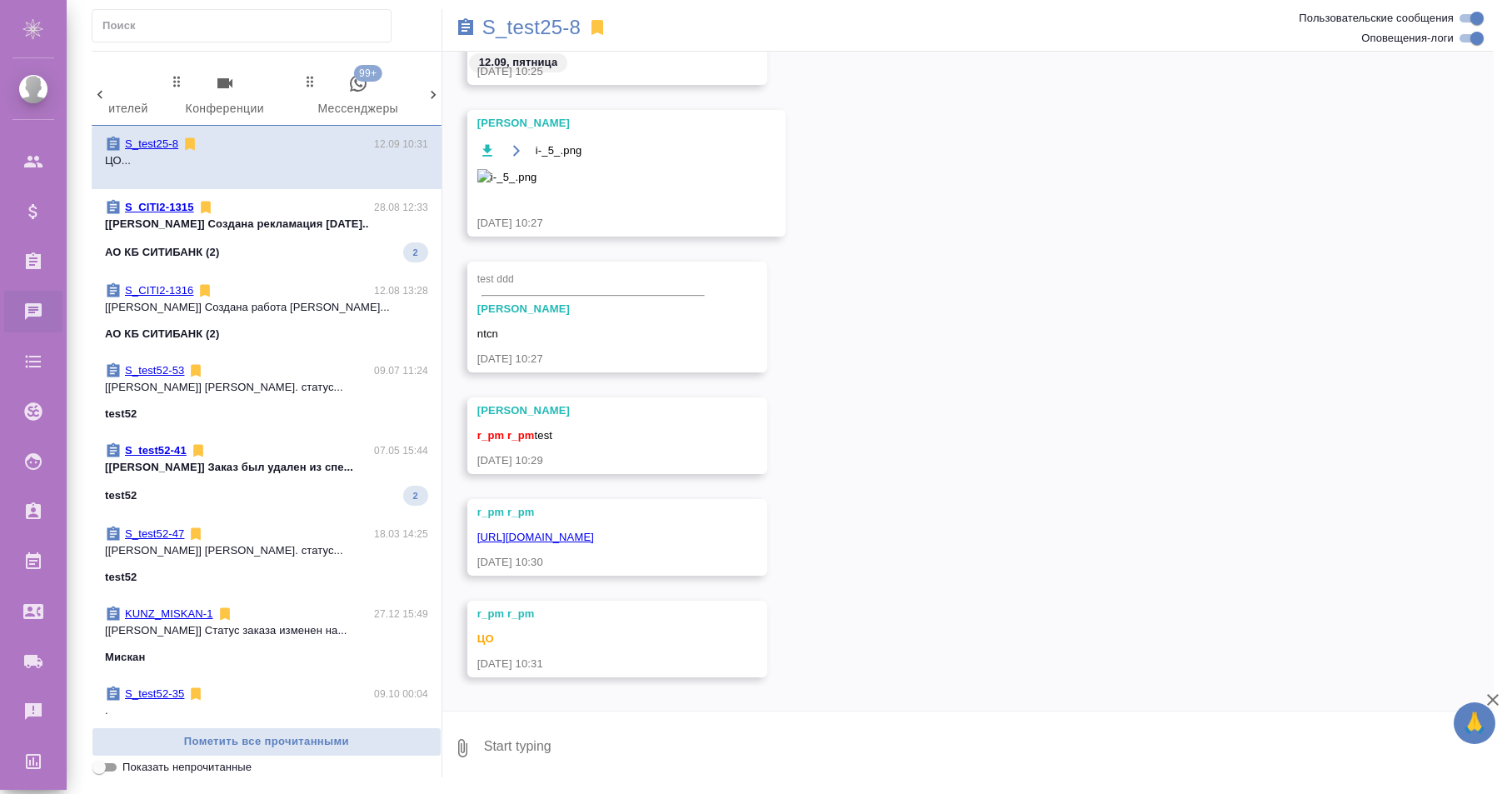
click at [432, 91] on div "2 Заказы 0 Спецификации 0 Клиенты 0 Входящие 0 Тендеры 0 Исполнители 0 Подбор и…" at bounding box center [266, 94] width 350 height 61
click at [385, 92] on span "99+ Мессенджеры" at bounding box center [358, 96] width 114 height 46
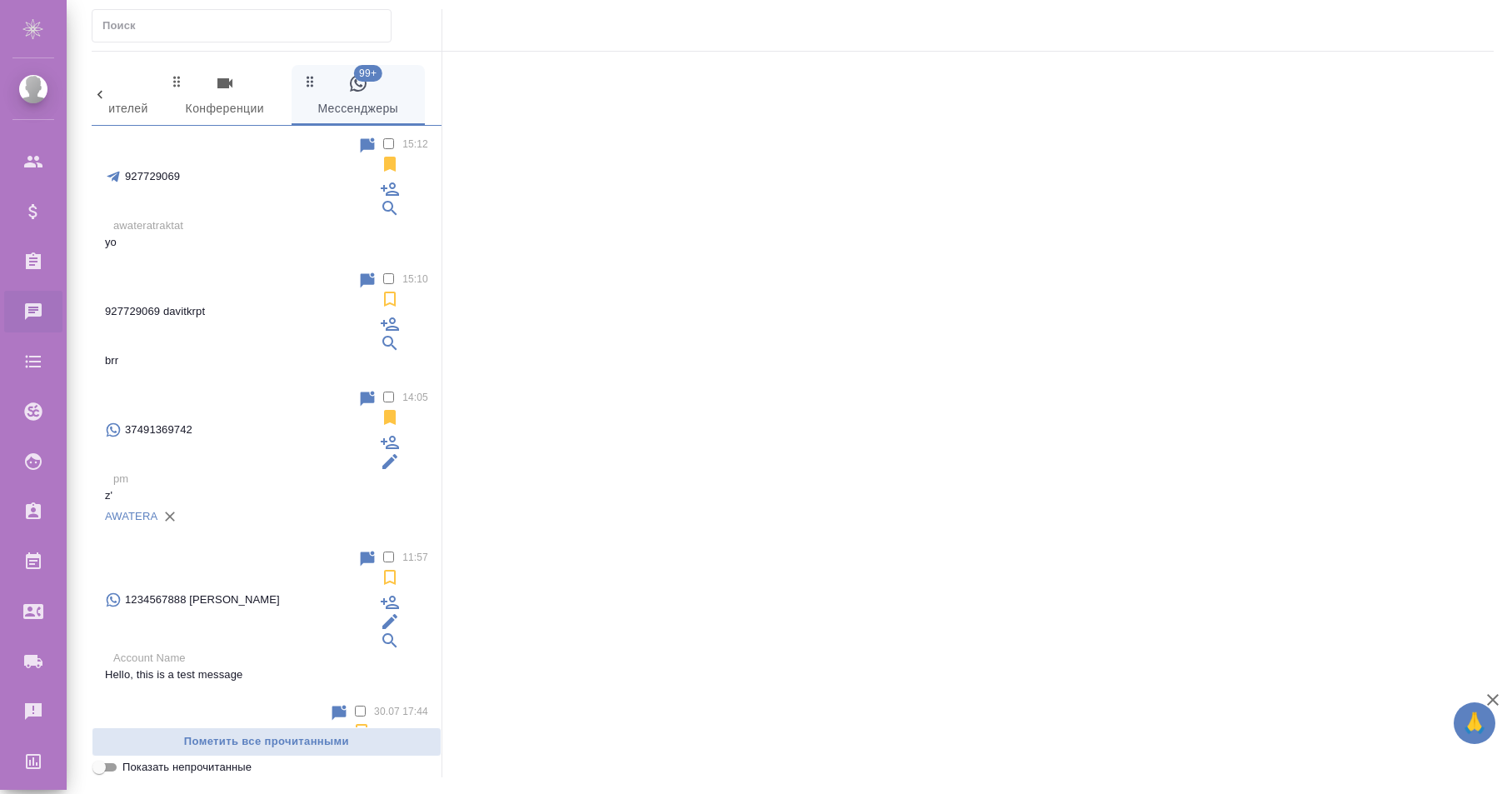
click at [263, 146] on div "927729069" at bounding box center [231, 176] width 252 height 82
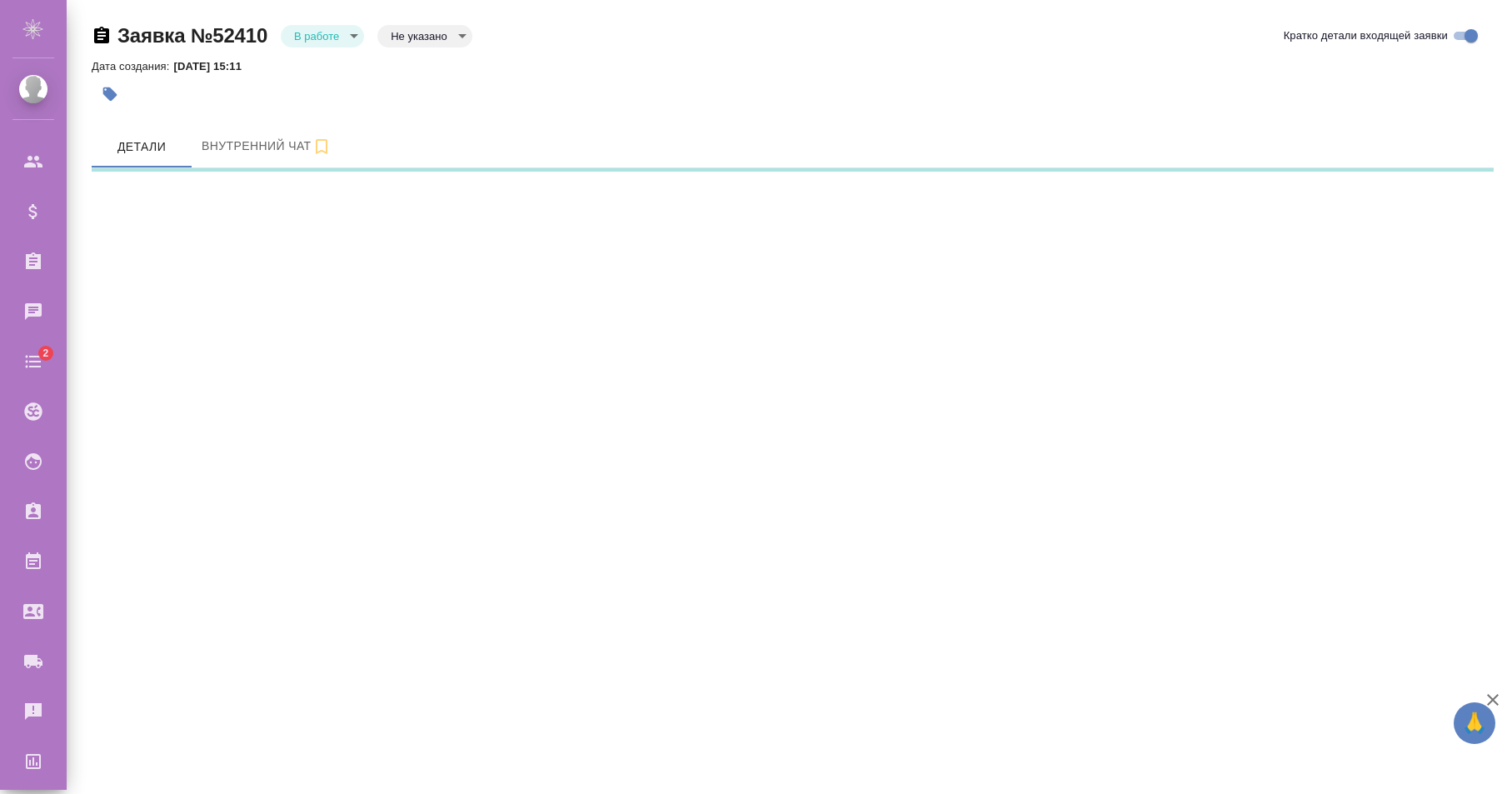
select select "RU"
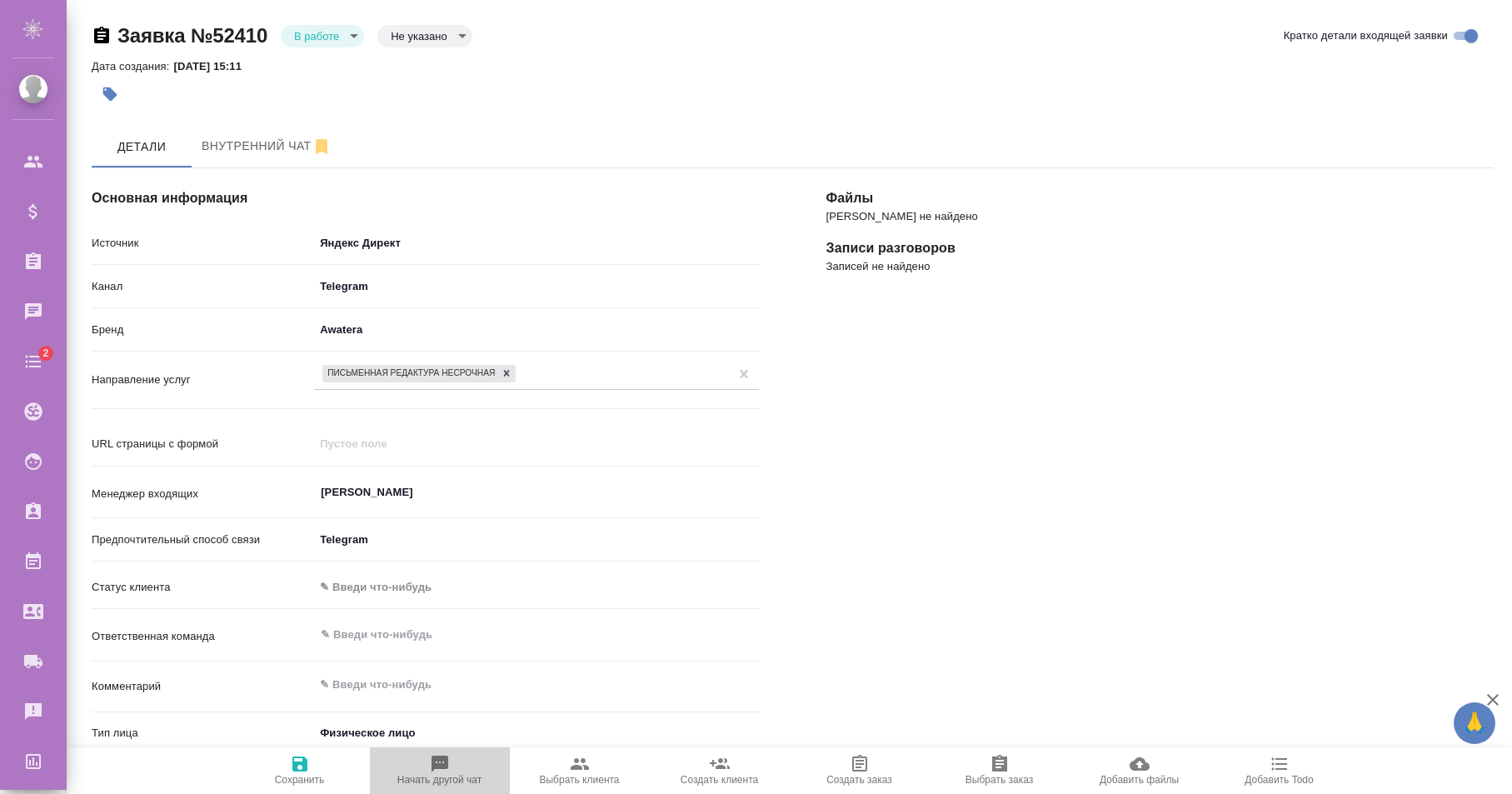
click at [444, 771] on icon "button" at bounding box center [439, 763] width 20 height 20
type textarea "x"
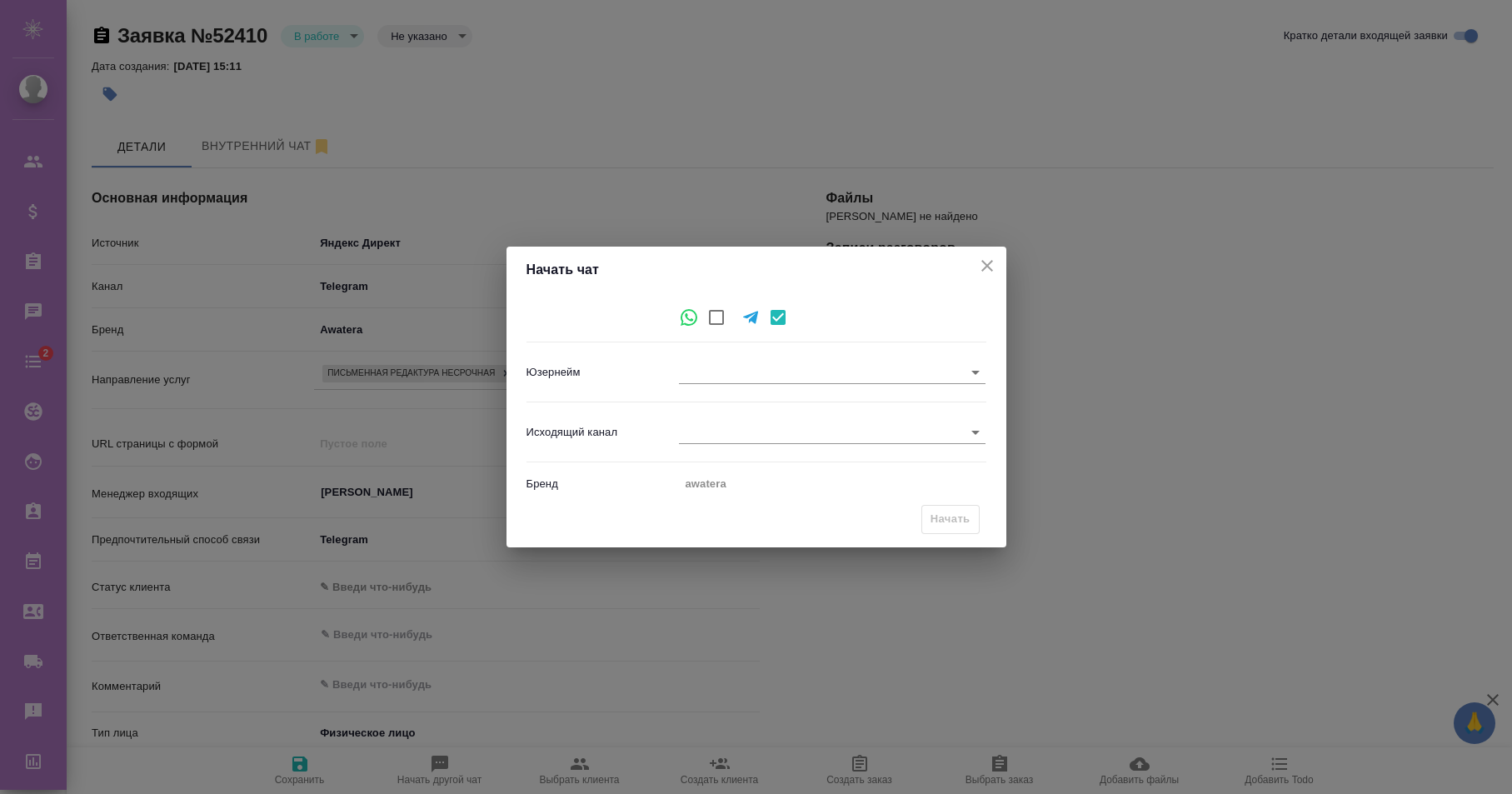
click at [696, 372] on body "🙏 .cls-1 fill:#fff; AWATERA [PERSON_NAME] Спецификации Заказы Чаты 2 Todo Проек…" at bounding box center [756, 397] width 1512 height 794
click at [706, 375] on li "davitkrpt" at bounding box center [833, 373] width 306 height 27
type input "927729069"
click at [702, 441] on body "🙏 .cls-1 fill:#fff; AWATERA [PERSON_NAME] Спецификации Заказы Чаты 2 Todo Проек…" at bounding box center [756, 397] width 1512 height 794
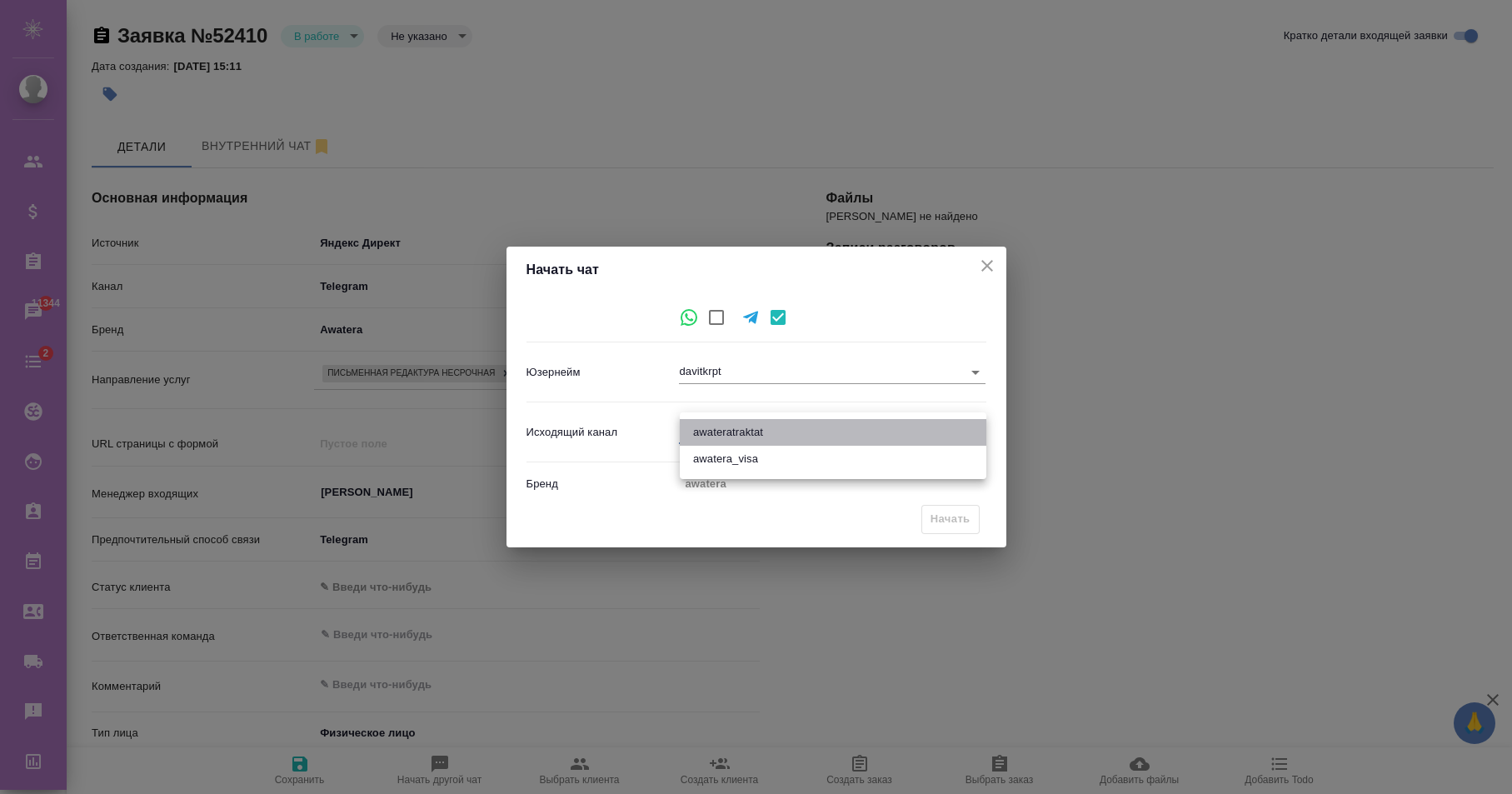
click at [711, 429] on li "awateratraktat" at bounding box center [833, 433] width 306 height 27
type input "1"
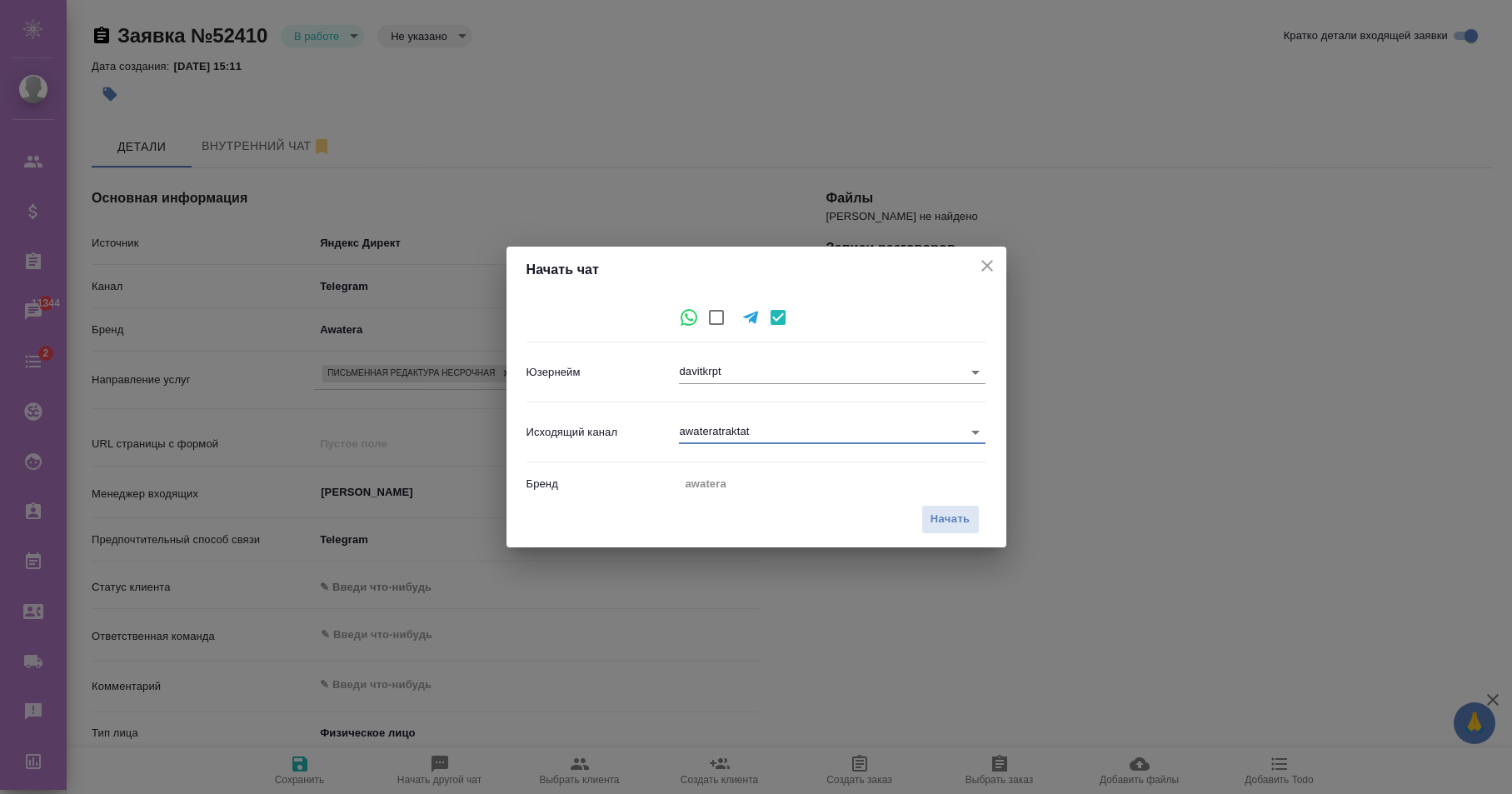
click at [980, 273] on icon "close" at bounding box center [987, 265] width 20 height 20
type textarea "x"
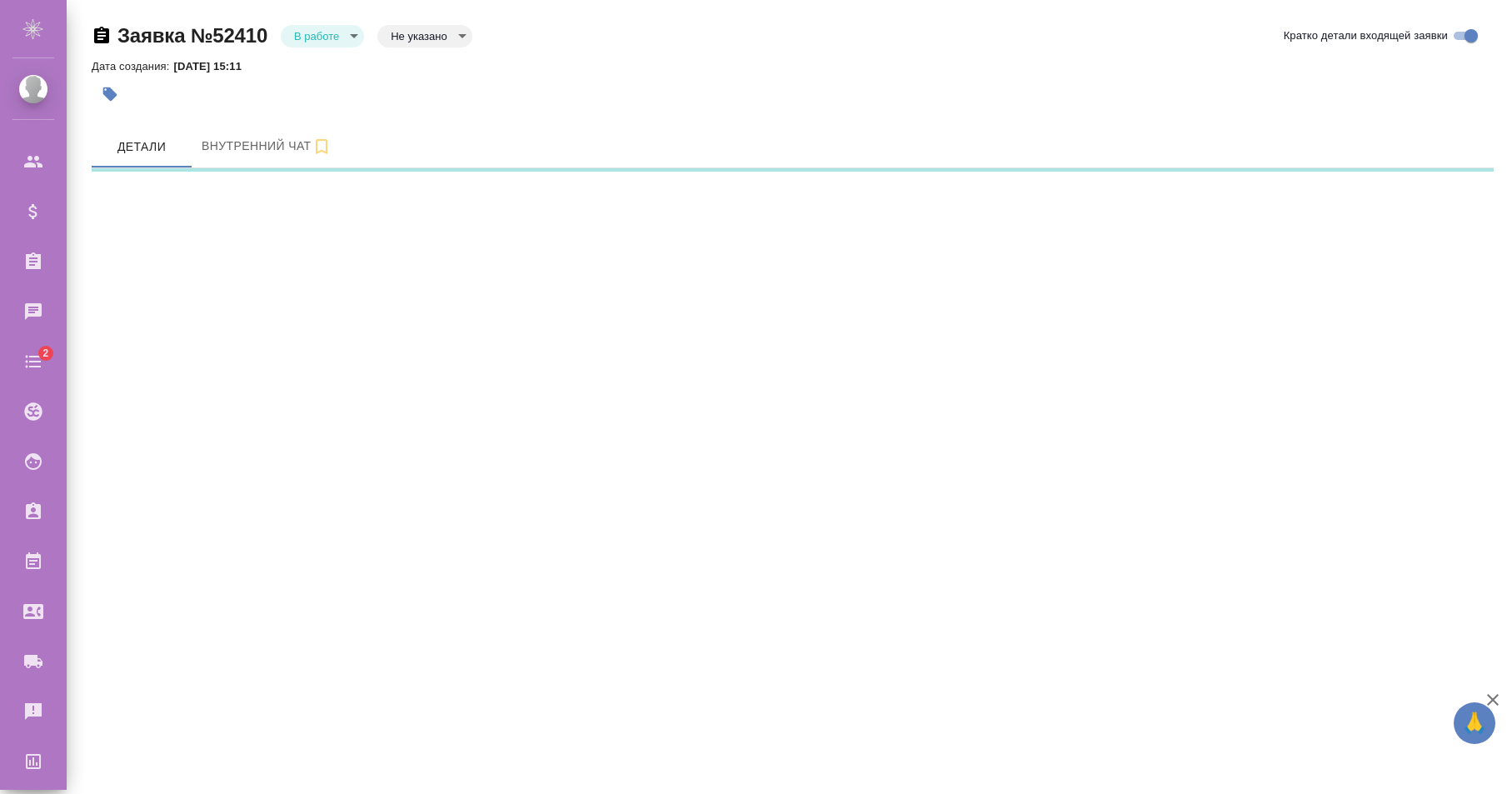
select select "RU"
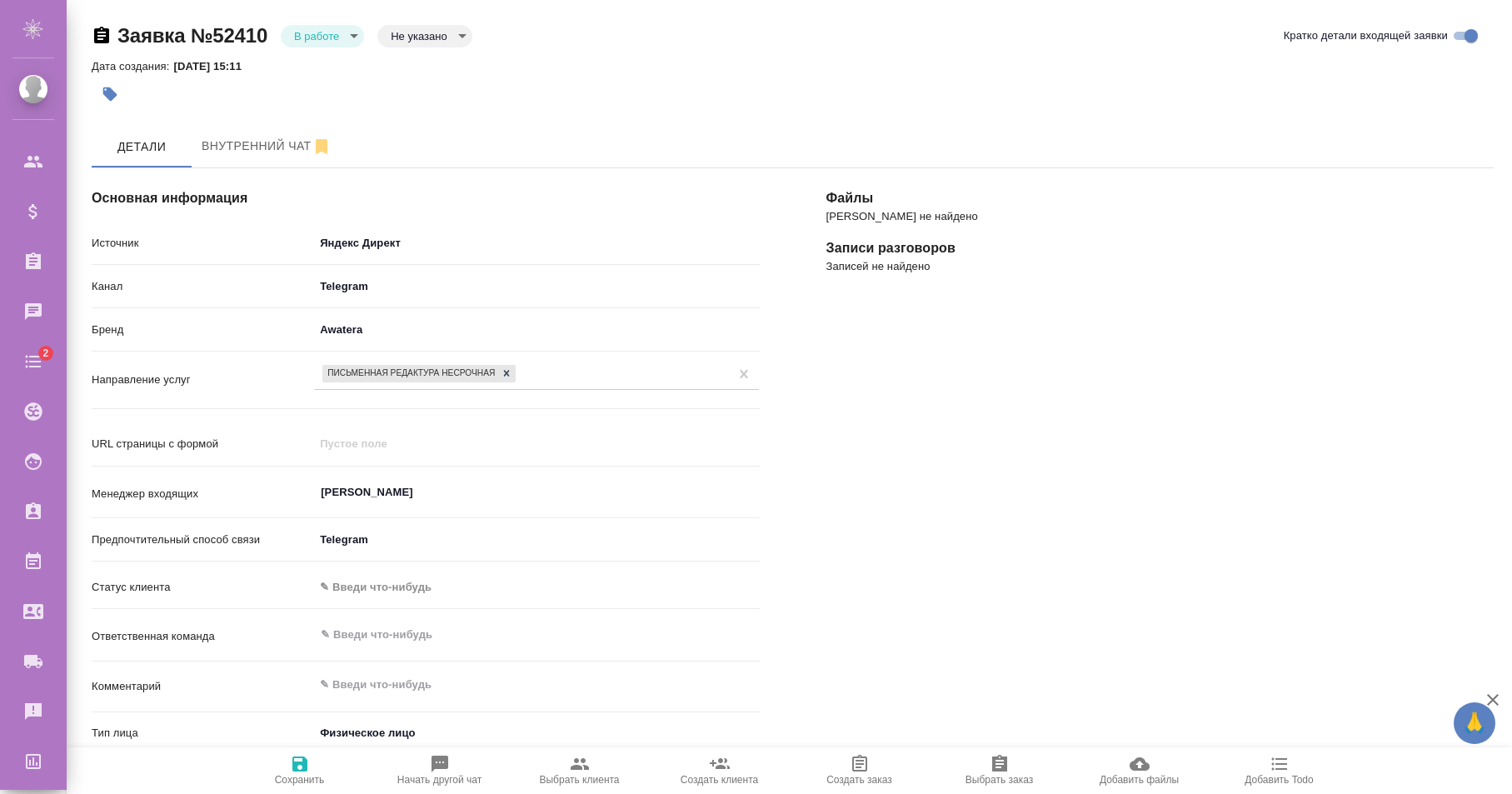
click at [450, 754] on span "Начать другой чат" at bounding box center [439, 769] width 119 height 32
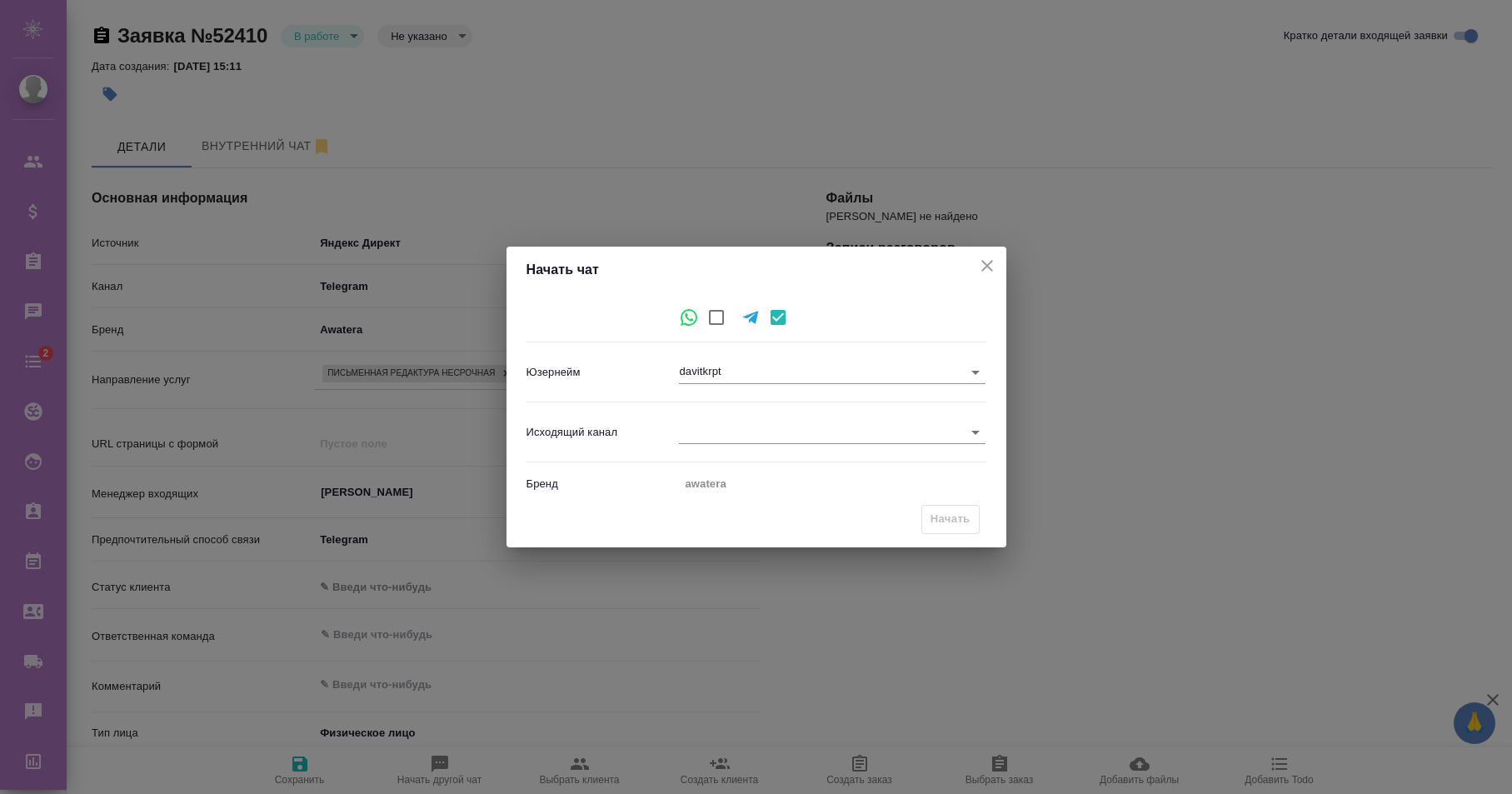
type textarea "x"
click at [708, 439] on body "🙏 .cls-1 fill:#fff; AWATERA [PERSON_NAME] Спецификации Заказы 11344 Чаты 2 Todo…" at bounding box center [756, 397] width 1512 height 794
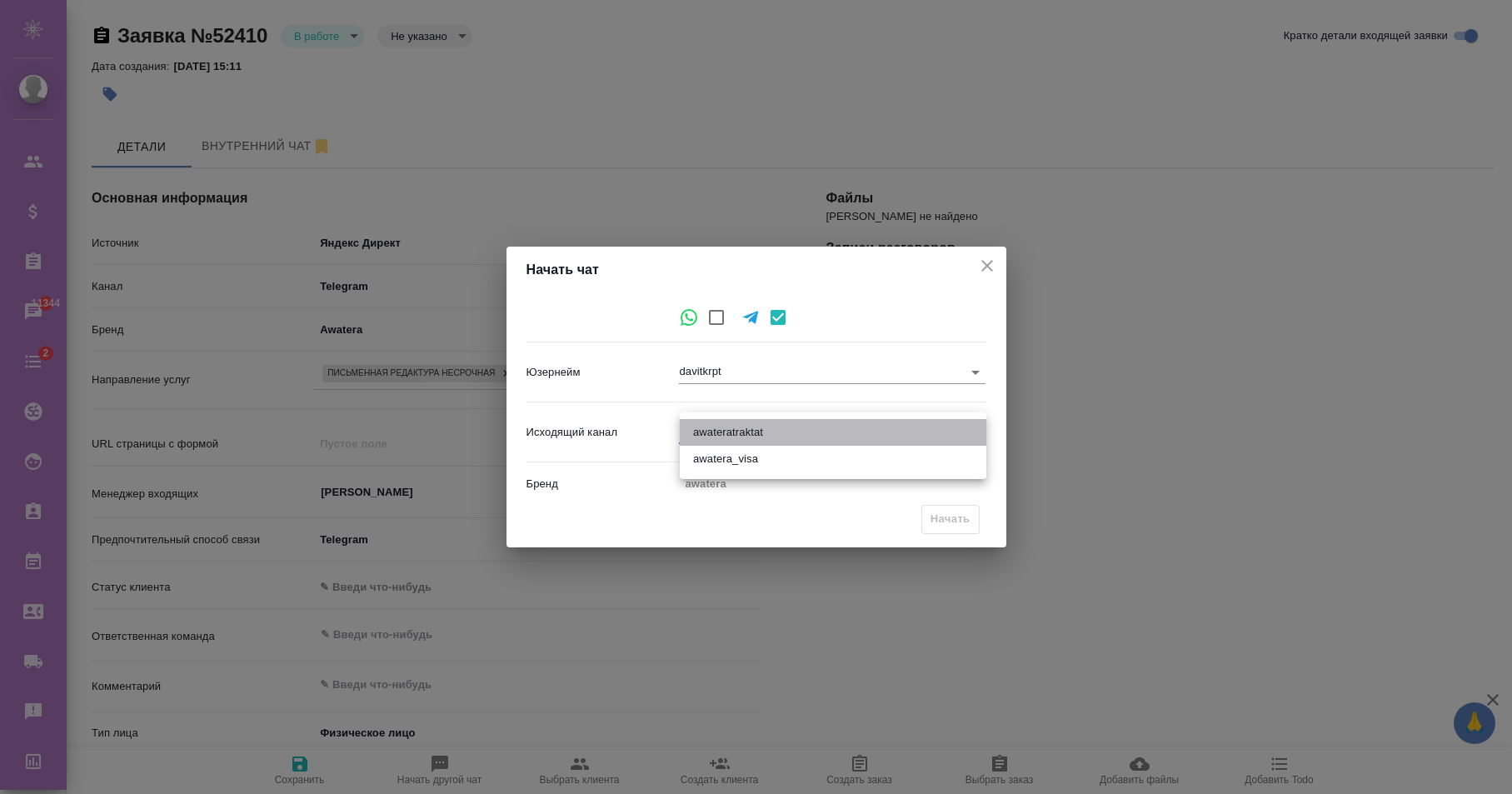
click at [716, 433] on li "awateratraktat" at bounding box center [833, 433] width 306 height 27
type input "1"
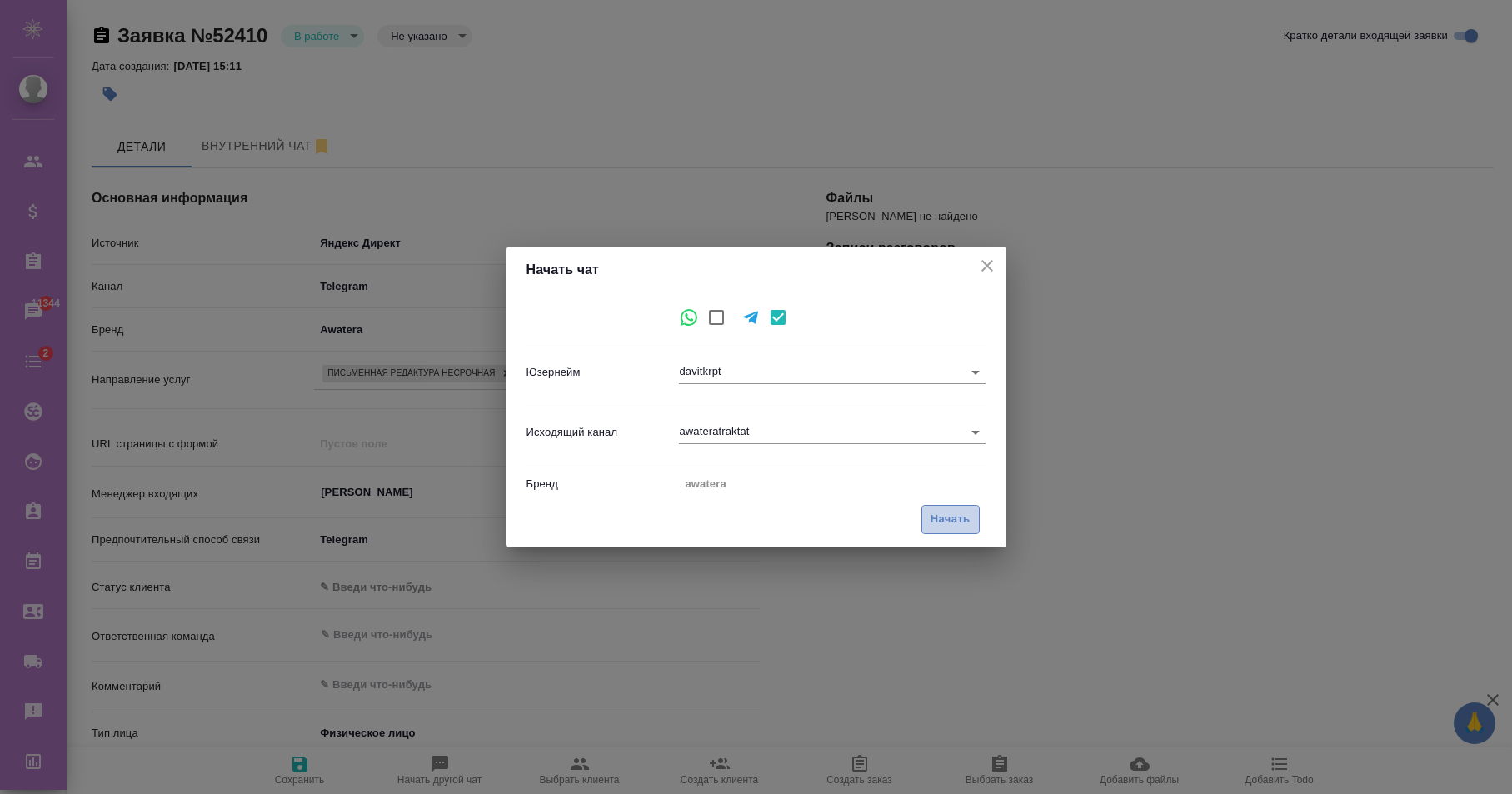
click at [939, 514] on span "Начать" at bounding box center [950, 519] width 40 height 19
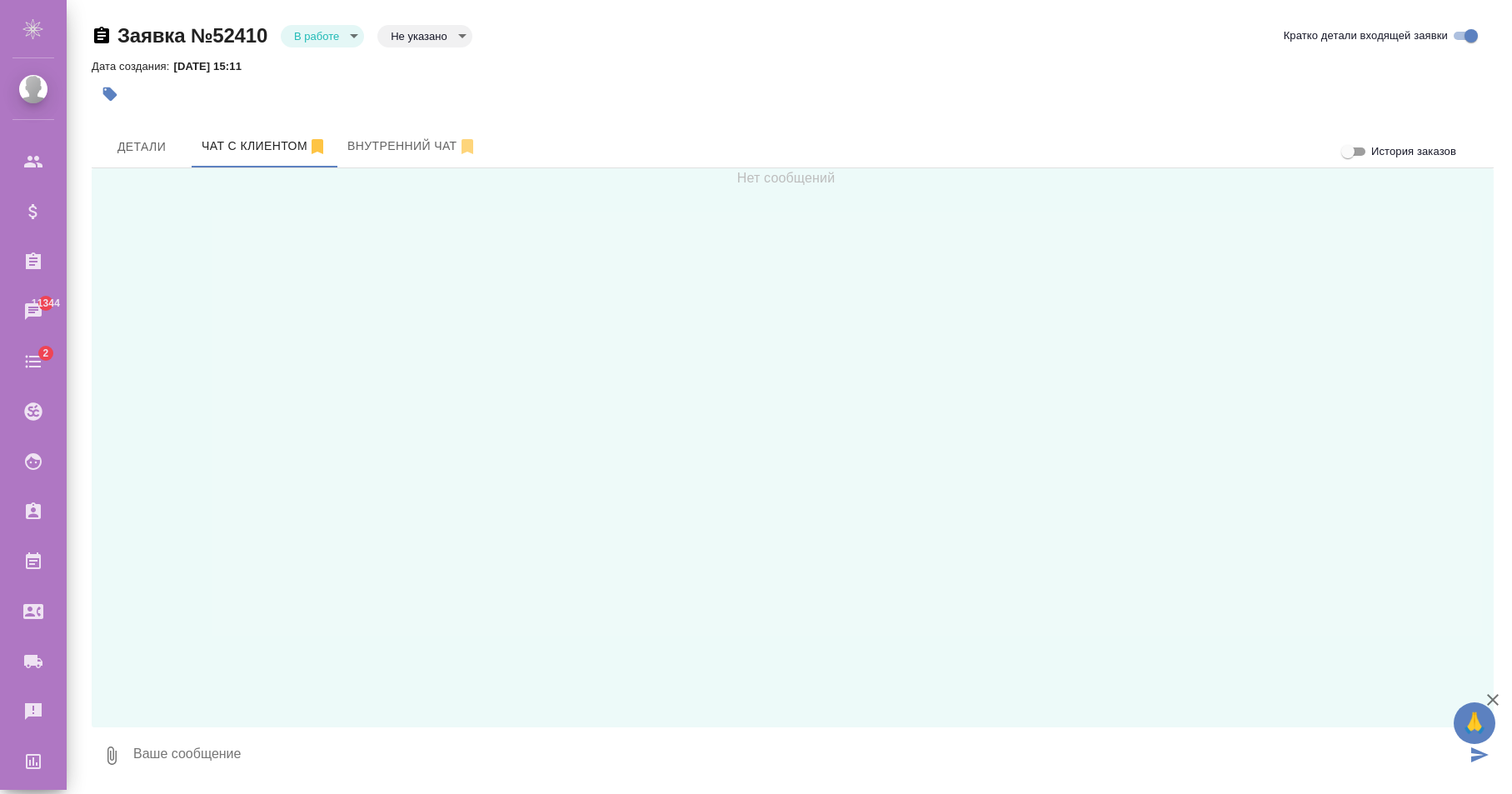
click at [449, 736] on textarea at bounding box center [799, 755] width 1335 height 57
type textarea "j"
click at [364, 753] on textarea "h" at bounding box center [799, 755] width 1335 height 57
type textarea "h"
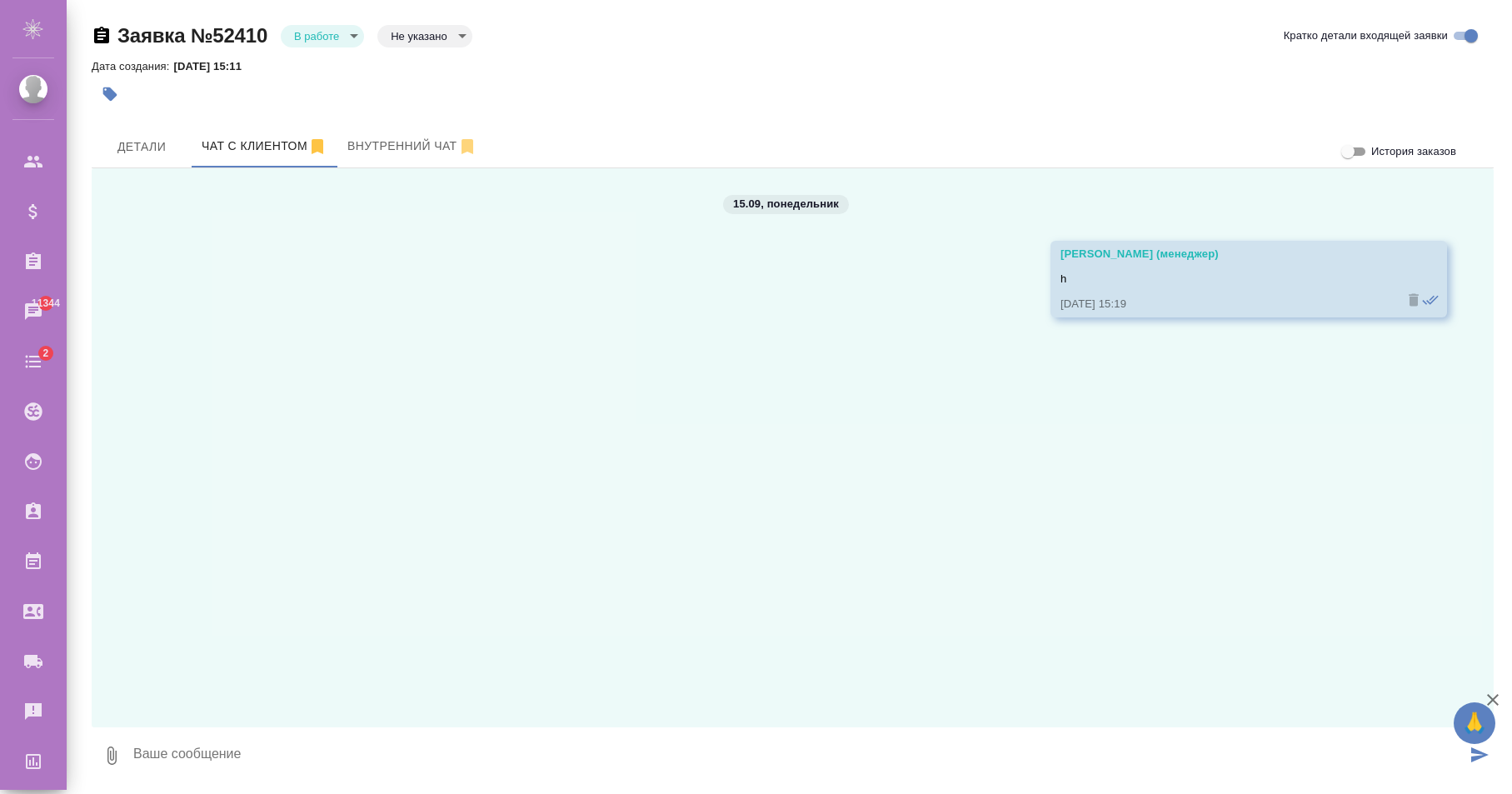
click at [175, 216] on div "15.09, [DATE] [PERSON_NAME] (менеджер) h [DATE] 15:19" at bounding box center [792, 448] width 1402 height 559
click at [209, 225] on div "15.09, [DATE] [PERSON_NAME] (менеджер) h [DATE] 15:19" at bounding box center [792, 448] width 1402 height 559
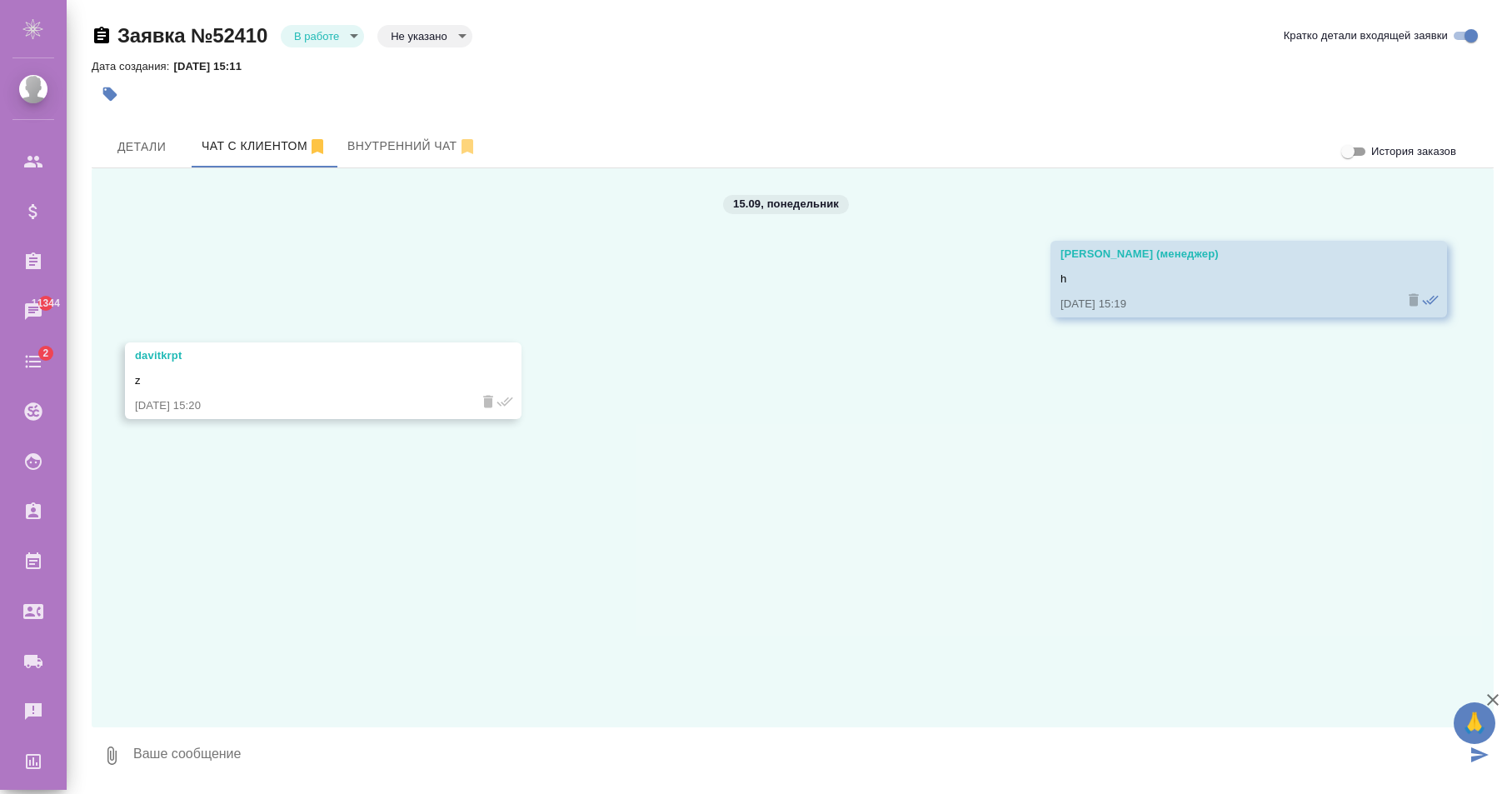
click at [178, 238] on div "15.09, [DATE] [PERSON_NAME] (менеджер) h [DATE] 15:19 davitkrpt z [DATE] 15:20" at bounding box center [792, 448] width 1402 height 559
click at [518, 747] on textarea at bounding box center [799, 755] width 1335 height 57
type textarea "l"
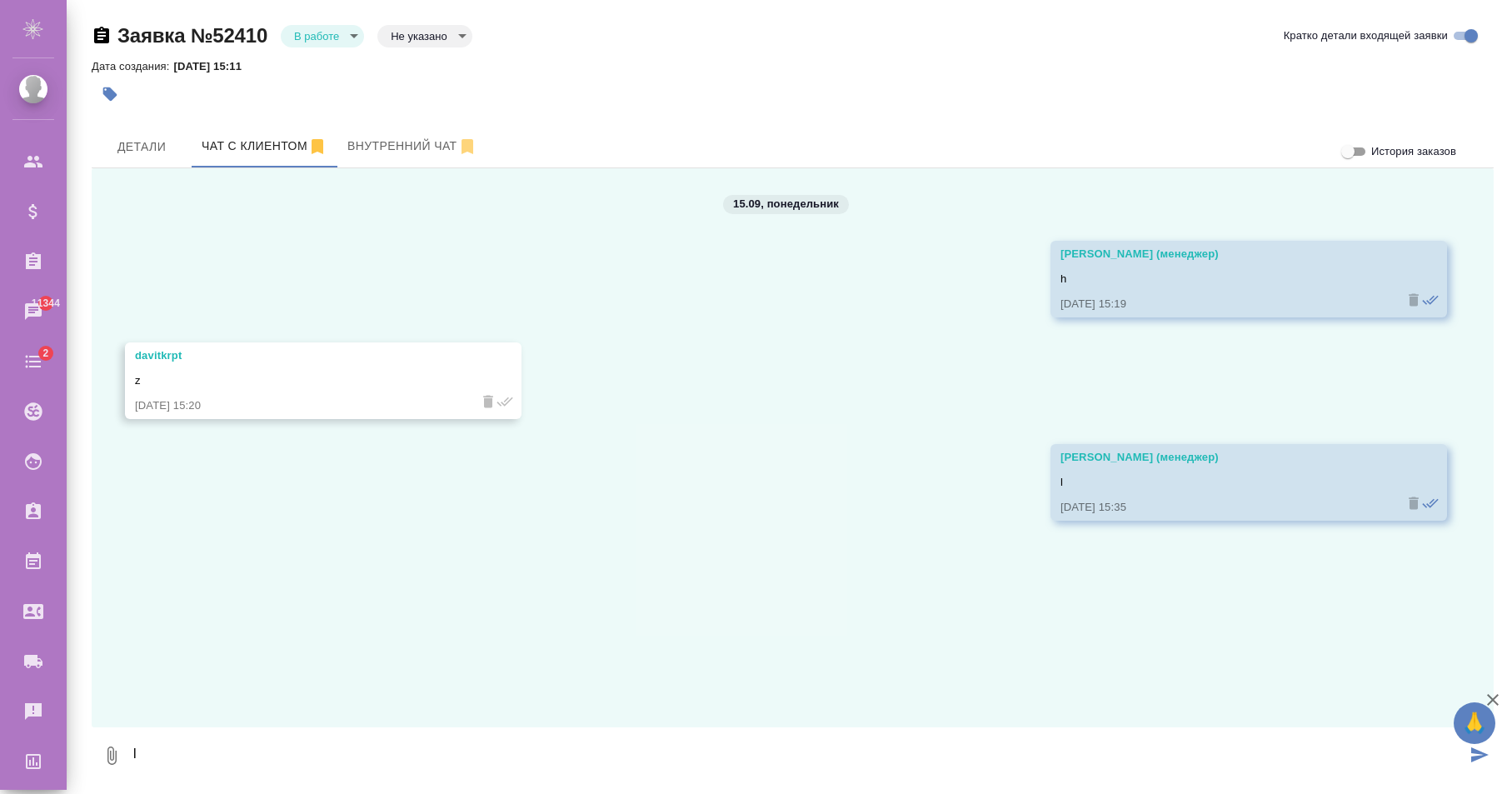
click at [199, 203] on div "15.09, [DATE] [PERSON_NAME] (менеджер) h [DATE] 15:19 davitkrpt z [DATE] 15:20 …" at bounding box center [792, 448] width 1402 height 559
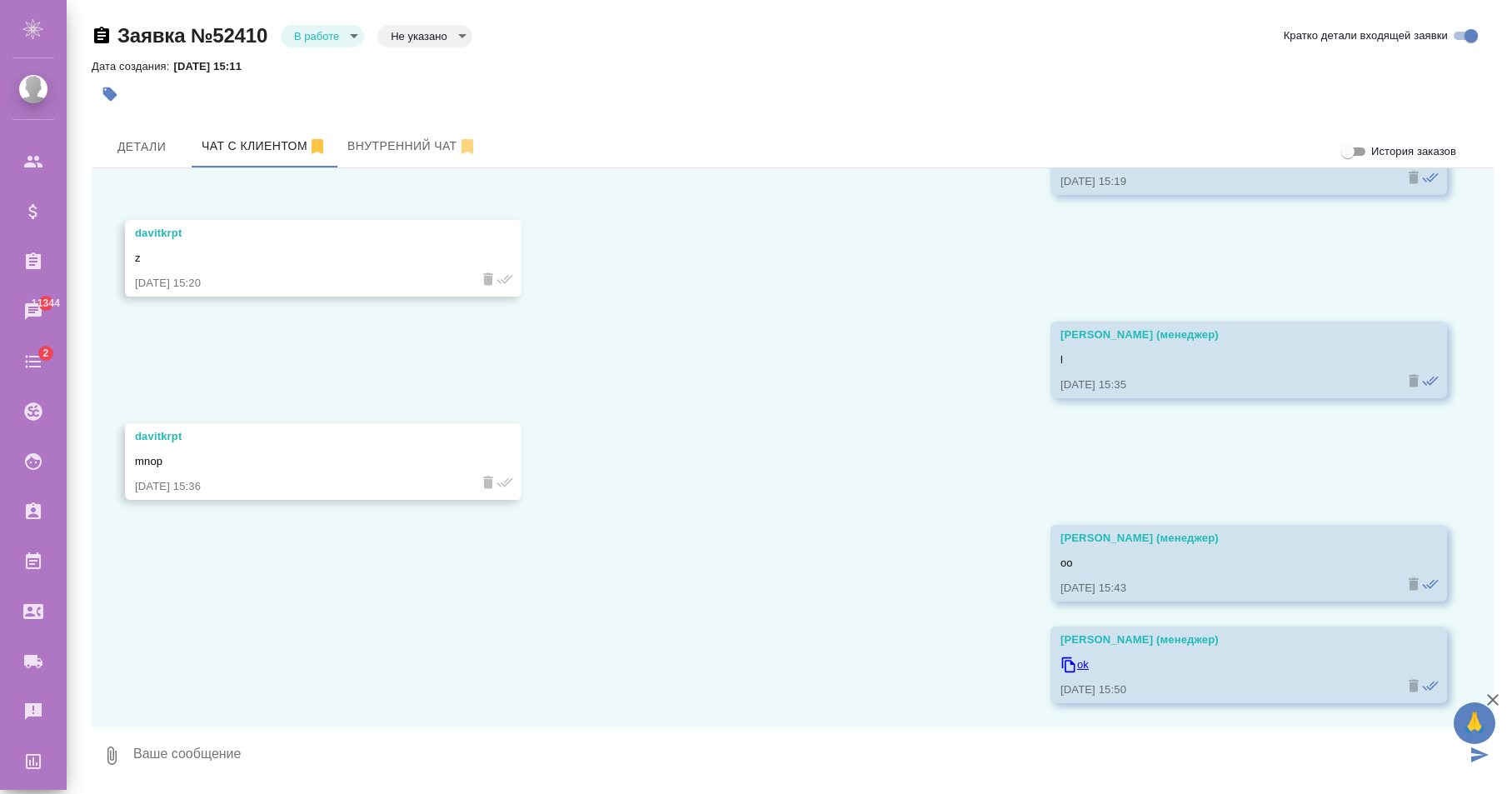
scroll to position [123, 0]
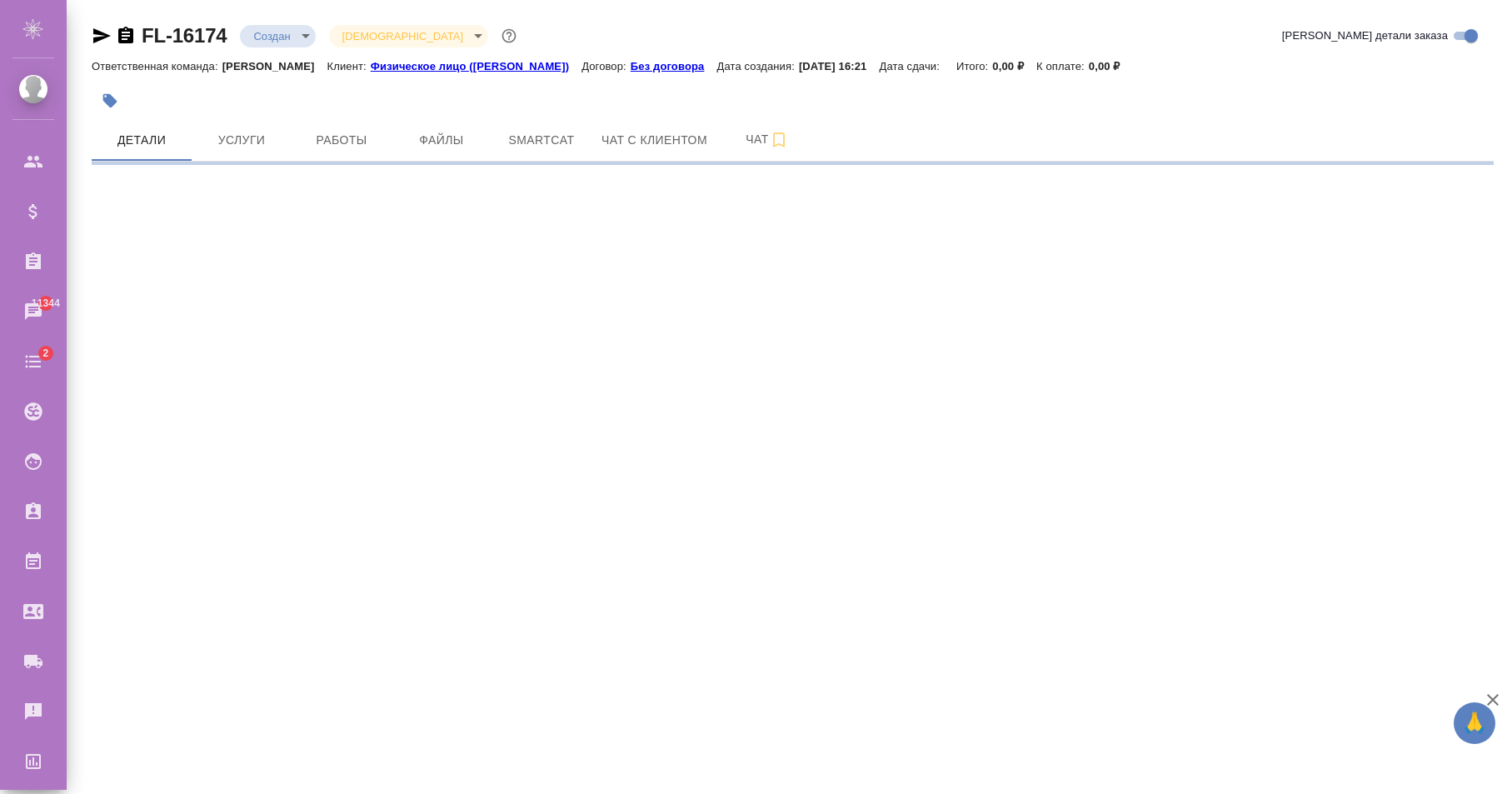
select select "RU"
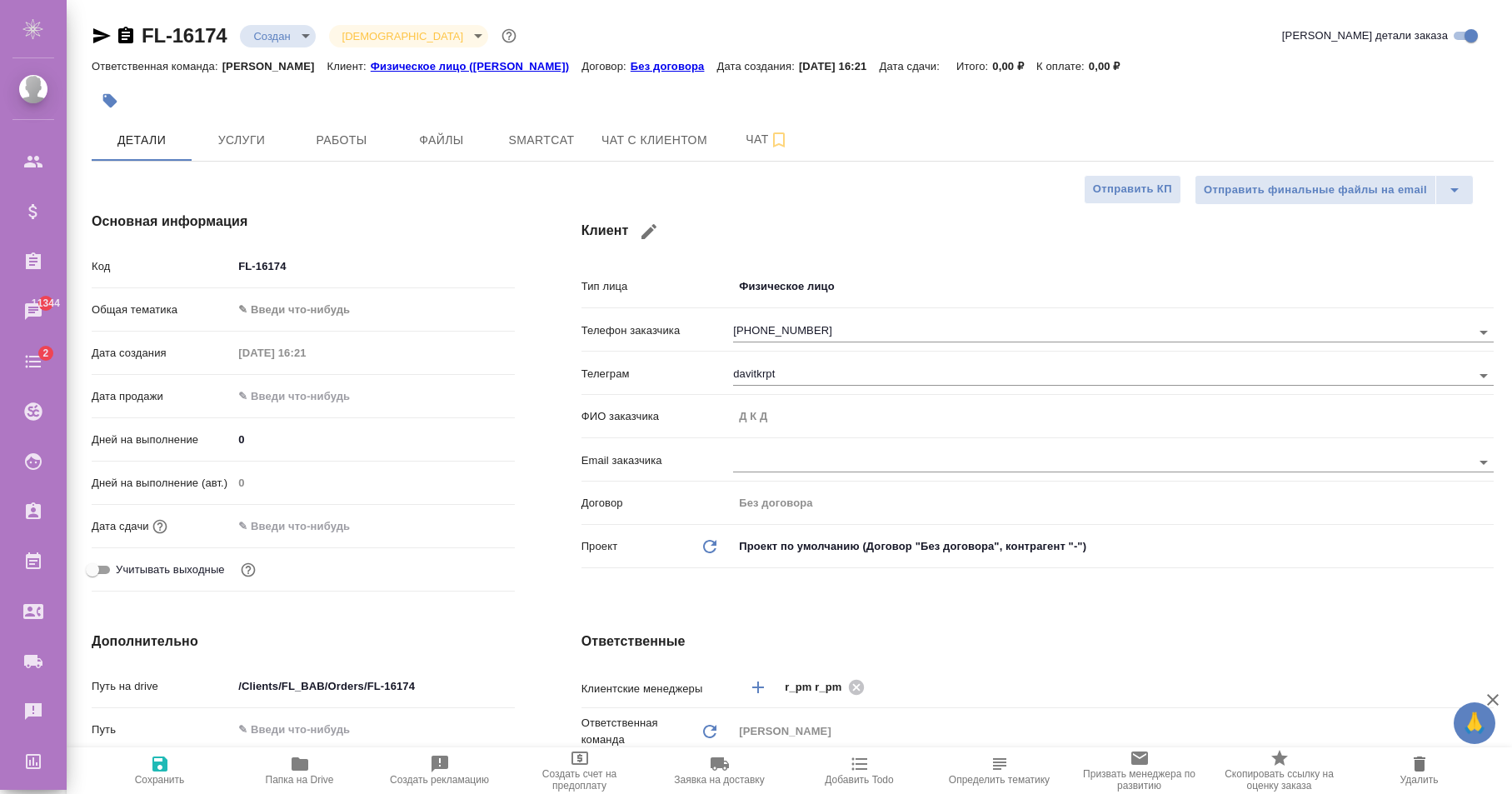
type textarea "x"
click at [665, 147] on span "Чат с клиентом" at bounding box center [654, 141] width 106 height 21
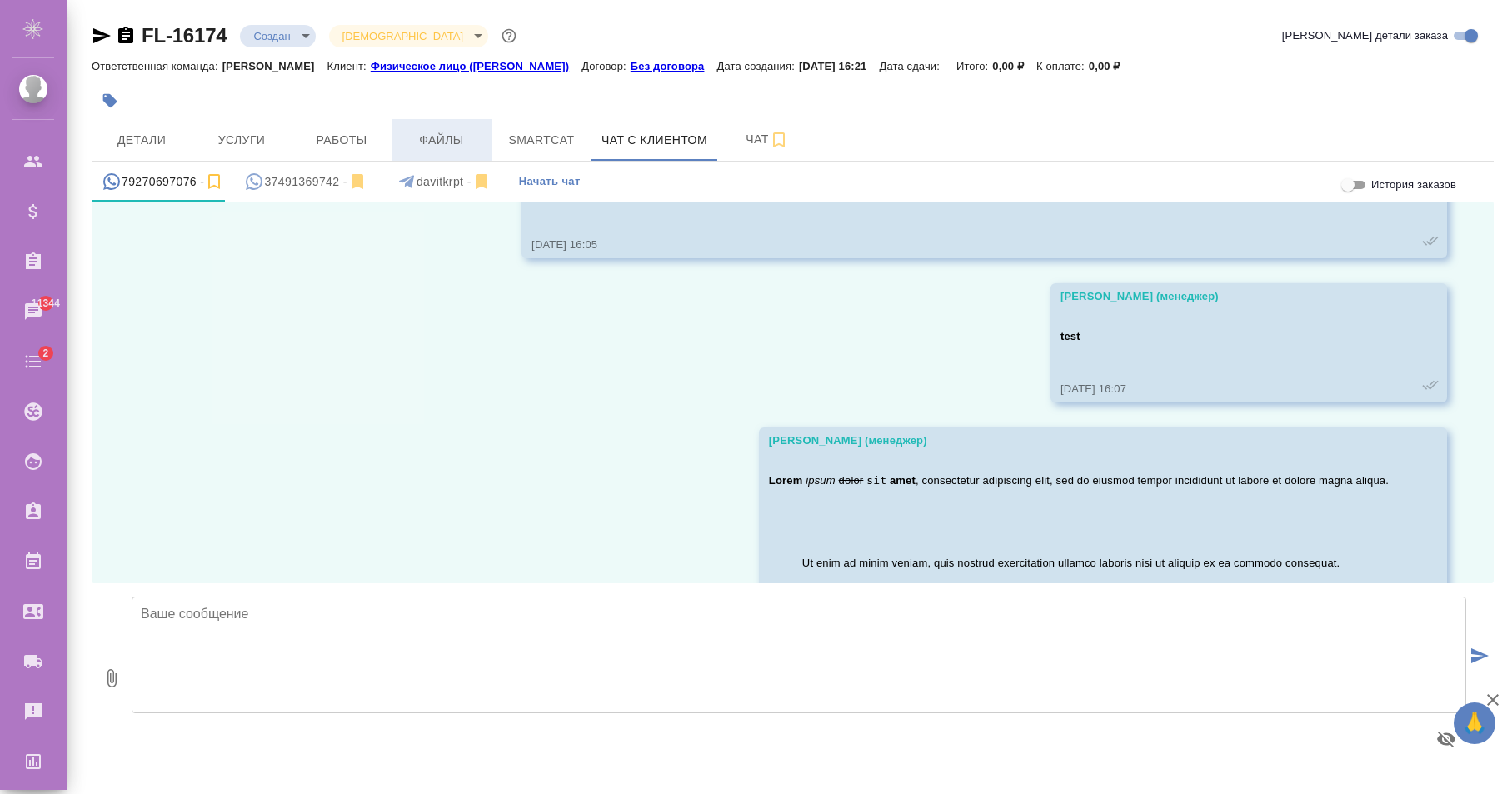
scroll to position [1271, 0]
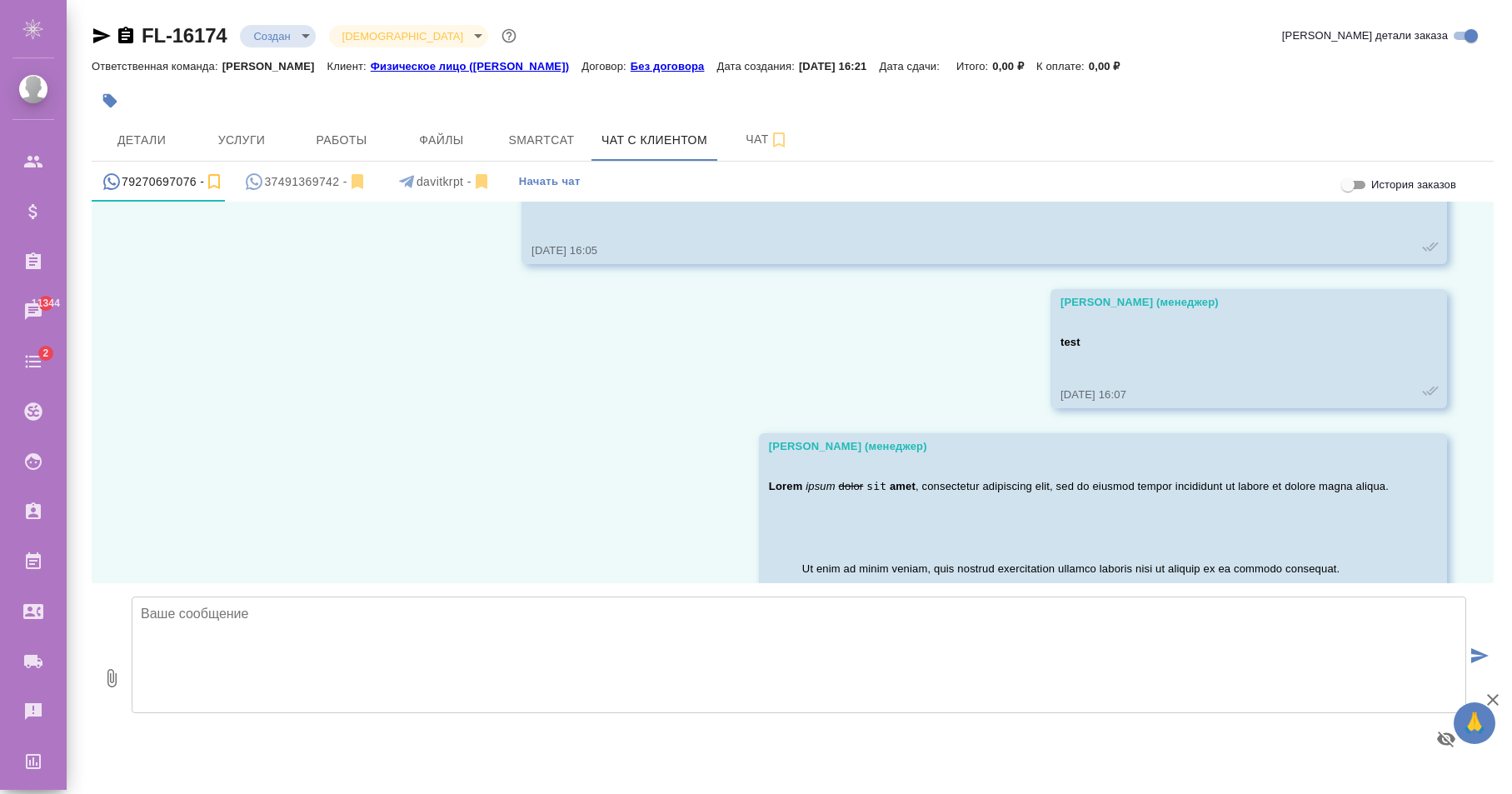
click at [274, 180] on div "37491369742 -" at bounding box center [305, 182] width 122 height 21
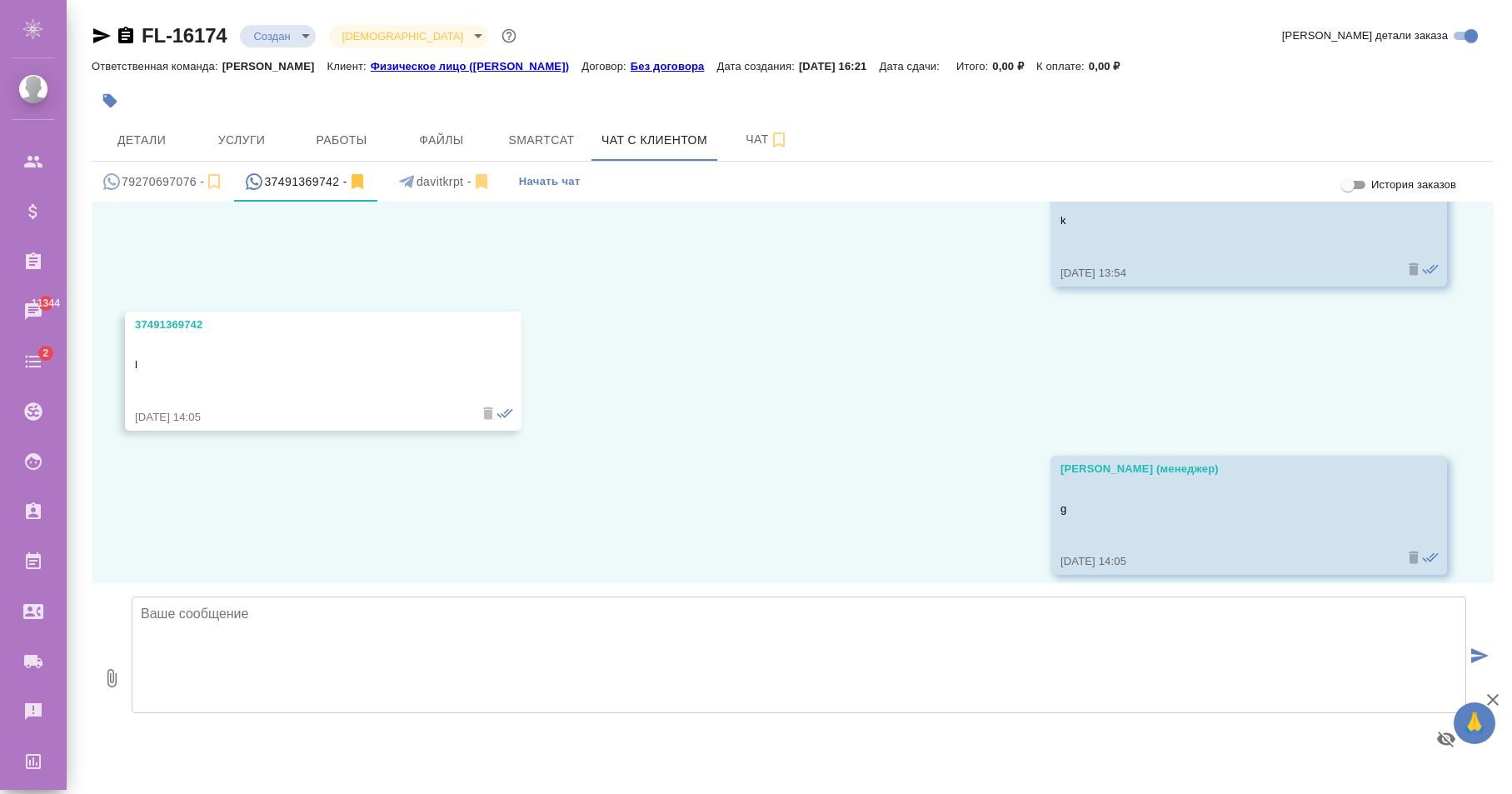
scroll to position [1277, 0]
click at [434, 178] on div "davitkrpt -" at bounding box center [443, 182] width 95 height 21
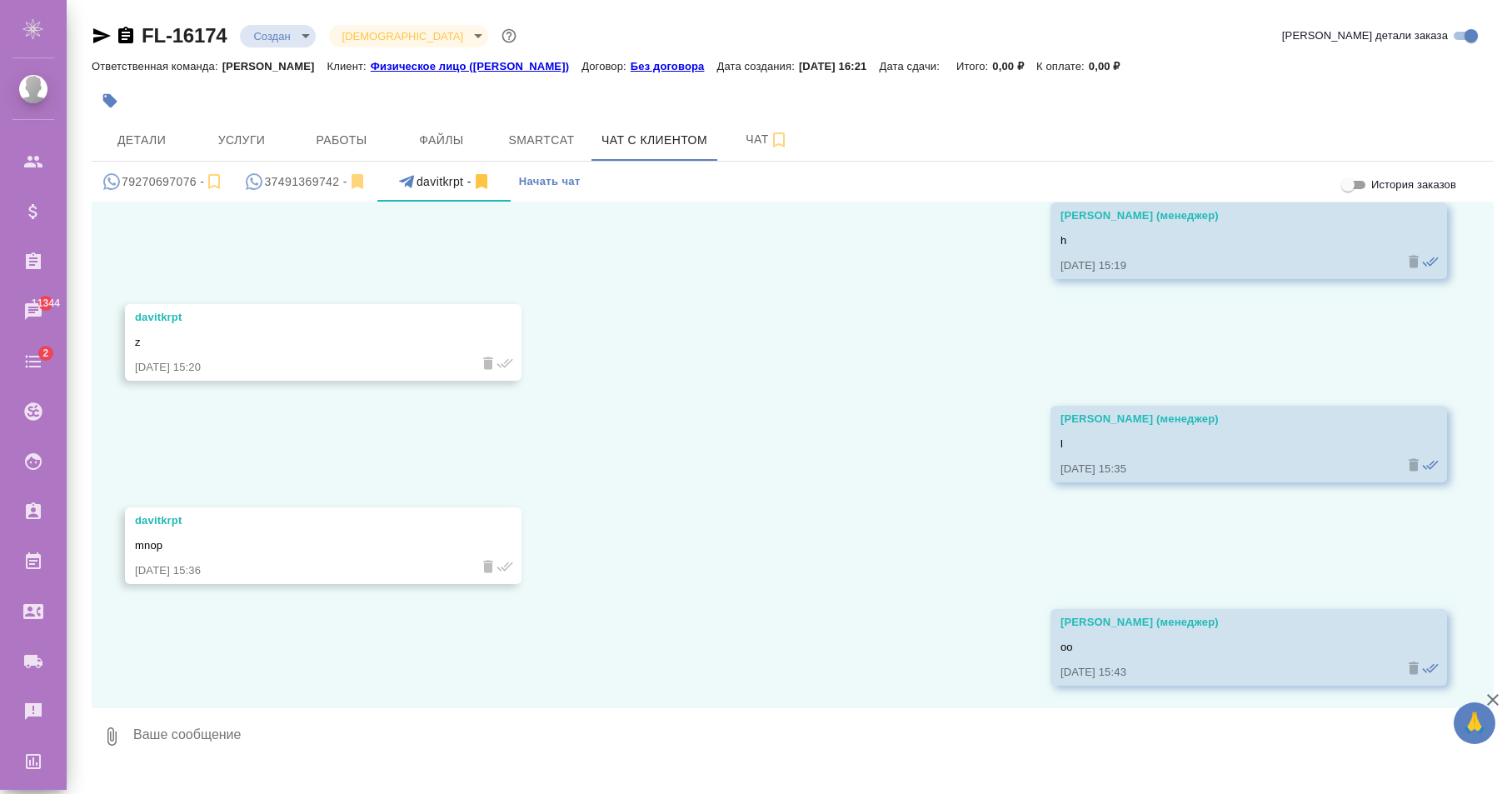
scroll to position [74, 0]
click at [138, 138] on span "Детали" at bounding box center [141, 141] width 80 height 21
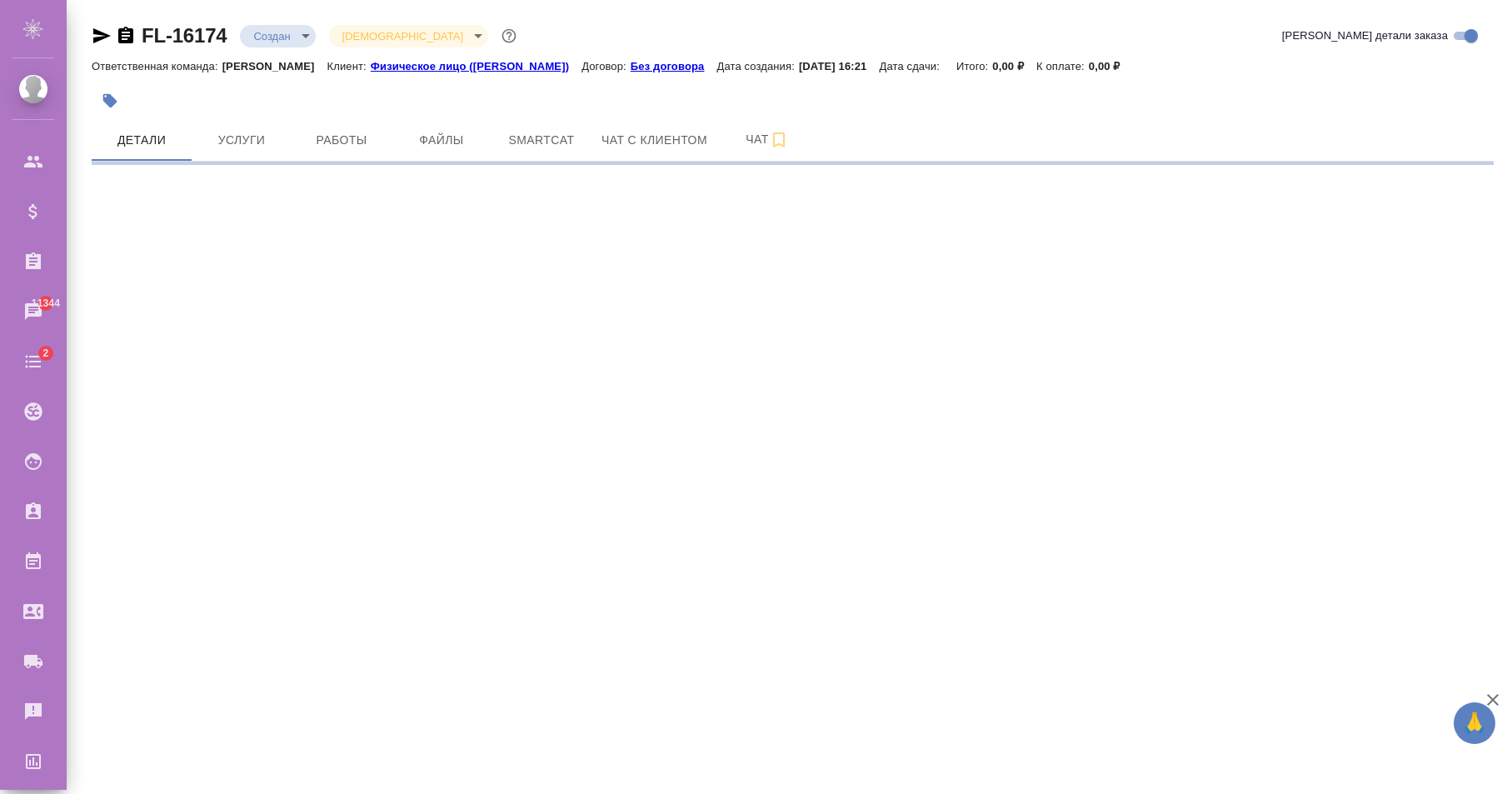
select select "RU"
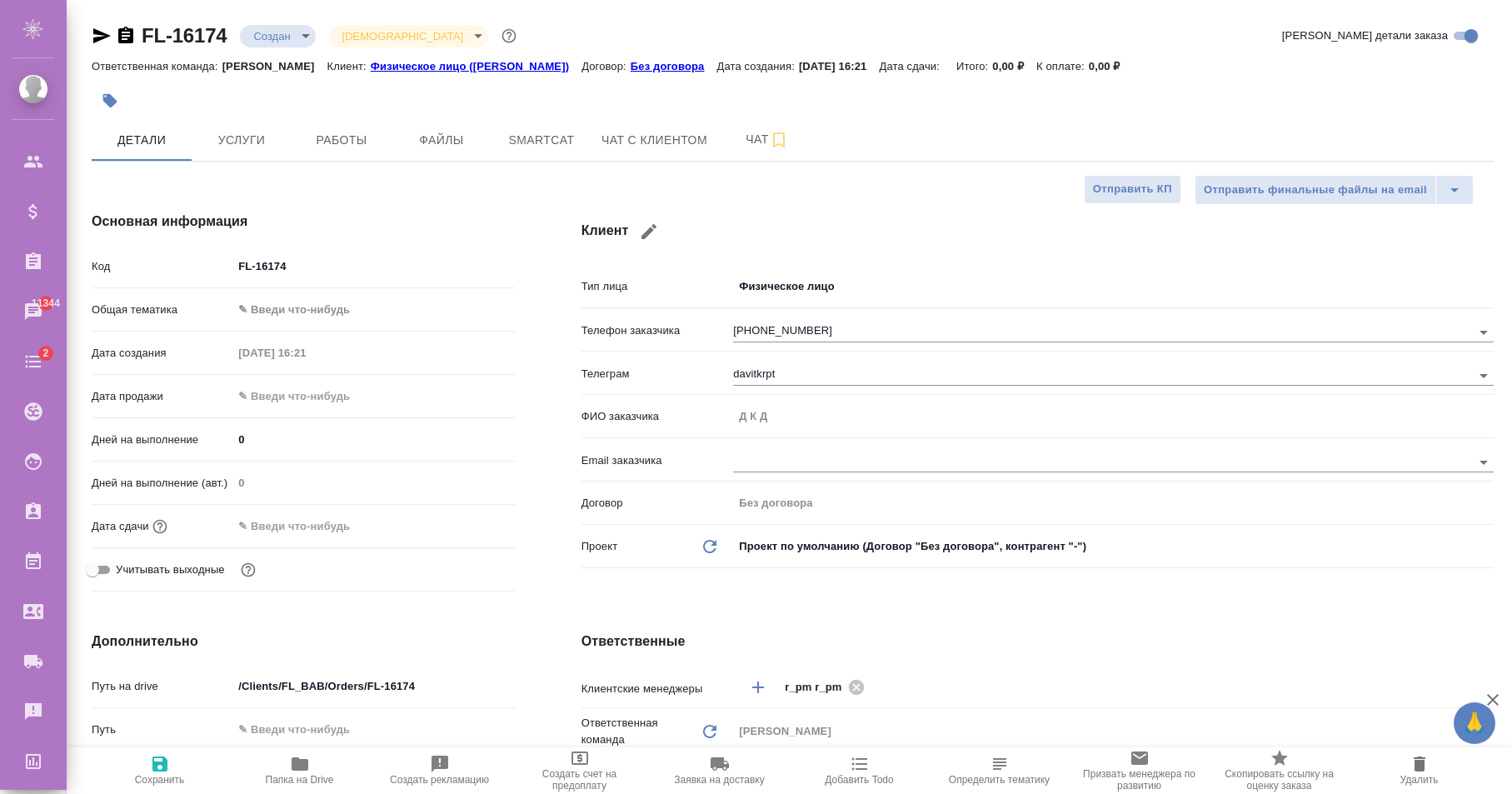
type textarea "x"
click at [639, 146] on span "Чат с клиентом" at bounding box center [654, 141] width 106 height 21
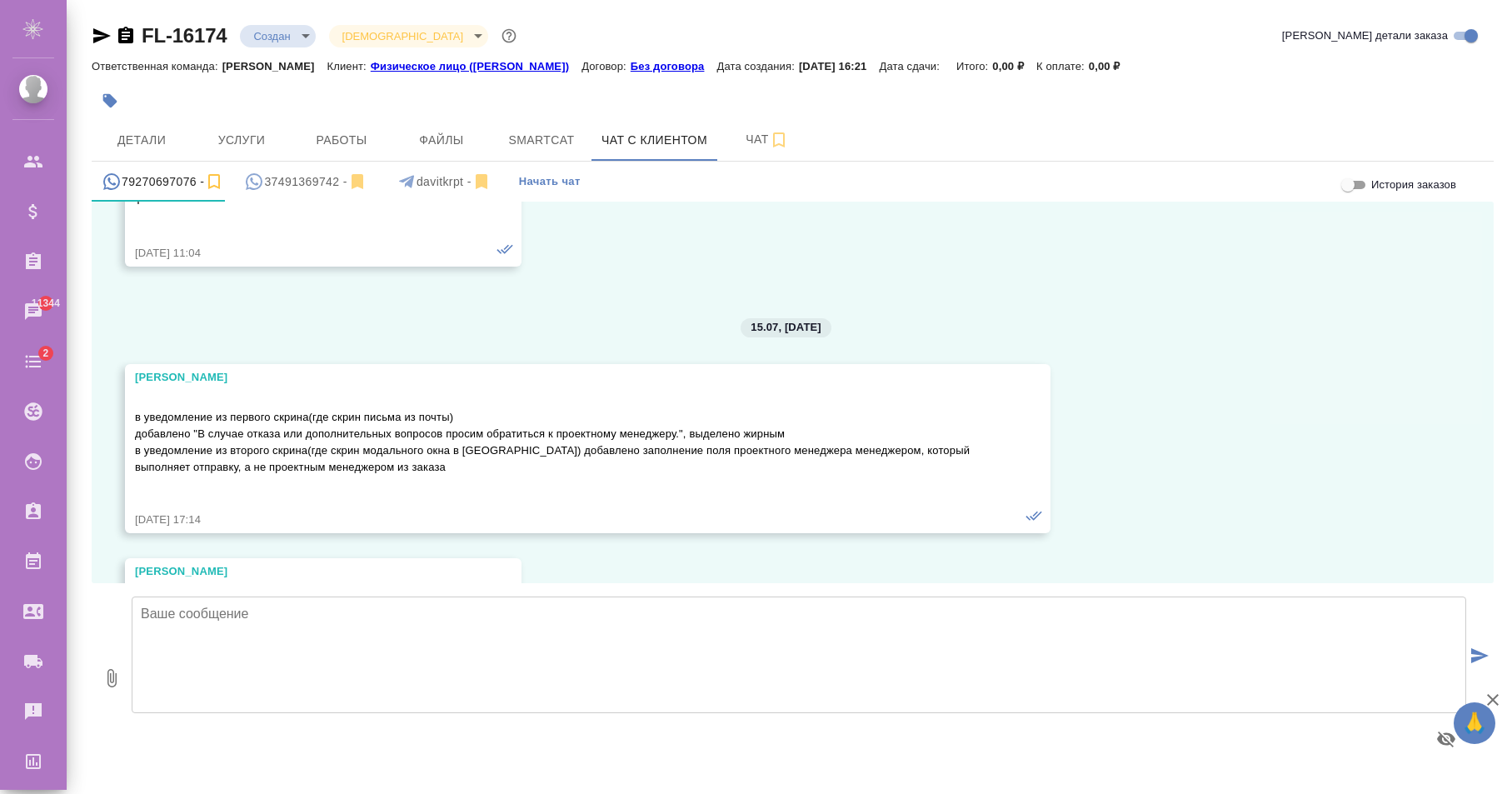
scroll to position [2966, 0]
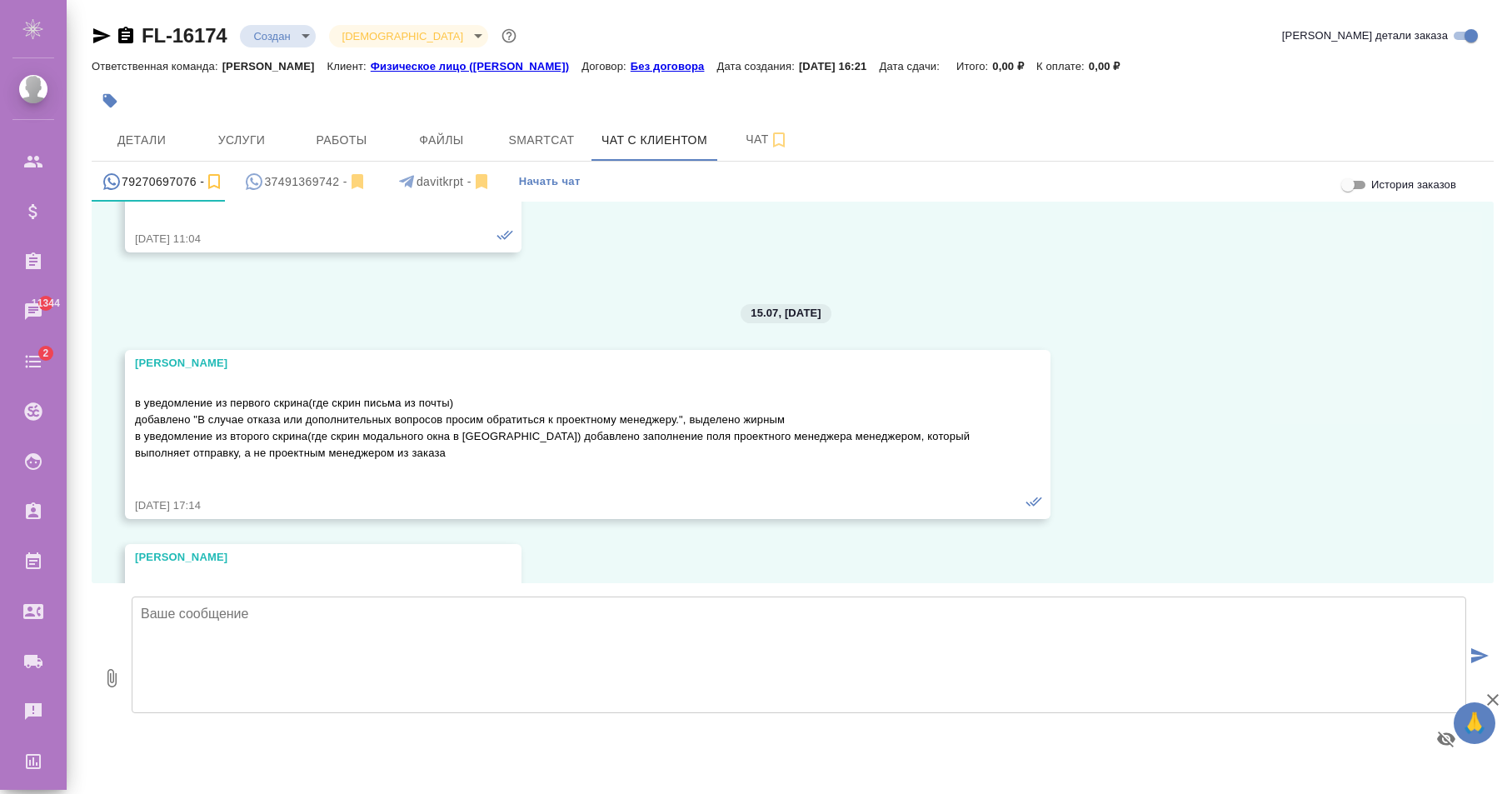
click at [279, 181] on div "37491369742 -" at bounding box center [305, 182] width 122 height 21
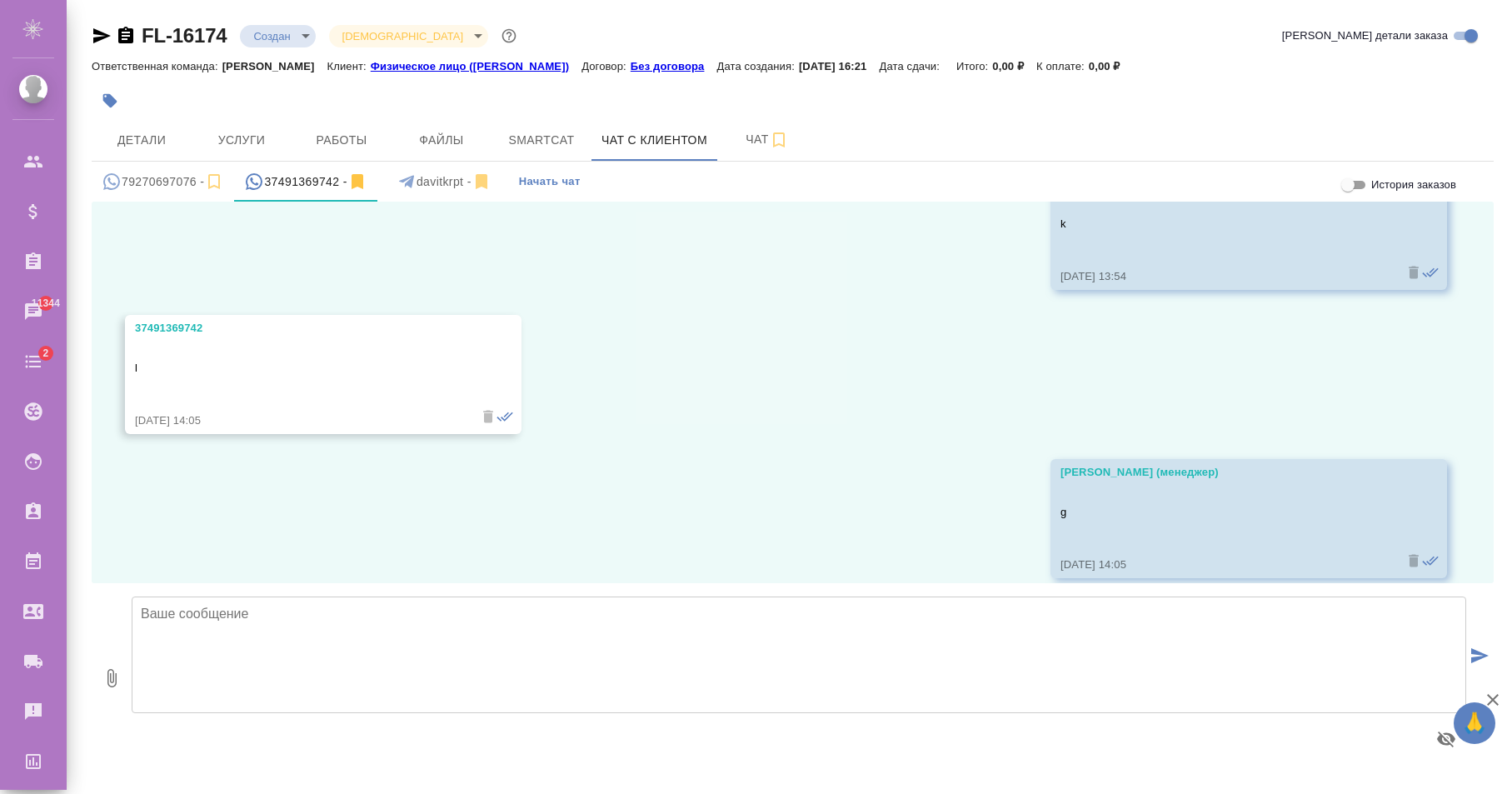
scroll to position [1277, 0]
click at [433, 191] on div "davitkrpt -" at bounding box center [443, 182] width 95 height 21
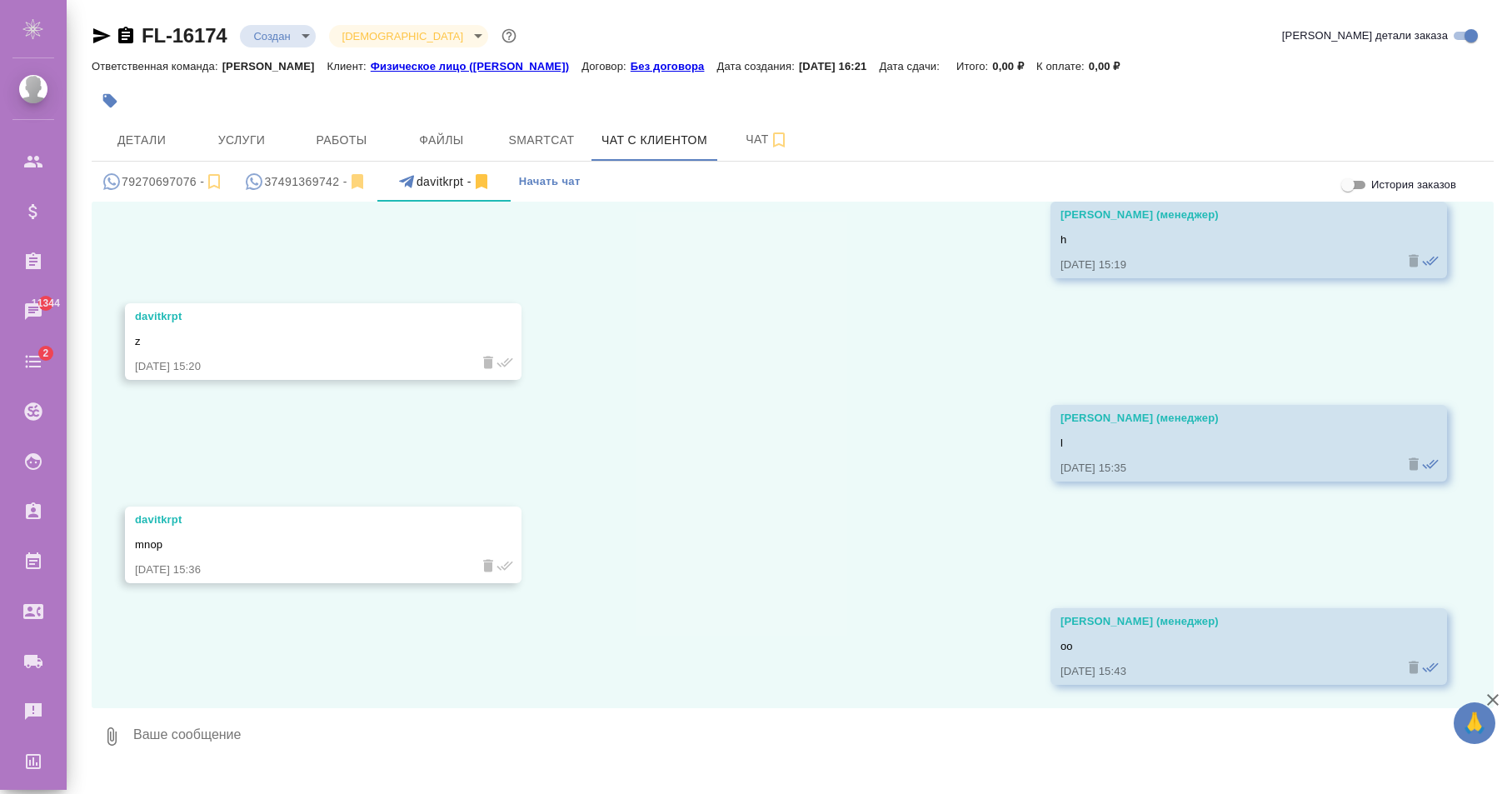
scroll to position [74, 0]
click at [281, 175] on div "37491369742 -" at bounding box center [305, 182] width 122 height 21
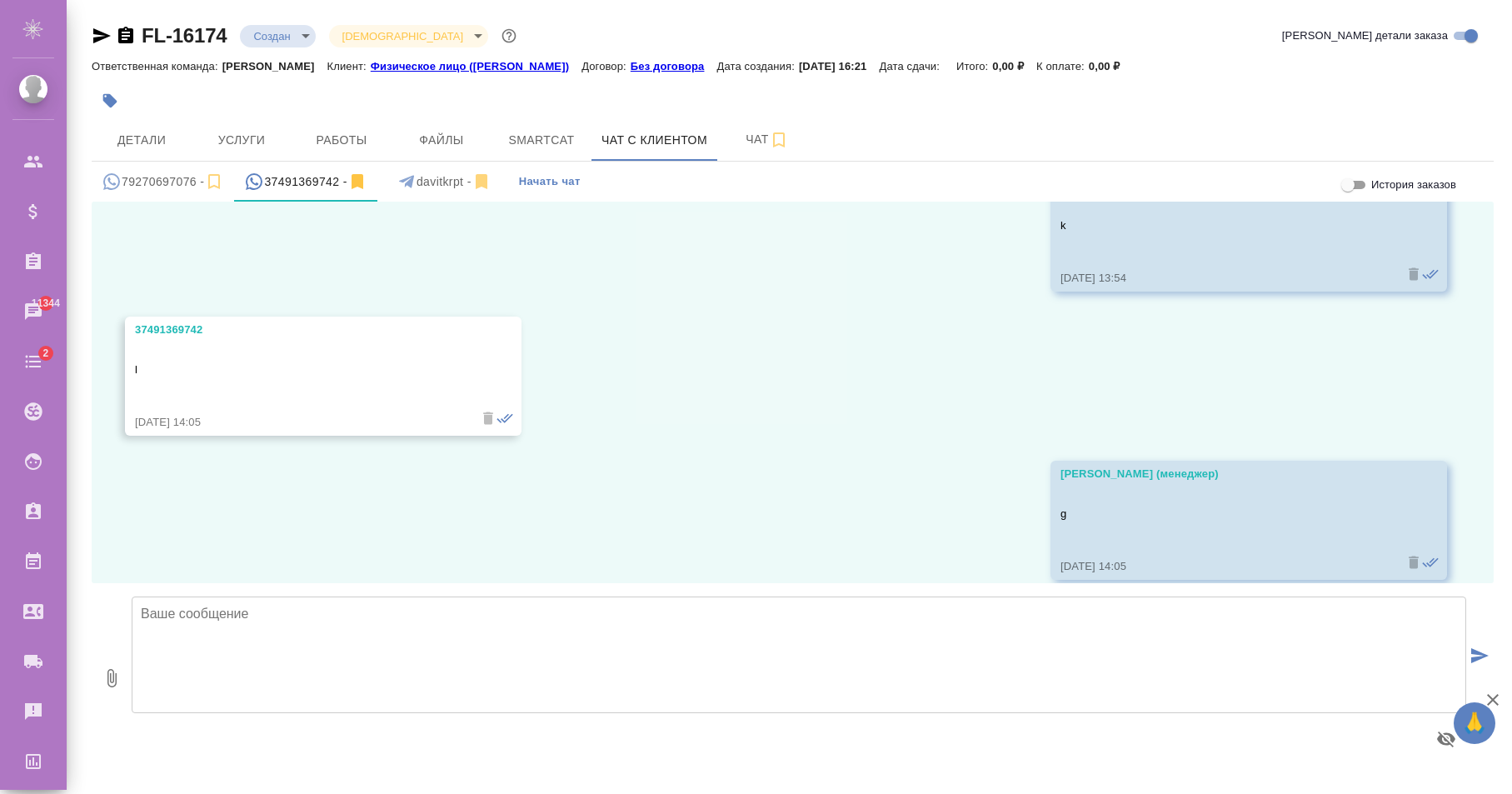
scroll to position [1277, 0]
click at [321, 635] on textarea at bounding box center [799, 654] width 1335 height 117
click at [110, 680] on icon "button" at bounding box center [111, 677] width 20 height 20
type input "C:\fakepath\a2.txt"
click at [314, 622] on textarea at bounding box center [799, 654] width 1335 height 117
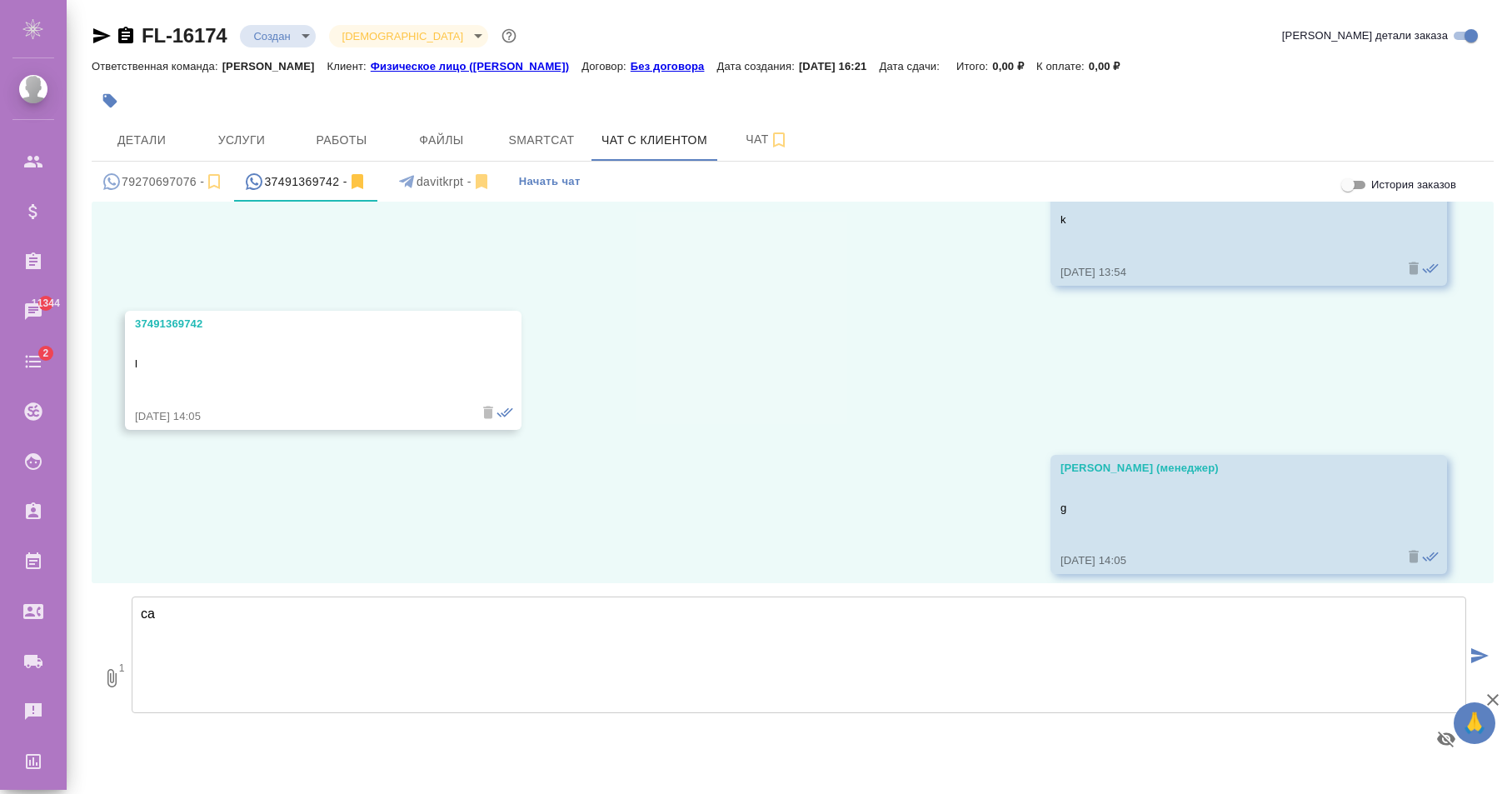
type textarea "c"
type textarea "ww"
click at [1491, 652] on button "submit" at bounding box center [1479, 656] width 28 height 230
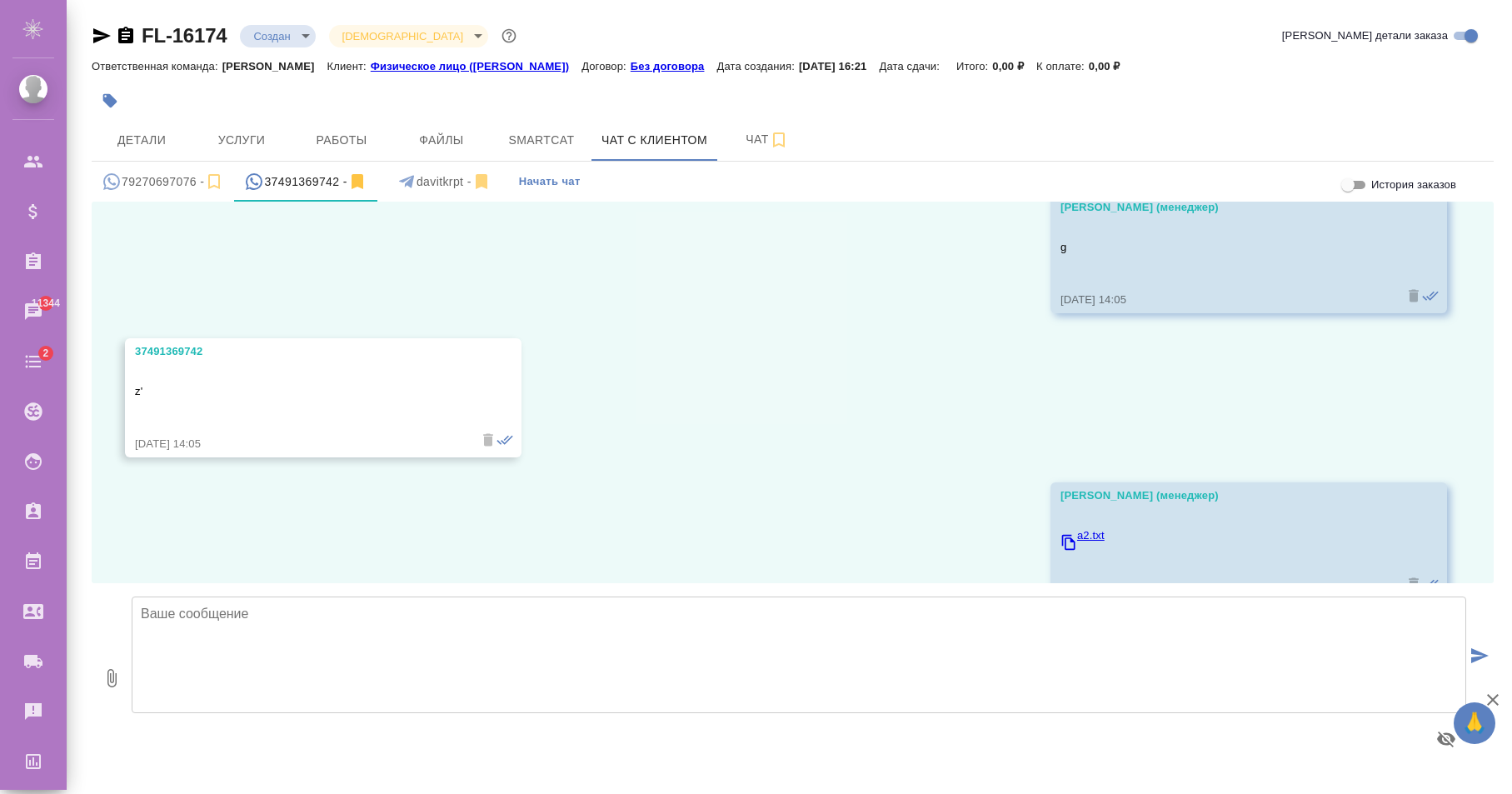
scroll to position [1539, 0]
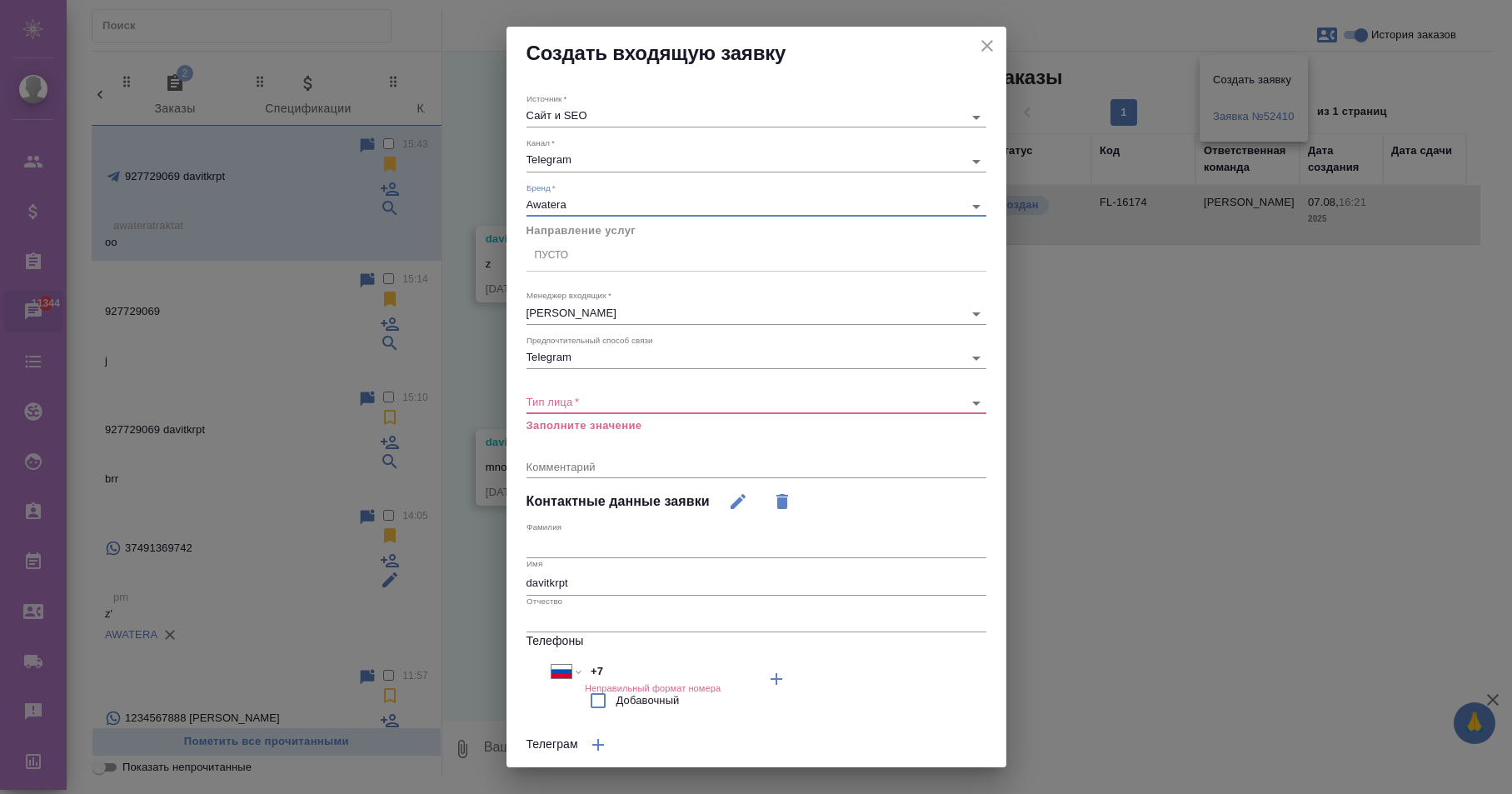
select select "RU"
click at [587, 395] on div "​" at bounding box center [756, 403] width 460 height 21
click at [585, 403] on body "🙏 .cls-1 fill:#fff; AWATERA [PERSON_NAME] Спецификации Заказы 11344 Чаты Todo П…" at bounding box center [756, 397] width 1512 height 794
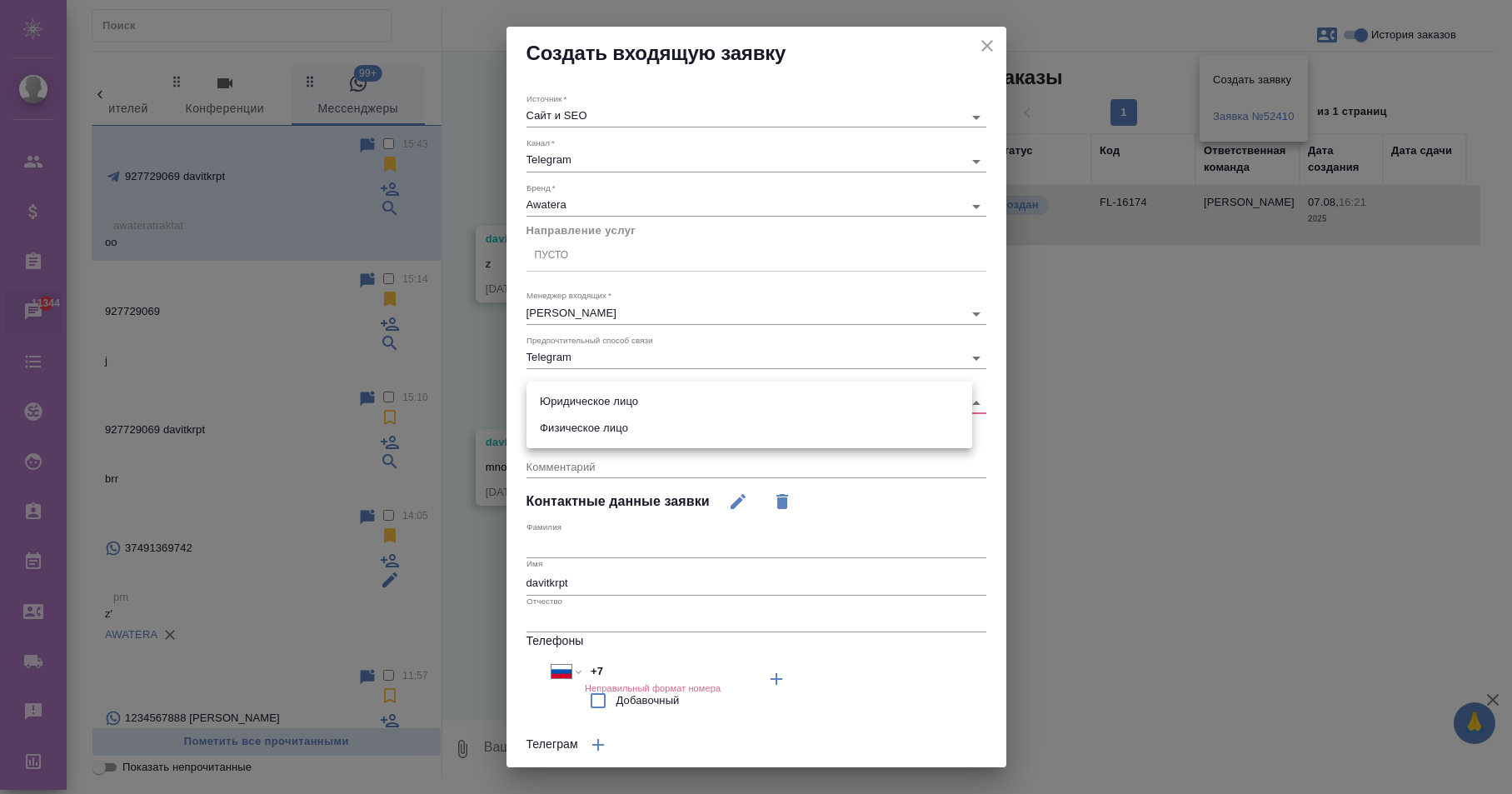
click at [584, 420] on li "Физическое лицо" at bounding box center [749, 428] width 445 height 27
type input "private"
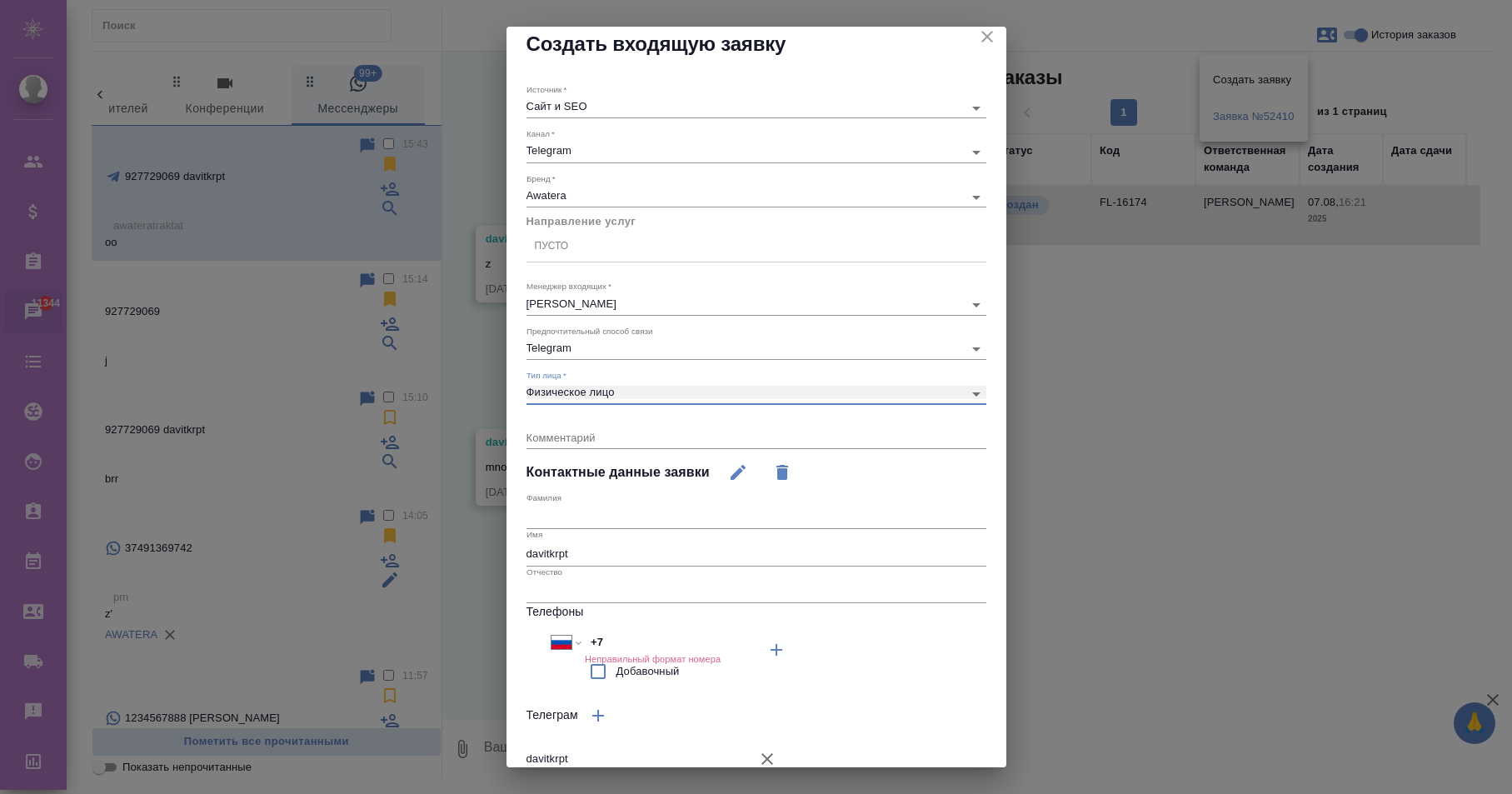
scroll to position [0, 0]
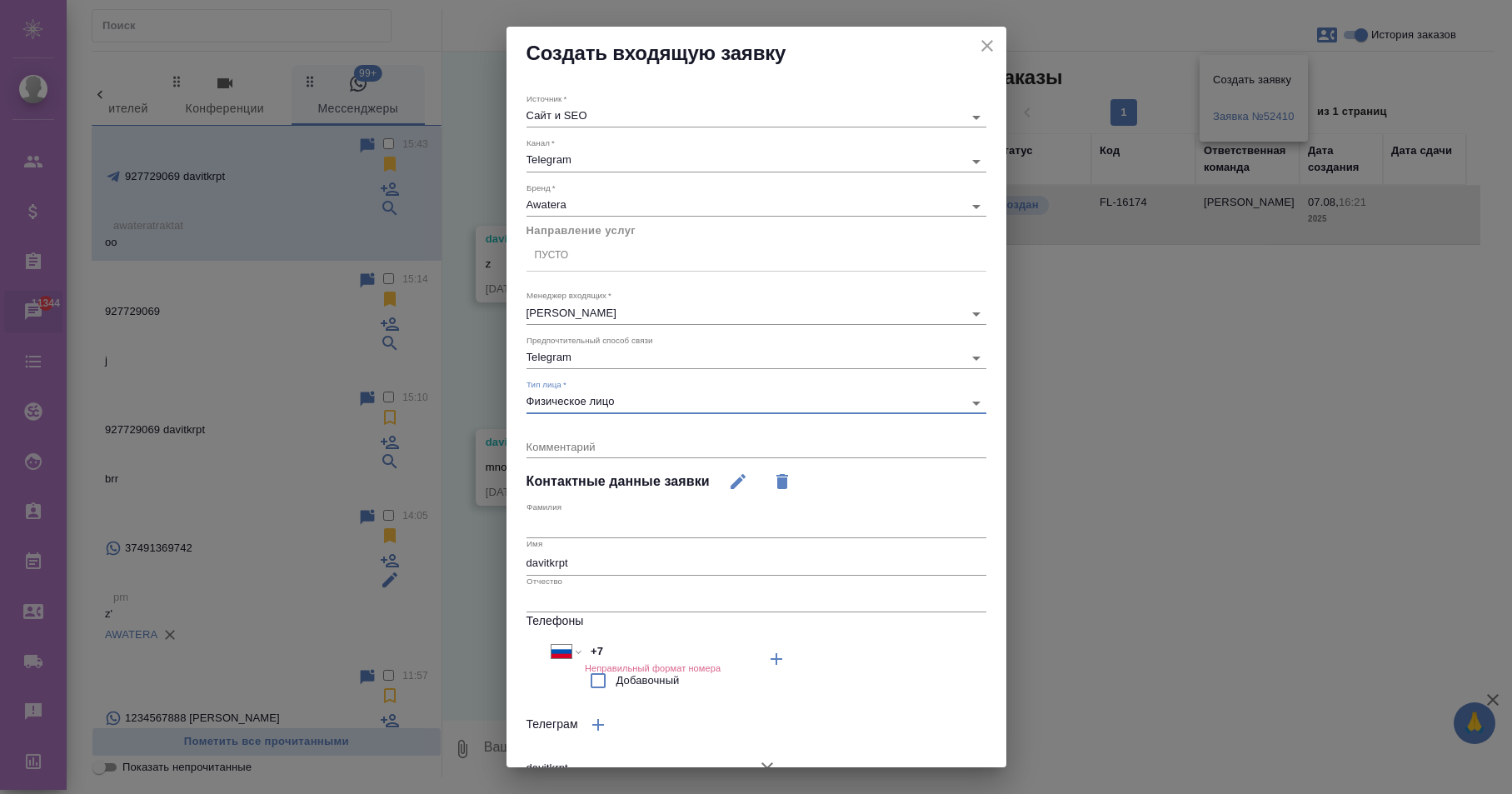
click at [594, 260] on div "Пусто" at bounding box center [756, 254] width 460 height 24
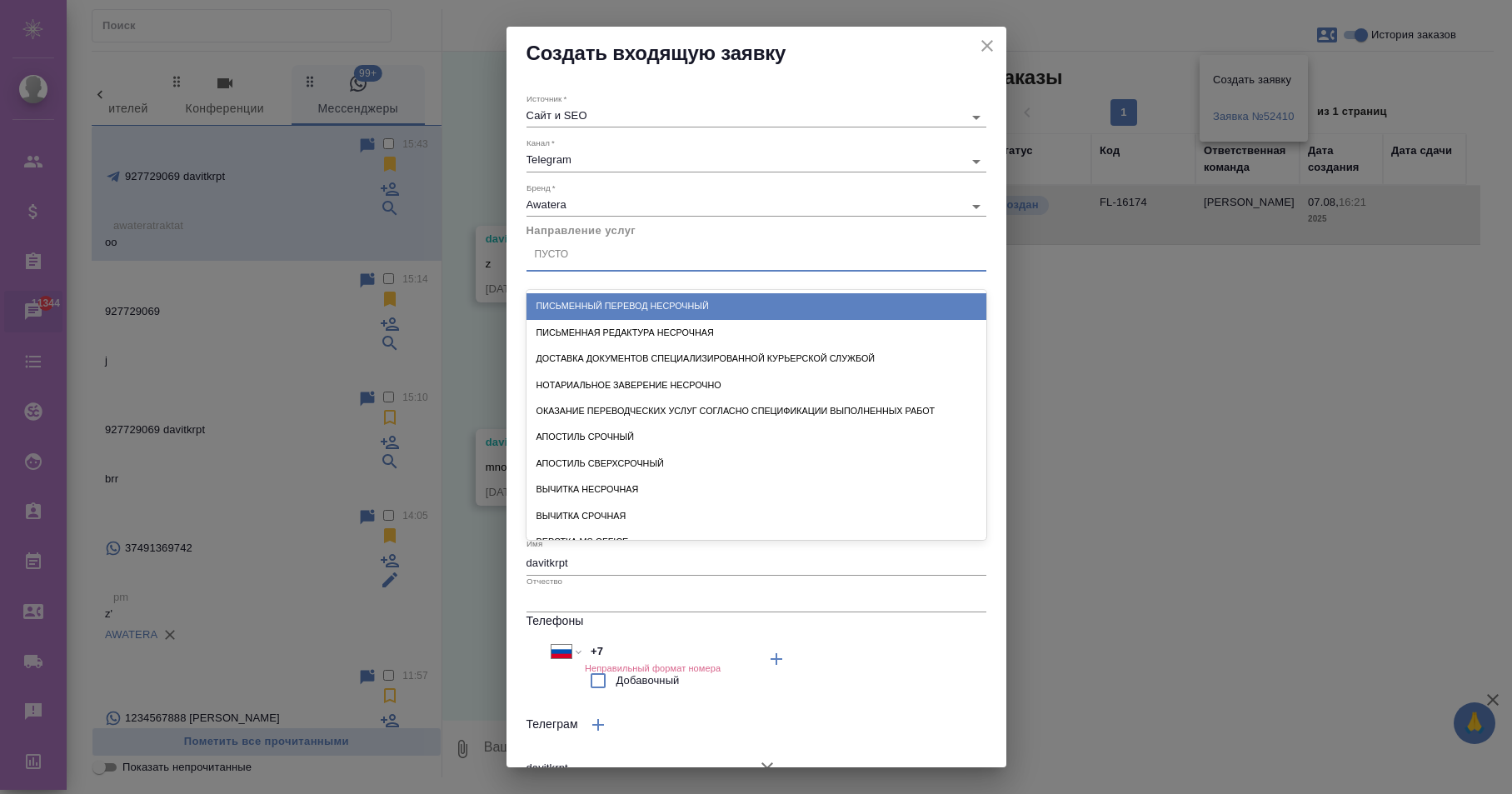
click at [586, 315] on div "Письменный перевод несрочный" at bounding box center [756, 305] width 460 height 26
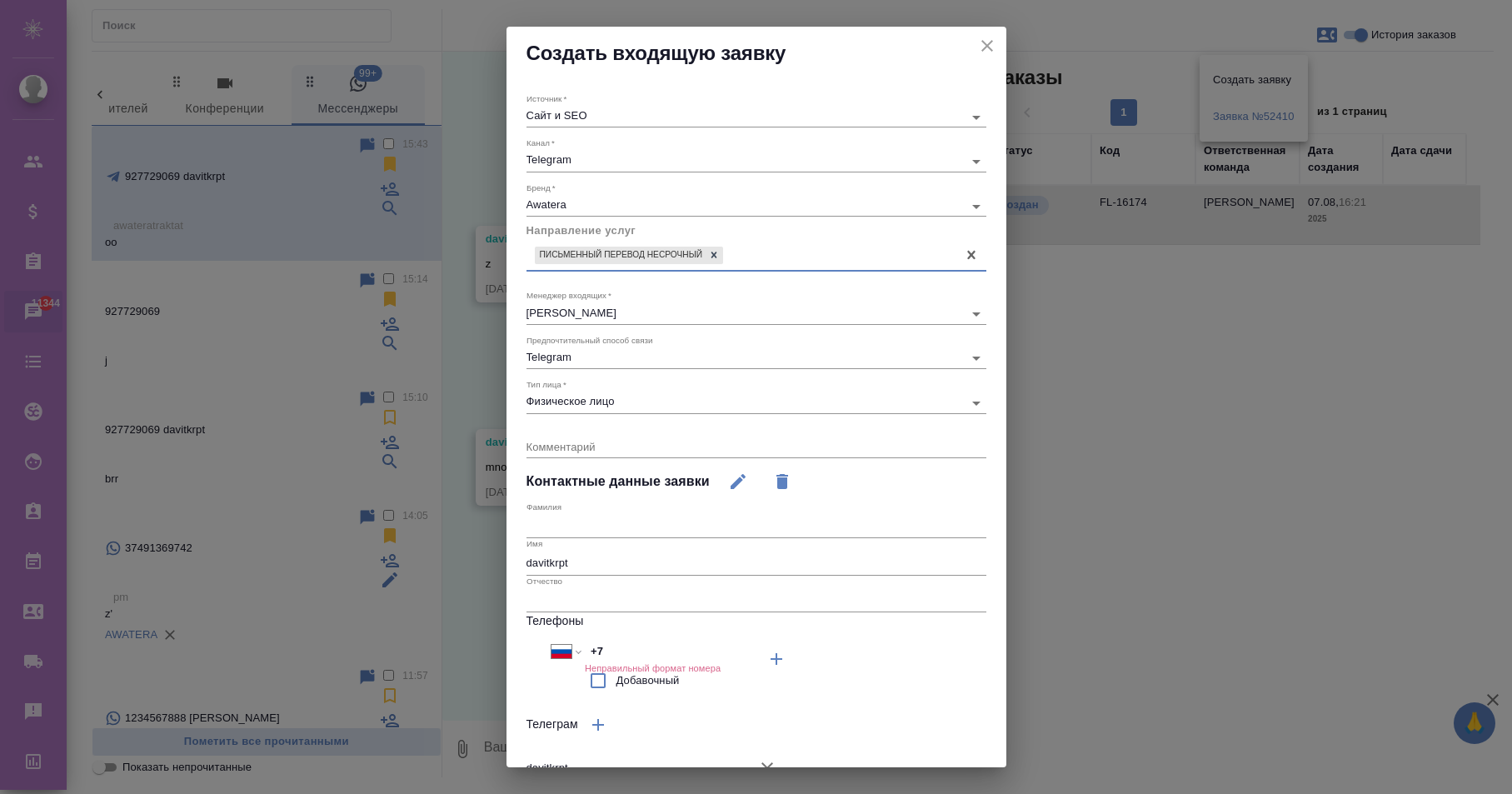
scroll to position [155, 0]
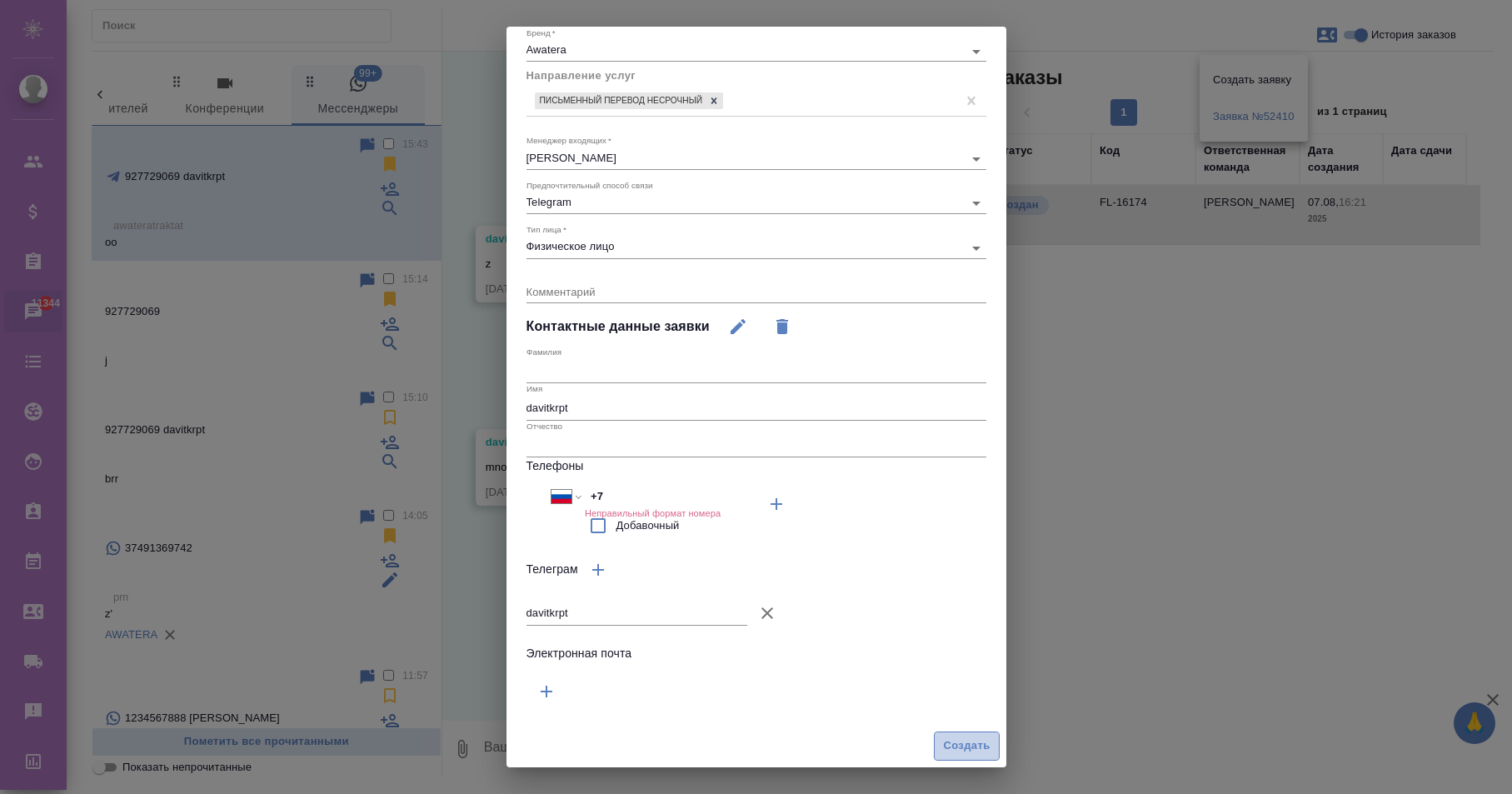
click at [955, 741] on span "Создать" at bounding box center [967, 746] width 46 height 19
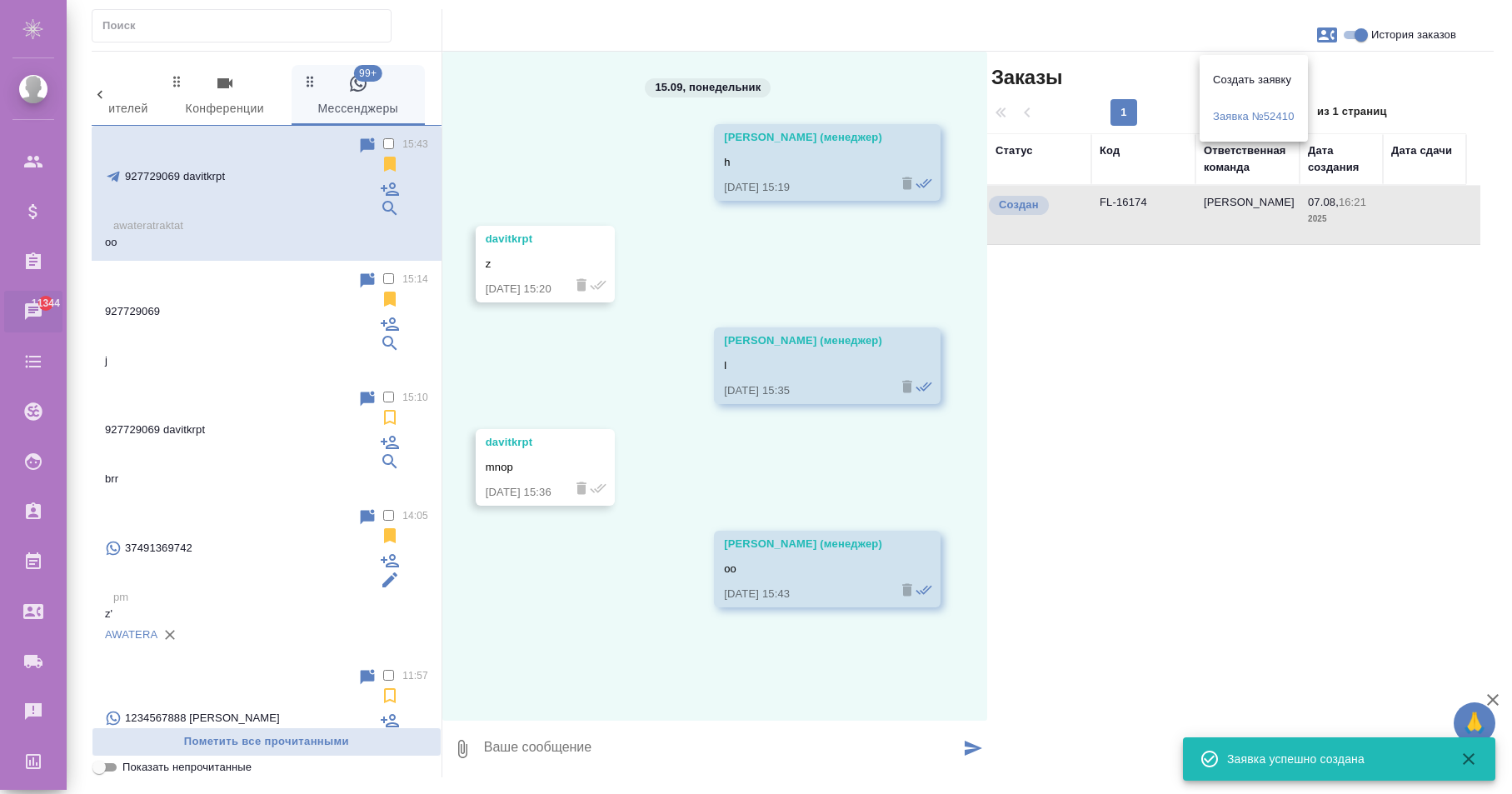
drag, startPoint x: 1248, startPoint y: 58, endPoint x: 1276, endPoint y: 42, distance: 32.2
click at [1247, 56] on ul "Создать заявку Заявка №52410" at bounding box center [1254, 98] width 108 height 87
click at [1330, 21] on div at bounding box center [756, 397] width 1512 height 794
click at [1326, 30] on icon "button" at bounding box center [1327, 36] width 20 height 15
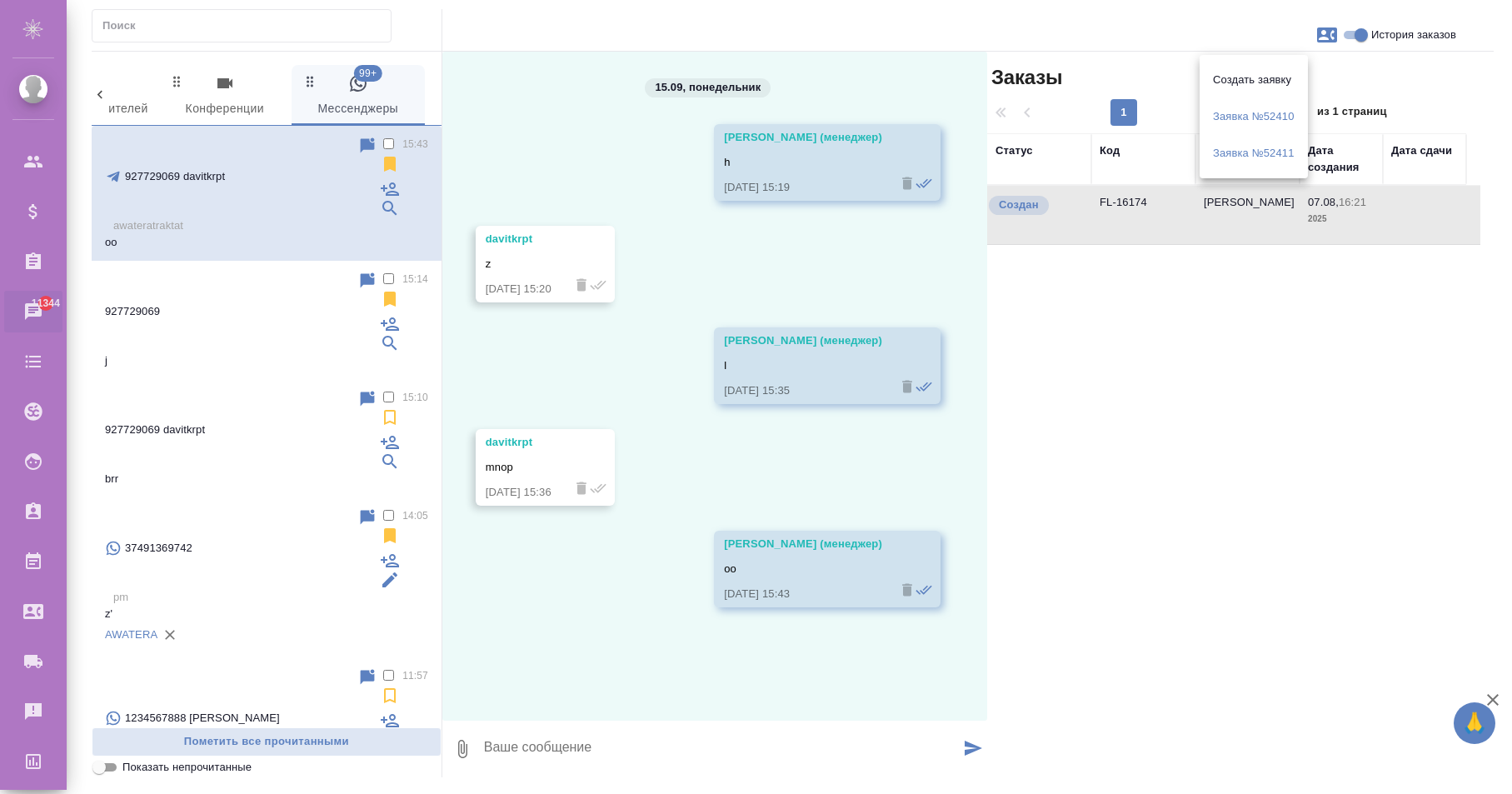
click at [1209, 31] on div at bounding box center [756, 397] width 1512 height 794
click at [1324, 30] on icon "button" at bounding box center [1327, 36] width 20 height 15
click at [1253, 123] on span "Заявка №52410" at bounding box center [1254, 116] width 82 height 16
click at [1231, 151] on span "Заявка №52411" at bounding box center [1254, 152] width 82 height 16
click at [1331, 36] on div at bounding box center [756, 397] width 1512 height 794
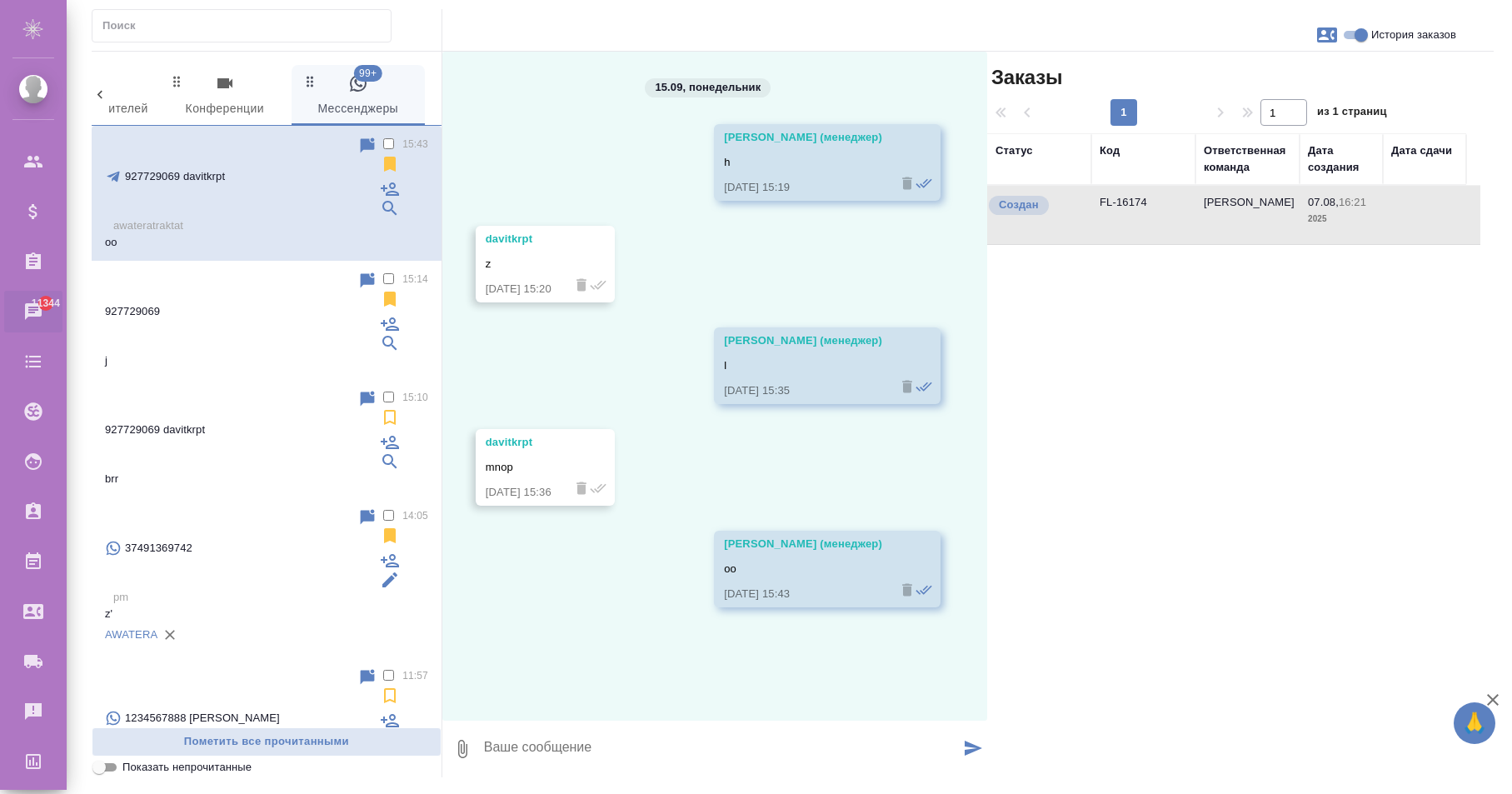
click at [1327, 40] on icon "button" at bounding box center [1327, 36] width 20 height 15
click at [1257, 29] on div at bounding box center [756, 397] width 1512 height 794
click at [1338, 31] on button "button" at bounding box center [1326, 35] width 40 height 40
click at [1260, 35] on div at bounding box center [756, 397] width 1512 height 794
click at [1314, 35] on button "button" at bounding box center [1326, 35] width 40 height 40
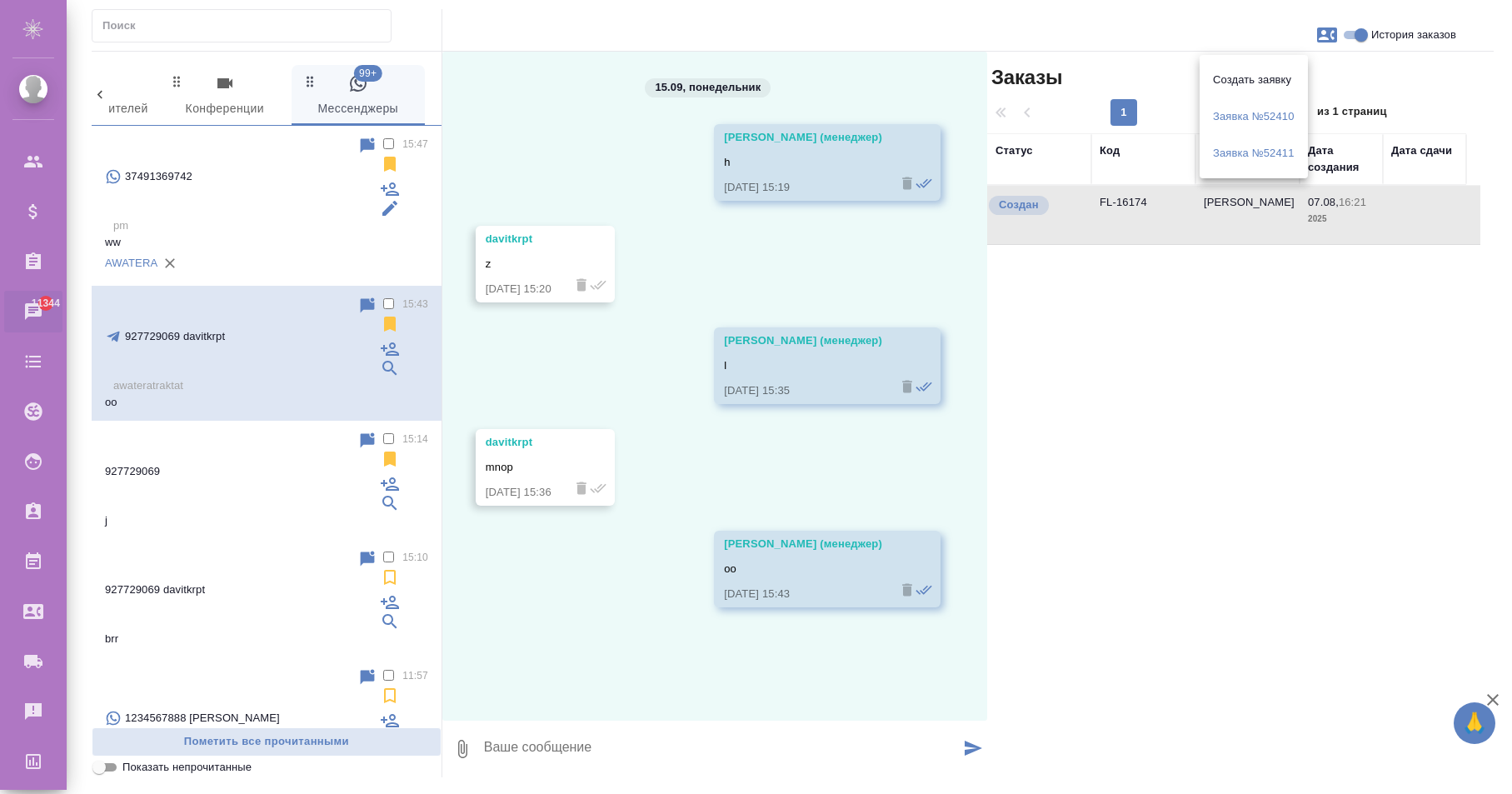
click at [274, 172] on div at bounding box center [756, 397] width 1512 height 794
click at [269, 218] on p "pm" at bounding box center [271, 225] width 315 height 16
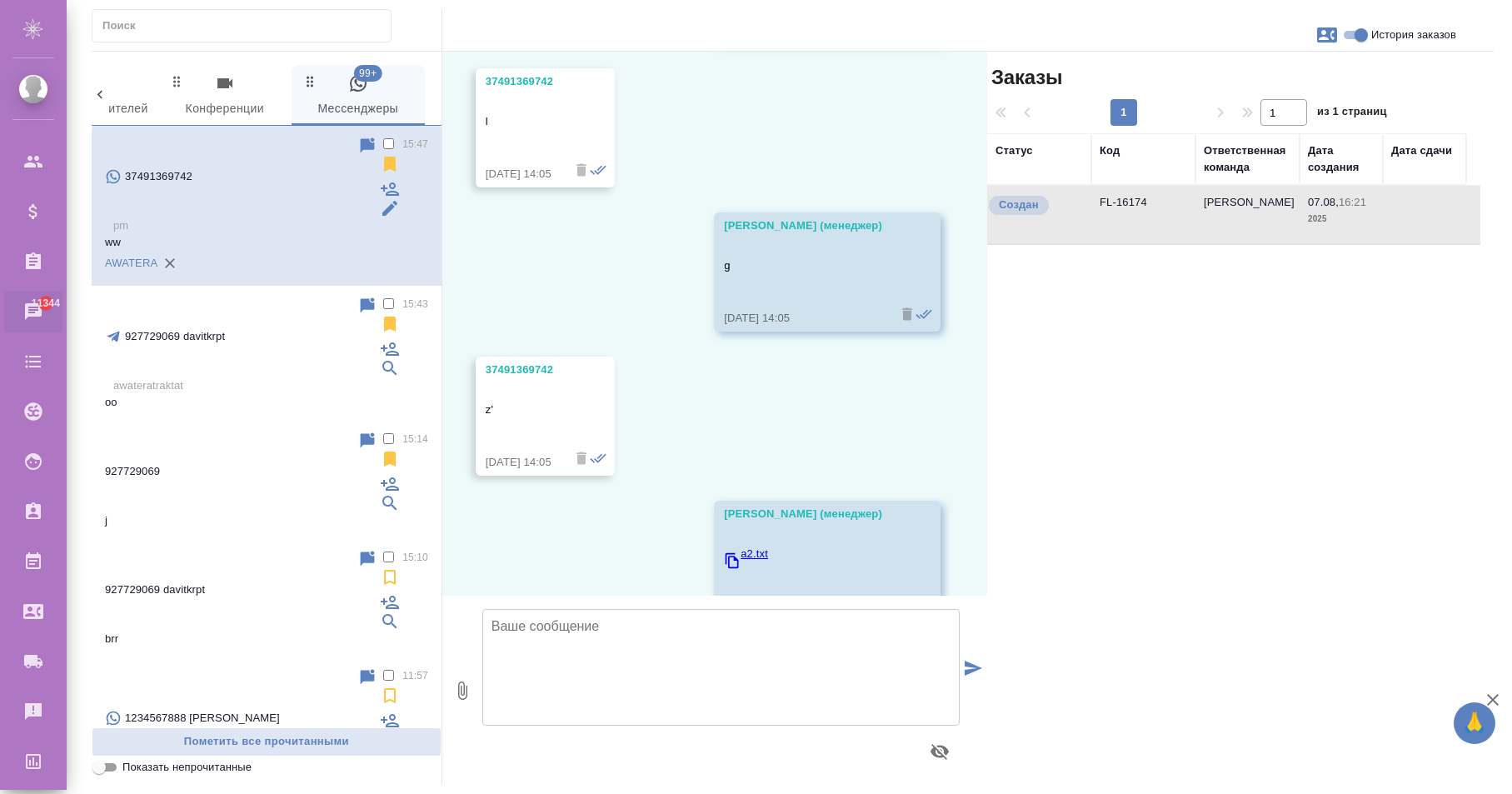
scroll to position [1410, 0]
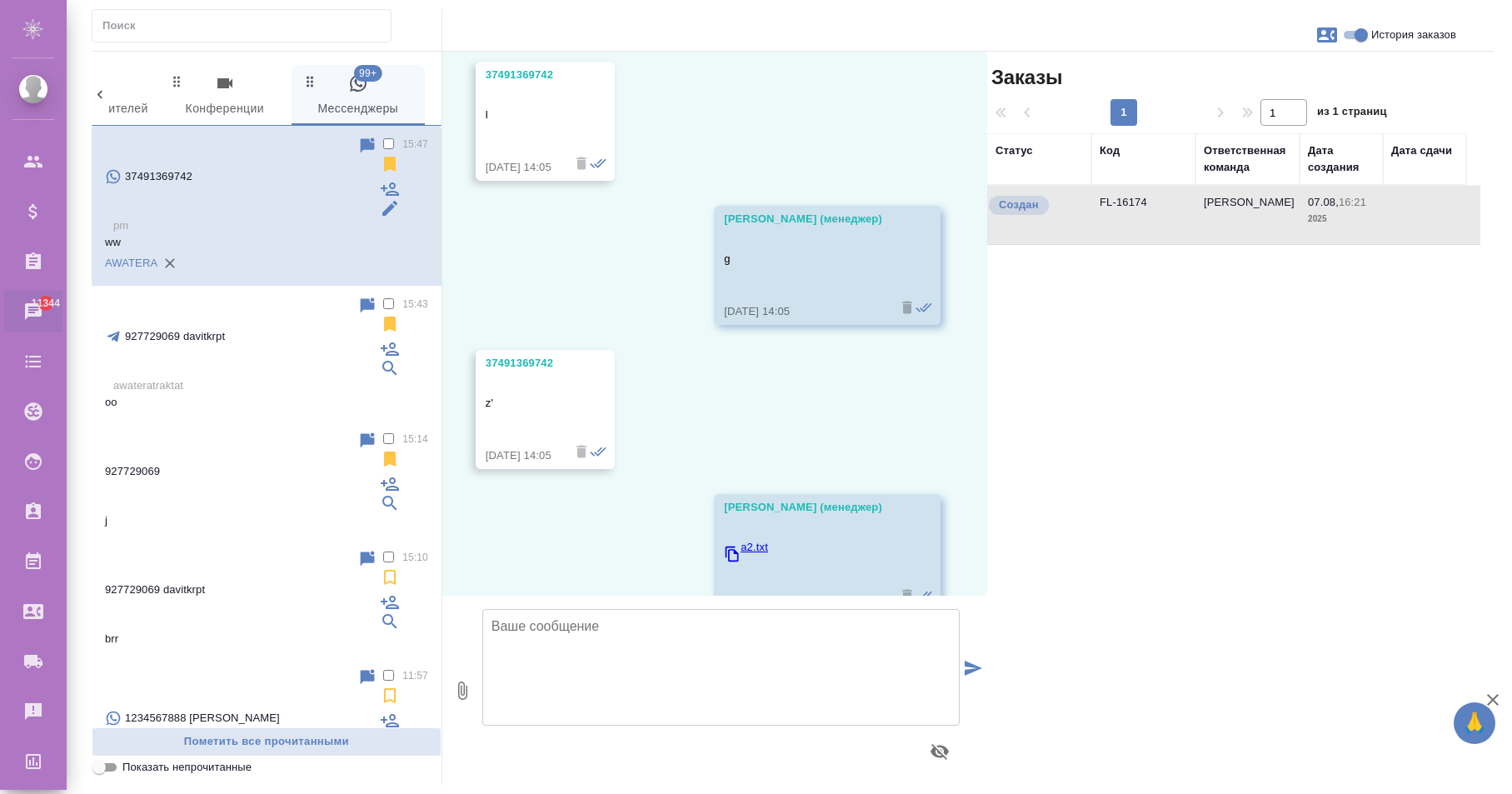
click at [231, 296] on div "927729069 davitkrpt" at bounding box center [231, 336] width 252 height 82
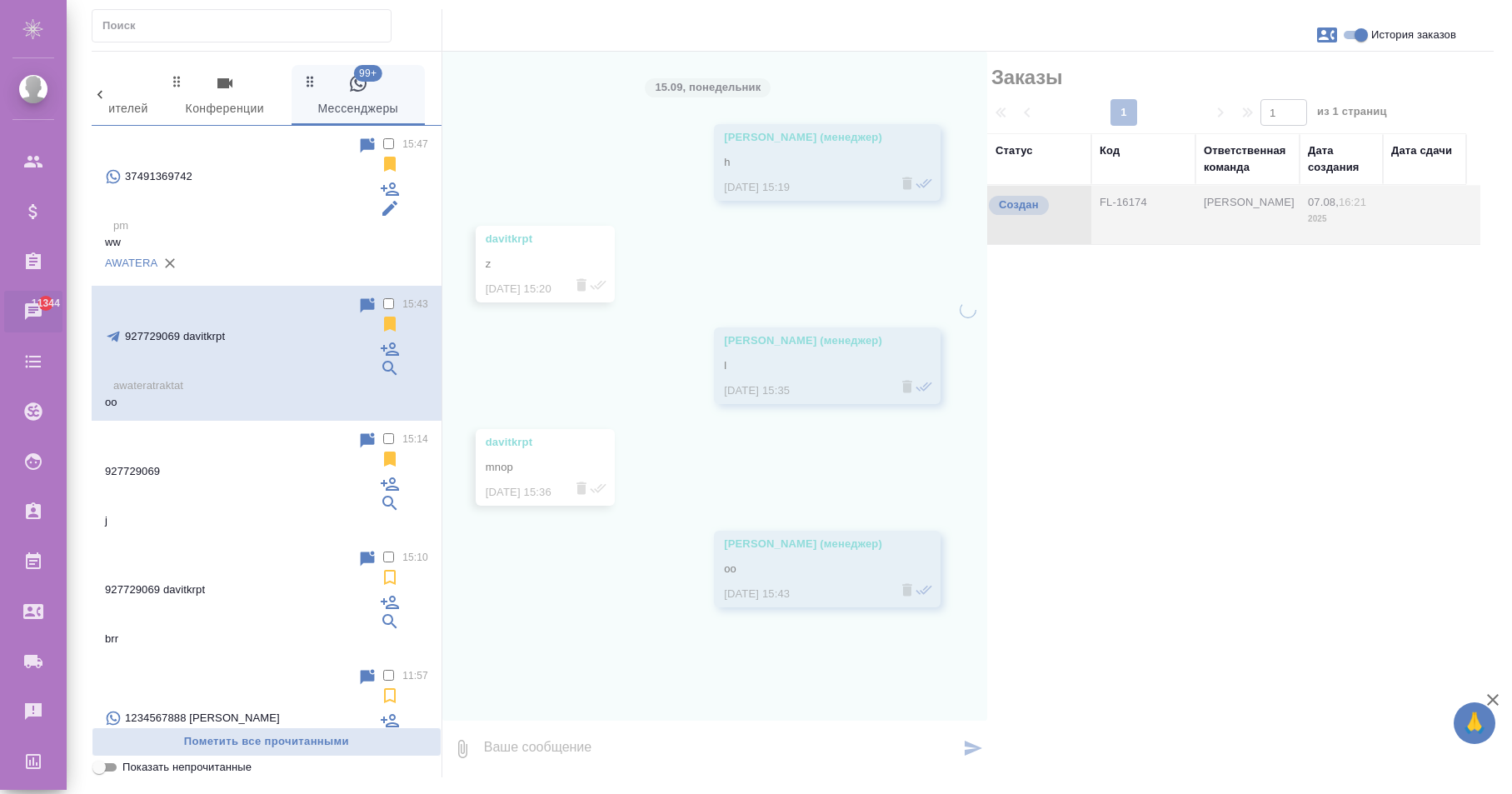
scroll to position [0, 0]
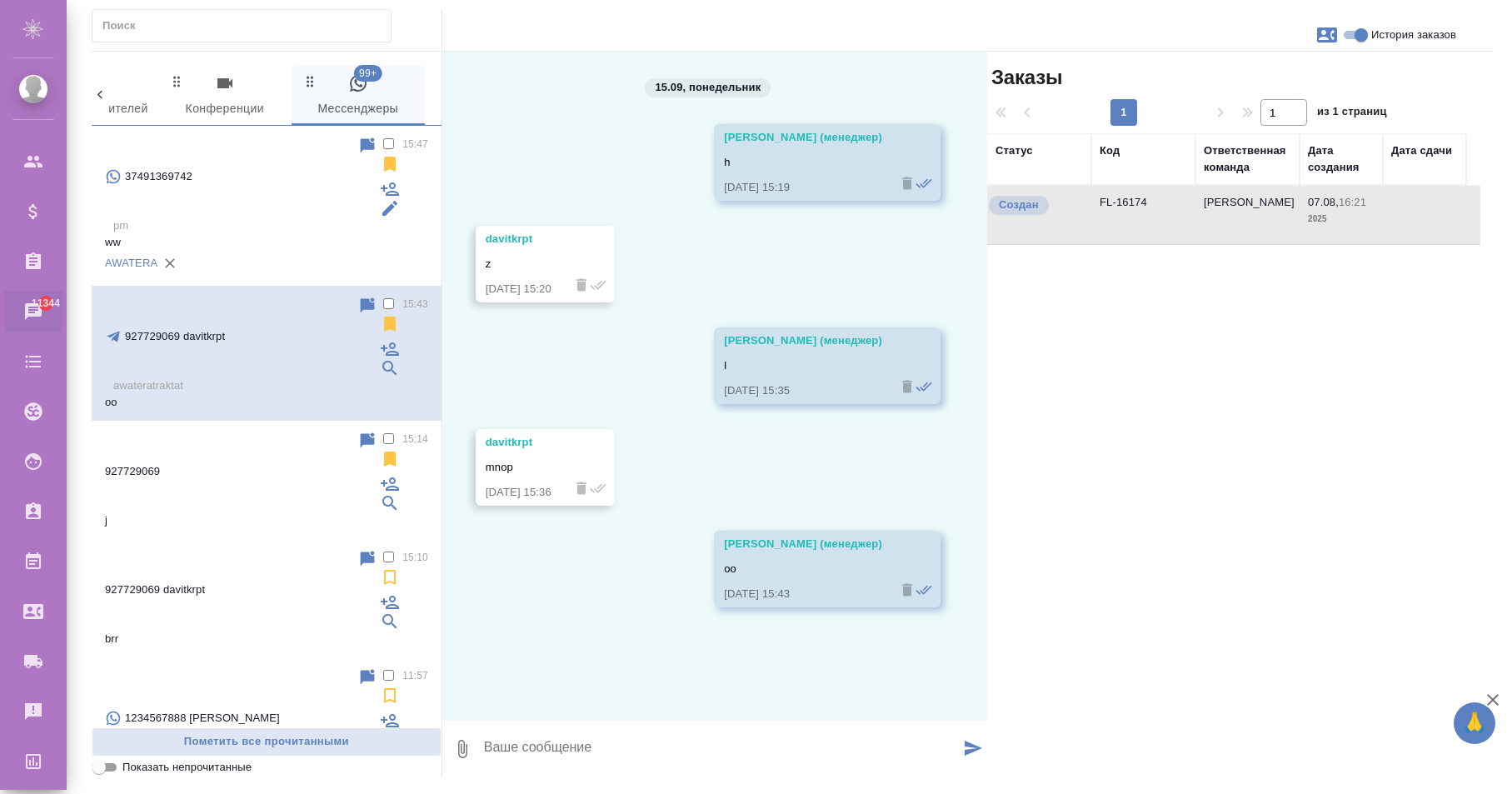
click at [458, 747] on icon "button" at bounding box center [462, 749] width 20 height 20
type input "C:\fakepath\a2.txt"
click at [704, 741] on textarea at bounding box center [721, 749] width 477 height 57
type textarea "ok"
click at [974, 742] on icon "submit" at bounding box center [973, 749] width 17 height 15
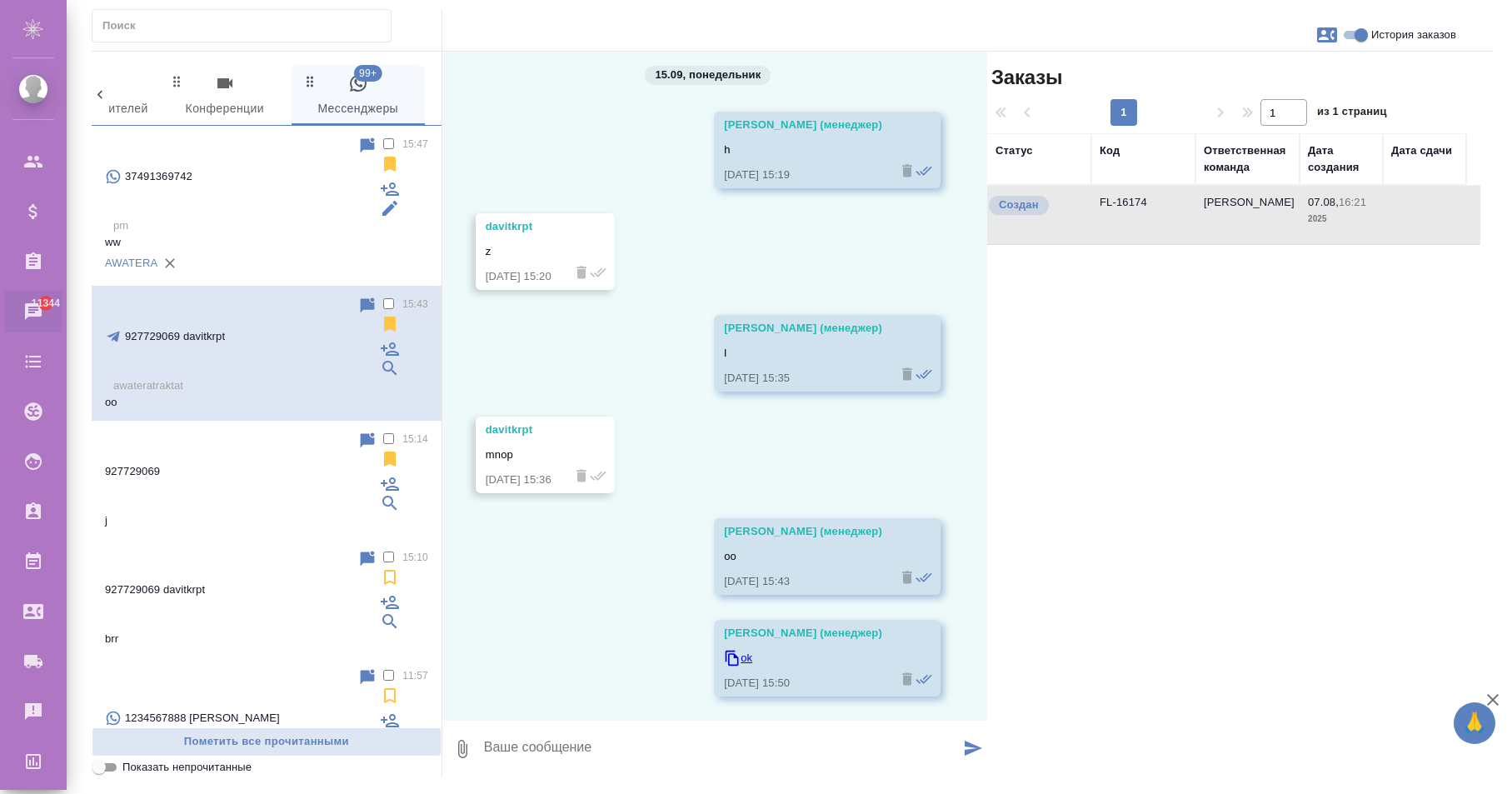
scroll to position [13, 0]
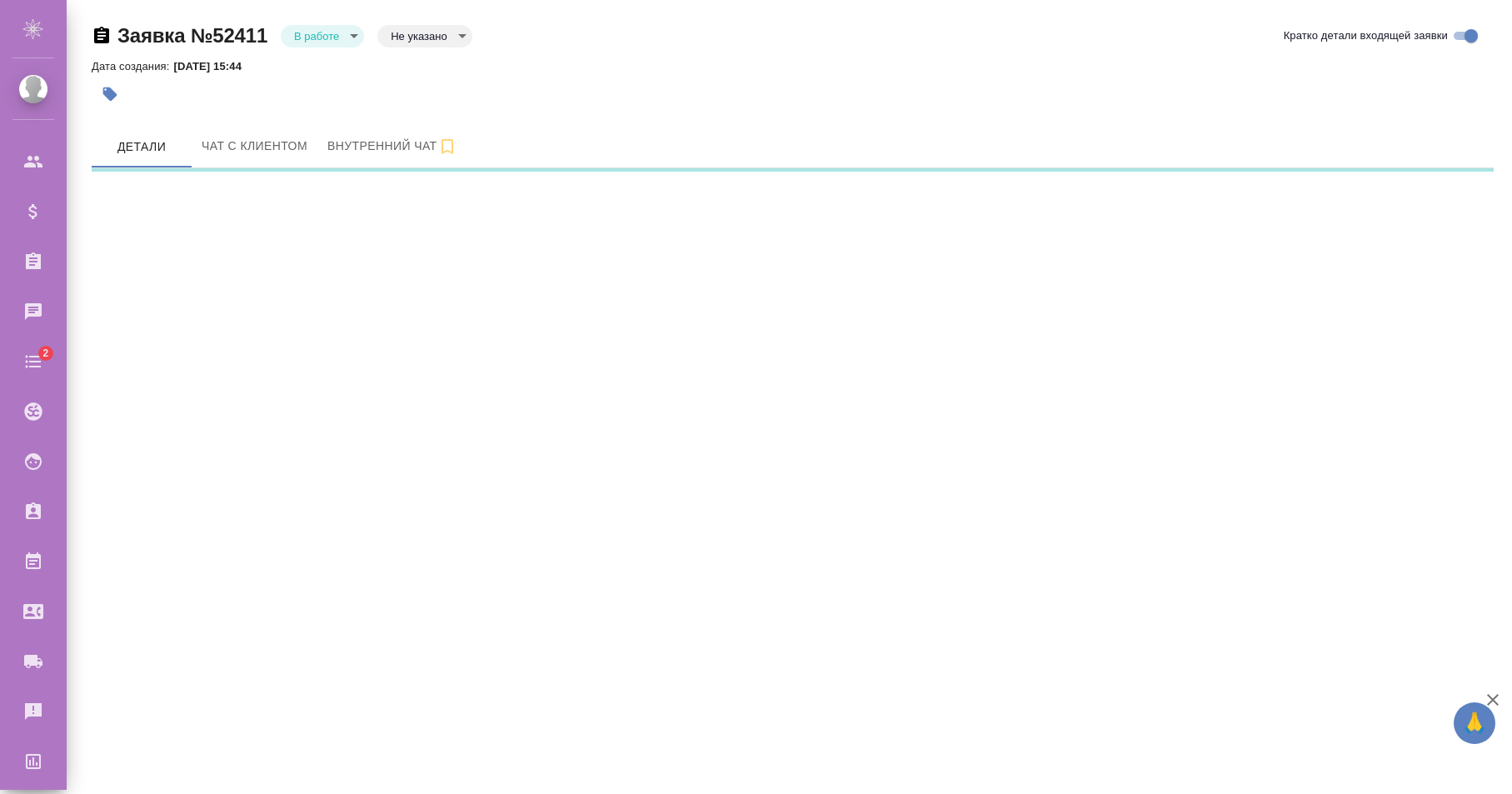
select select "RU"
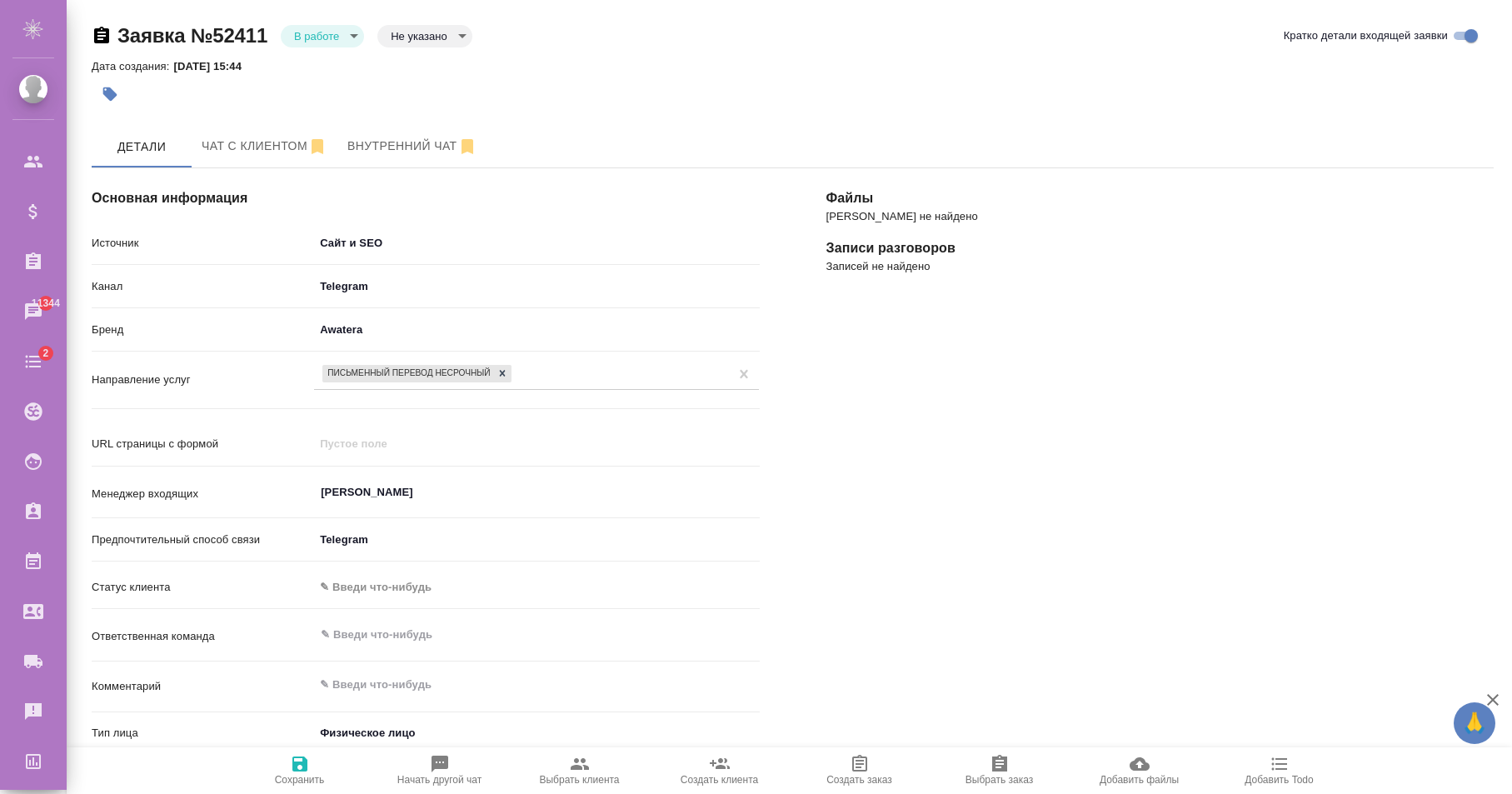
type textarea "x"
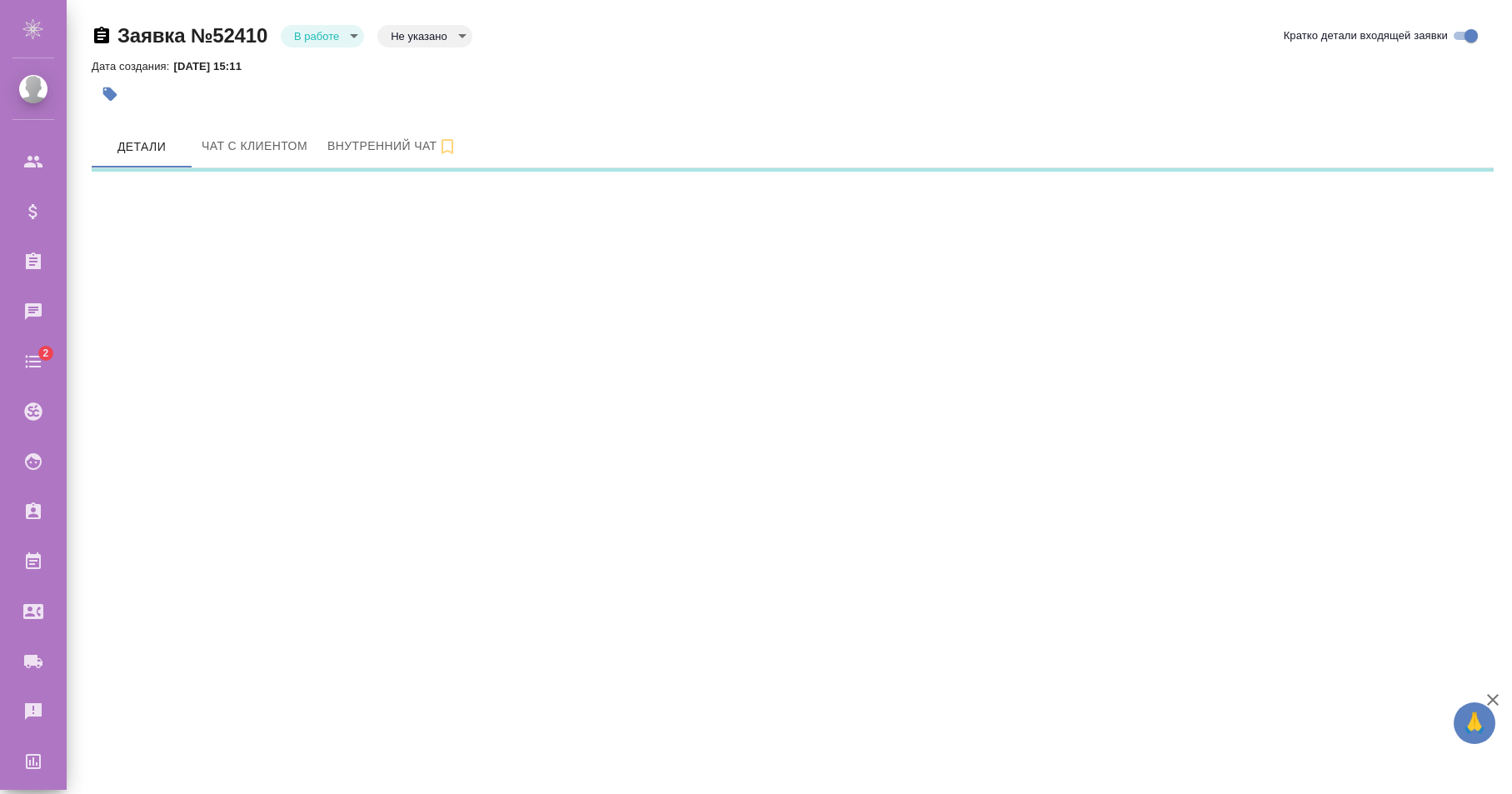
select select "RU"
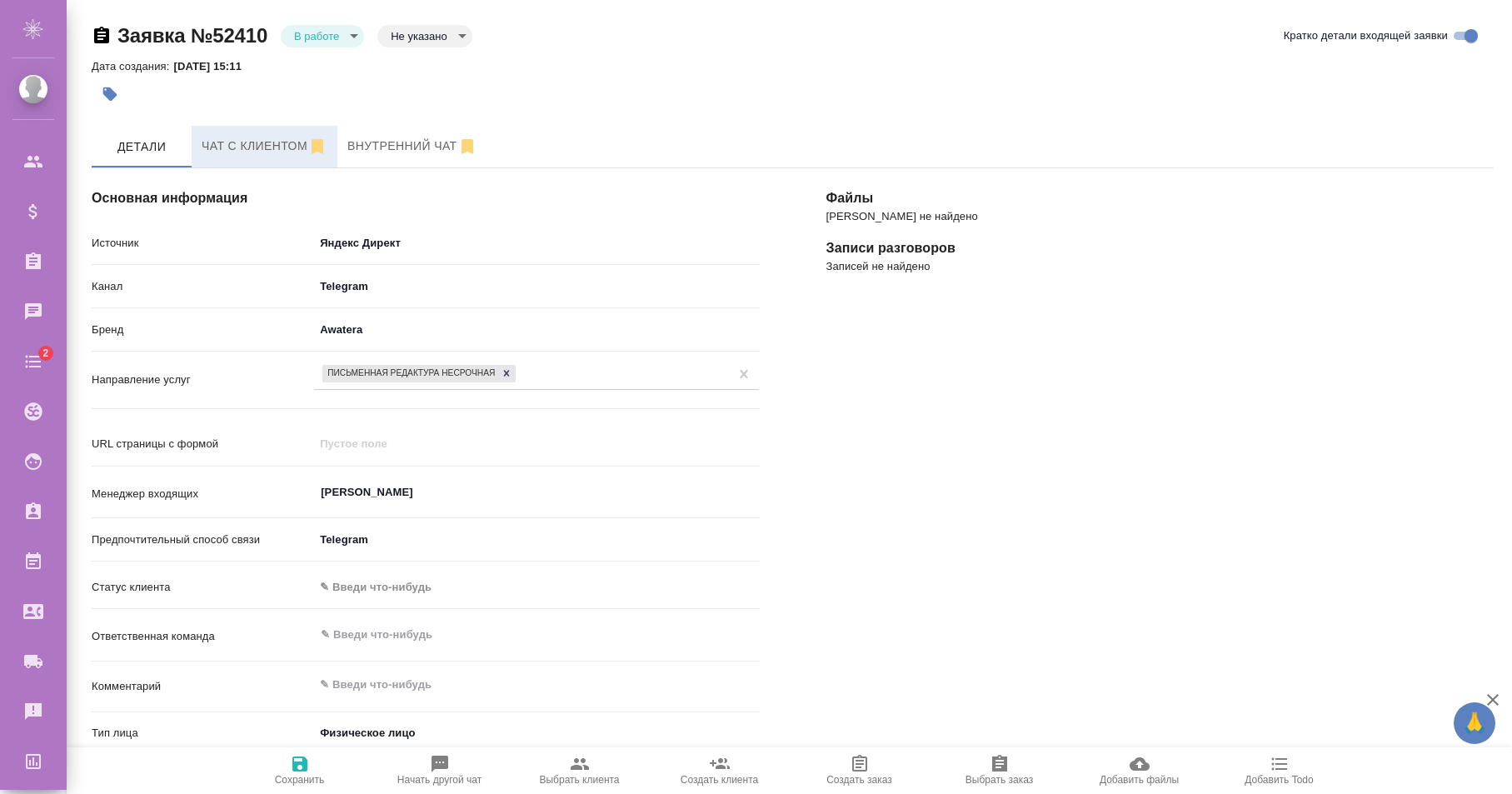
type textarea "x"
click at [283, 143] on span "Чат с клиентом" at bounding box center [264, 146] width 126 height 21
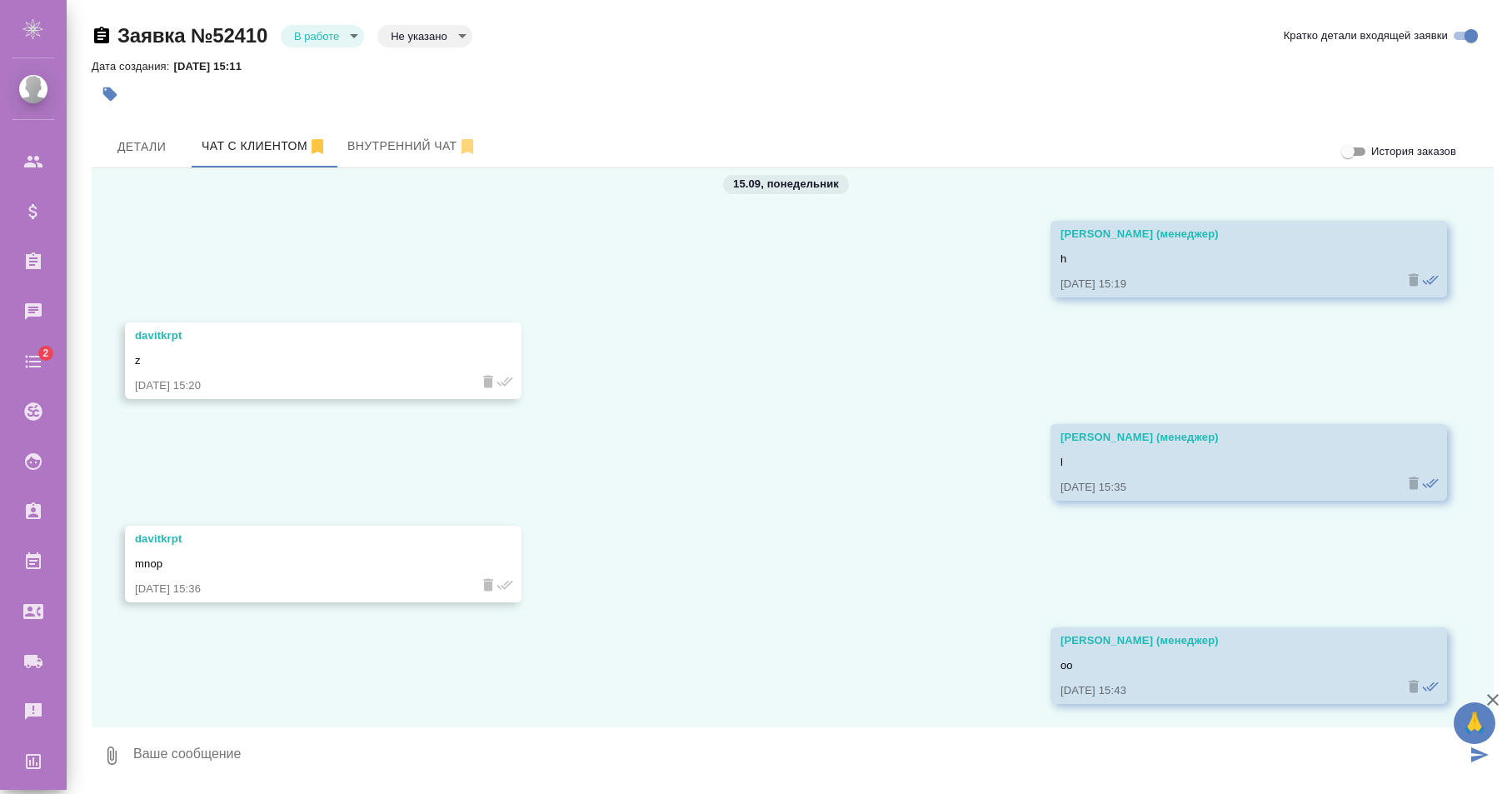
scroll to position [21, 0]
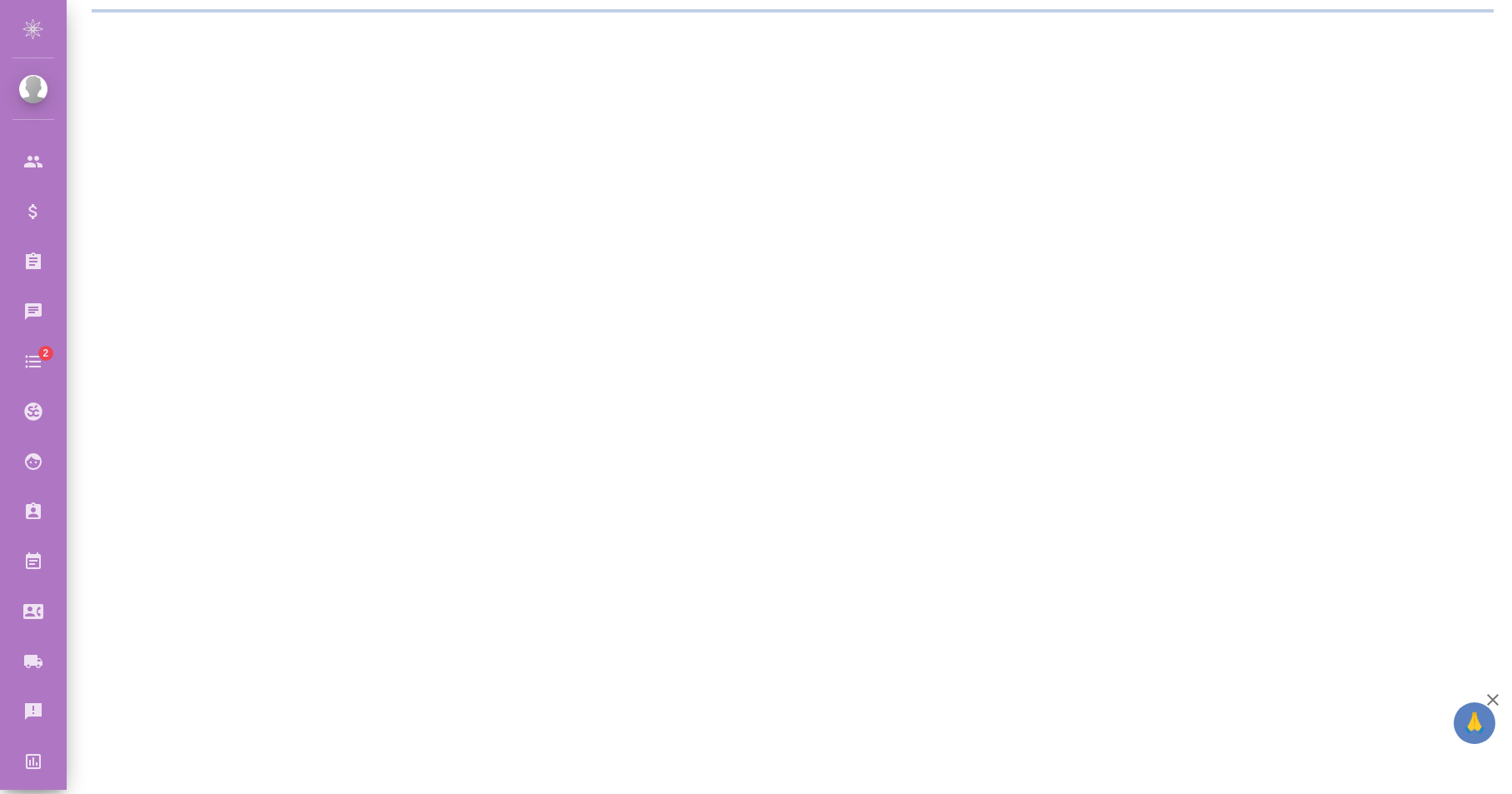
select select "RU"
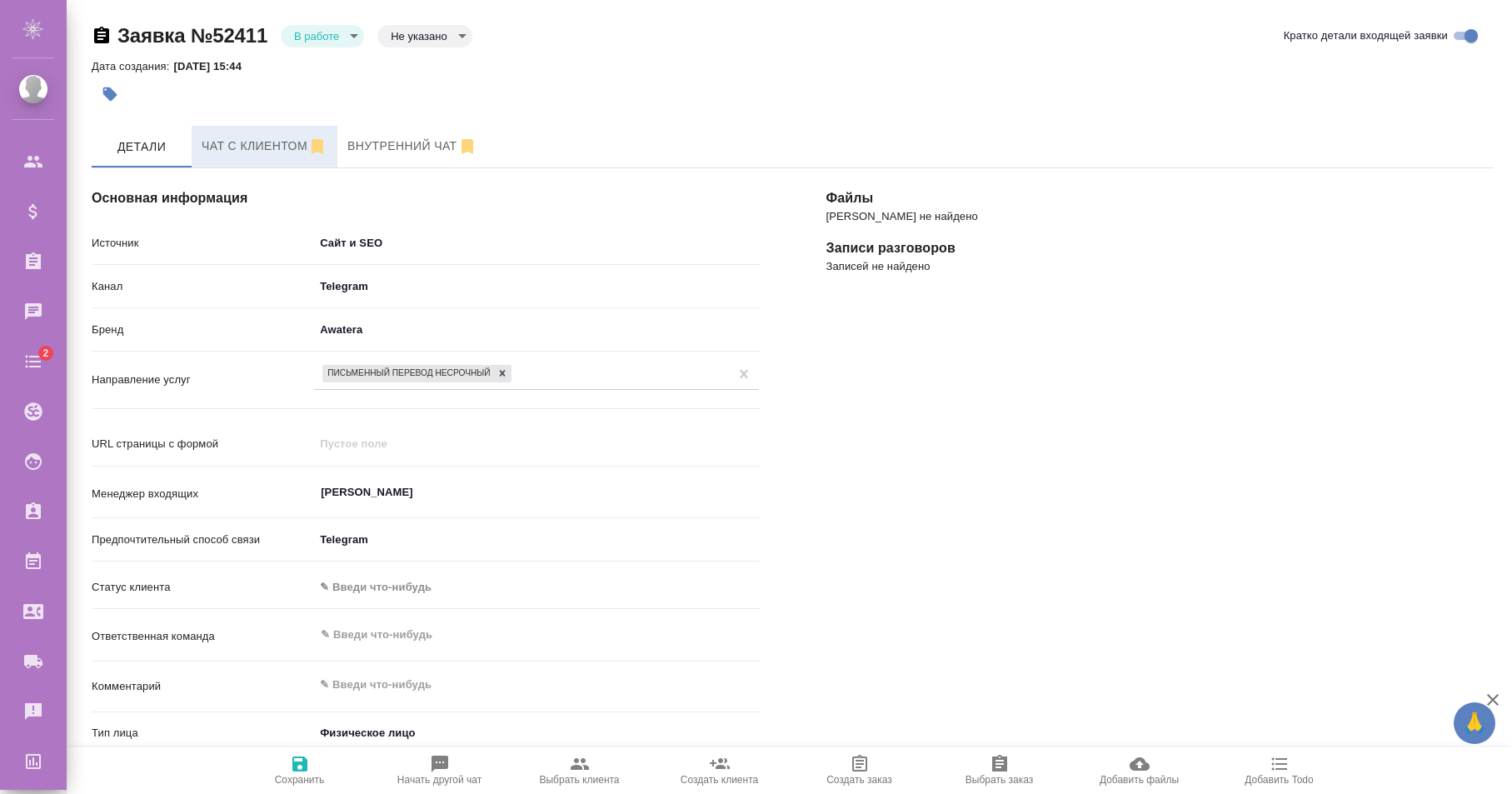
type textarea "x"
click at [265, 145] on span "Чат с клиентом" at bounding box center [264, 146] width 126 height 21
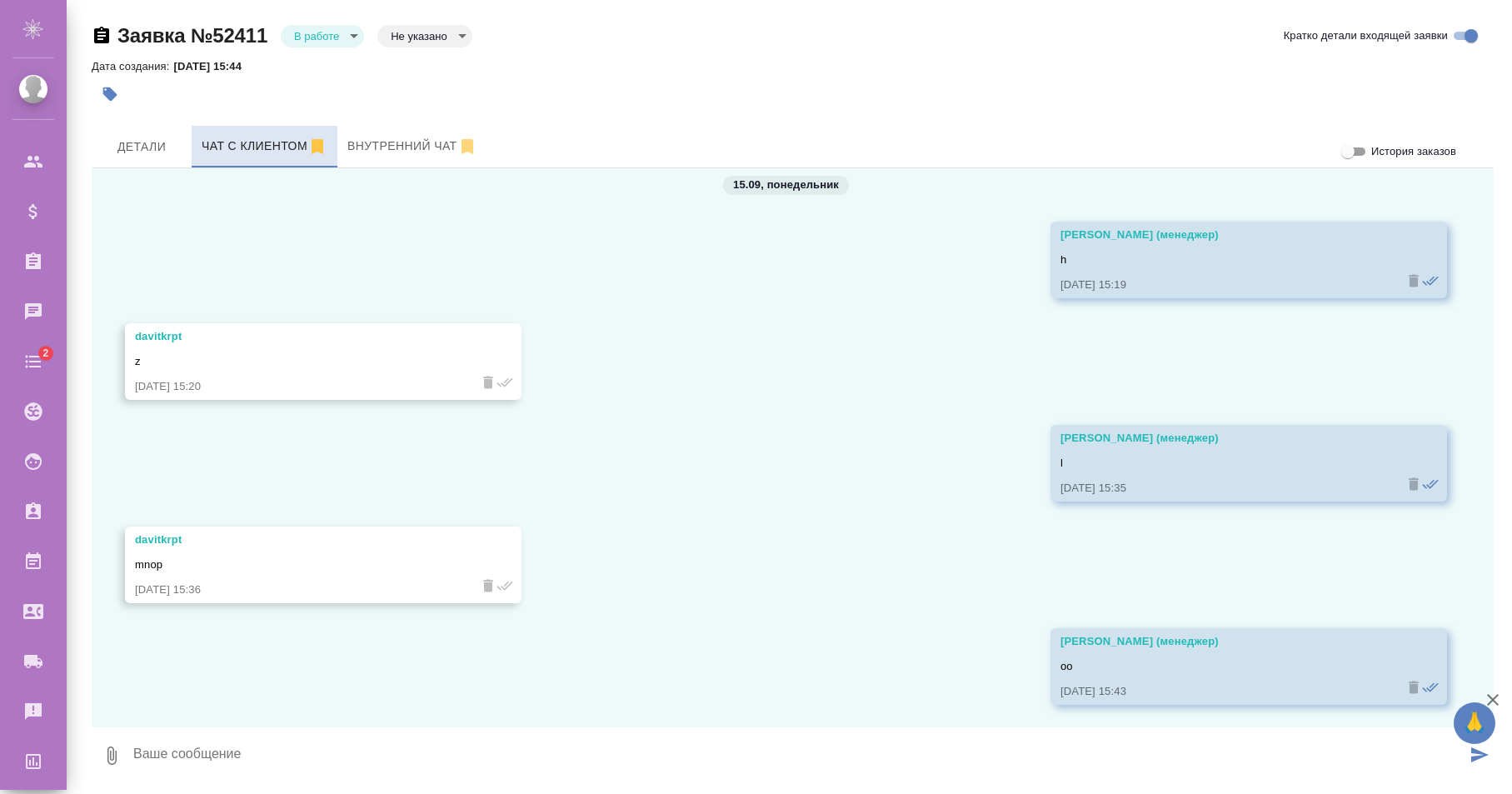
scroll to position [21, 0]
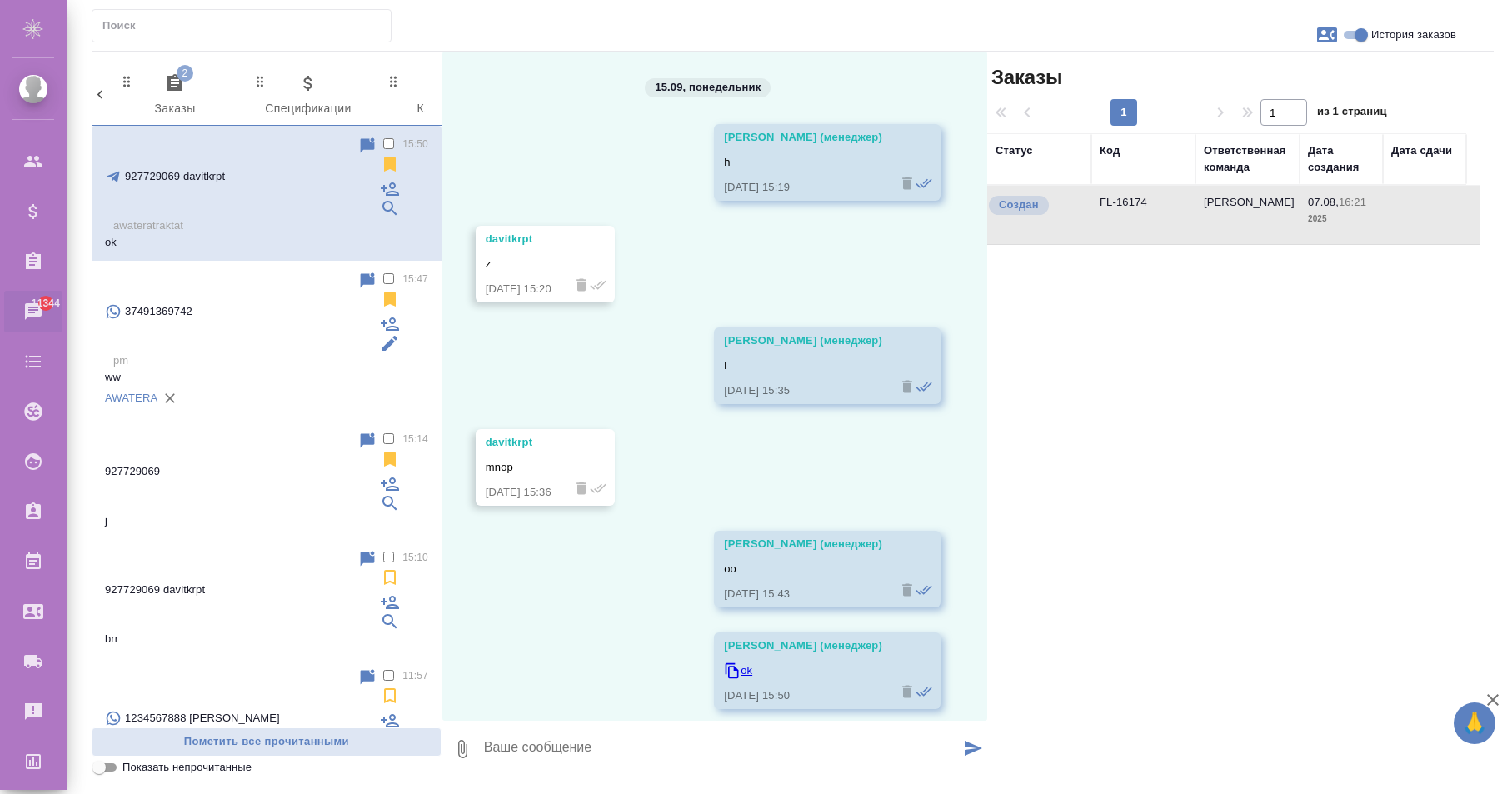
scroll to position [13, 0]
